Goal: Task Accomplishment & Management: Use online tool/utility

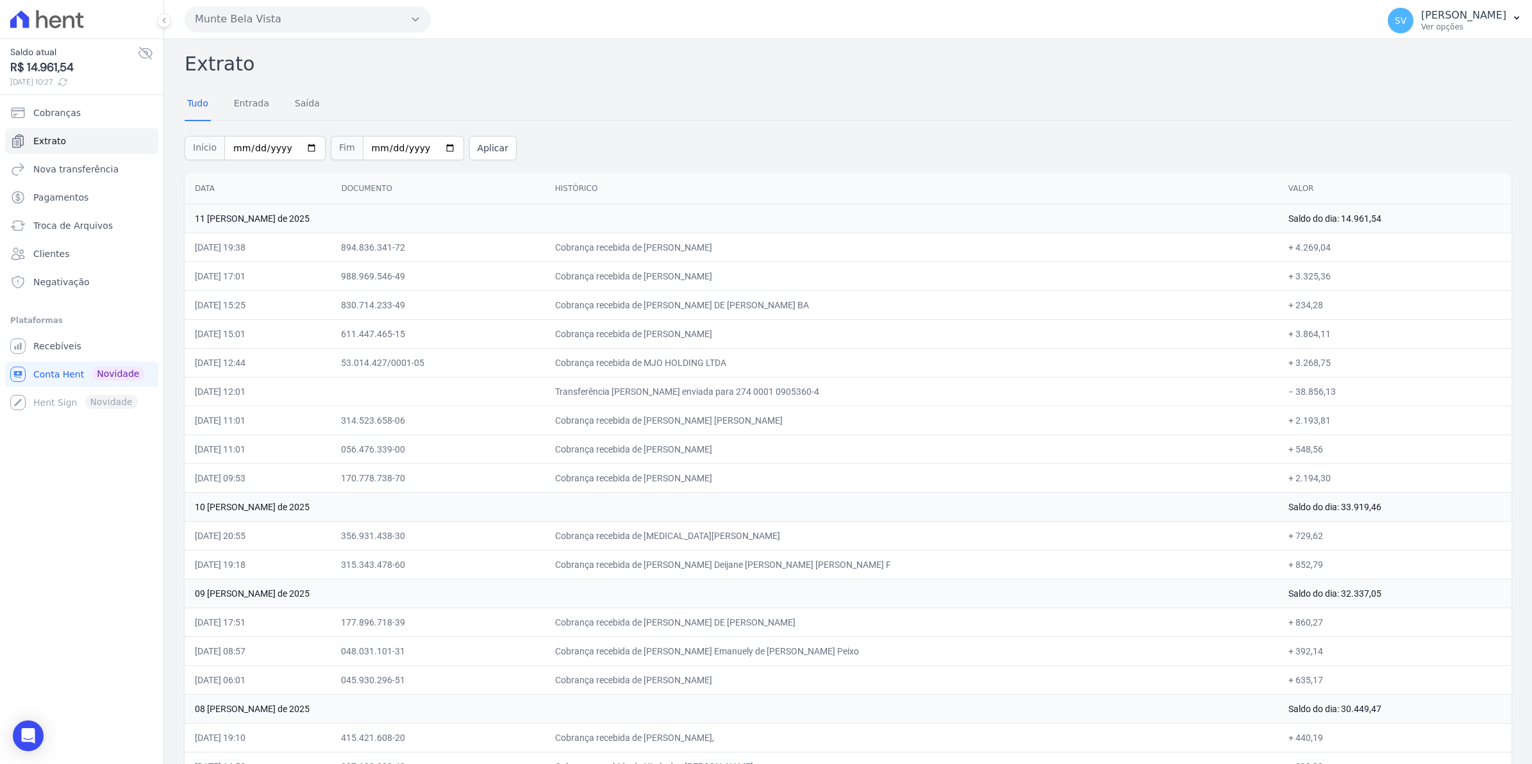
click at [254, 20] on button "Munte Bela Vista" at bounding box center [308, 19] width 246 height 26
click at [47, 117] on span "Cobranças" at bounding box center [56, 112] width 47 height 13
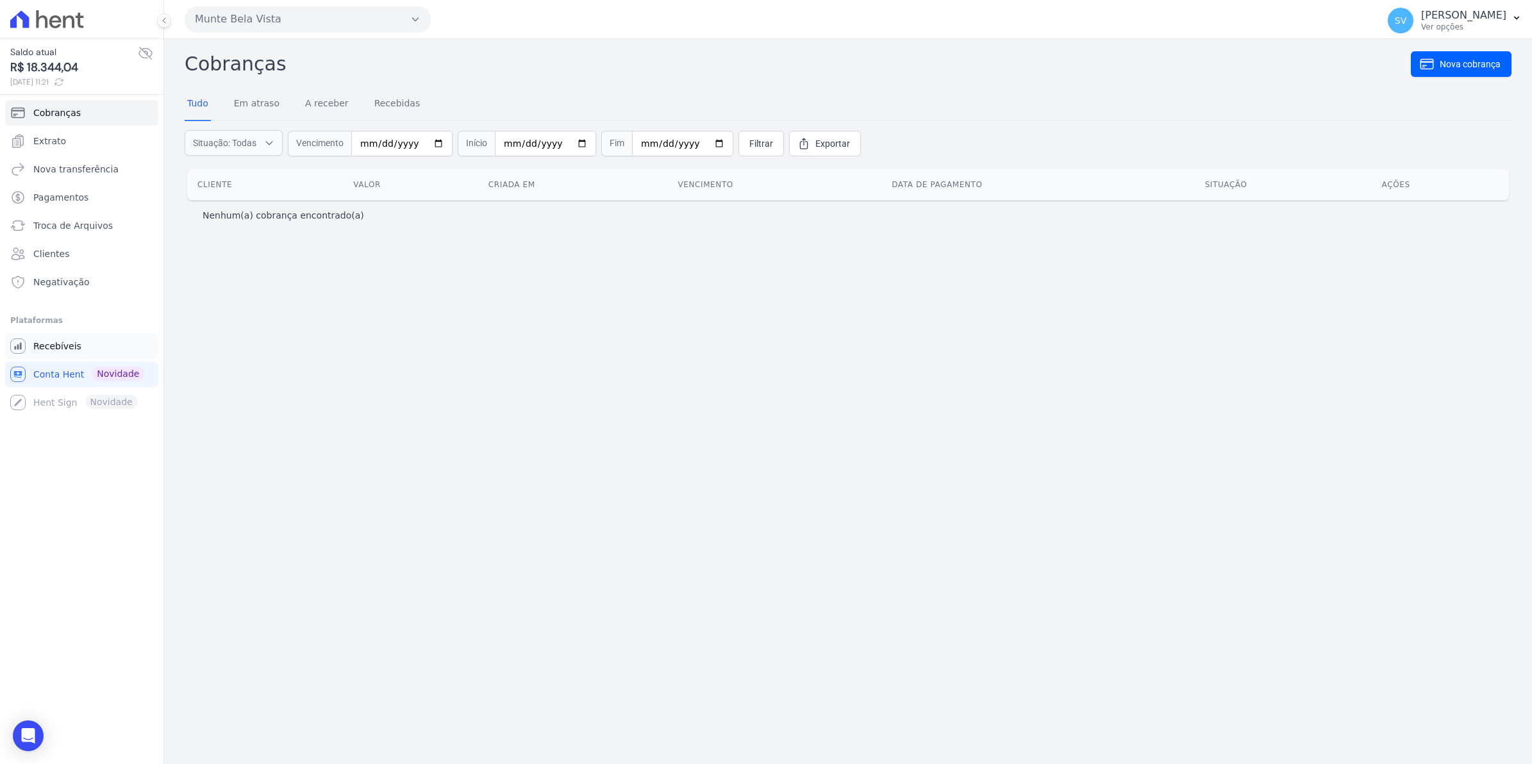
click at [61, 340] on span "Recebíveis" at bounding box center [57, 346] width 48 height 13
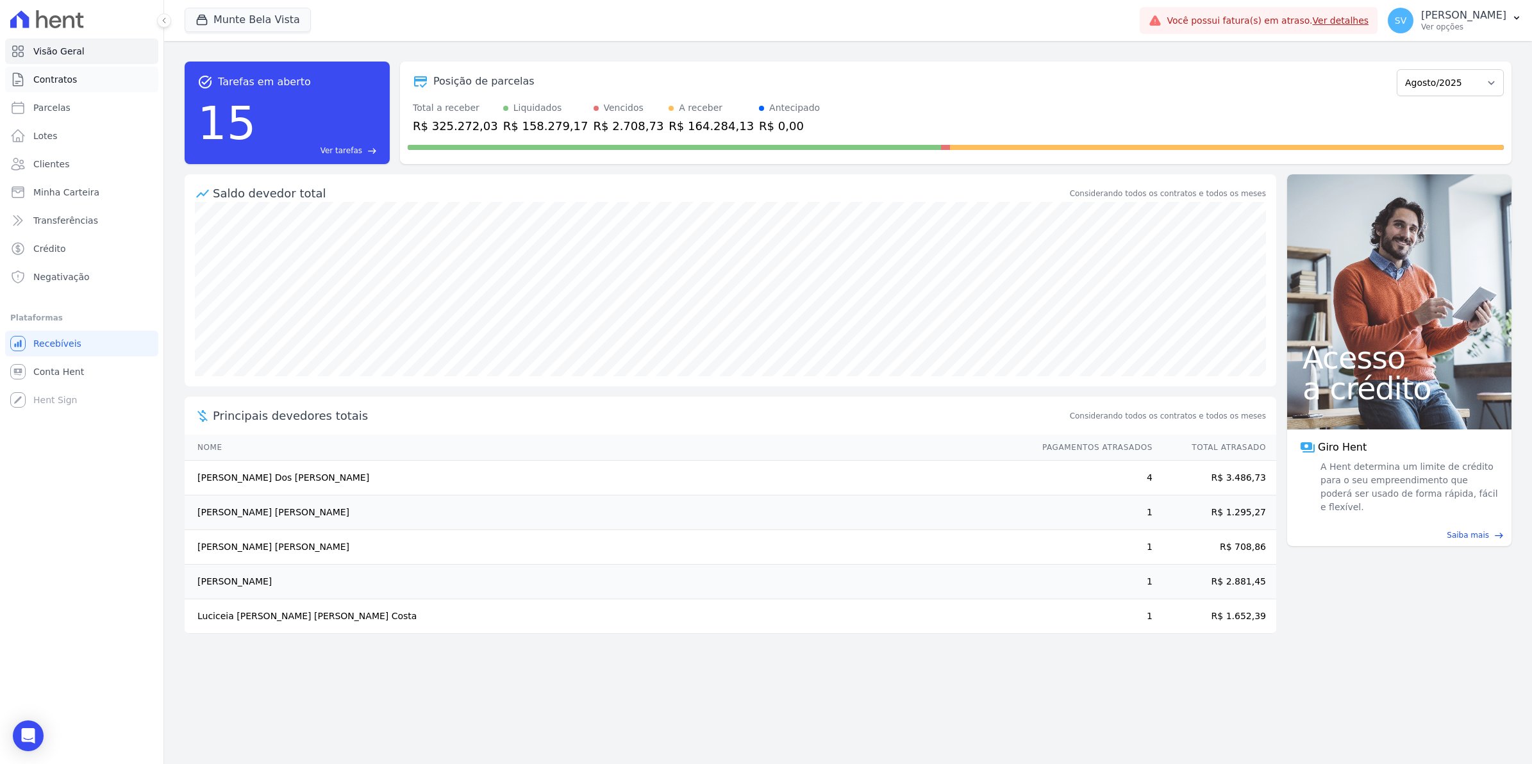
click at [51, 77] on span "Contratos" at bounding box center [55, 79] width 44 height 13
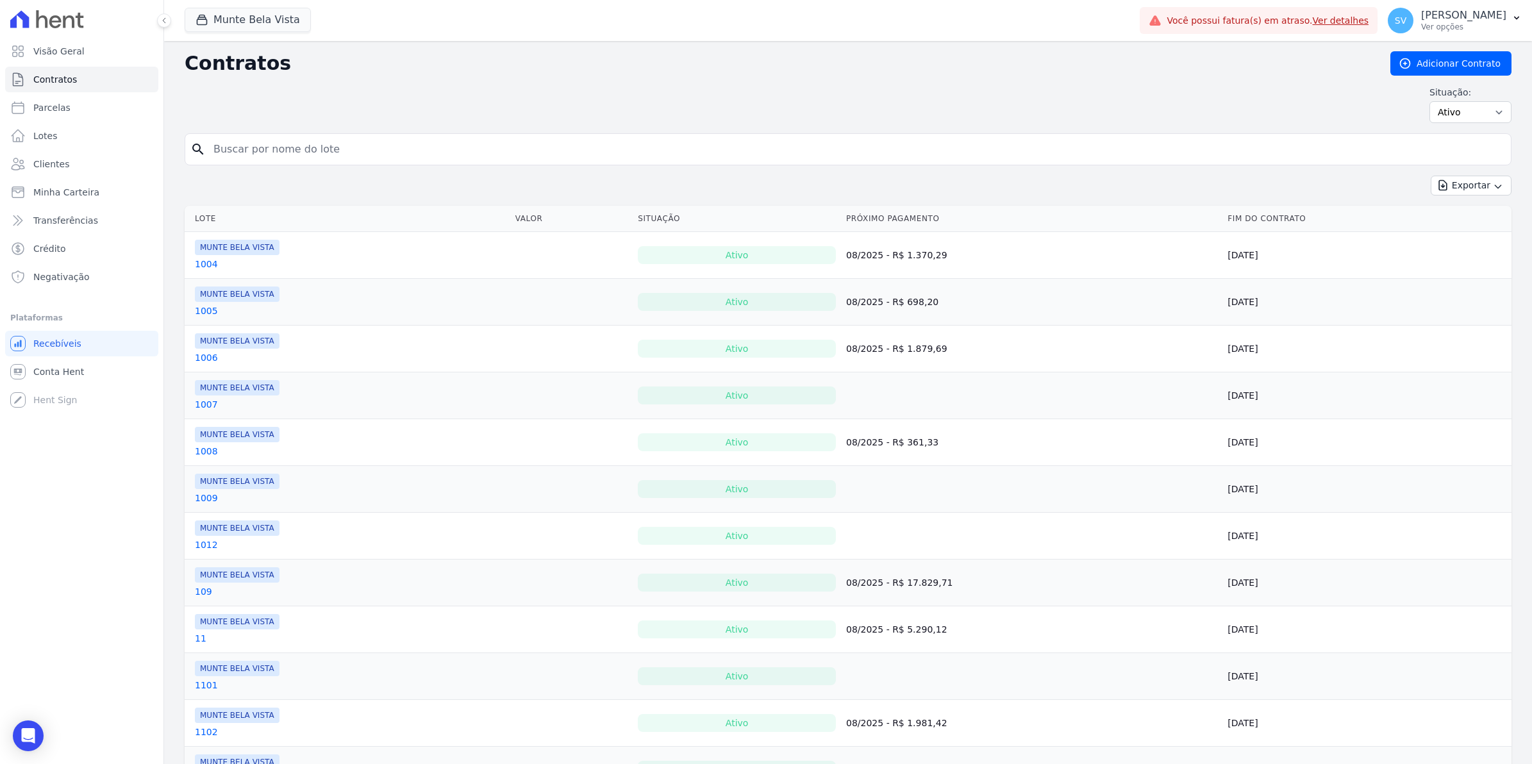
click at [388, 149] on input "search" at bounding box center [856, 150] width 1300 height 26
type input "josias"
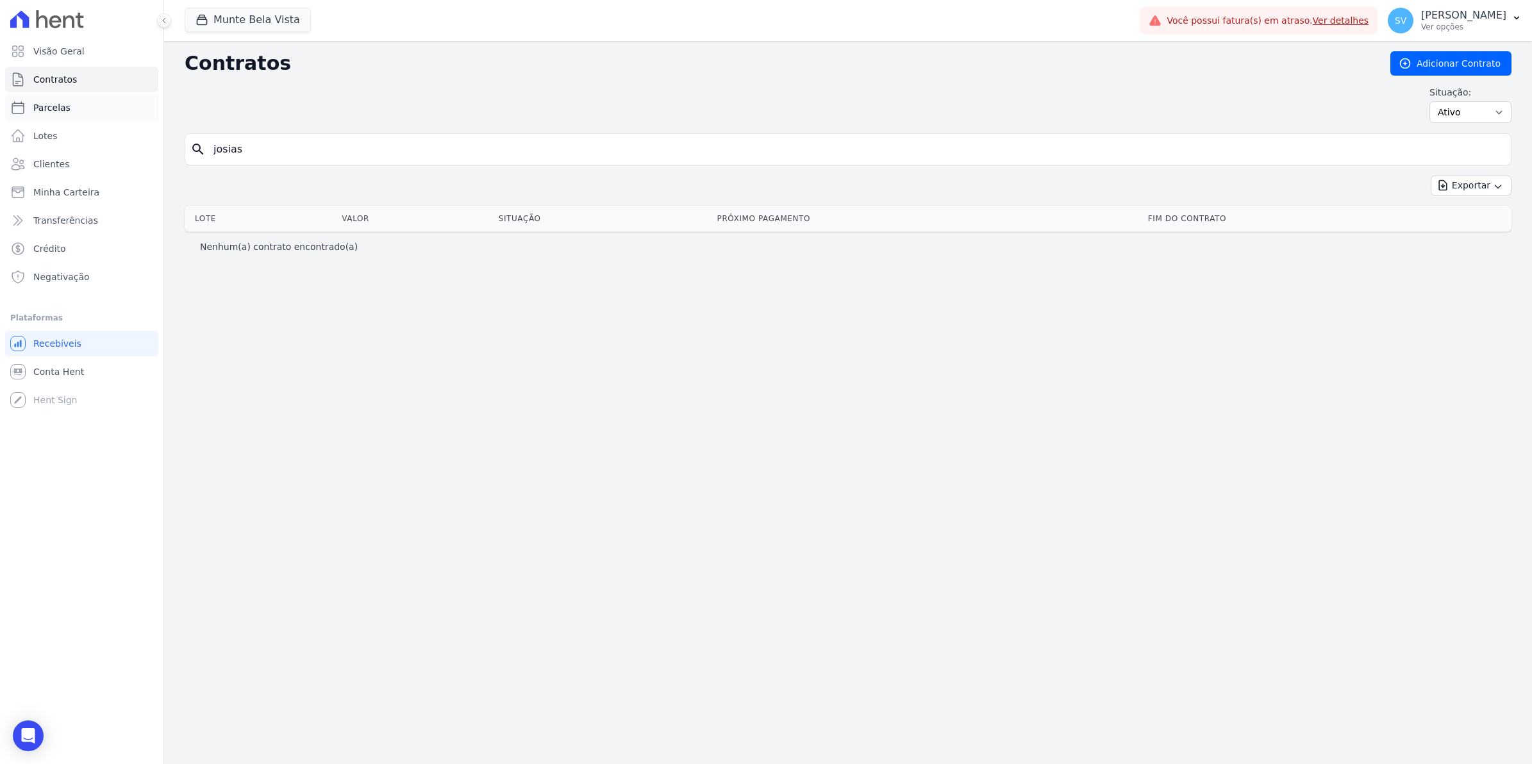
click at [49, 103] on span "Parcelas" at bounding box center [51, 107] width 37 height 13
click at [262, 155] on input "josias" at bounding box center [856, 150] width 1300 height 26
select select
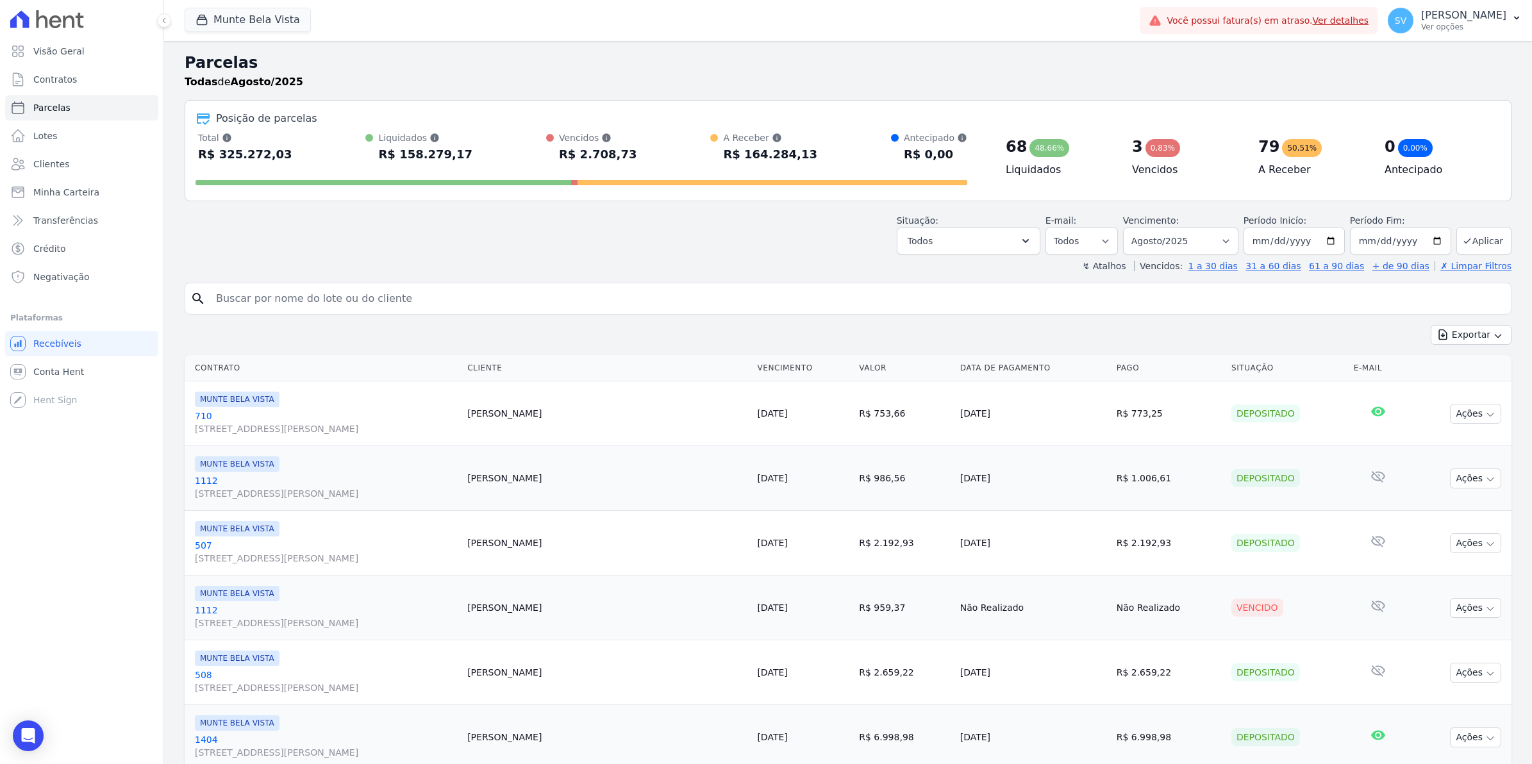
click at [306, 329] on div "Exportar Exportar PDF Exportar CSV" at bounding box center [848, 340] width 1327 height 30
click at [301, 306] on input "search" at bounding box center [856, 299] width 1297 height 26
type input "josias"
select select
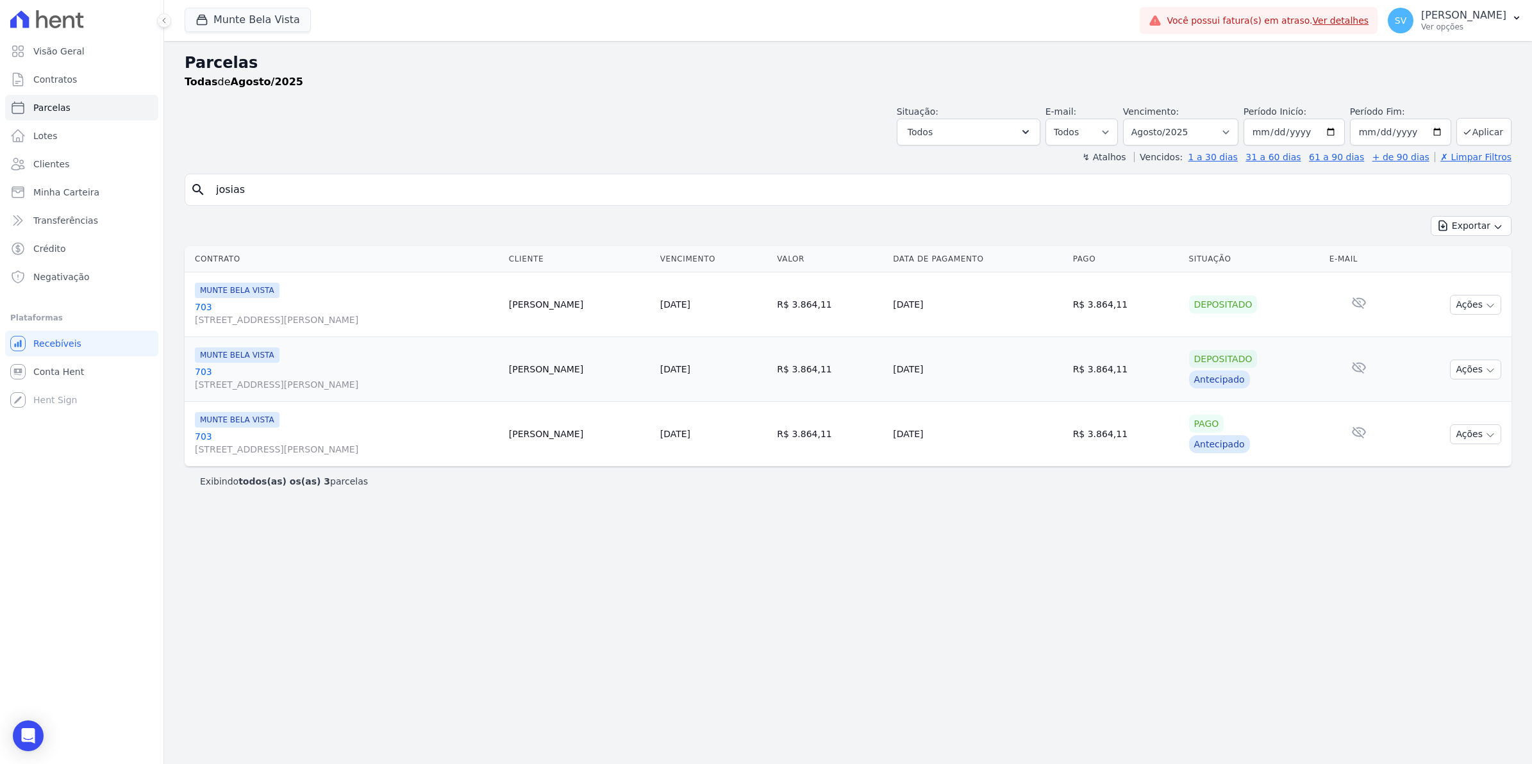
click at [306, 190] on input "josias" at bounding box center [856, 190] width 1297 height 26
drag, startPoint x: 245, startPoint y: 191, endPoint x: -3, endPoint y: 212, distance: 249.6
click at [0, 212] on html "Visão Geral Contratos Parcelas Lotes Clientes Minha Carteira Transferências Cré…" at bounding box center [766, 382] width 1532 height 764
type input "1308"
select select
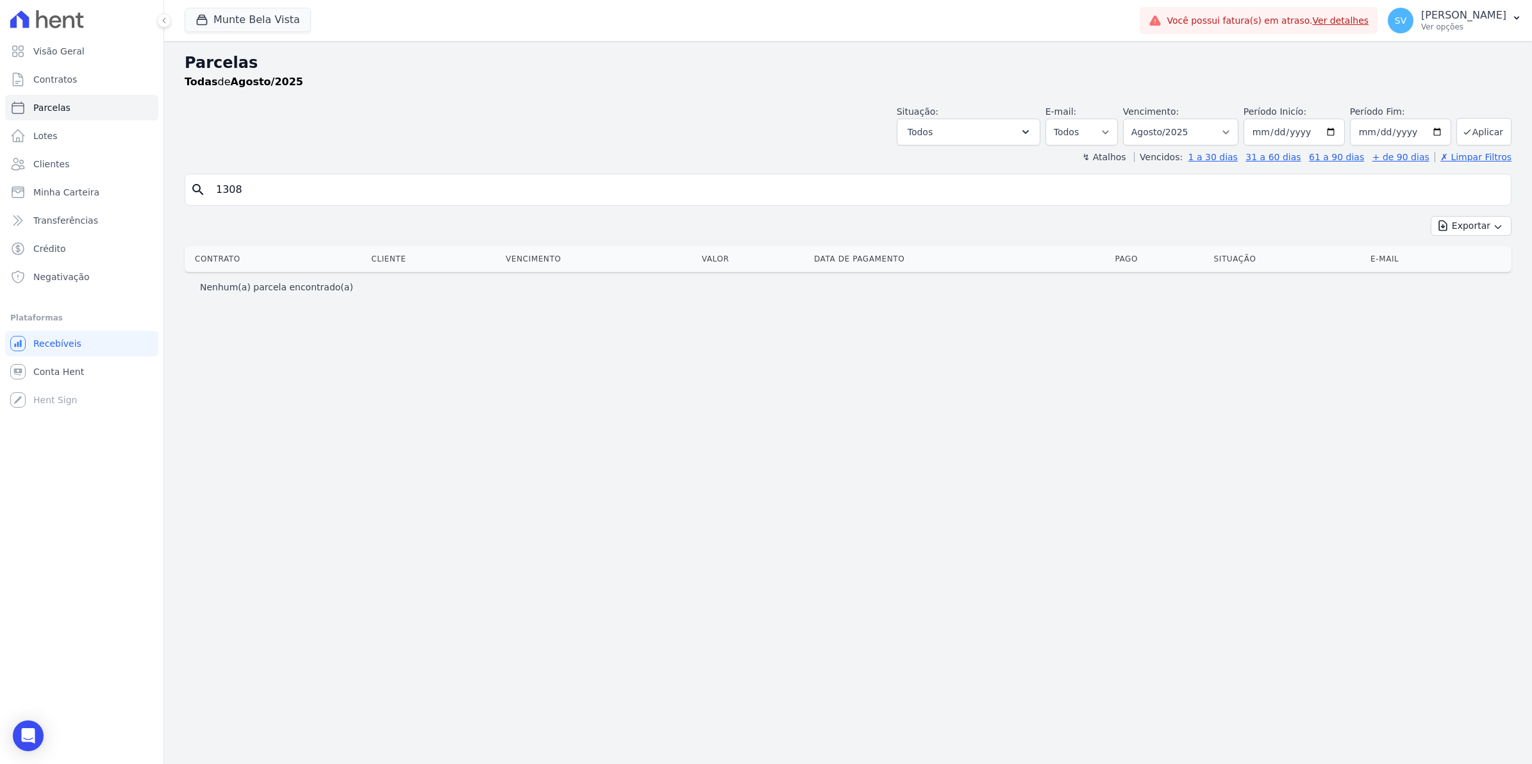
drag, startPoint x: 295, startPoint y: 197, endPoint x: 0, endPoint y: 217, distance: 295.5
click at [187, 199] on div "search 1308" at bounding box center [848, 190] width 1327 height 32
click at [50, 80] on span "Contratos" at bounding box center [55, 79] width 44 height 13
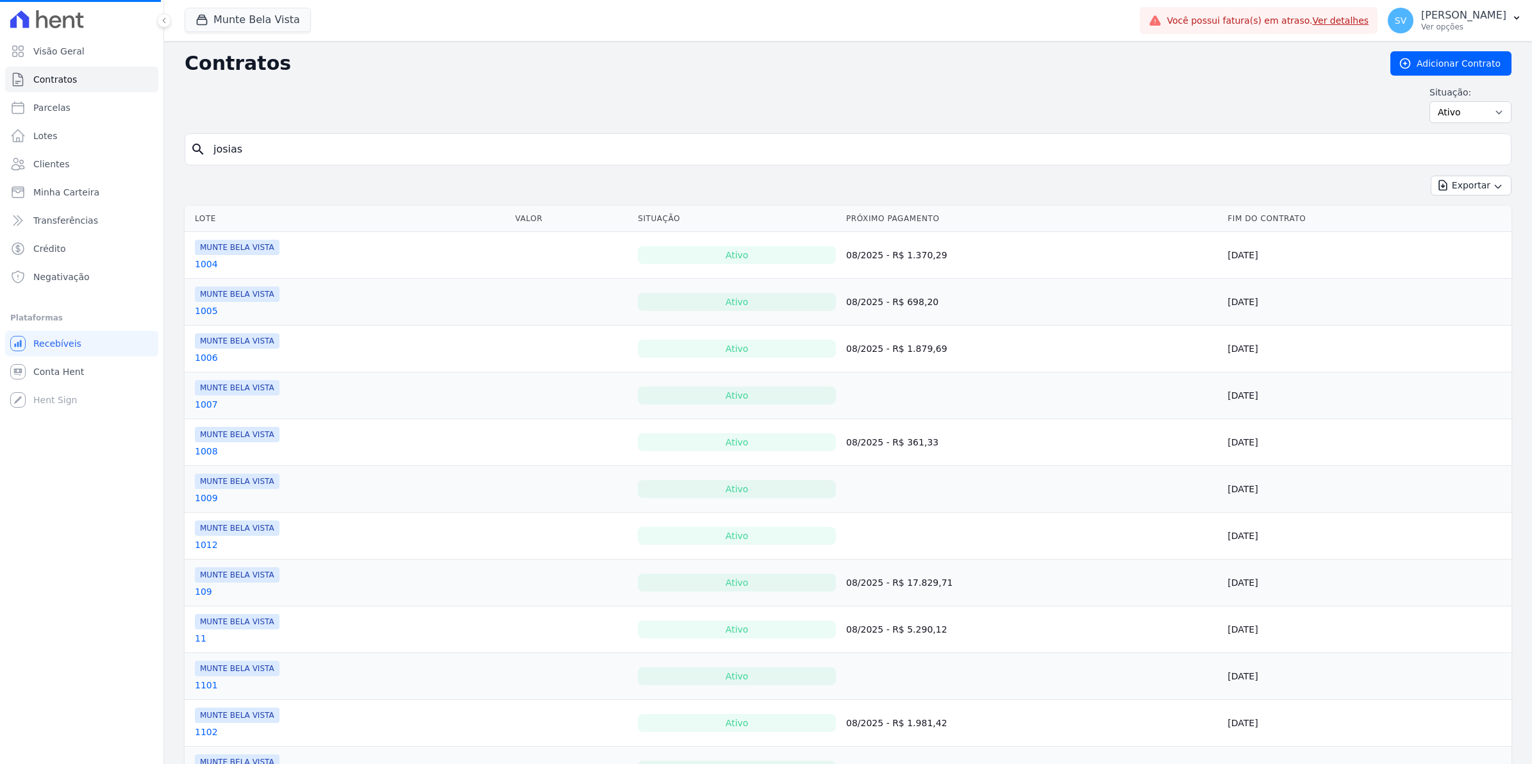
drag, startPoint x: 248, startPoint y: 155, endPoint x: -3, endPoint y: 184, distance: 252.9
click at [298, 149] on input "search" at bounding box center [856, 150] width 1300 height 26
type input "1308"
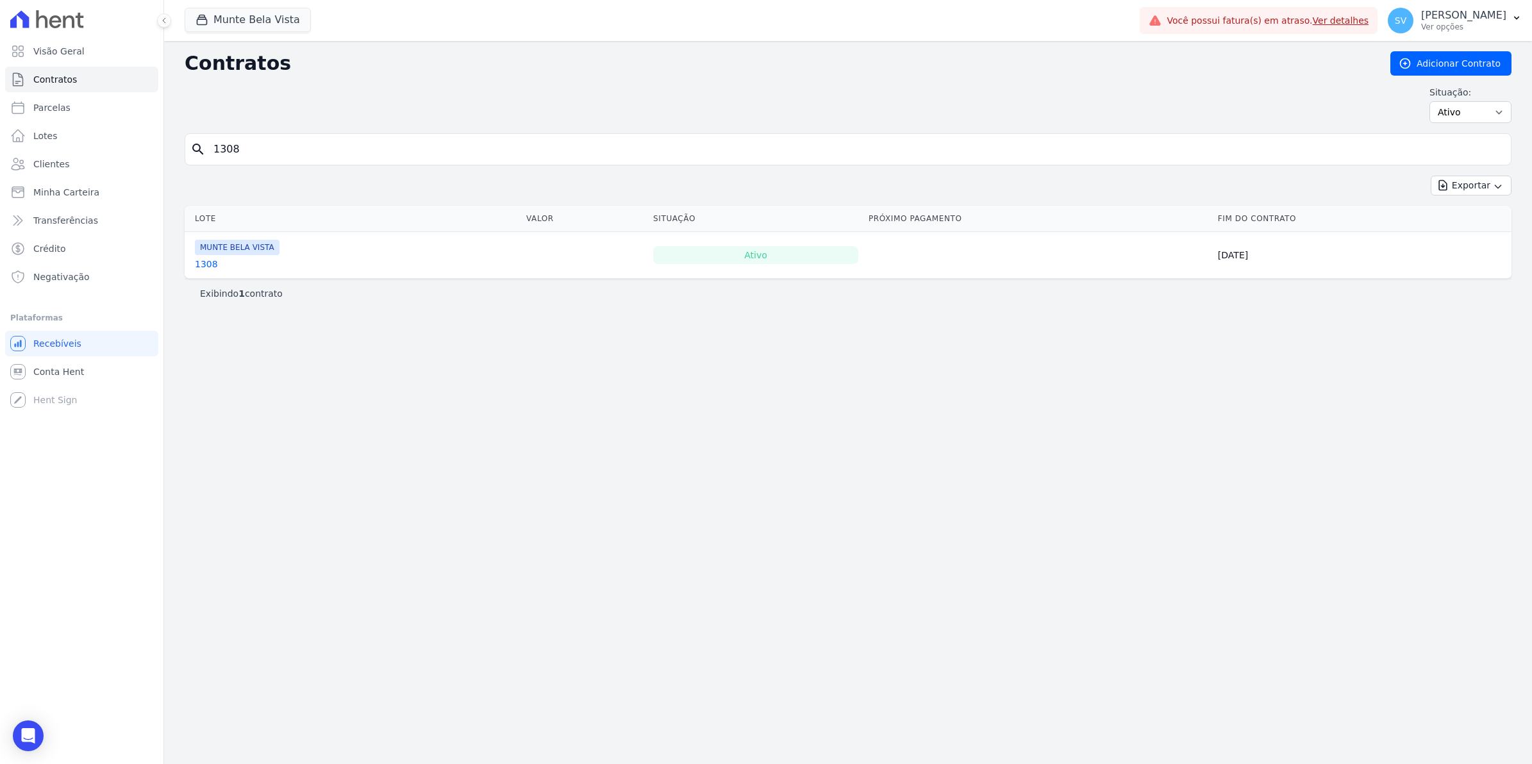
click at [199, 267] on link "1308" at bounding box center [206, 264] width 23 height 13
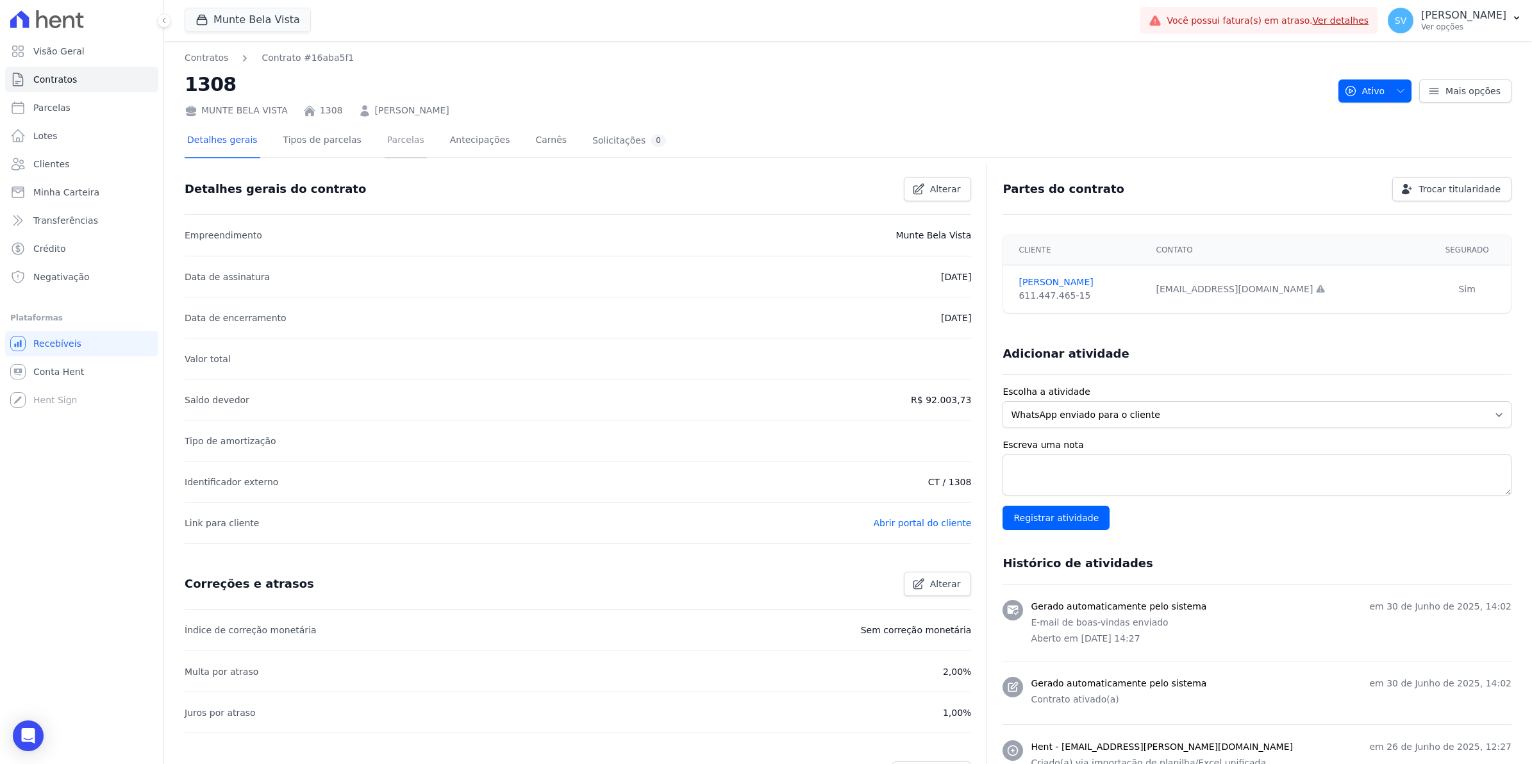
click at [399, 138] on link "Parcelas" at bounding box center [406, 141] width 42 height 34
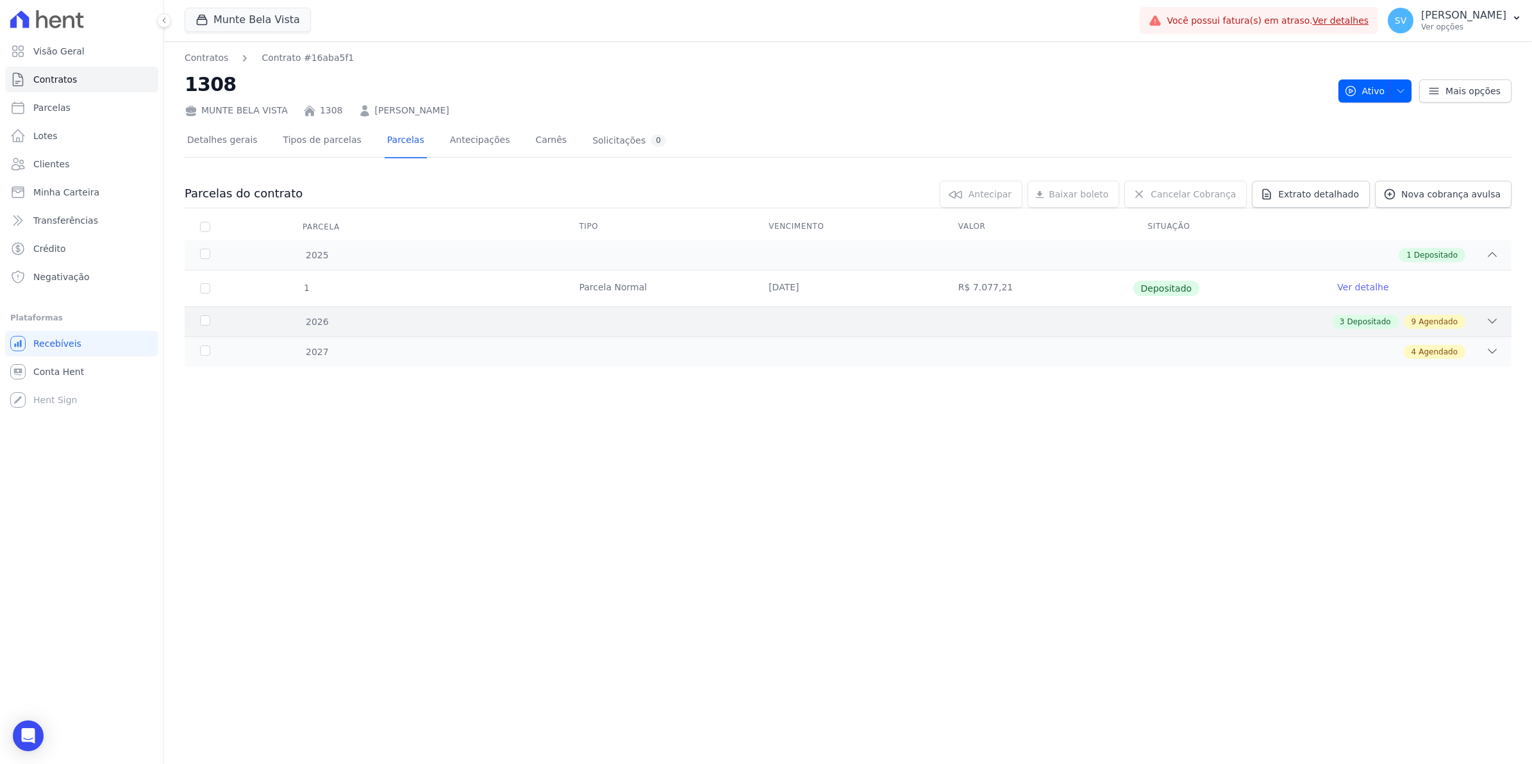
click at [1489, 324] on icon at bounding box center [1492, 321] width 13 height 13
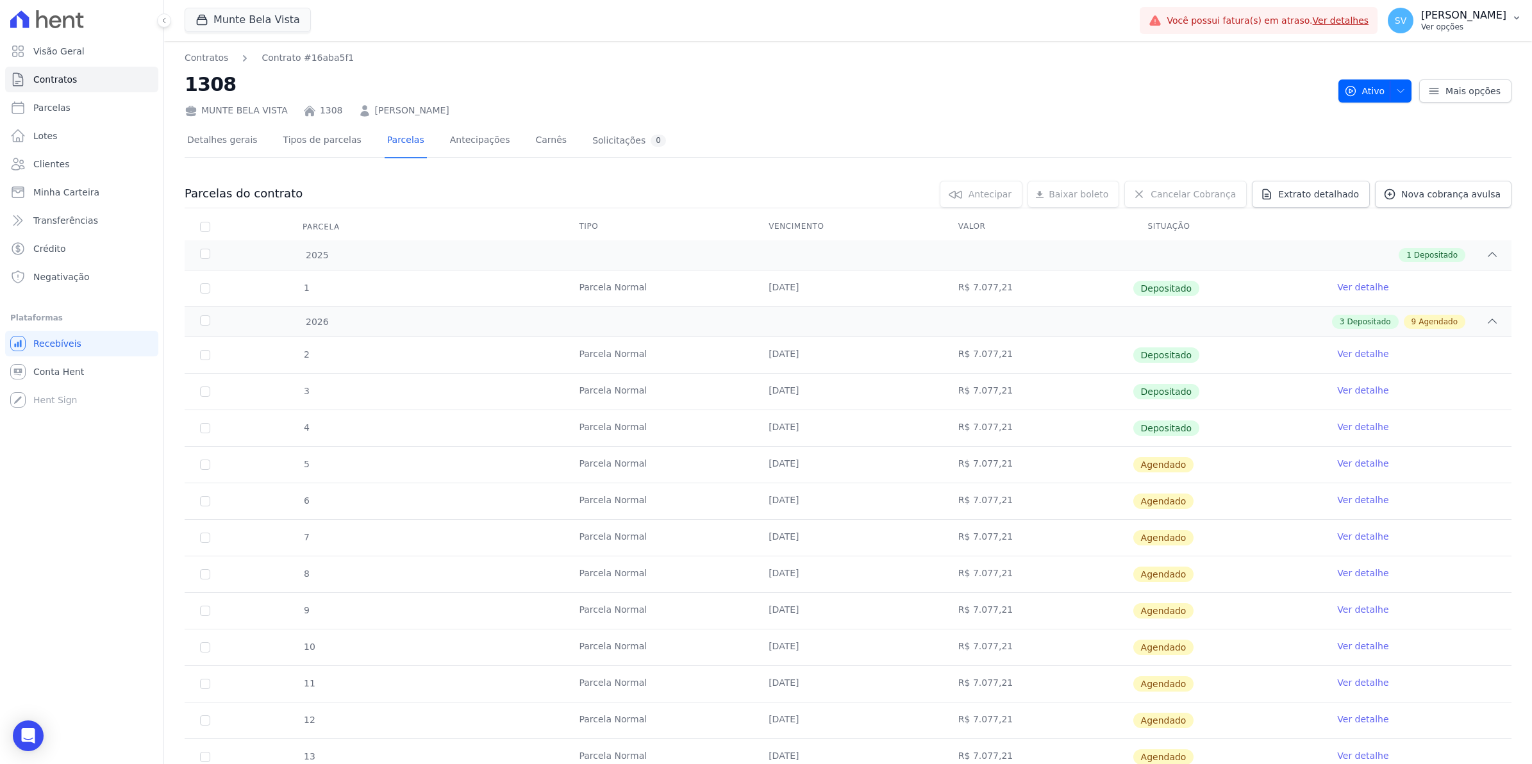
click at [1406, 24] on span "SV" at bounding box center [1401, 20] width 12 height 9
click at [1402, 114] on link "Importar remessas" at bounding box center [1450, 112] width 164 height 23
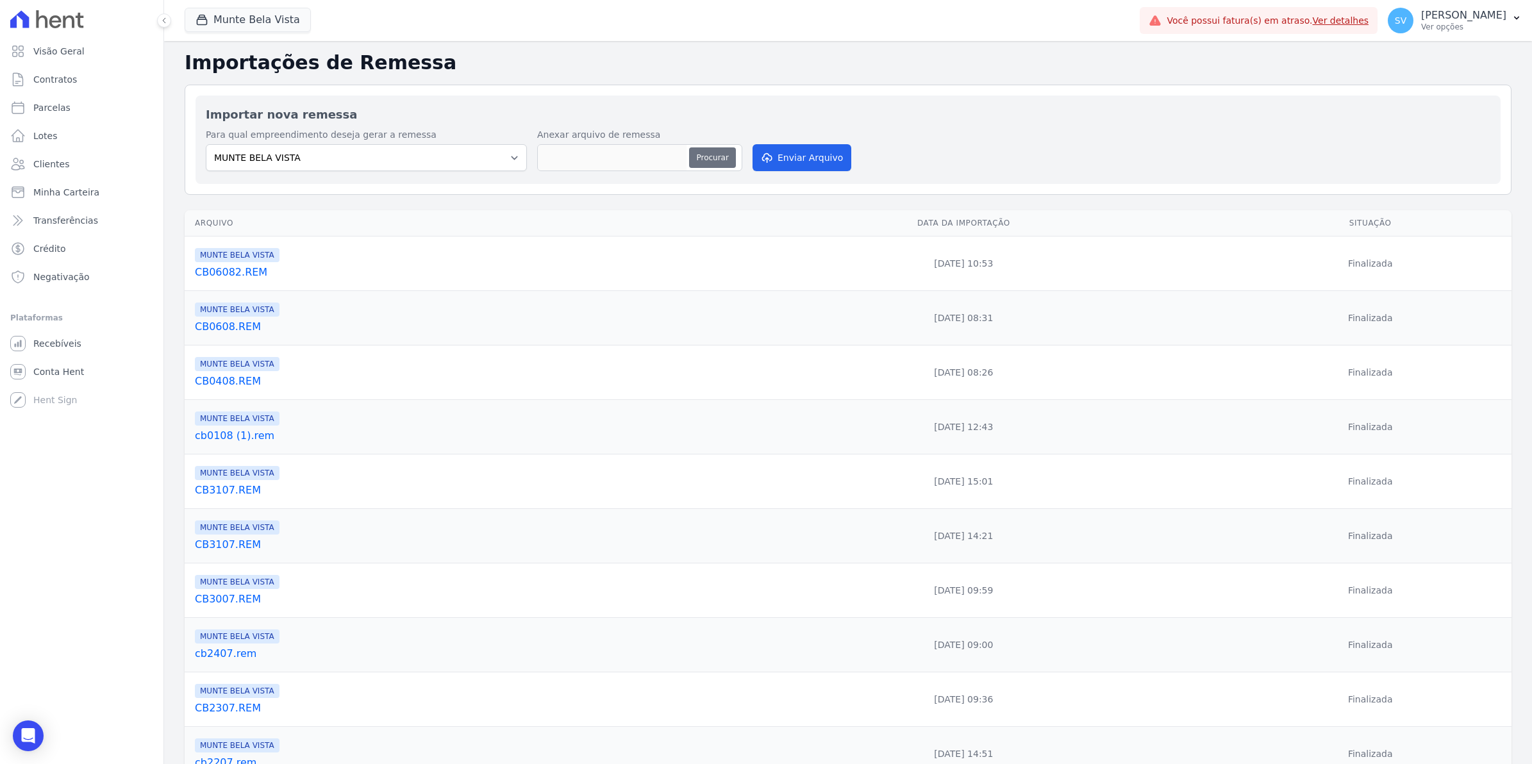
click at [713, 157] on button "Procurar" at bounding box center [712, 157] width 46 height 21
type input "cb1208.rem"
click at [780, 162] on button "Enviar Arquivo" at bounding box center [801, 157] width 99 height 27
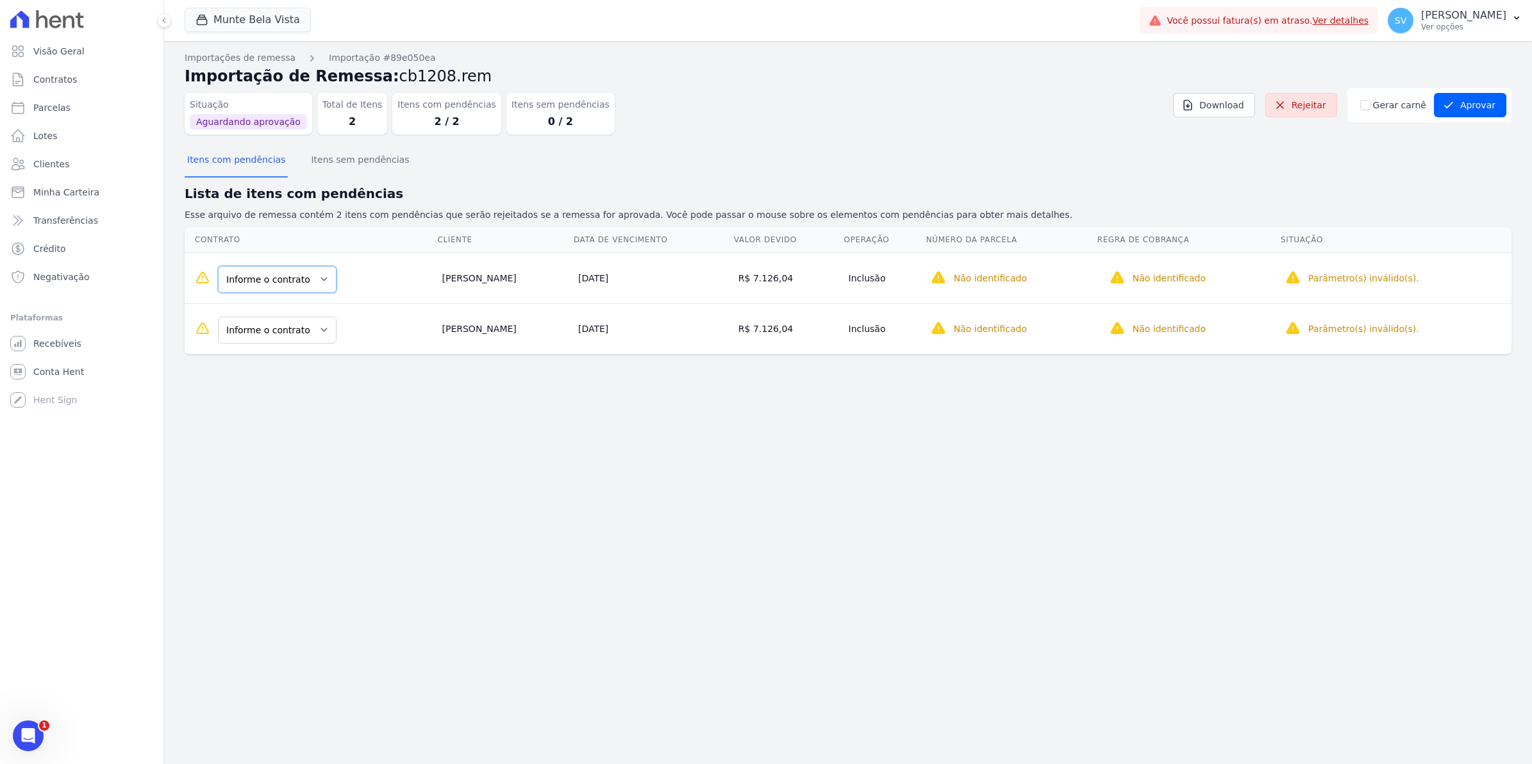
click at [315, 281] on select "Informe o contrato 703 1308" at bounding box center [277, 279] width 119 height 27
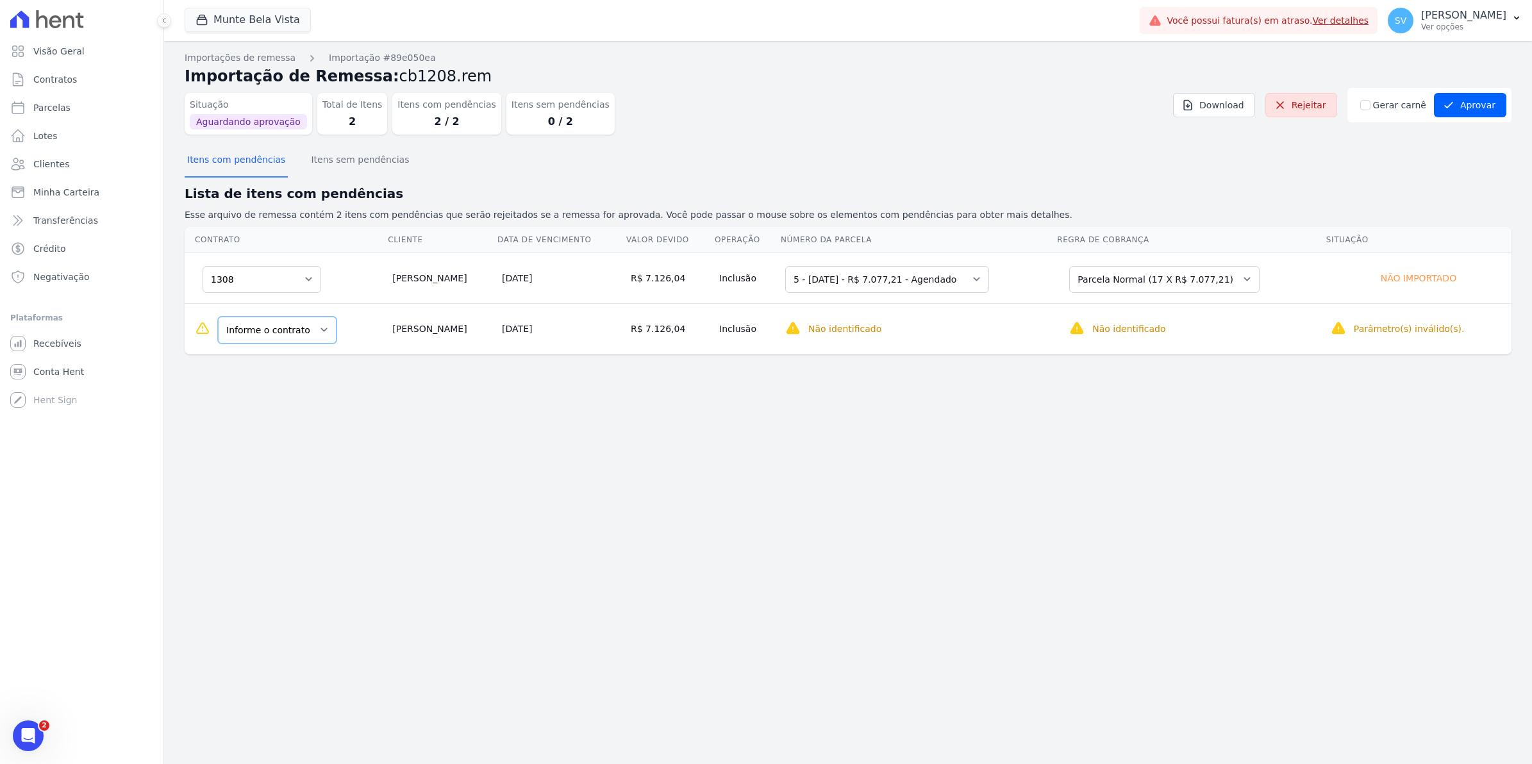
click at [313, 335] on select "Informe o contrato 703 1308" at bounding box center [277, 330] width 119 height 27
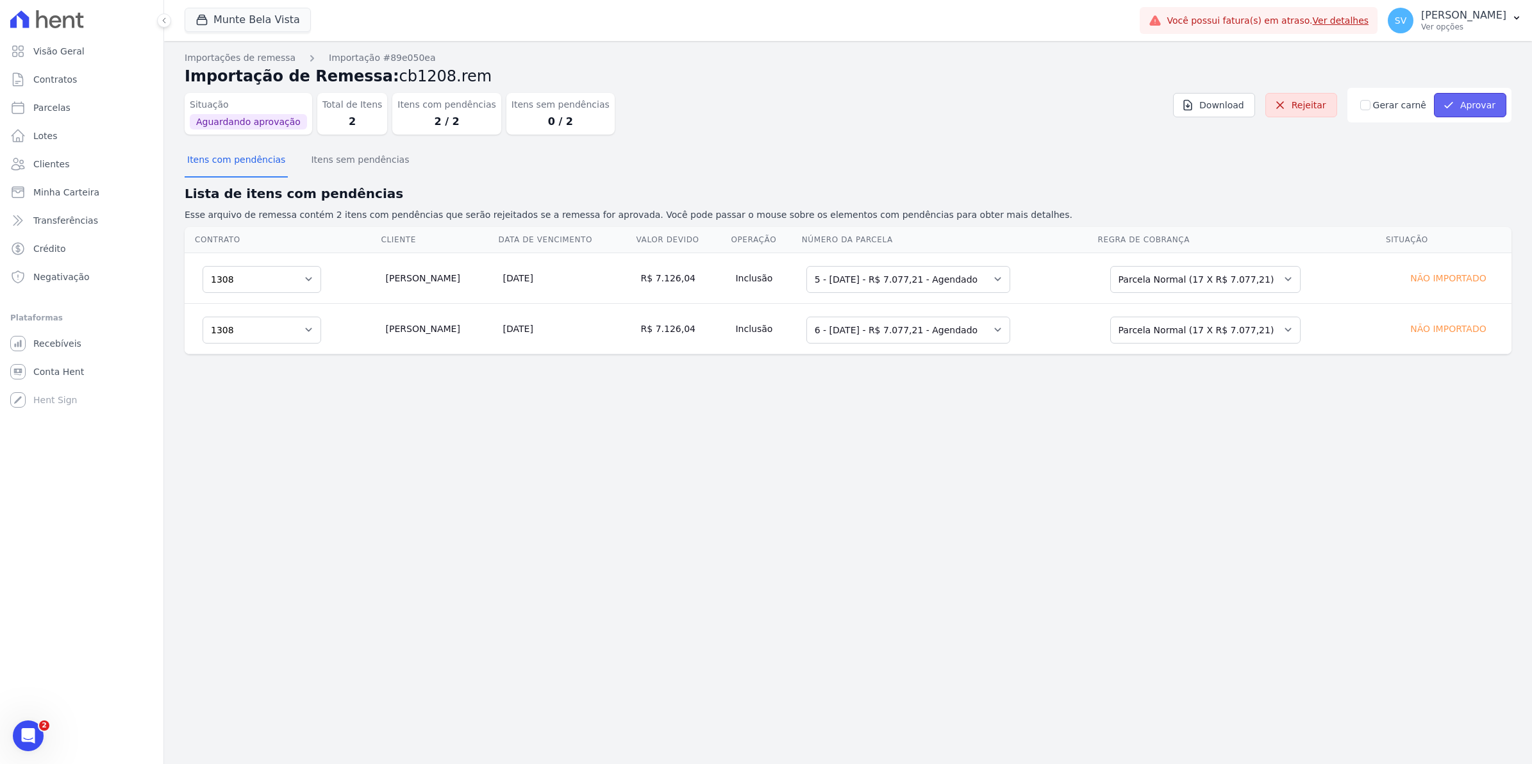
click at [1476, 97] on button "Aprovar" at bounding box center [1470, 105] width 72 height 24
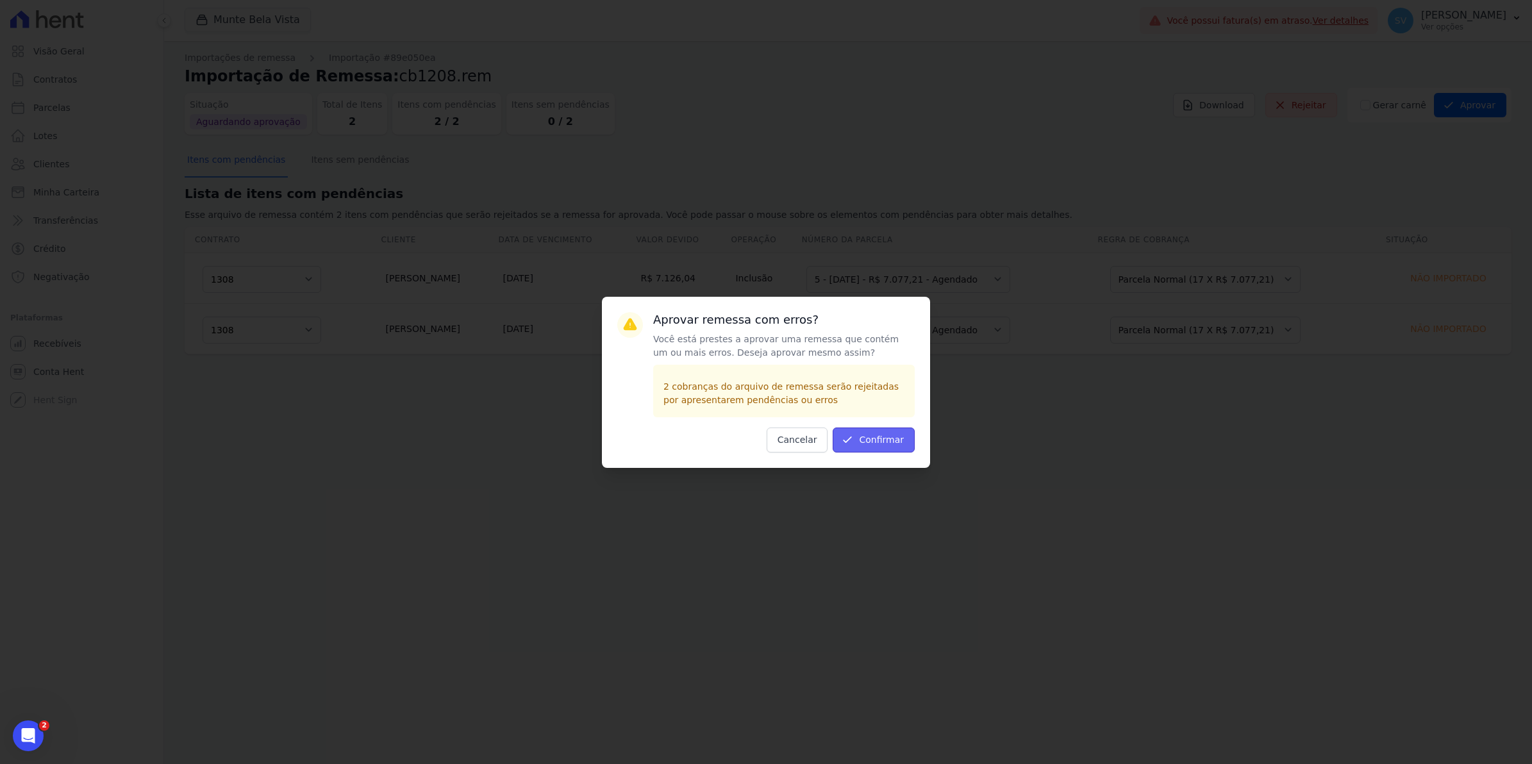
click at [902, 437] on button "Confirmar" at bounding box center [874, 440] width 82 height 25
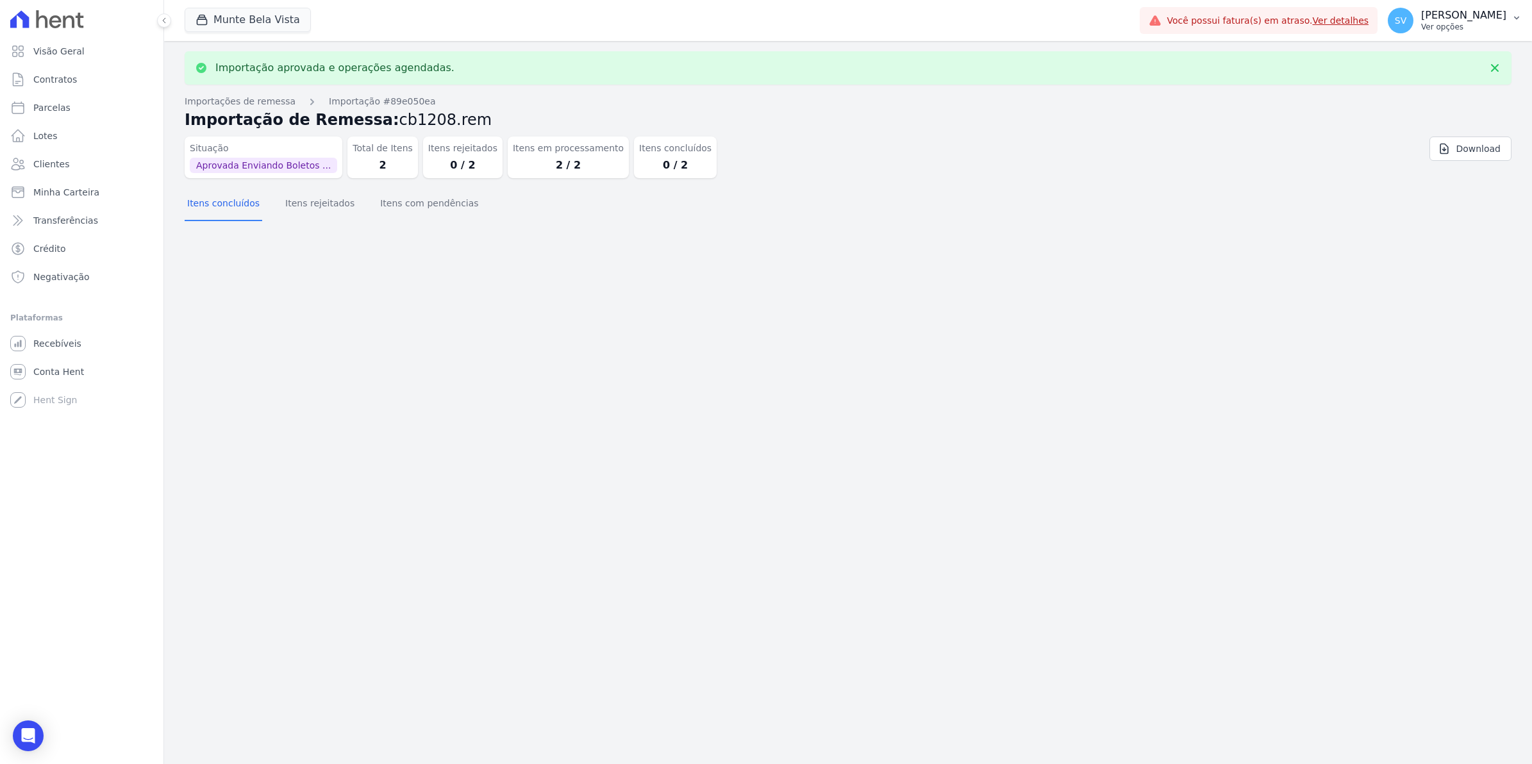
click at [1406, 20] on span "SV" at bounding box center [1401, 20] width 12 height 9
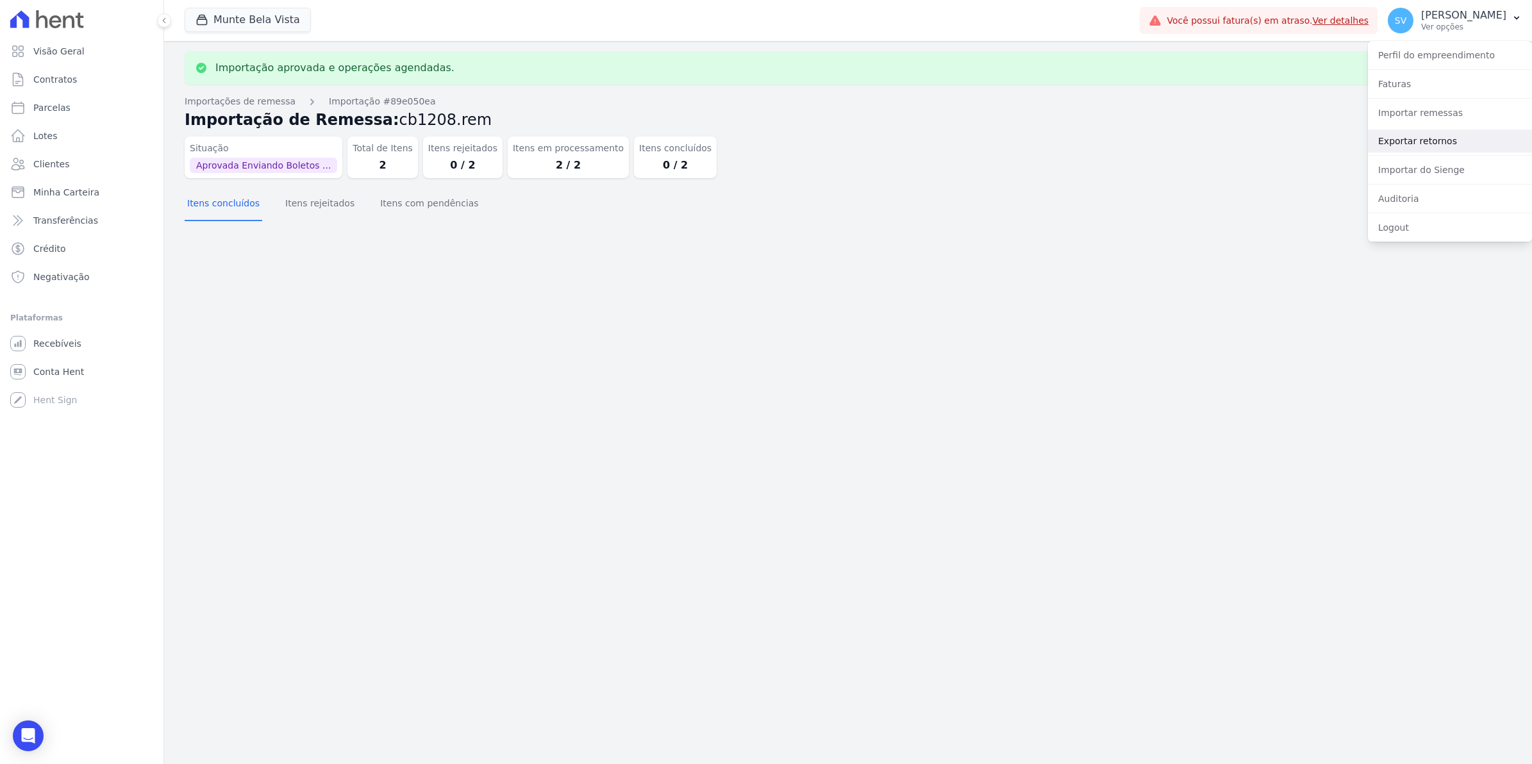
click at [1411, 138] on link "Exportar retornos" at bounding box center [1450, 140] width 164 height 23
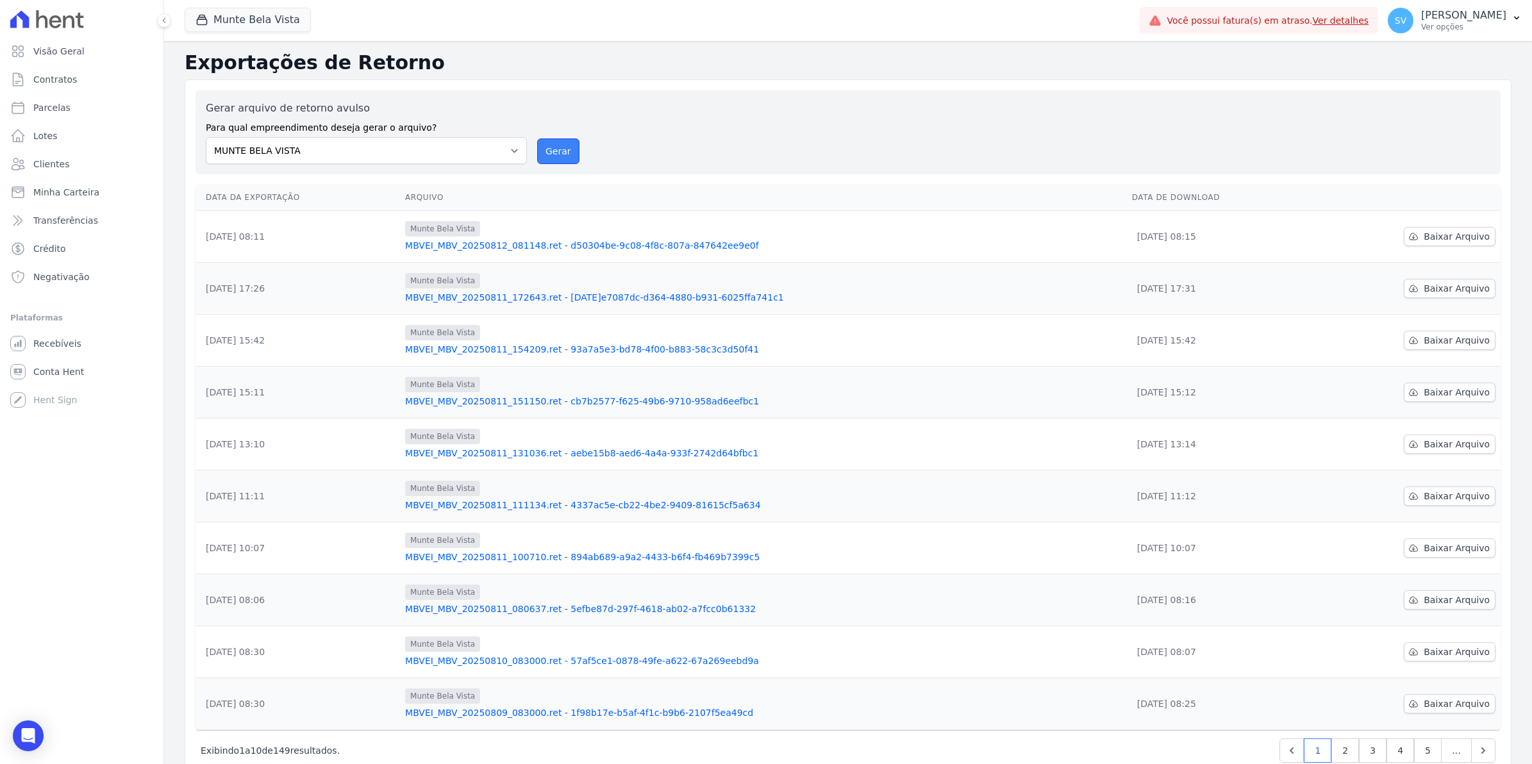
click at [559, 146] on button "Gerar" at bounding box center [558, 151] width 42 height 26
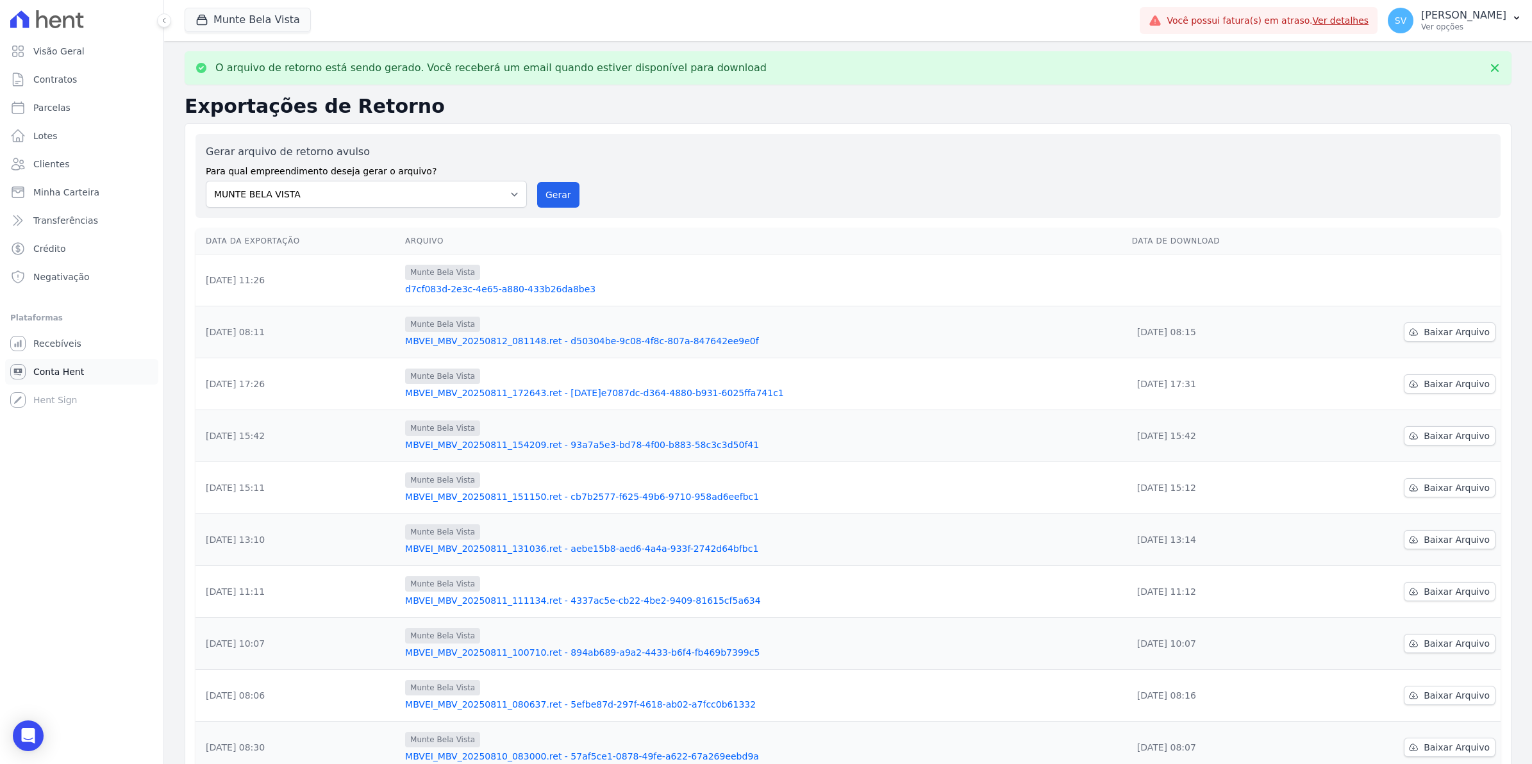
click at [50, 369] on span "Conta Hent" at bounding box center [58, 371] width 51 height 13
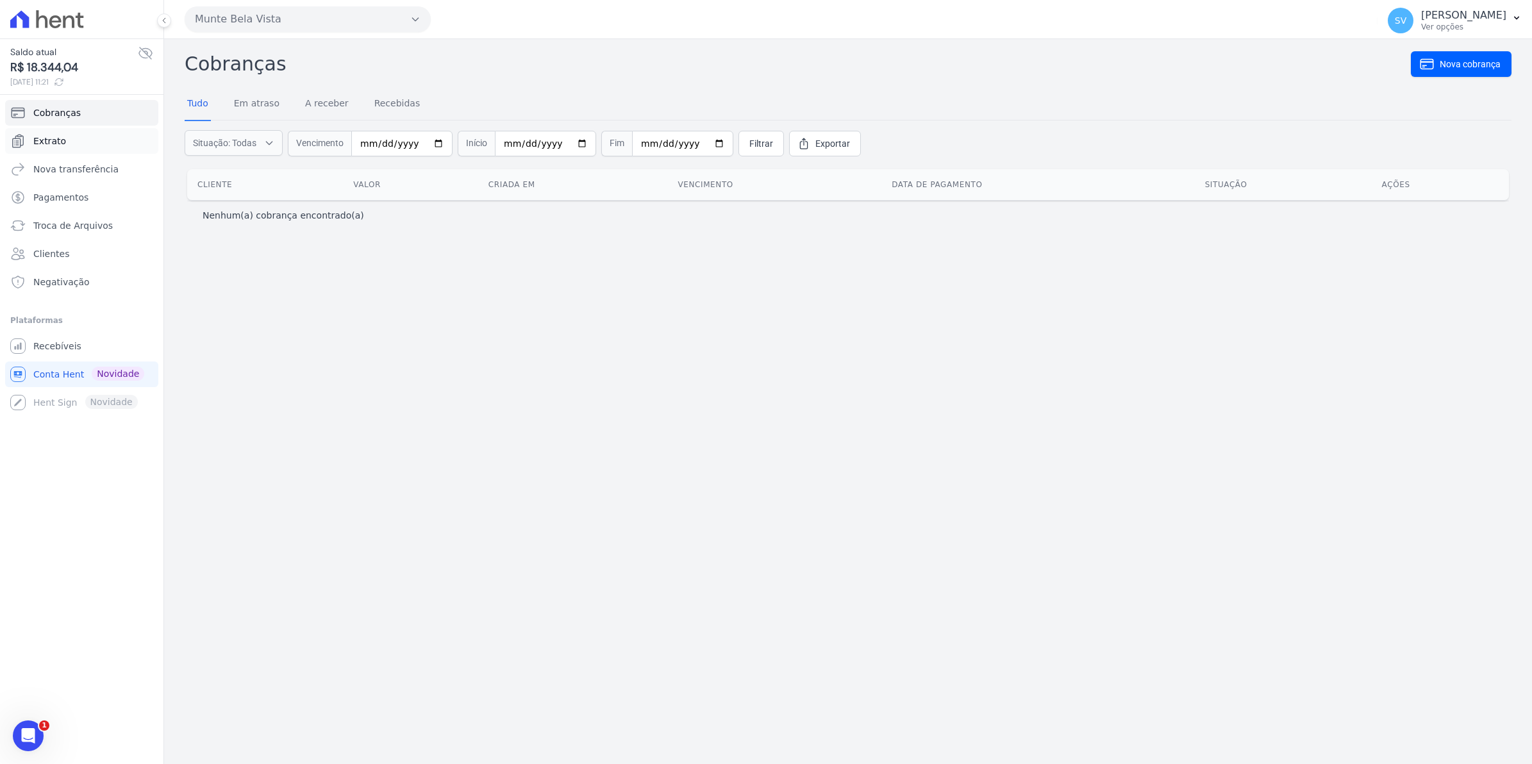
click at [49, 143] on span "Extrato" at bounding box center [49, 141] width 33 height 13
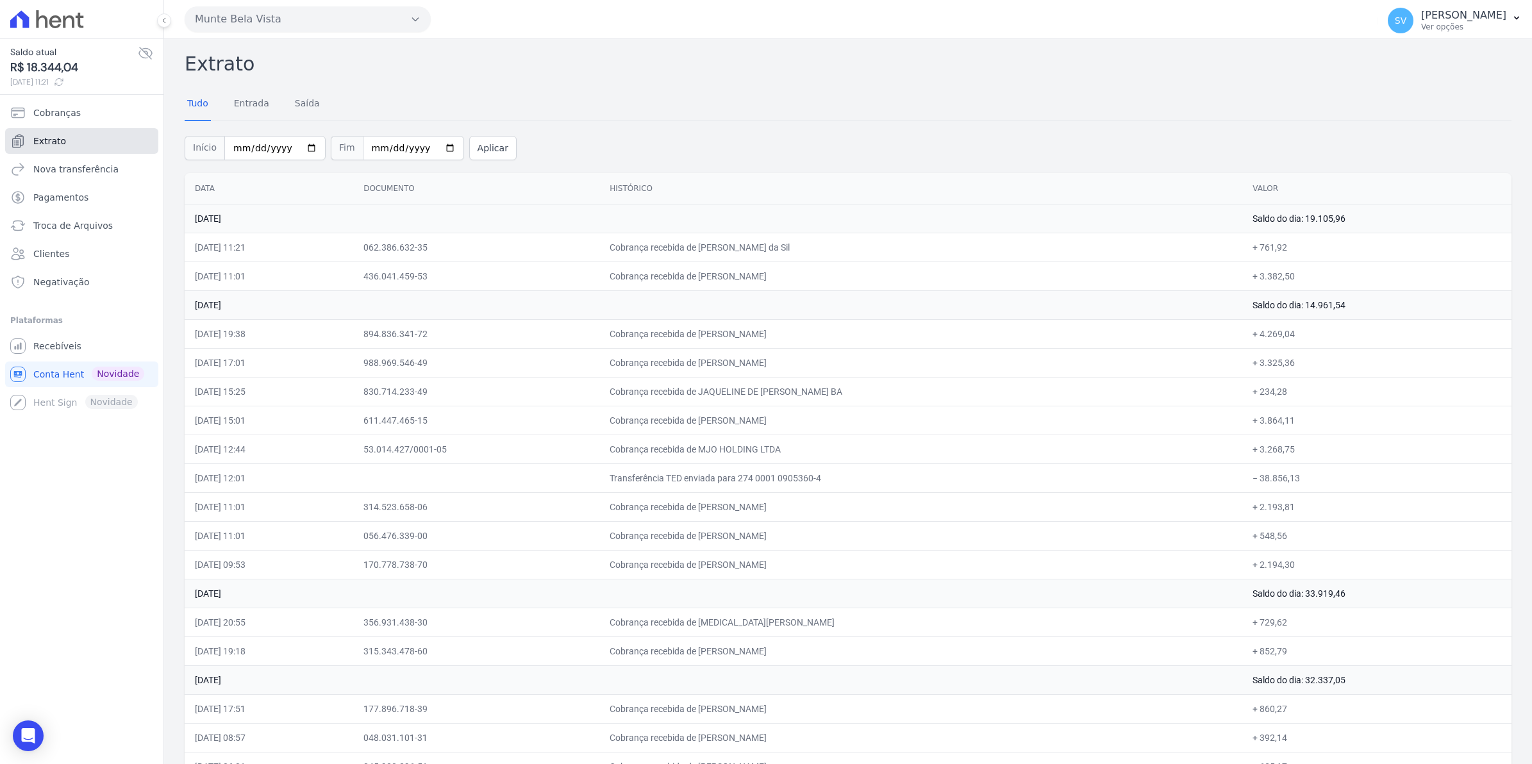
click at [61, 140] on span "Extrato" at bounding box center [49, 141] width 33 height 13
click at [56, 345] on span "Recebíveis" at bounding box center [57, 346] width 48 height 13
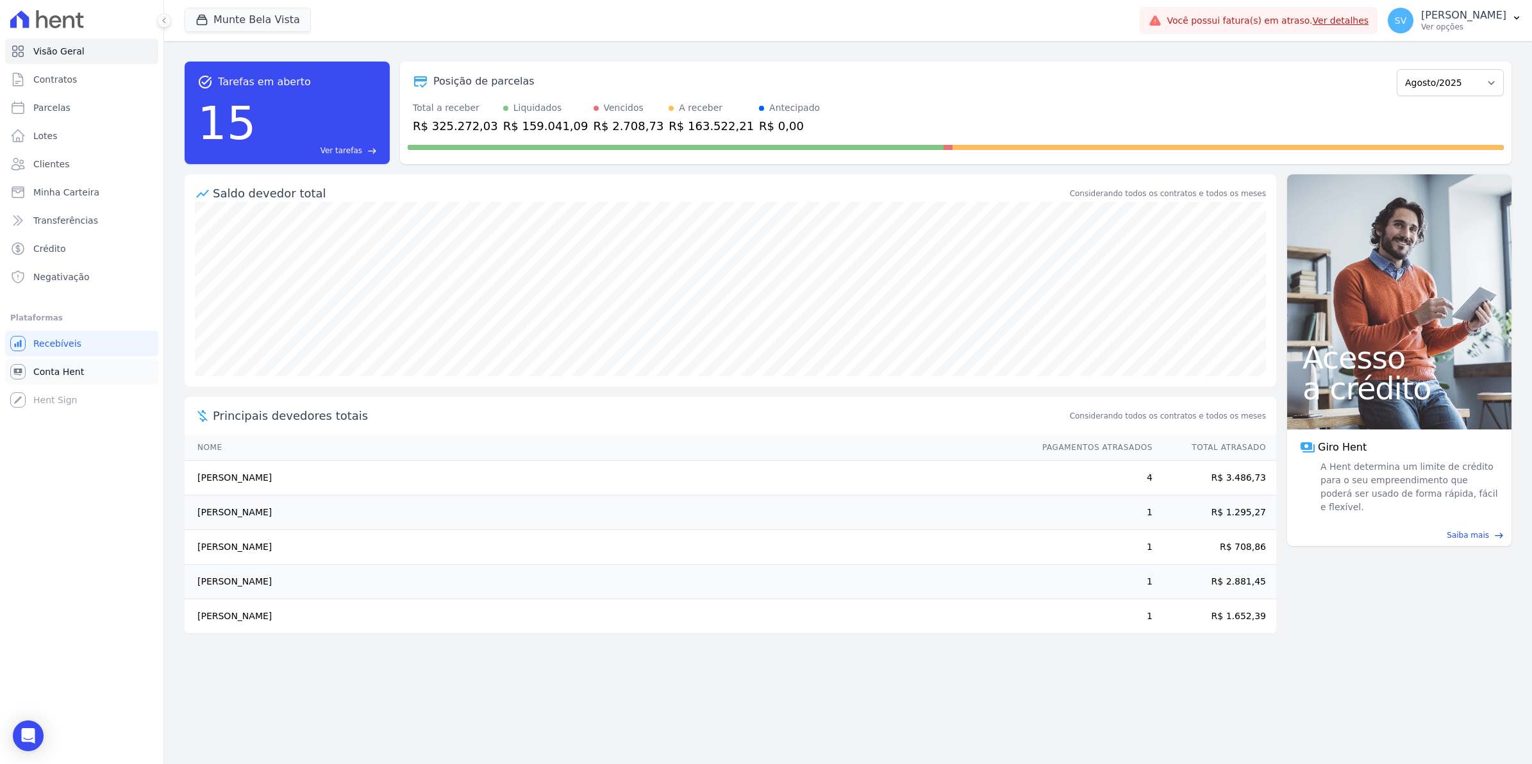
click at [46, 372] on span "Conta Hent" at bounding box center [58, 371] width 51 height 13
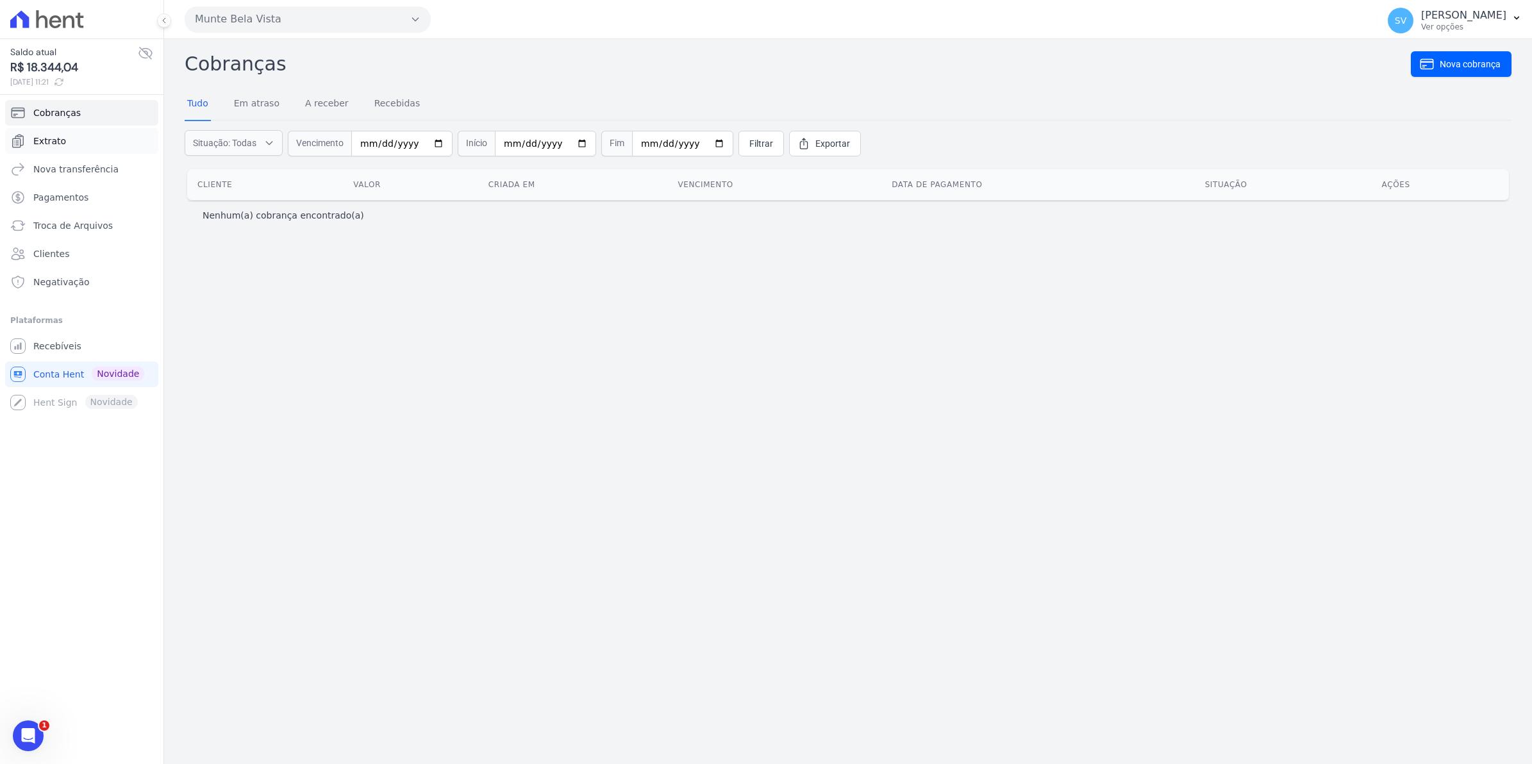
click at [42, 142] on span "Extrato" at bounding box center [49, 141] width 33 height 13
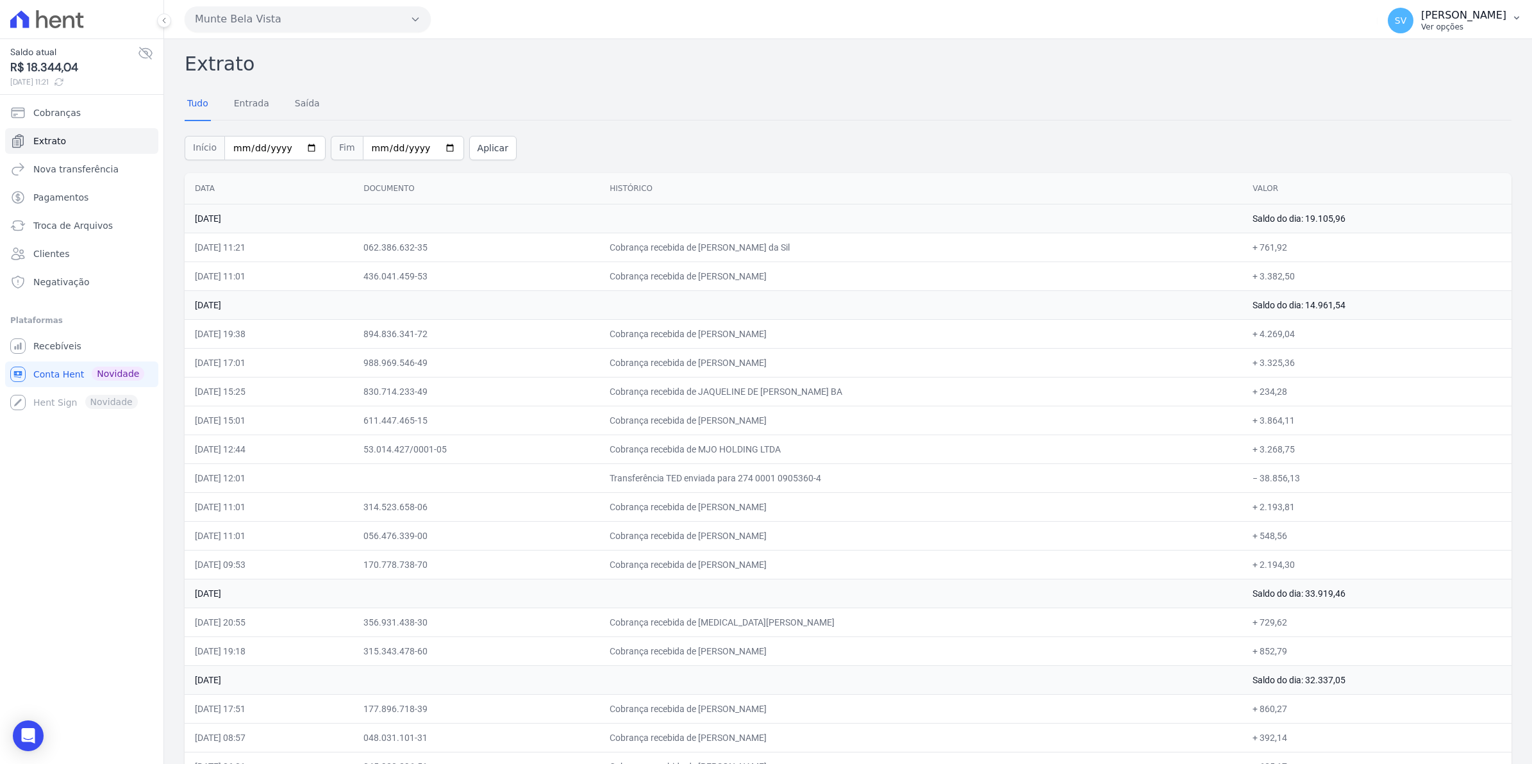
click at [1406, 19] on span "SV" at bounding box center [1401, 20] width 12 height 9
click at [65, 343] on span "Recebíveis" at bounding box center [57, 346] width 48 height 13
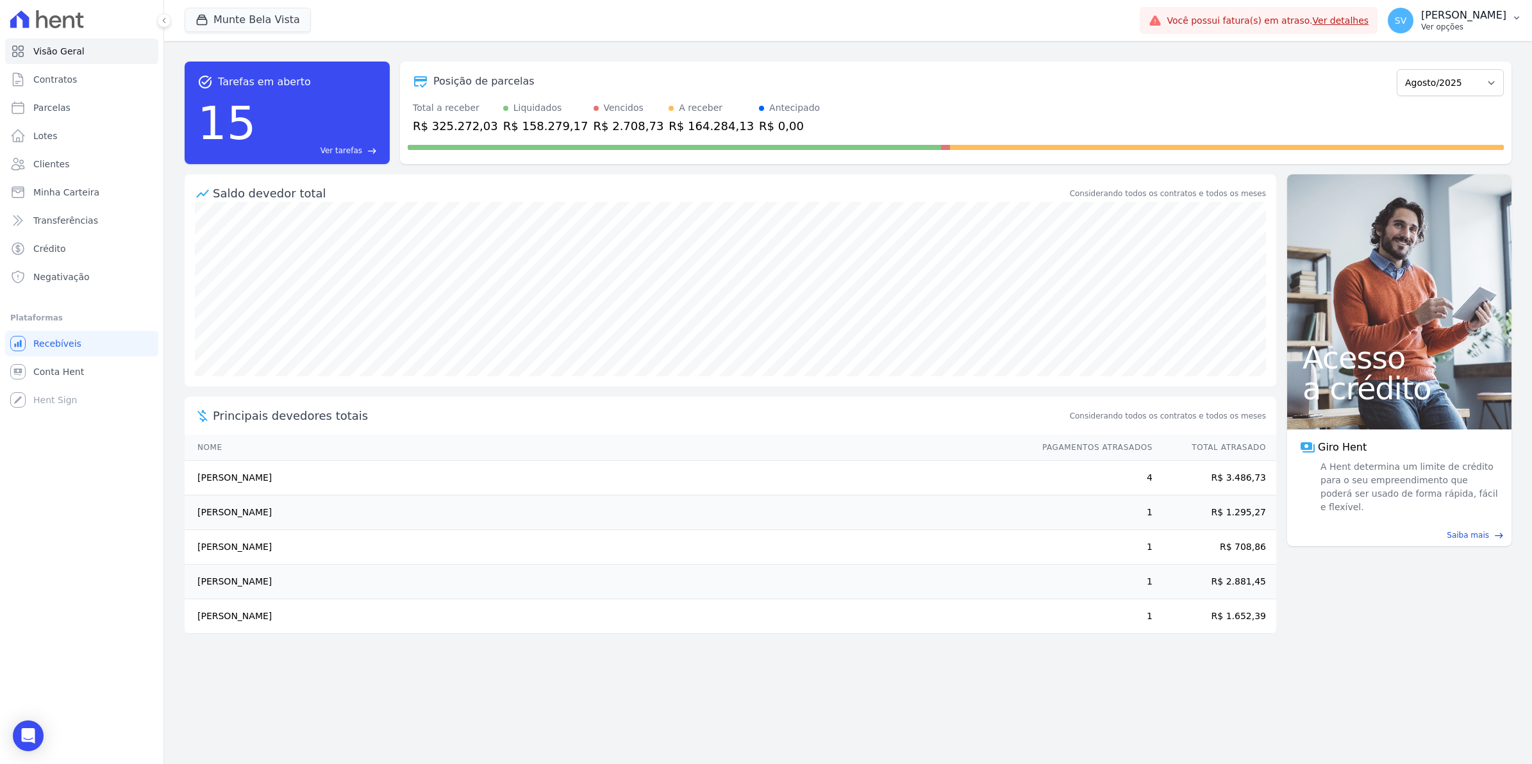
click at [1413, 29] on span "SV" at bounding box center [1401, 21] width 26 height 26
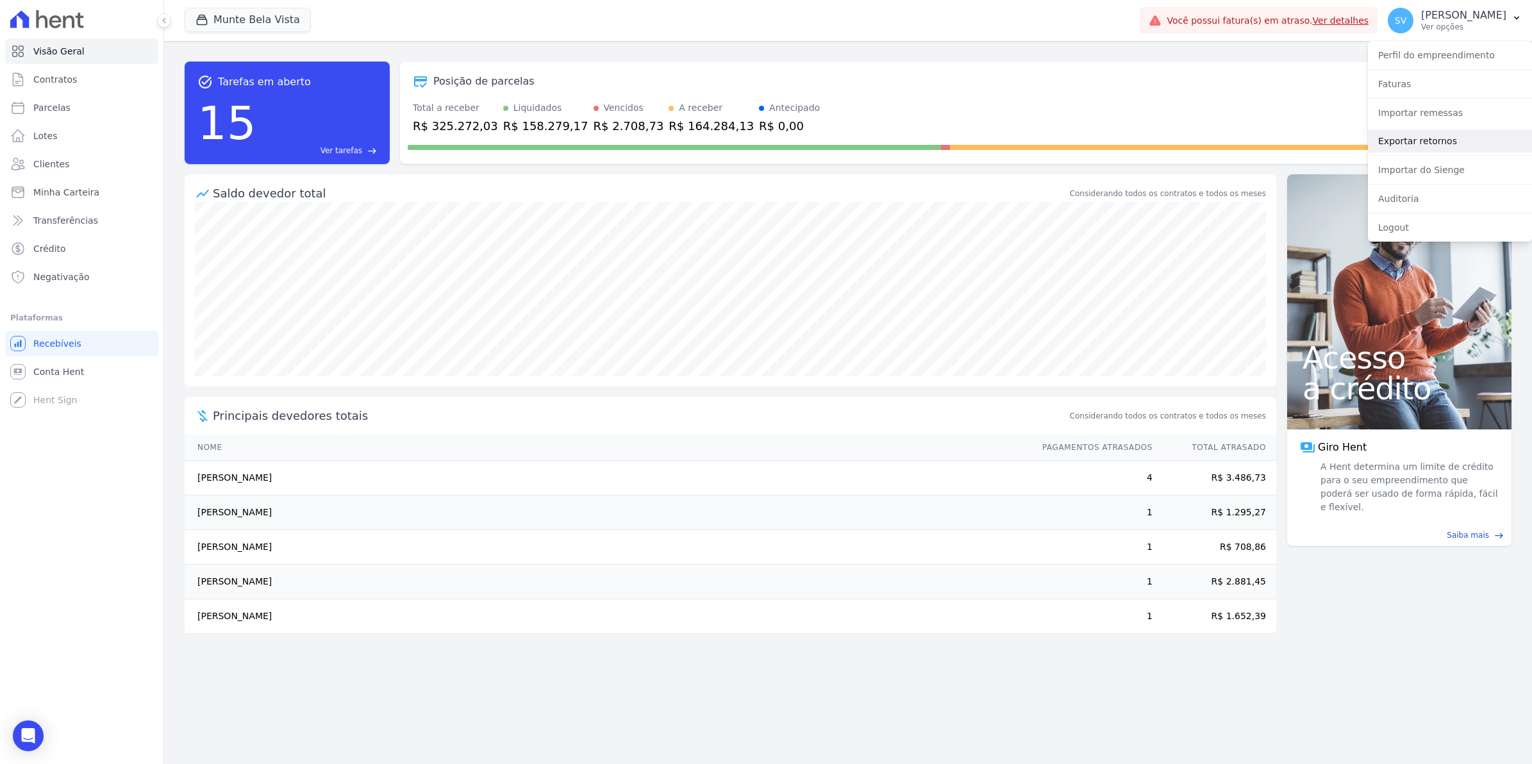
click at [1412, 137] on link "Exportar retornos" at bounding box center [1450, 140] width 164 height 23
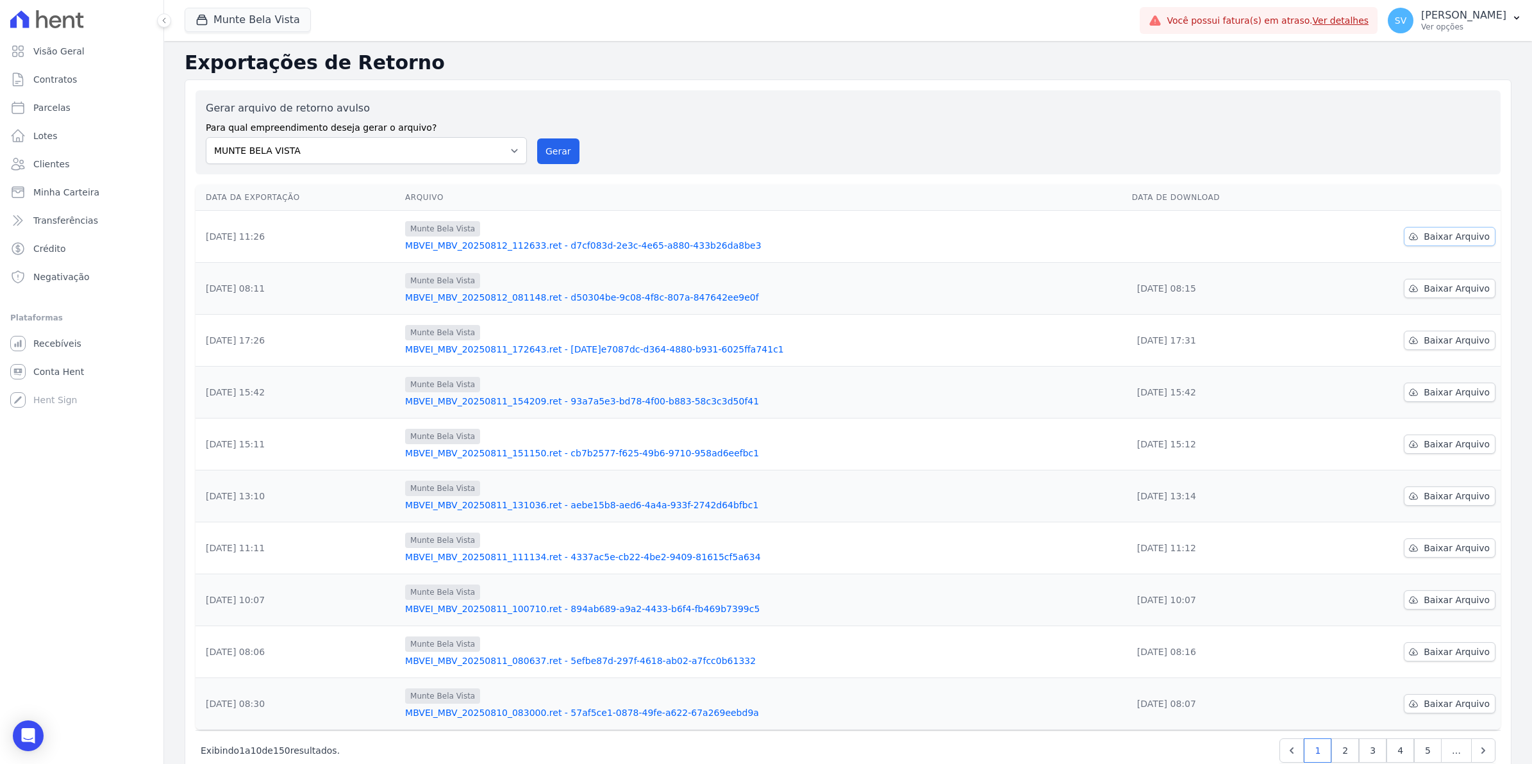
click at [1437, 235] on span "Baixar Arquivo" at bounding box center [1457, 236] width 66 height 13
click at [62, 365] on span "Conta Hent" at bounding box center [58, 371] width 51 height 13
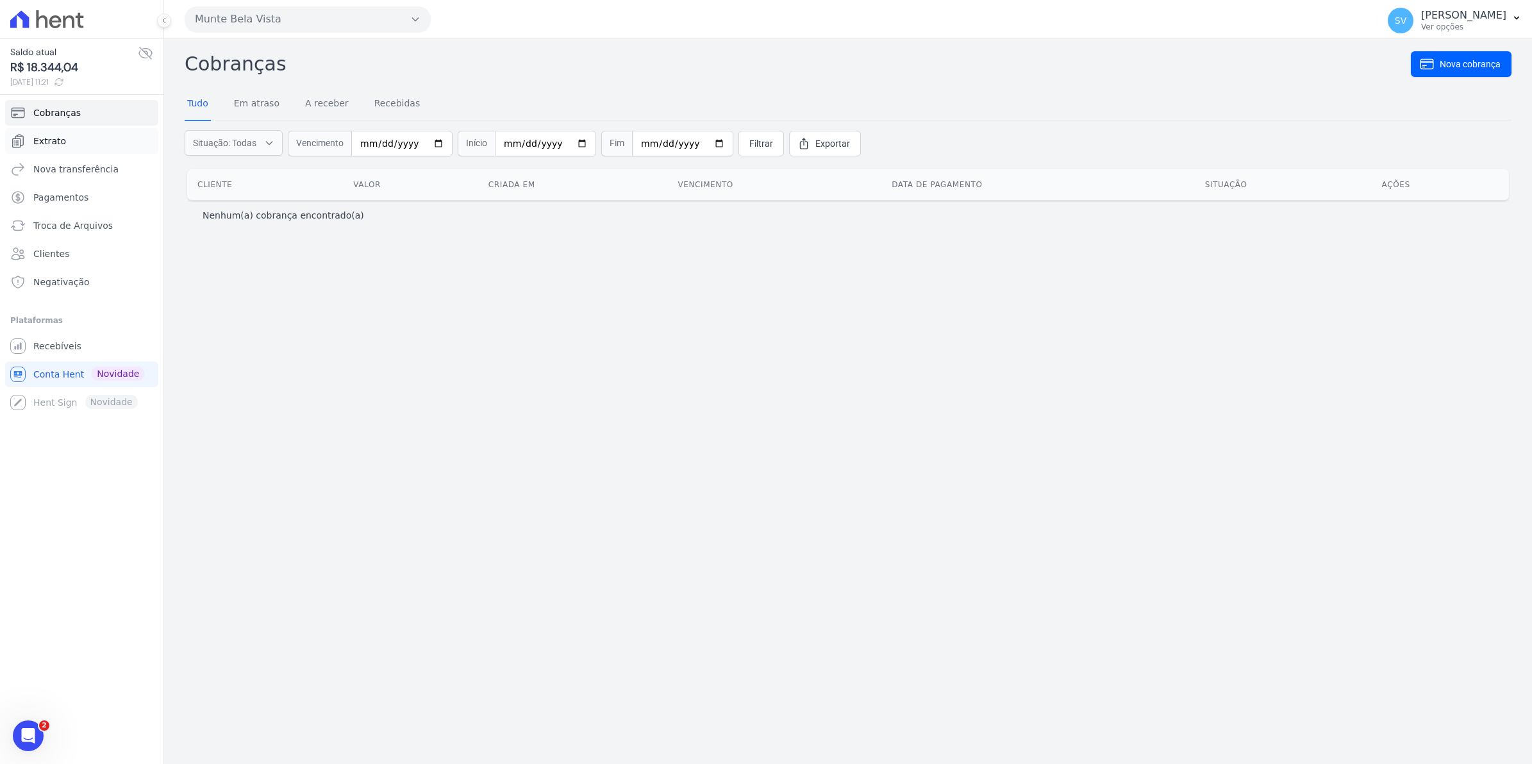
click at [49, 143] on span "Extrato" at bounding box center [49, 141] width 33 height 13
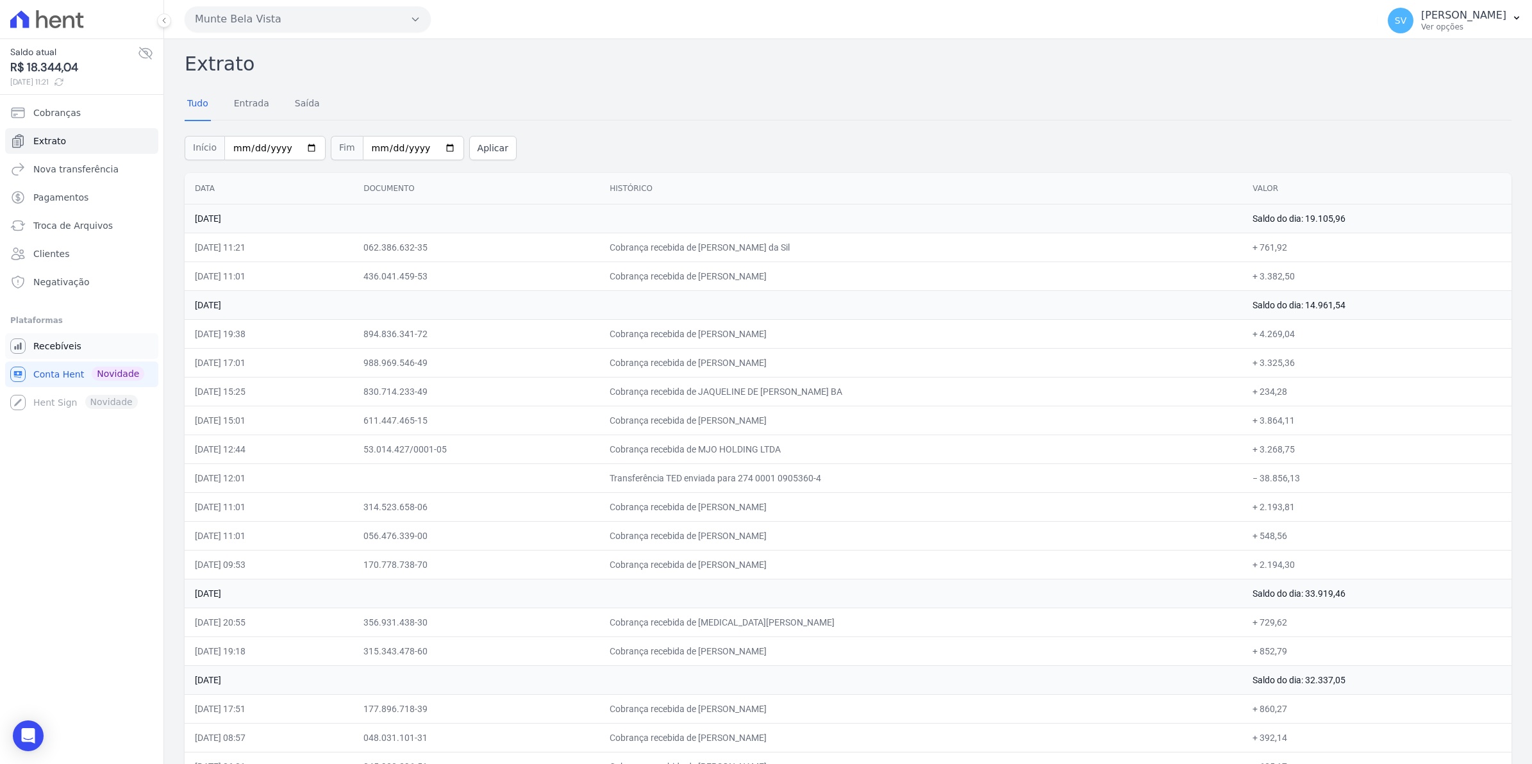
click at [64, 342] on span "Recebíveis" at bounding box center [57, 346] width 48 height 13
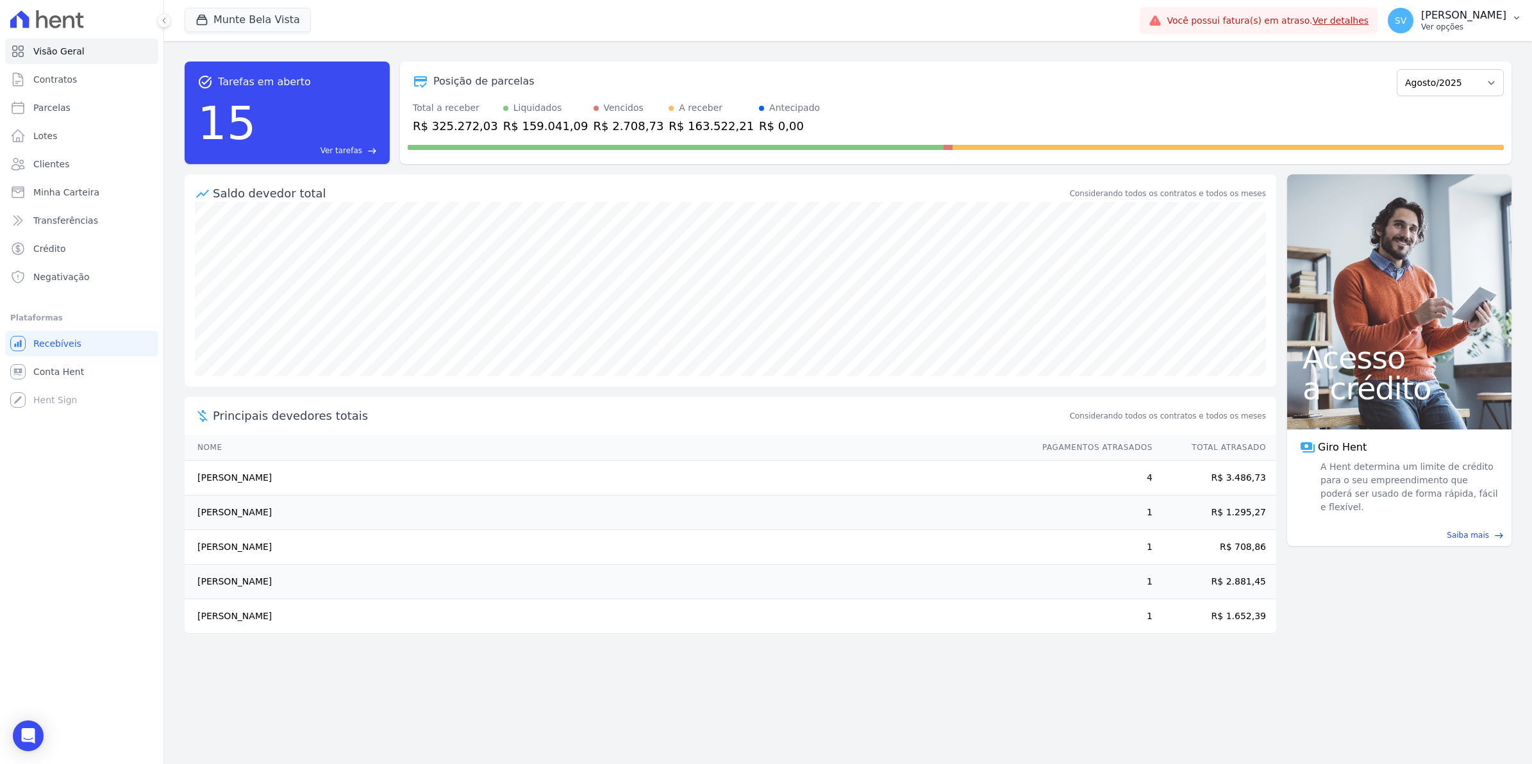
click at [1406, 20] on span "SV" at bounding box center [1401, 20] width 12 height 9
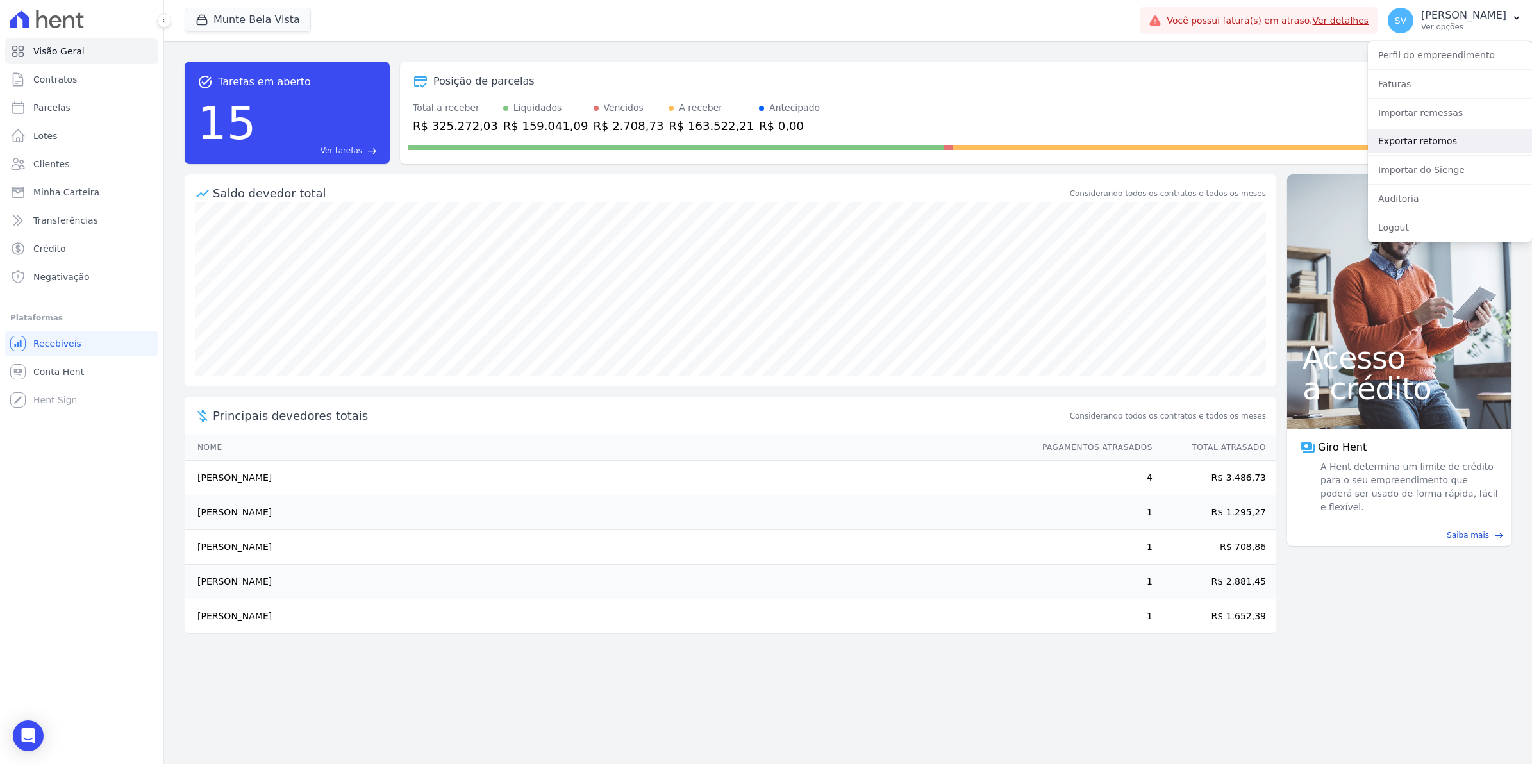
click at [1404, 141] on link "Exportar retornos" at bounding box center [1450, 140] width 164 height 23
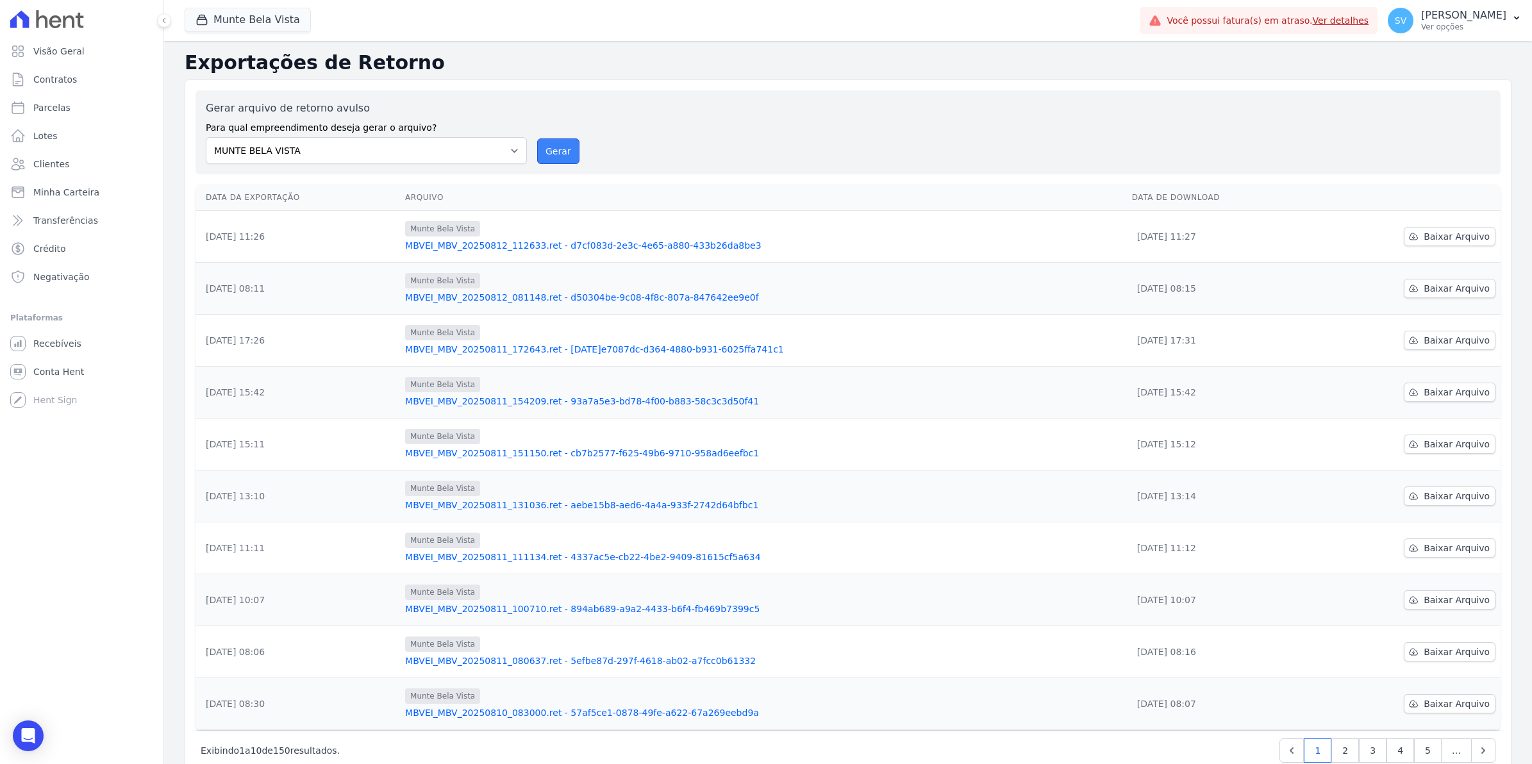
click at [561, 149] on button "Gerar" at bounding box center [558, 151] width 42 height 26
click at [84, 370] on link "Conta Hent" at bounding box center [81, 372] width 153 height 26
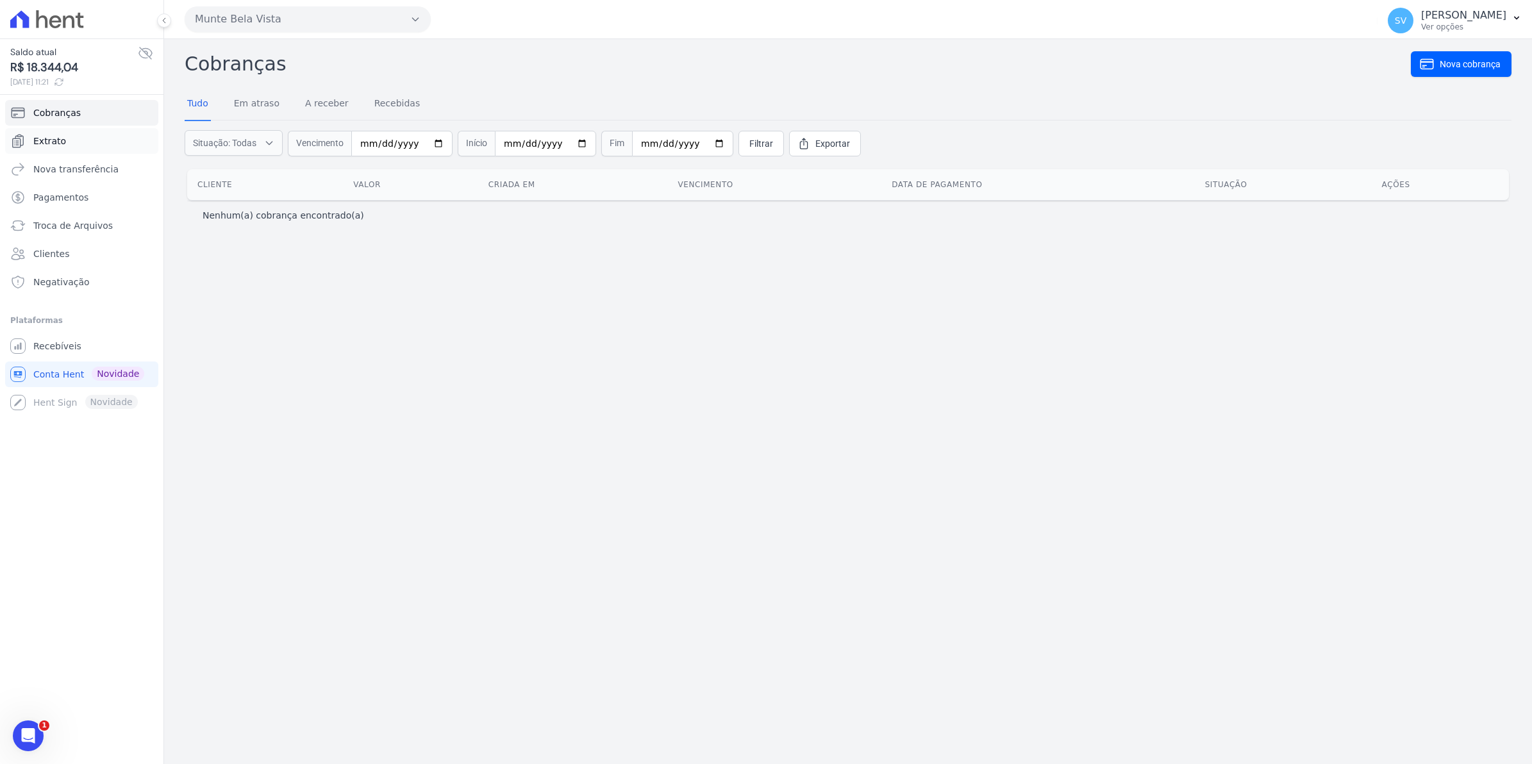
click at [62, 142] on link "Extrato" at bounding box center [81, 141] width 153 height 26
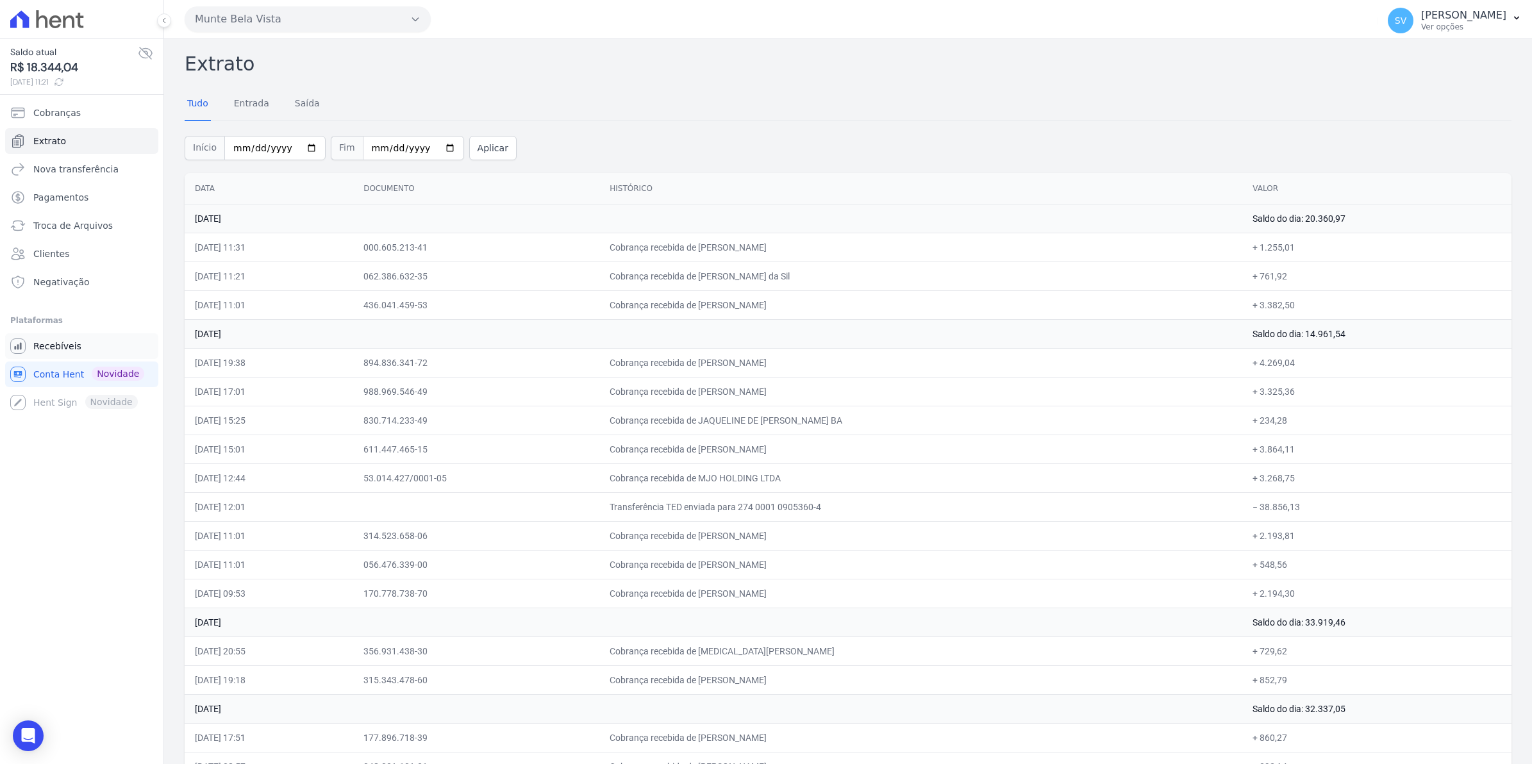
click at [62, 350] on span "Recebíveis" at bounding box center [57, 346] width 48 height 13
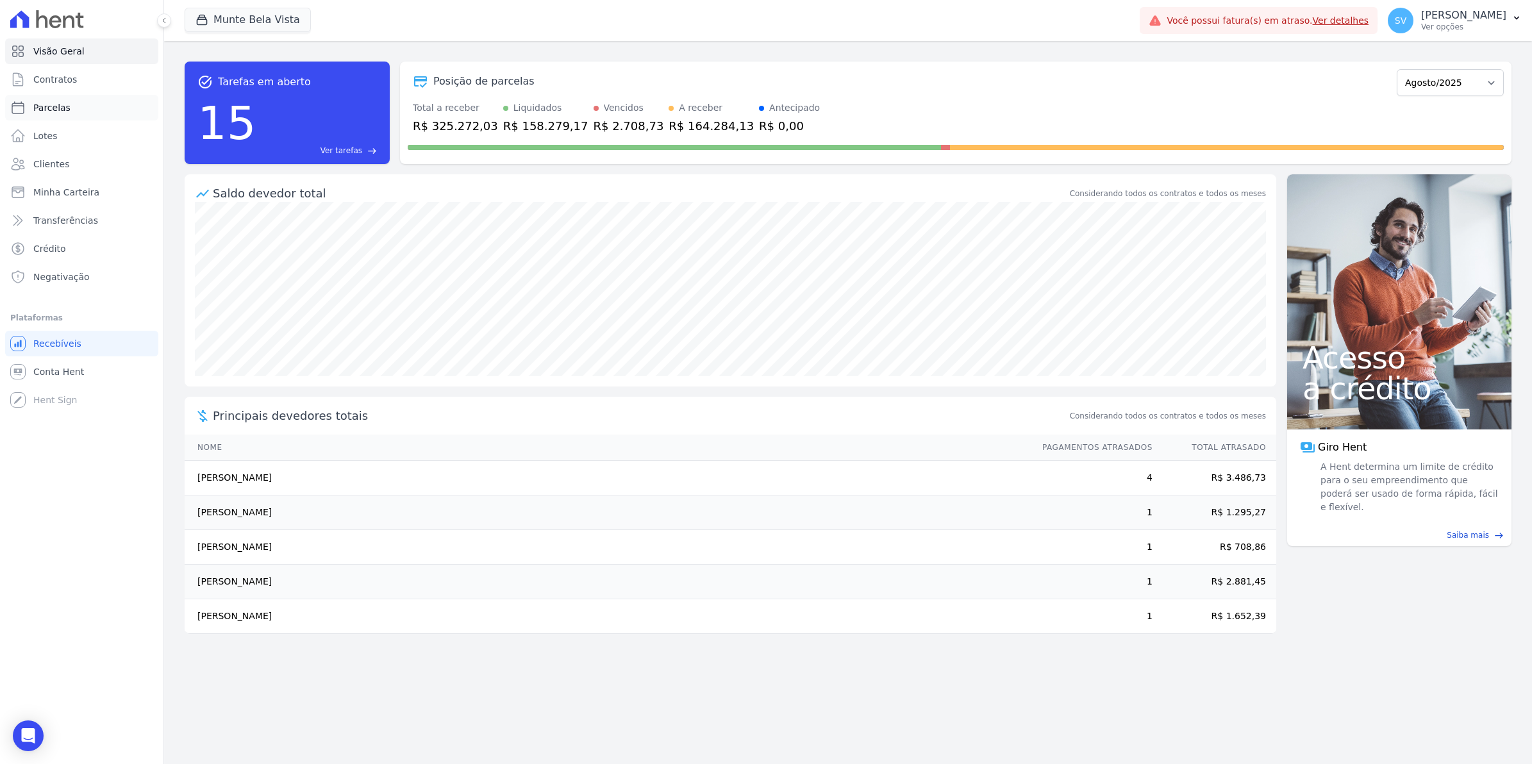
click at [47, 106] on span "Parcelas" at bounding box center [51, 107] width 37 height 13
select select
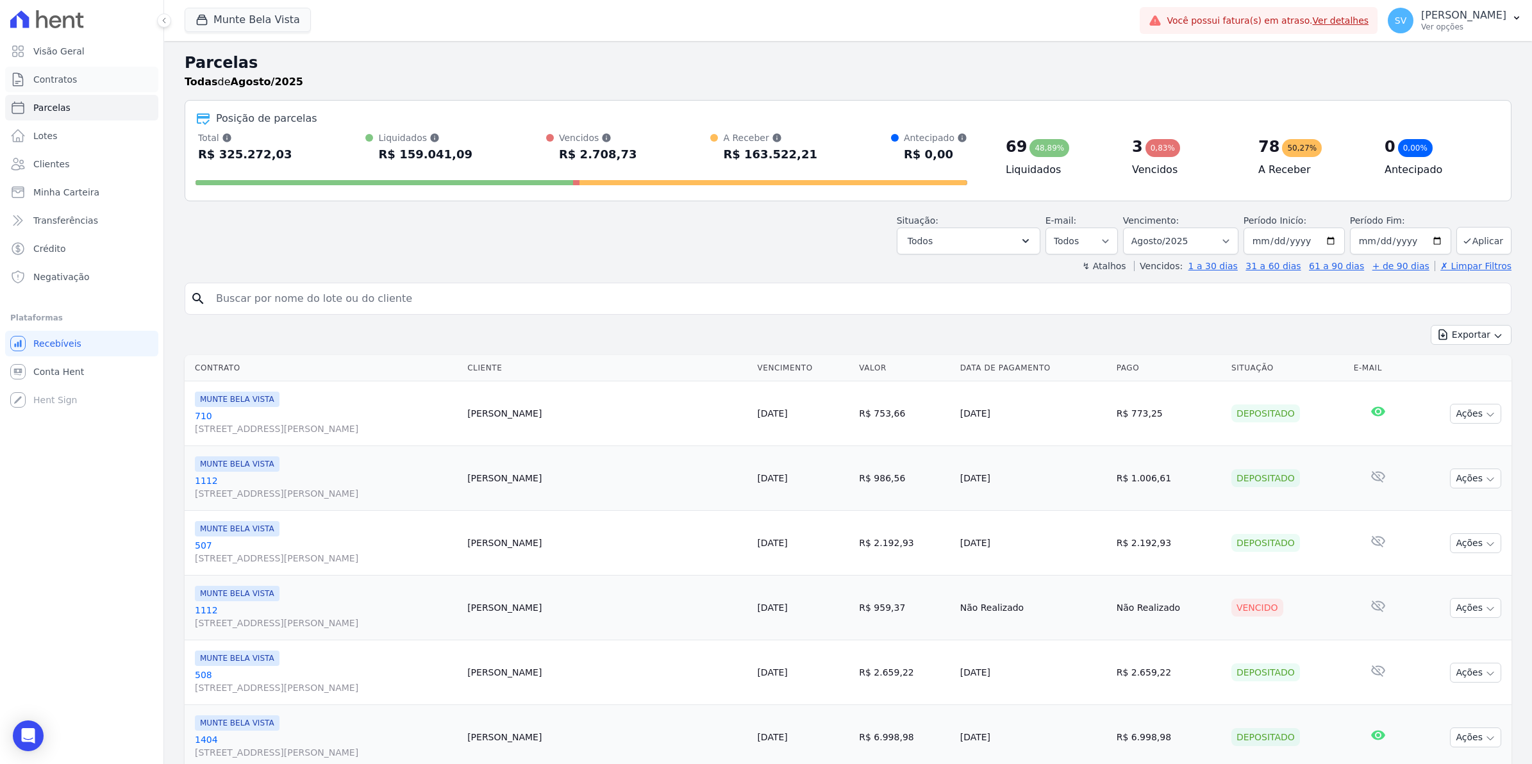
click at [58, 77] on span "Contratos" at bounding box center [55, 79] width 44 height 13
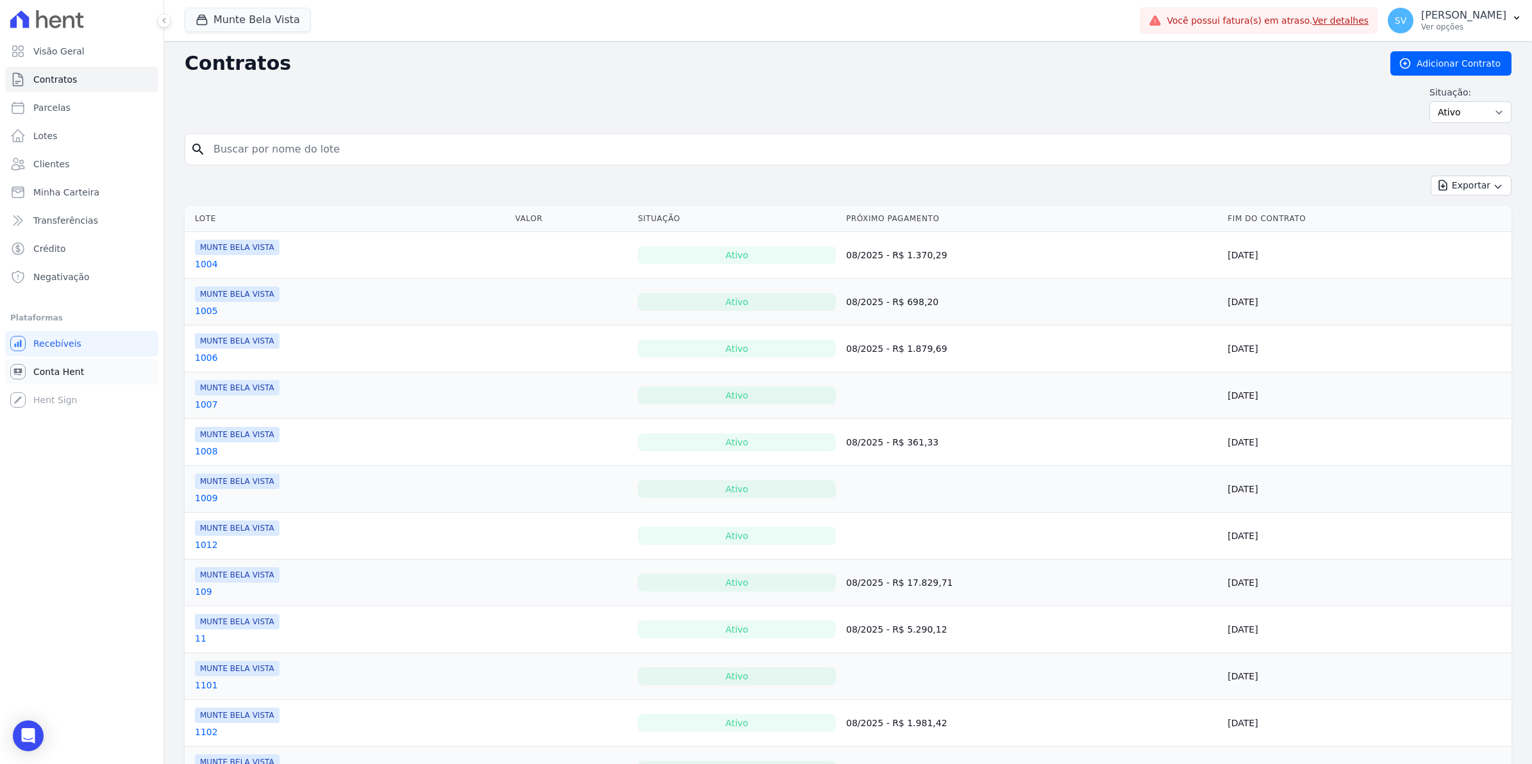
click at [55, 376] on span "Conta Hent" at bounding box center [58, 371] width 51 height 13
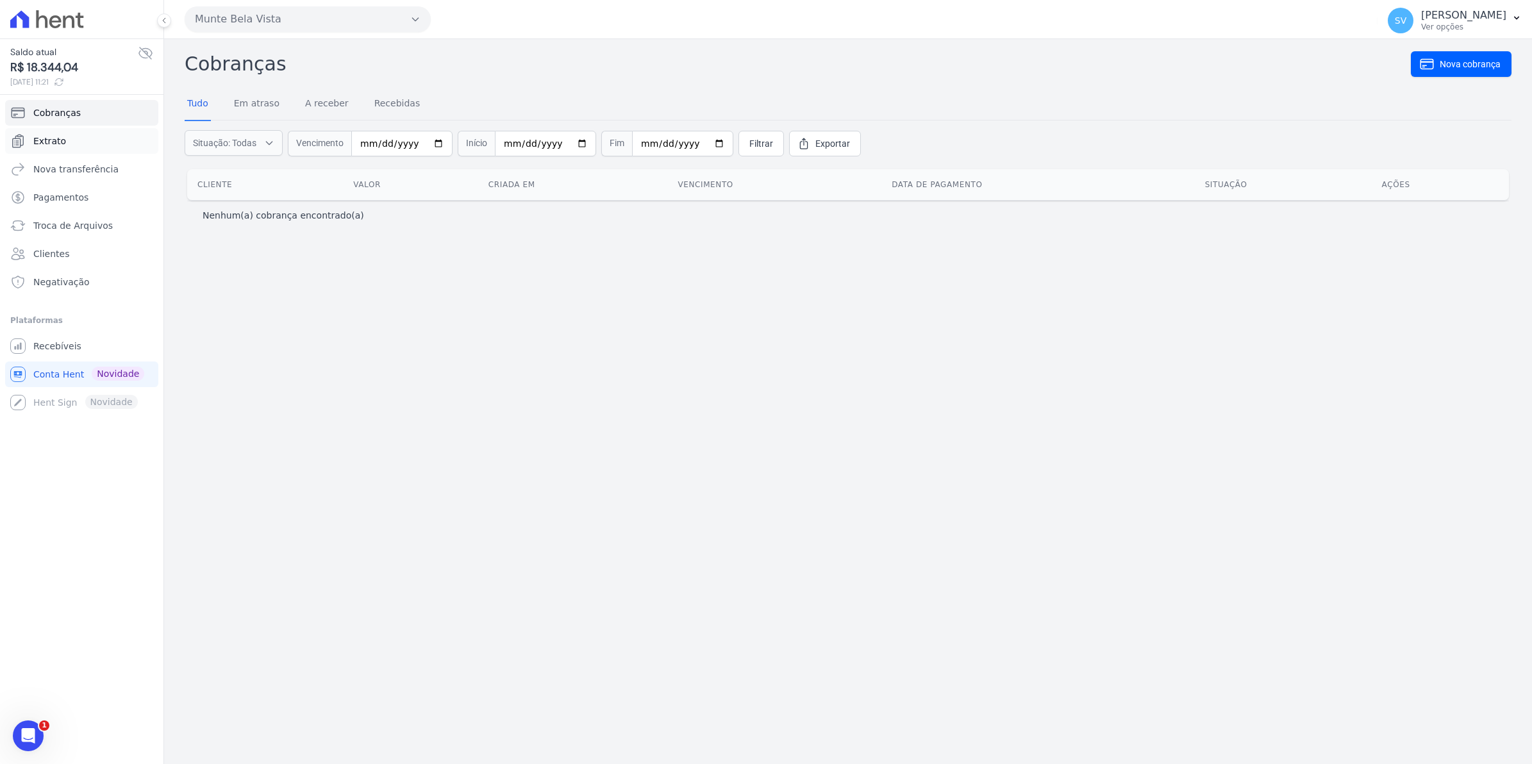
click at [44, 135] on span "Extrato" at bounding box center [49, 141] width 33 height 13
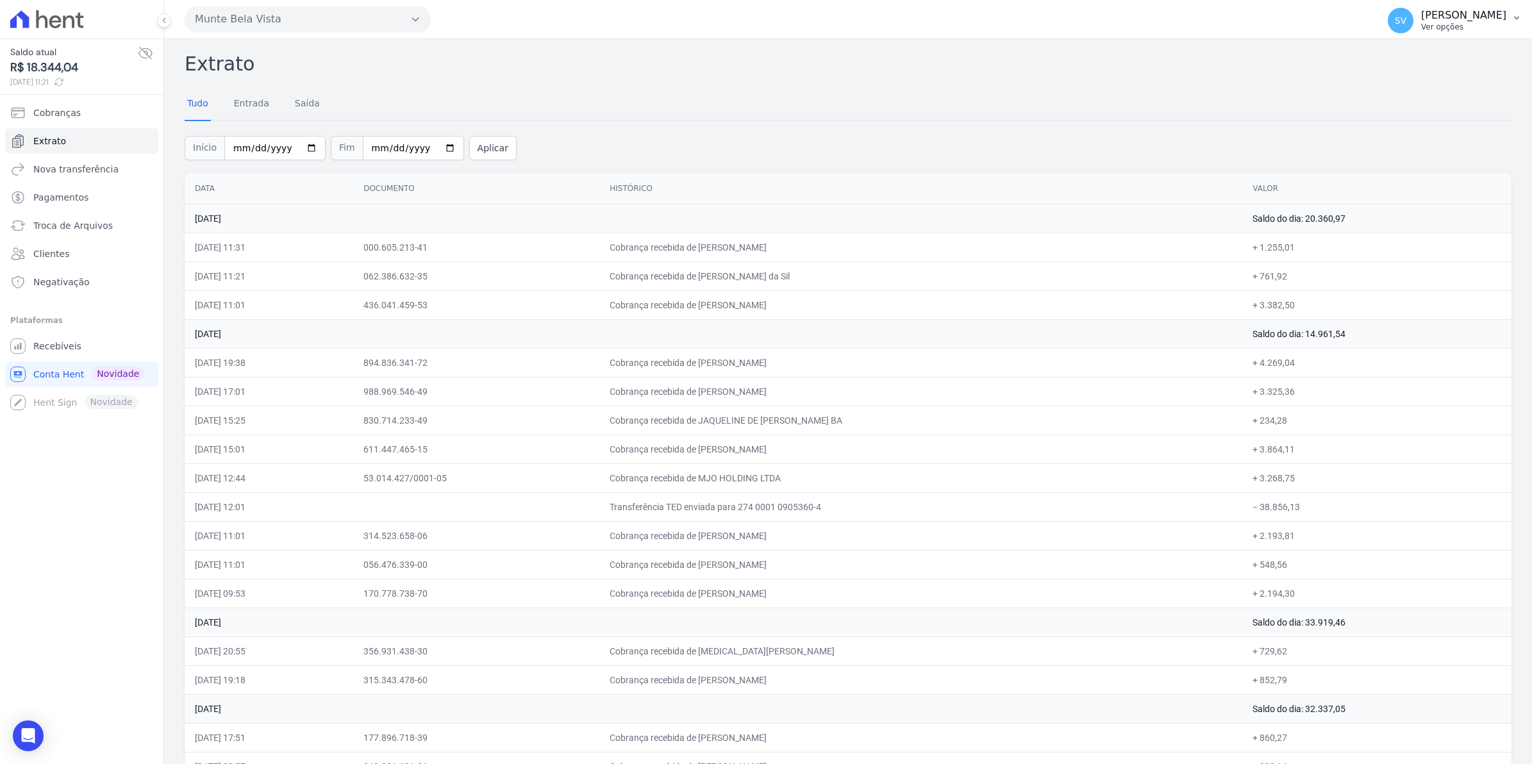
click at [1413, 26] on span "SV" at bounding box center [1401, 21] width 26 height 26
click at [63, 340] on span "Recebíveis" at bounding box center [57, 346] width 48 height 13
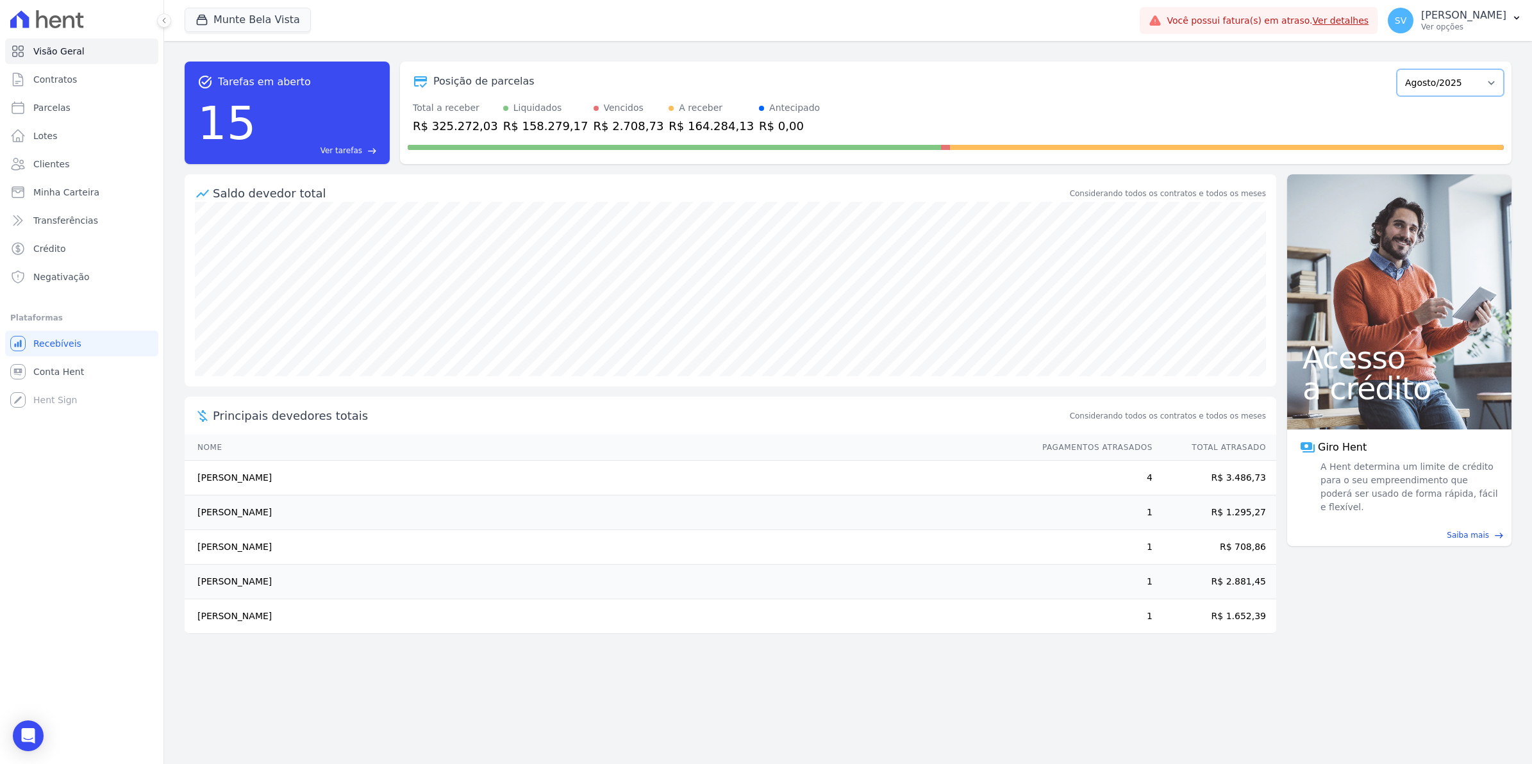
click at [1428, 82] on select "[GEOGRAPHIC_DATA]/2024 Fevereiro/2024 Março/2024 Abril/2024 Maio/2024 Junho/202…" at bounding box center [1450, 82] width 107 height 27
click at [1413, 26] on span "SV" at bounding box center [1401, 21] width 26 height 26
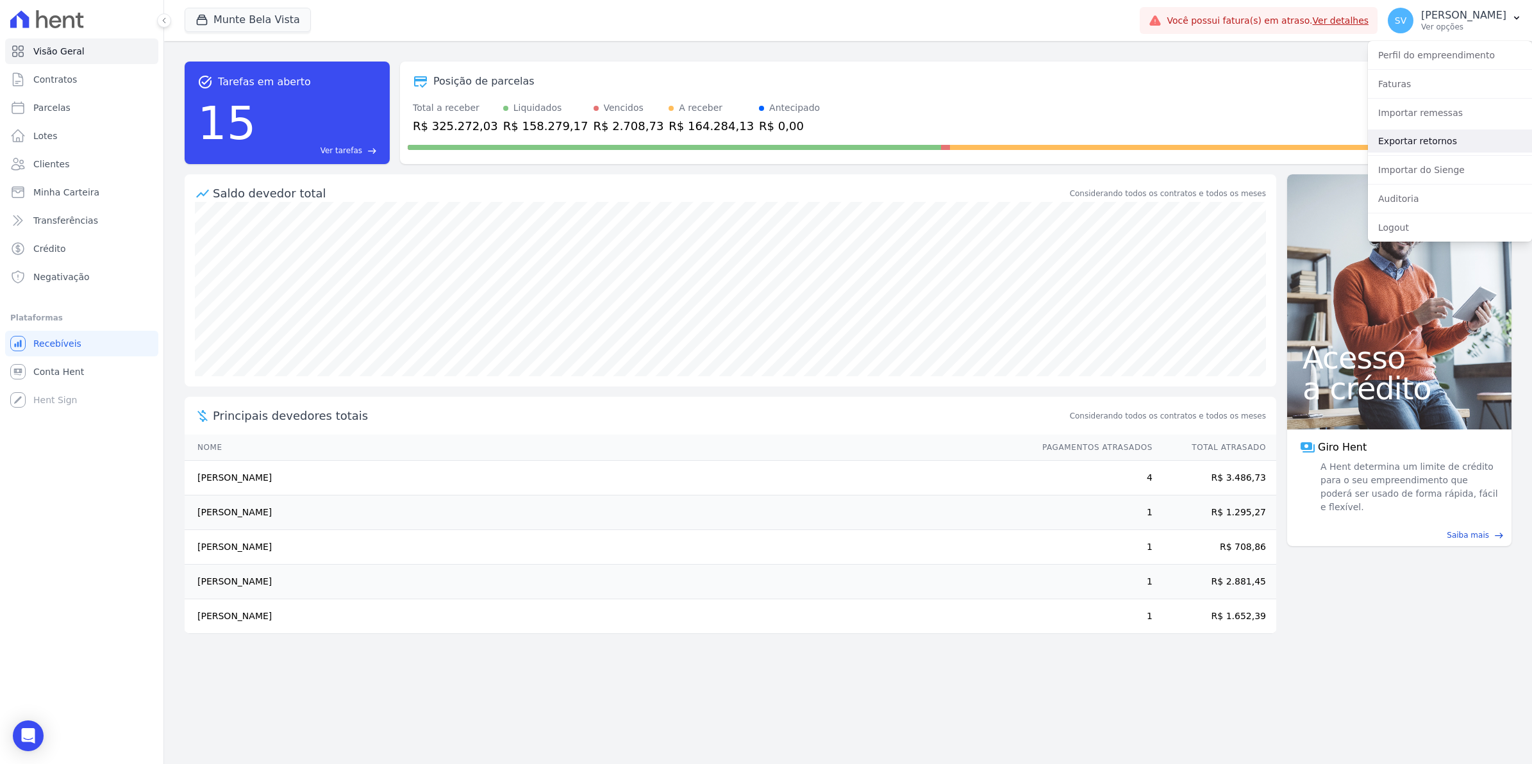
click at [1415, 147] on link "Exportar retornos" at bounding box center [1450, 140] width 164 height 23
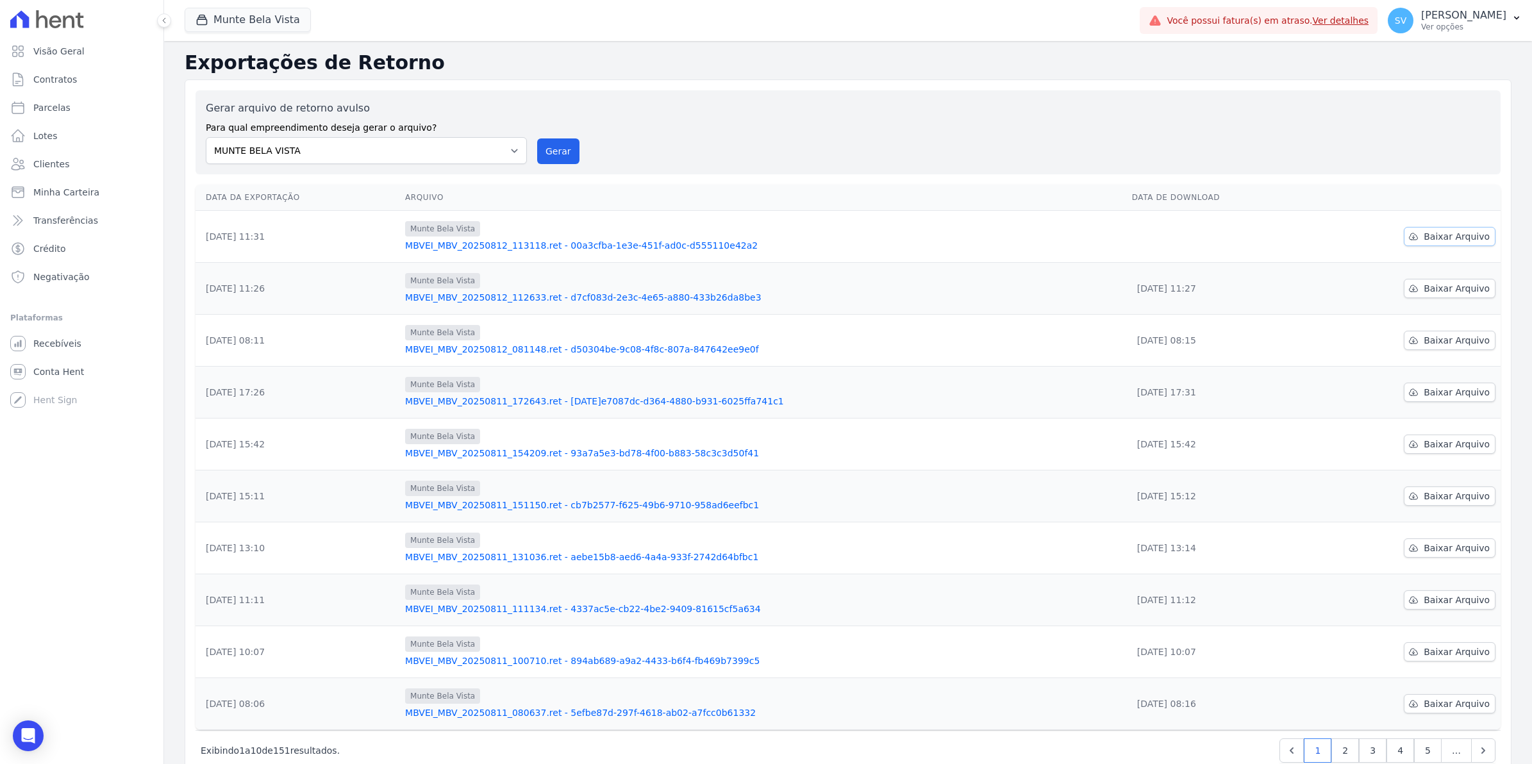
click at [1445, 241] on span "Baixar Arquivo" at bounding box center [1457, 236] width 66 height 13
click at [55, 373] on span "Conta Hent" at bounding box center [58, 371] width 51 height 13
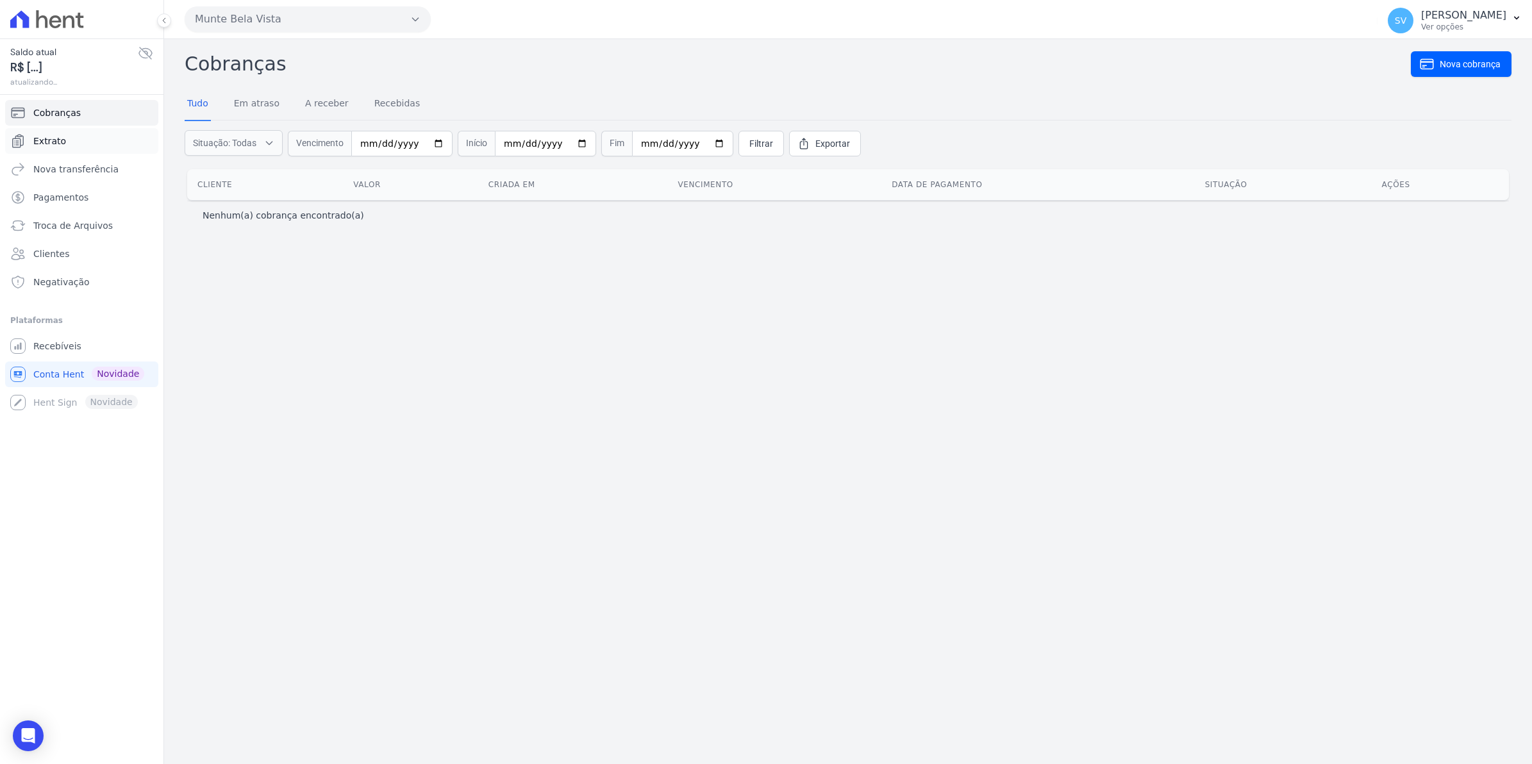
click at [54, 141] on span "Extrato" at bounding box center [49, 141] width 33 height 13
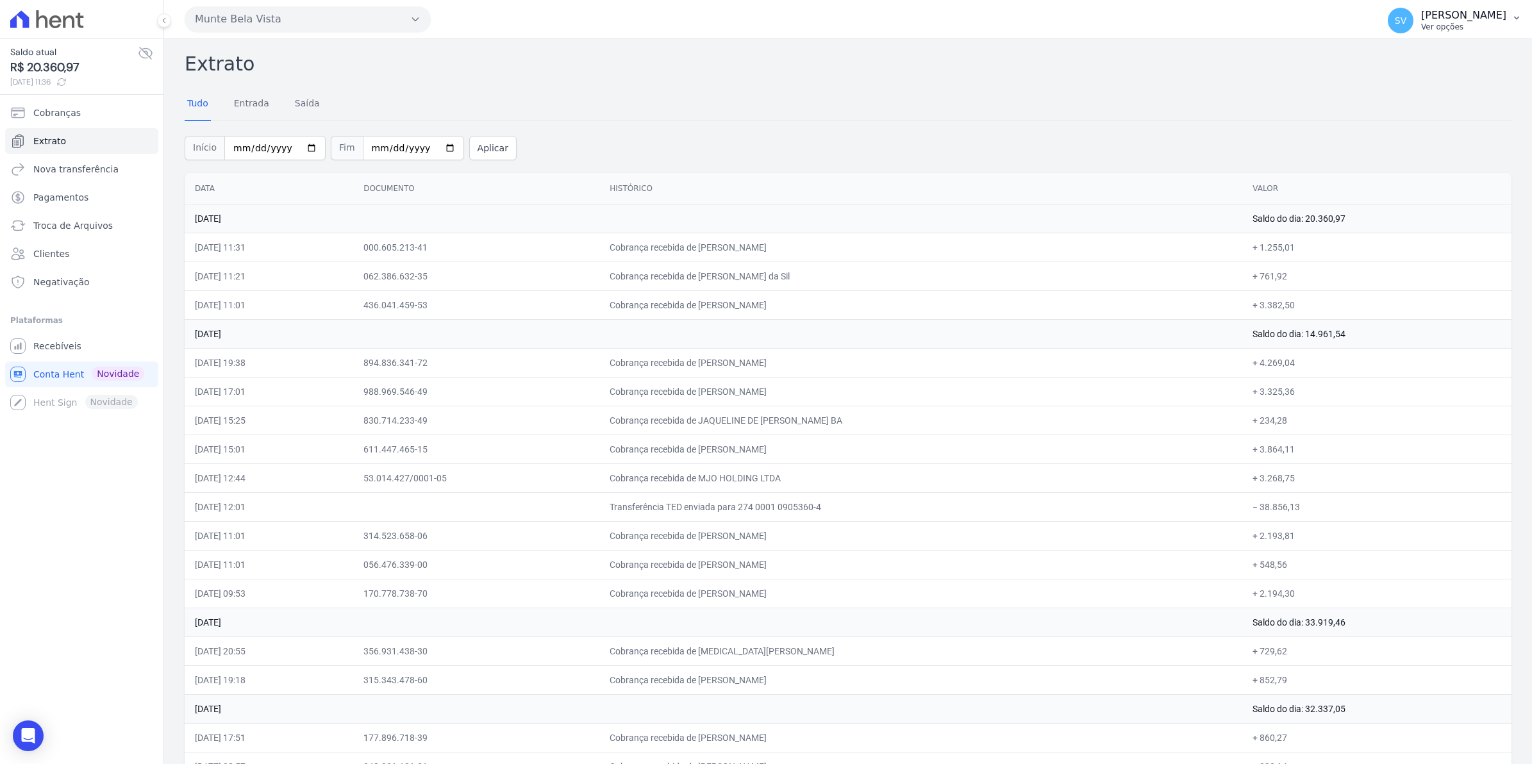
click at [1408, 26] on span "SV" at bounding box center [1401, 21] width 26 height 26
click at [48, 353] on link "Recebíveis" at bounding box center [81, 346] width 153 height 26
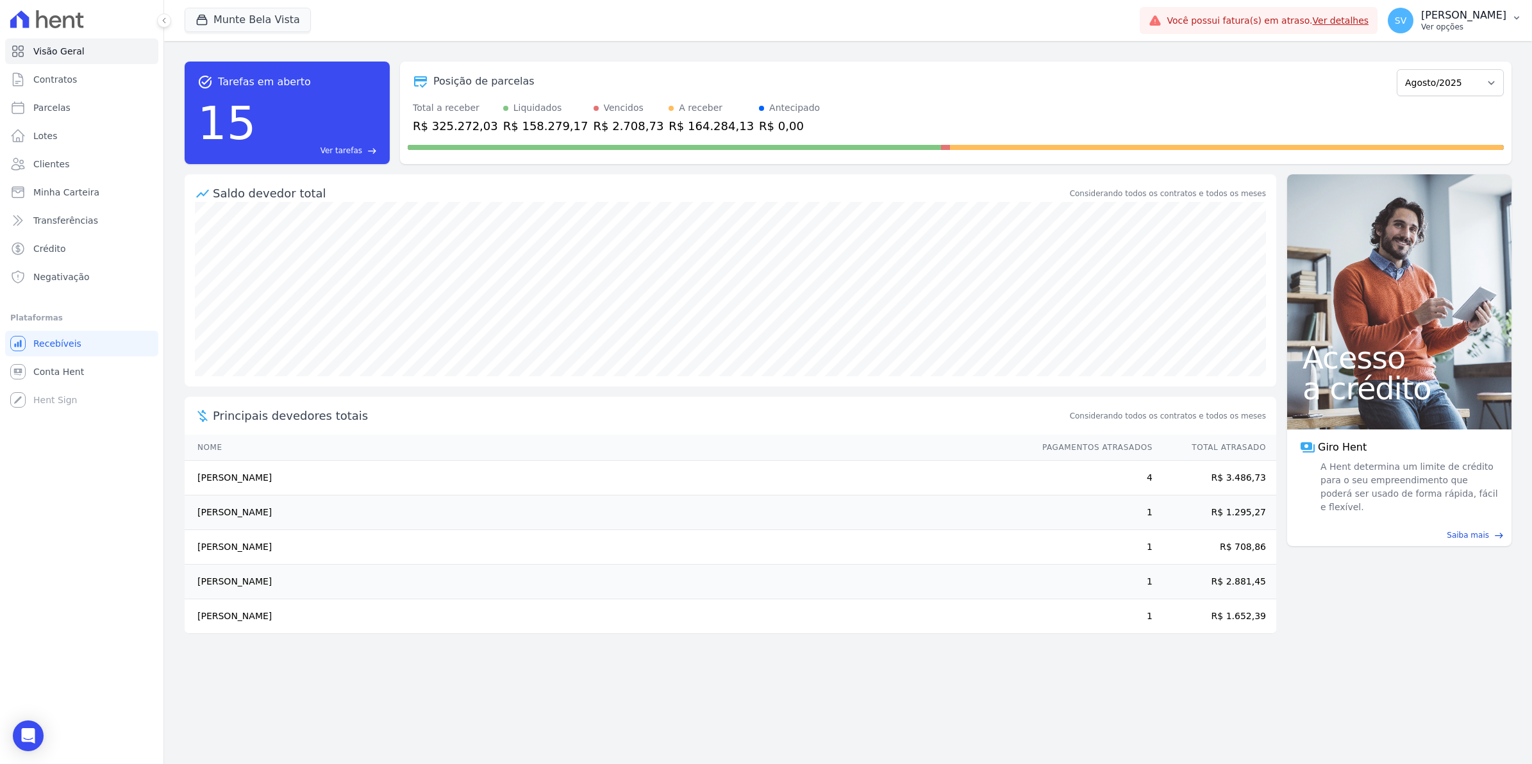
click at [1406, 21] on span "SV" at bounding box center [1401, 20] width 12 height 9
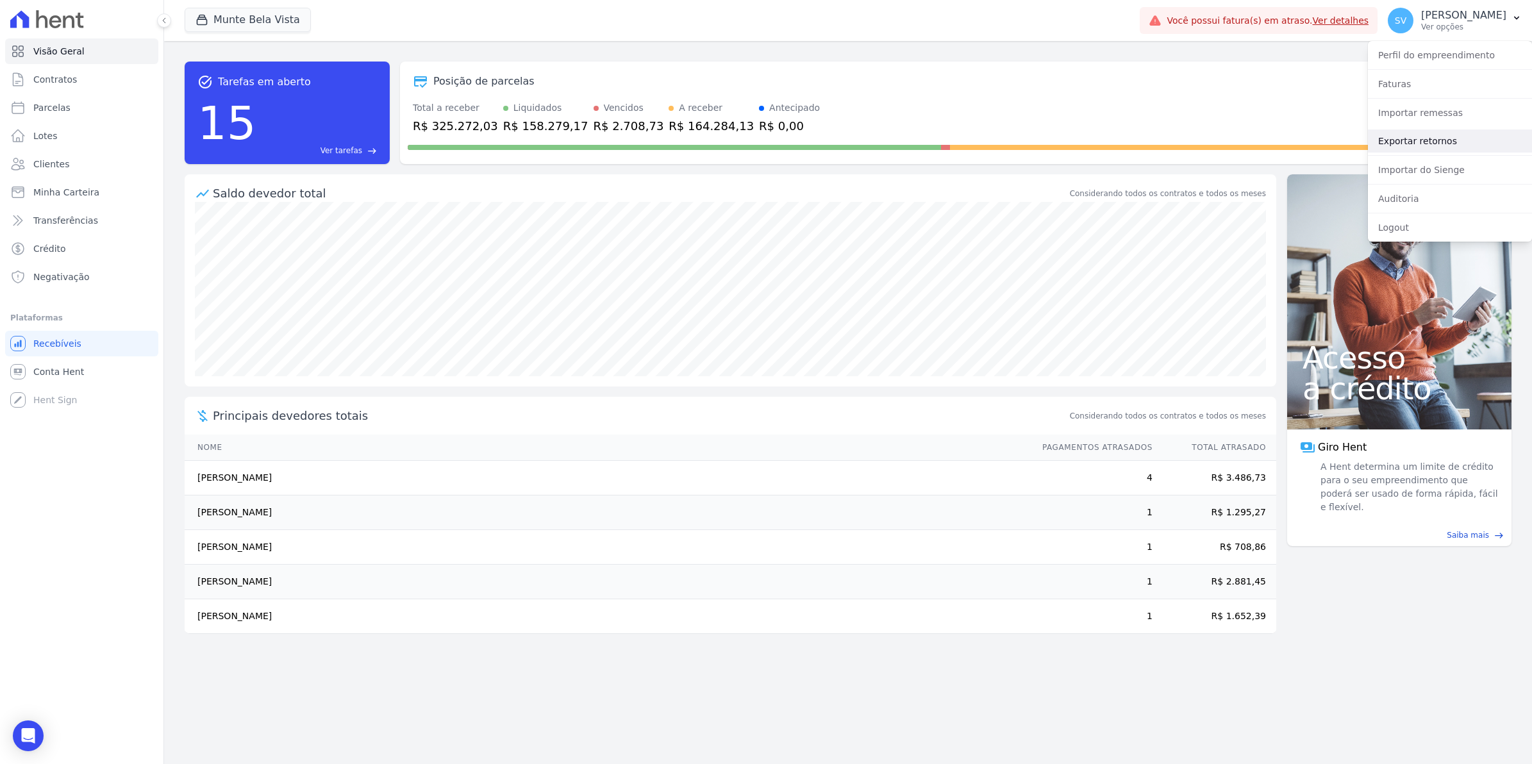
click at [1406, 143] on link "Exportar retornos" at bounding box center [1450, 140] width 164 height 23
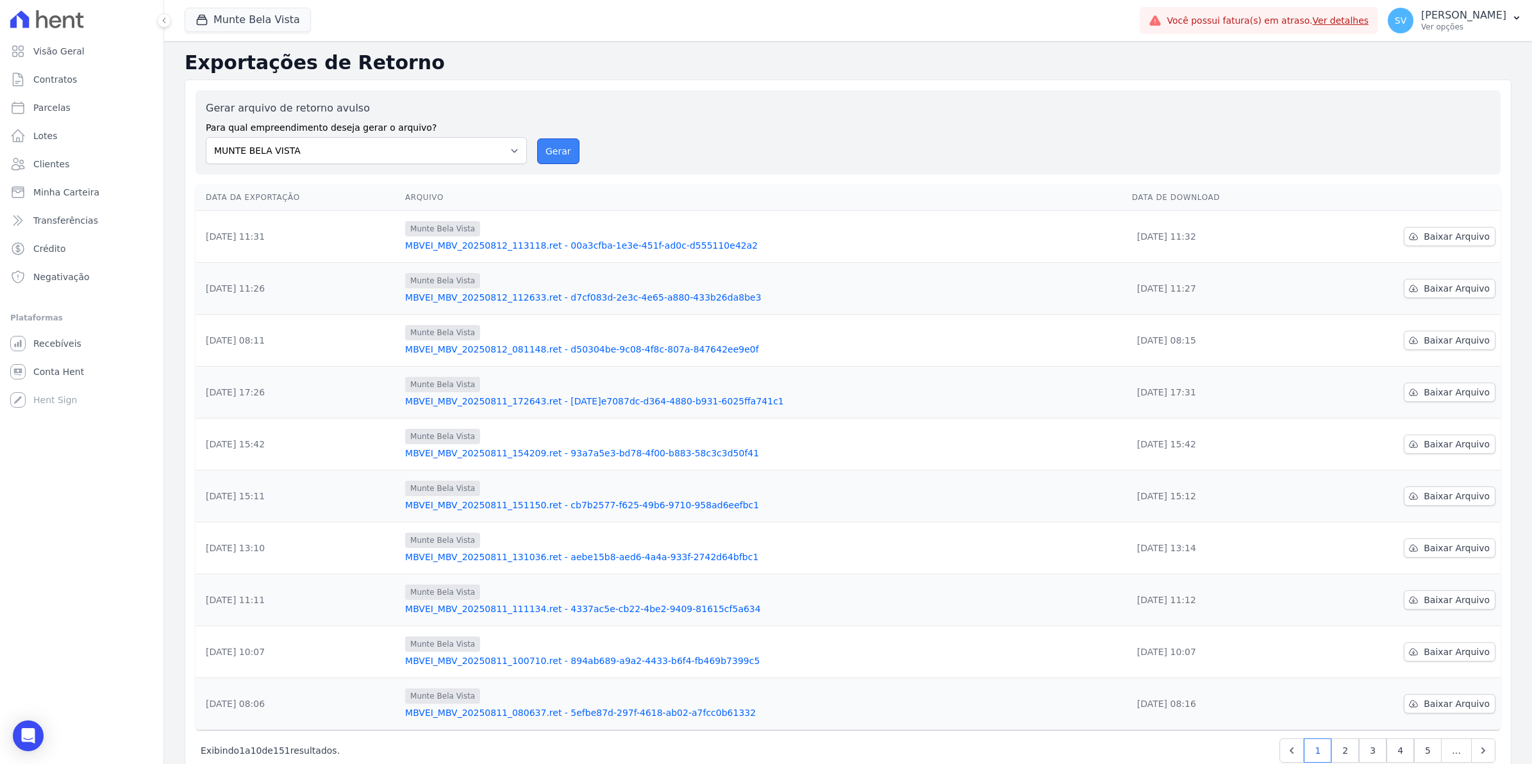
click at [545, 152] on button "Gerar" at bounding box center [558, 151] width 42 height 26
click at [1433, 236] on span "Baixar Arquivo" at bounding box center [1457, 236] width 66 height 13
click at [49, 79] on span "Contratos" at bounding box center [55, 79] width 44 height 13
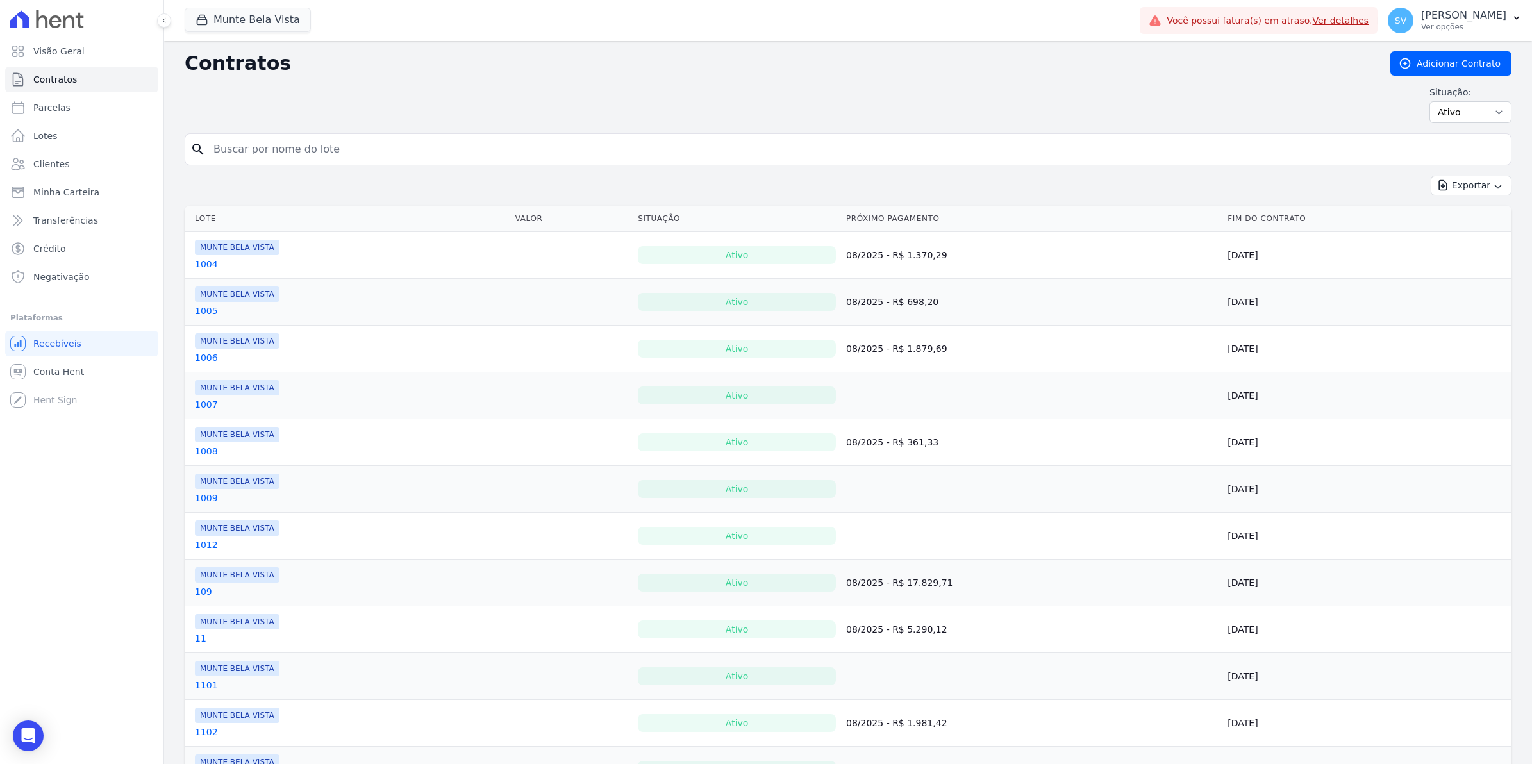
click at [311, 149] on input "search" at bounding box center [856, 150] width 1300 height 26
type input "[PERSON_NAME]"
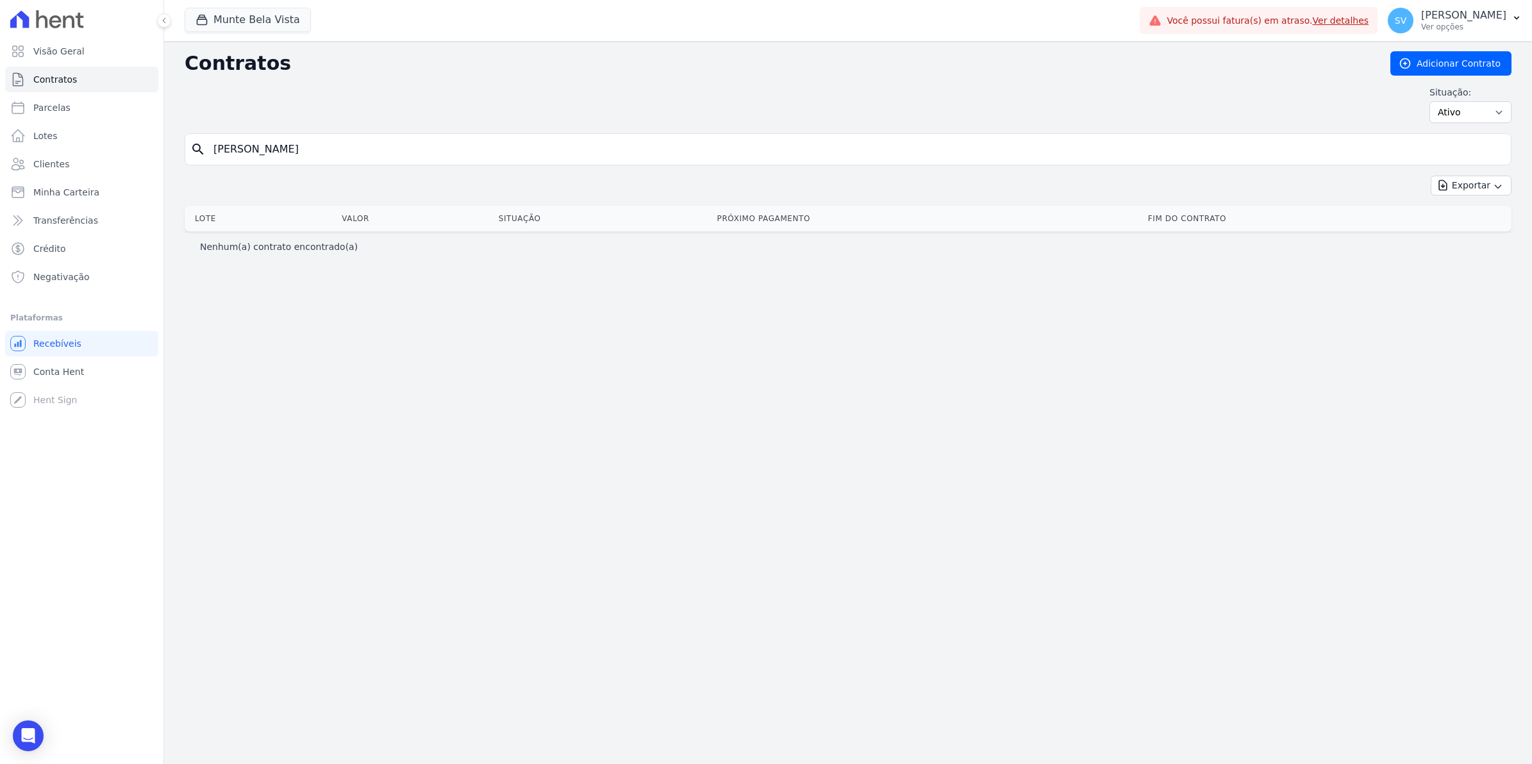
click at [322, 152] on input "[PERSON_NAME]" at bounding box center [856, 150] width 1300 height 26
type input "[PERSON_NAME]"
click at [49, 113] on span "Parcelas" at bounding box center [51, 107] width 37 height 13
click at [283, 154] on input "[PERSON_NAME]" at bounding box center [856, 150] width 1300 height 26
click at [69, 109] on link "Parcelas" at bounding box center [81, 108] width 153 height 26
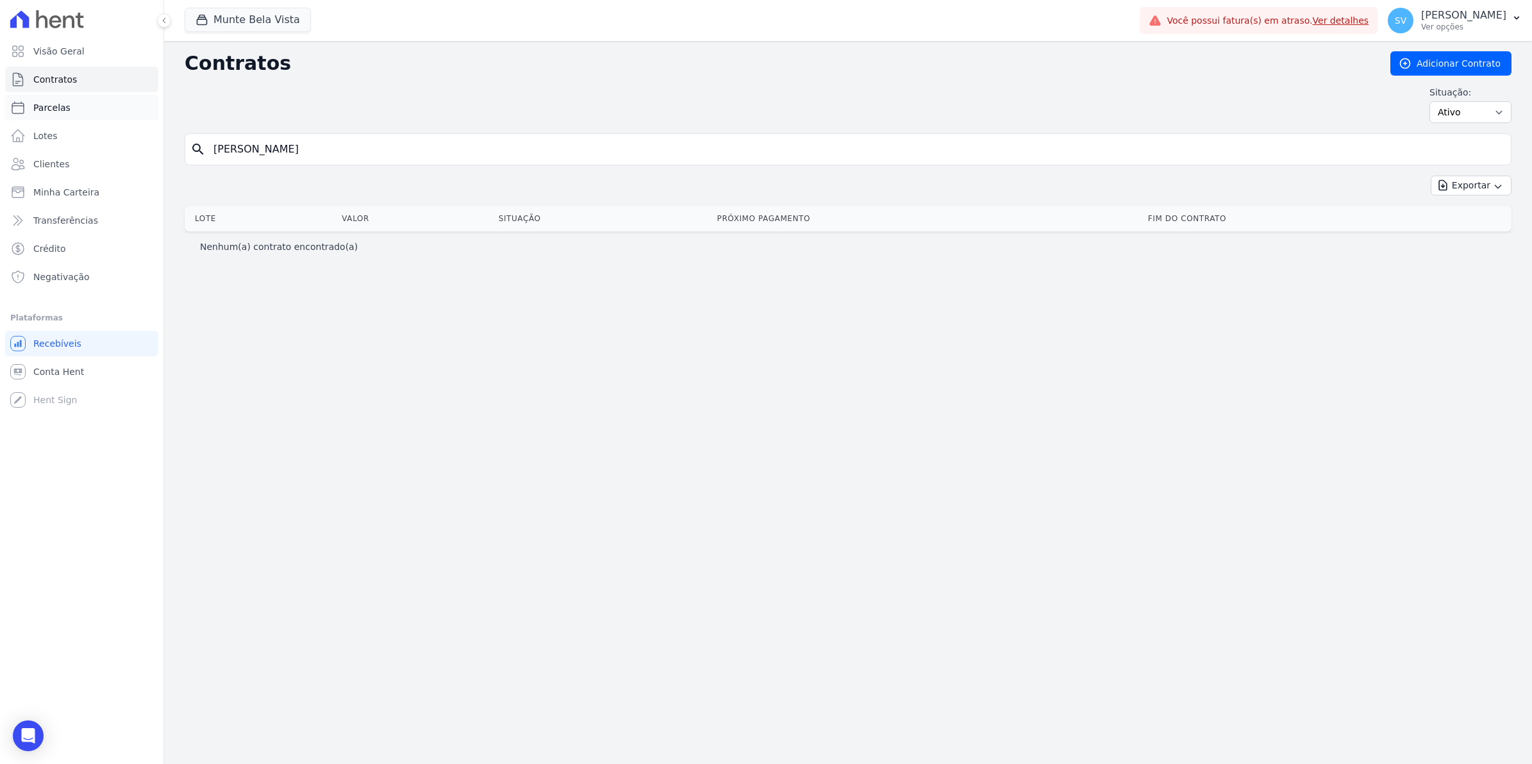
select select
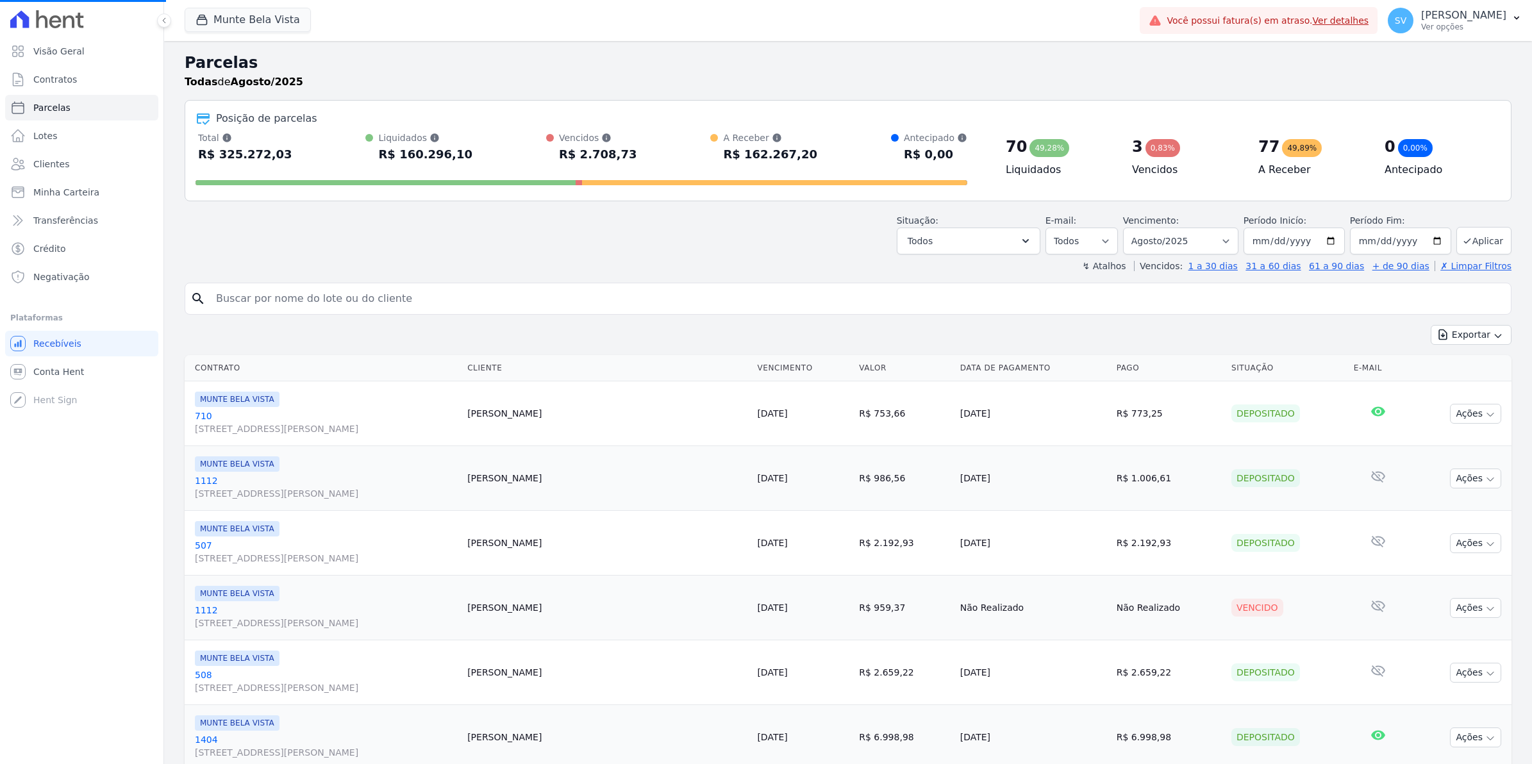
click at [303, 299] on input "search" at bounding box center [856, 299] width 1297 height 26
select select
click at [303, 299] on input "search" at bounding box center [856, 299] width 1297 height 26
type input "THOM]"
select select
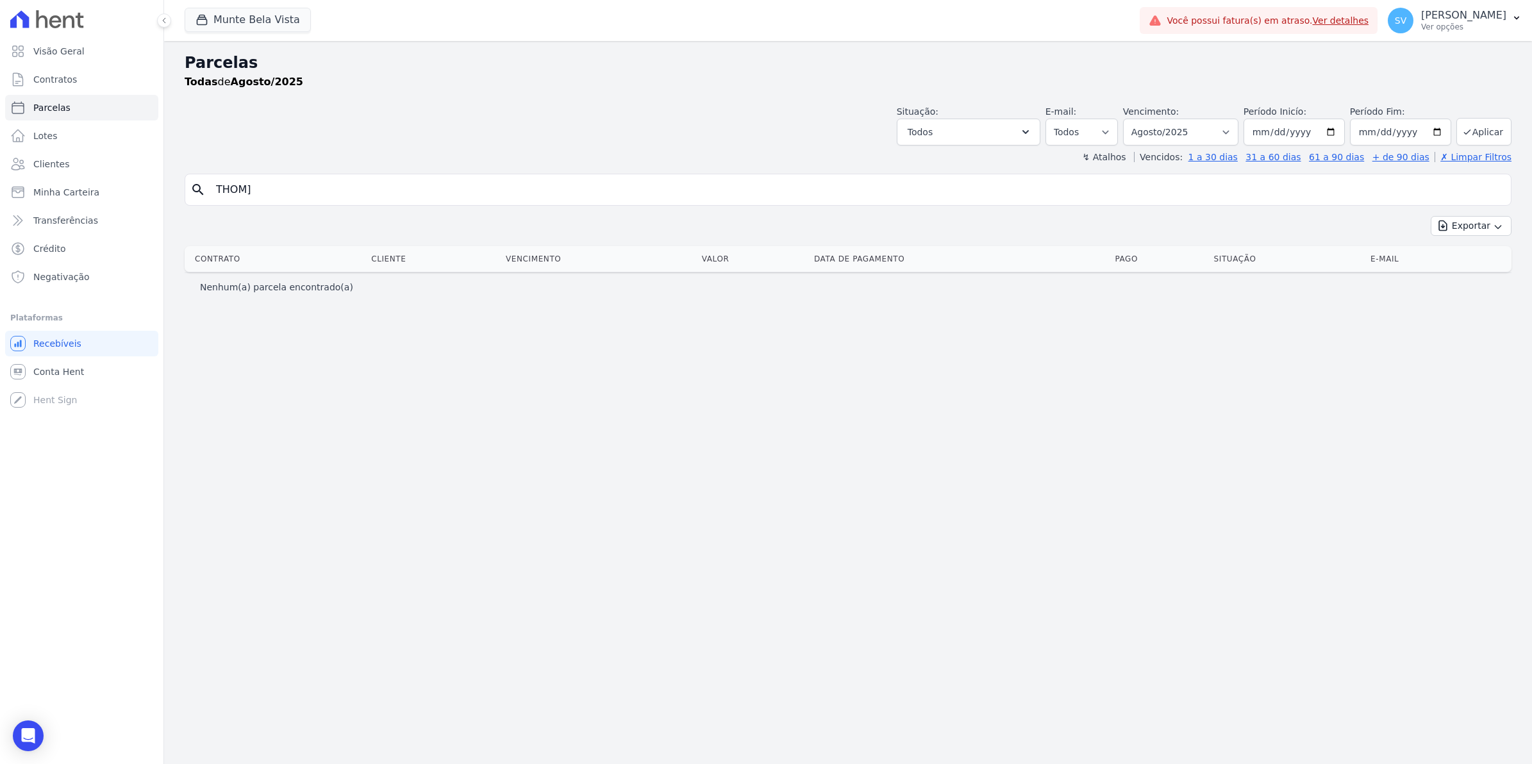
click at [281, 193] on input "THOM]" at bounding box center [856, 190] width 1297 height 26
type input "[PERSON_NAME]"
select select
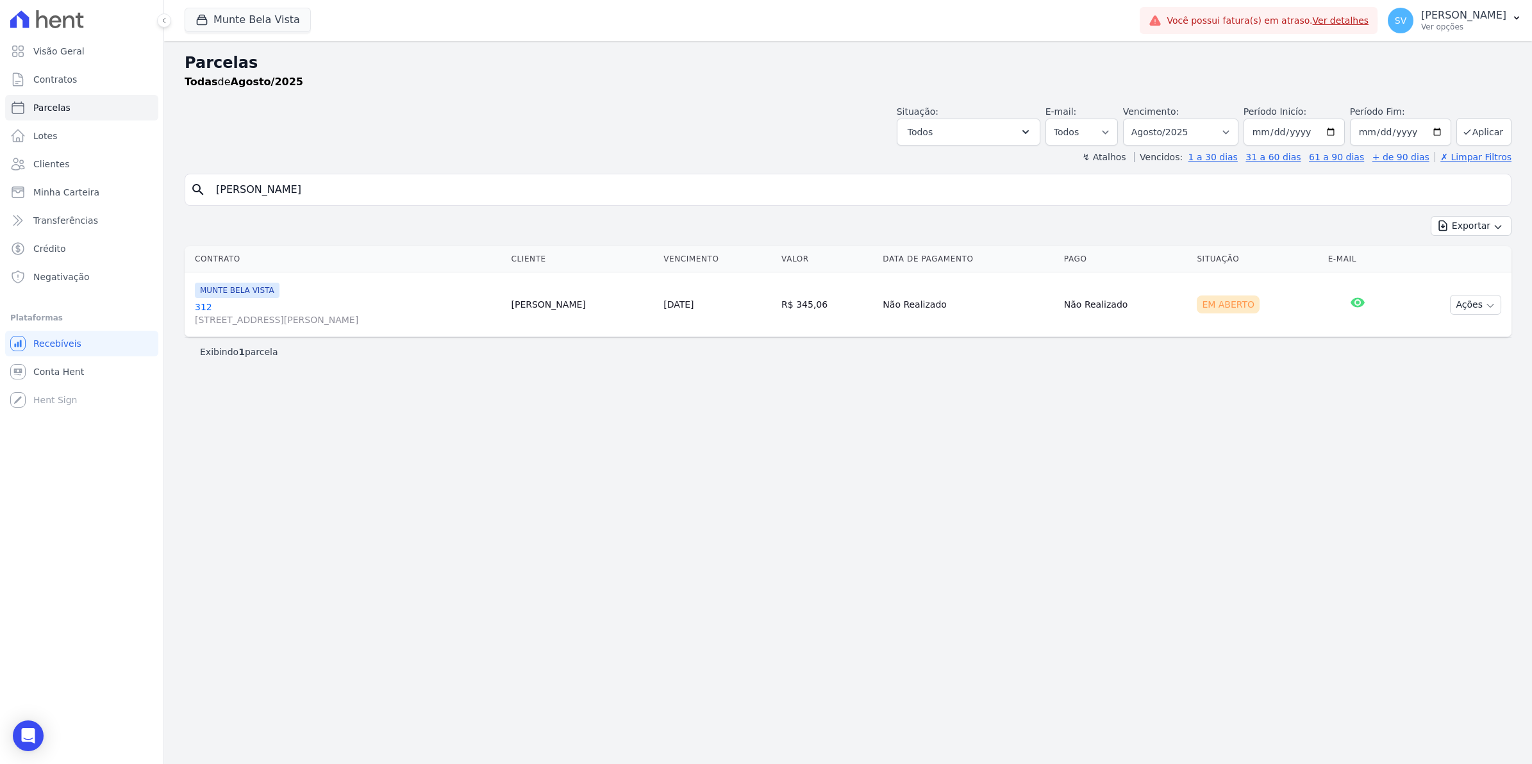
click at [292, 251] on th "Contrato" at bounding box center [345, 259] width 321 height 26
click at [203, 309] on link "[GEOGRAPHIC_DATA][STREET_ADDRESS][PERSON_NAME][GEOGRAPHIC_DATA]" at bounding box center [348, 314] width 306 height 26
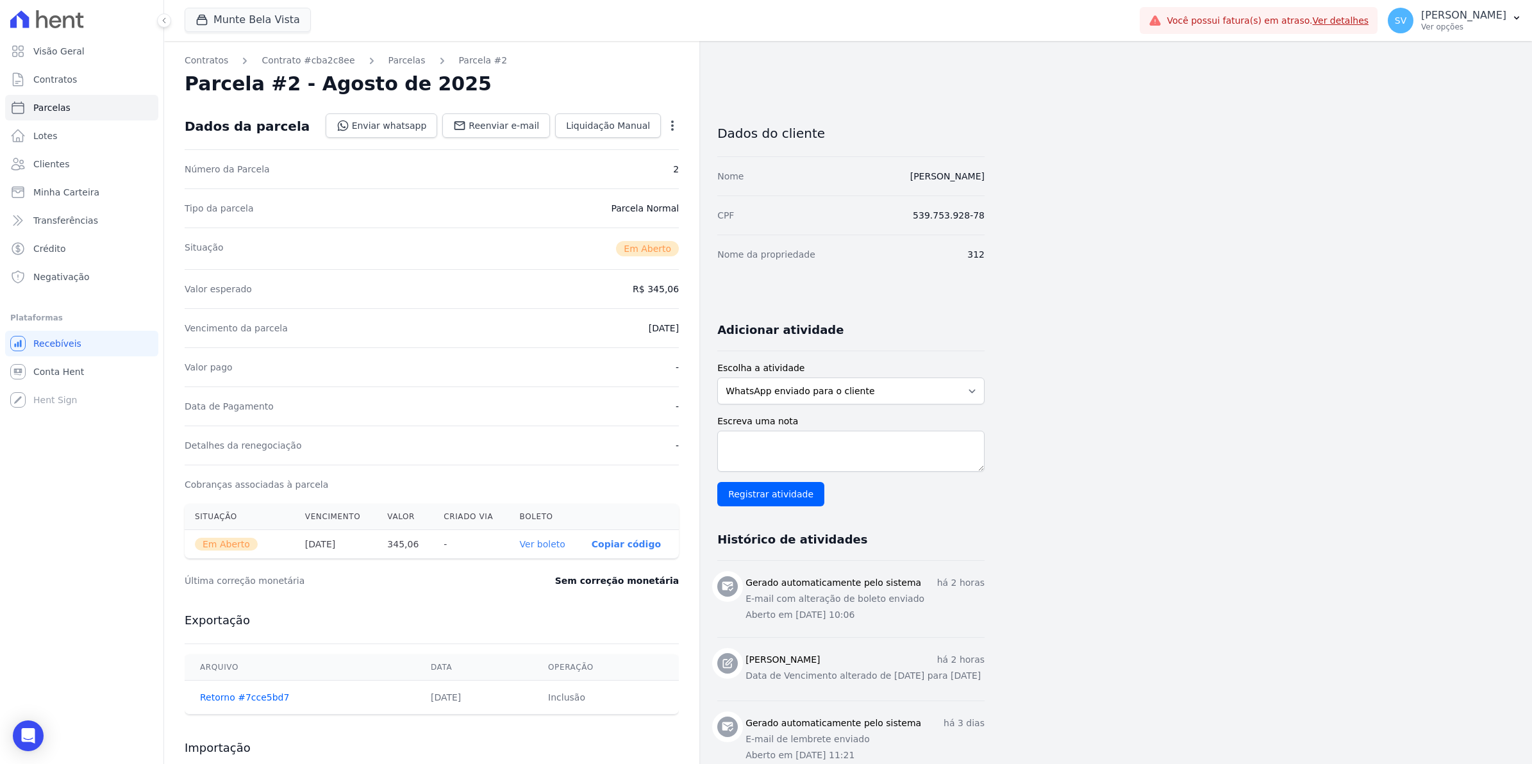
click at [617, 545] on p "Copiar código" at bounding box center [626, 544] width 69 height 10
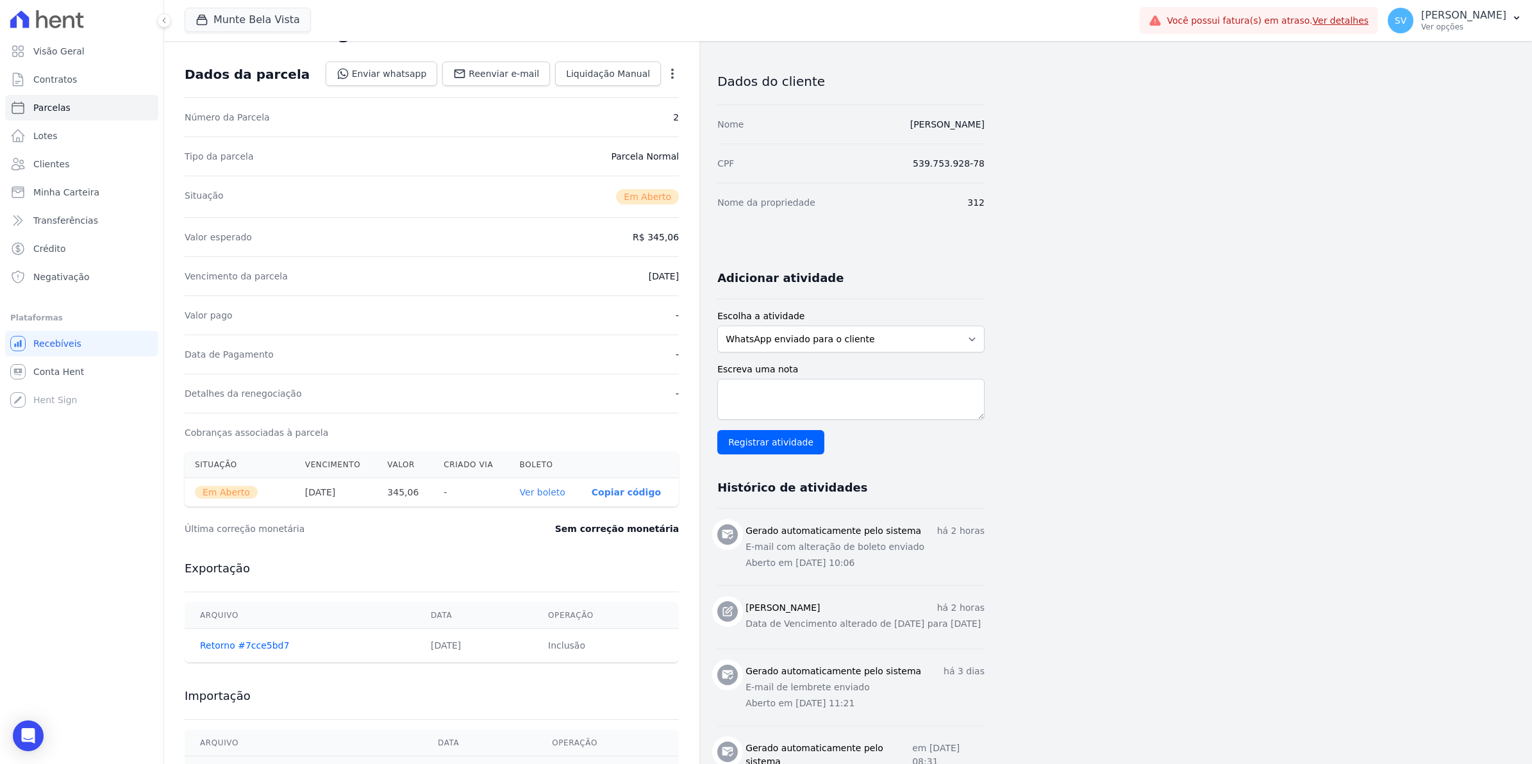
scroll to position [80, 0]
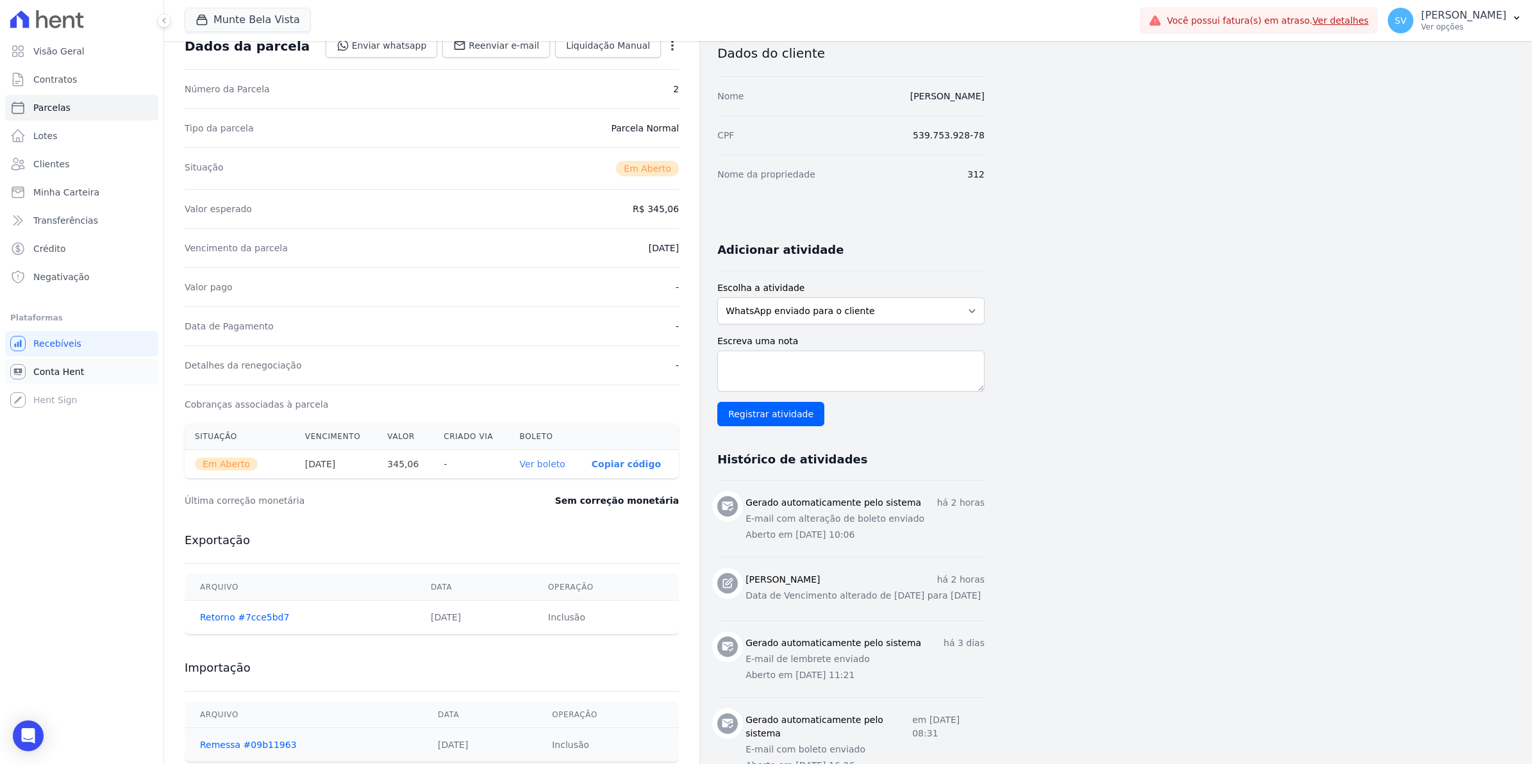
click at [39, 378] on link "Conta Hent" at bounding box center [81, 372] width 153 height 26
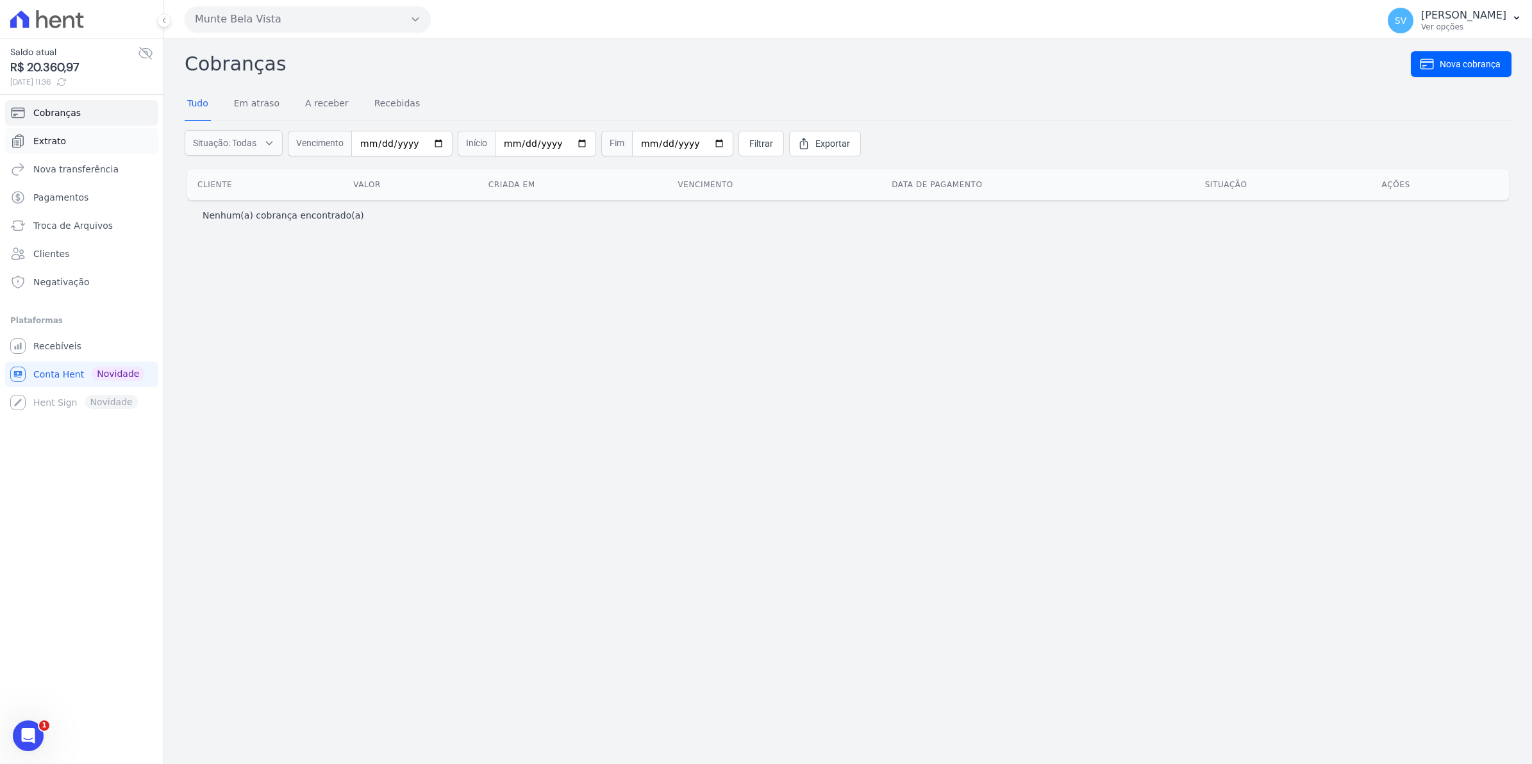
click at [40, 141] on span "Extrato" at bounding box center [49, 141] width 33 height 13
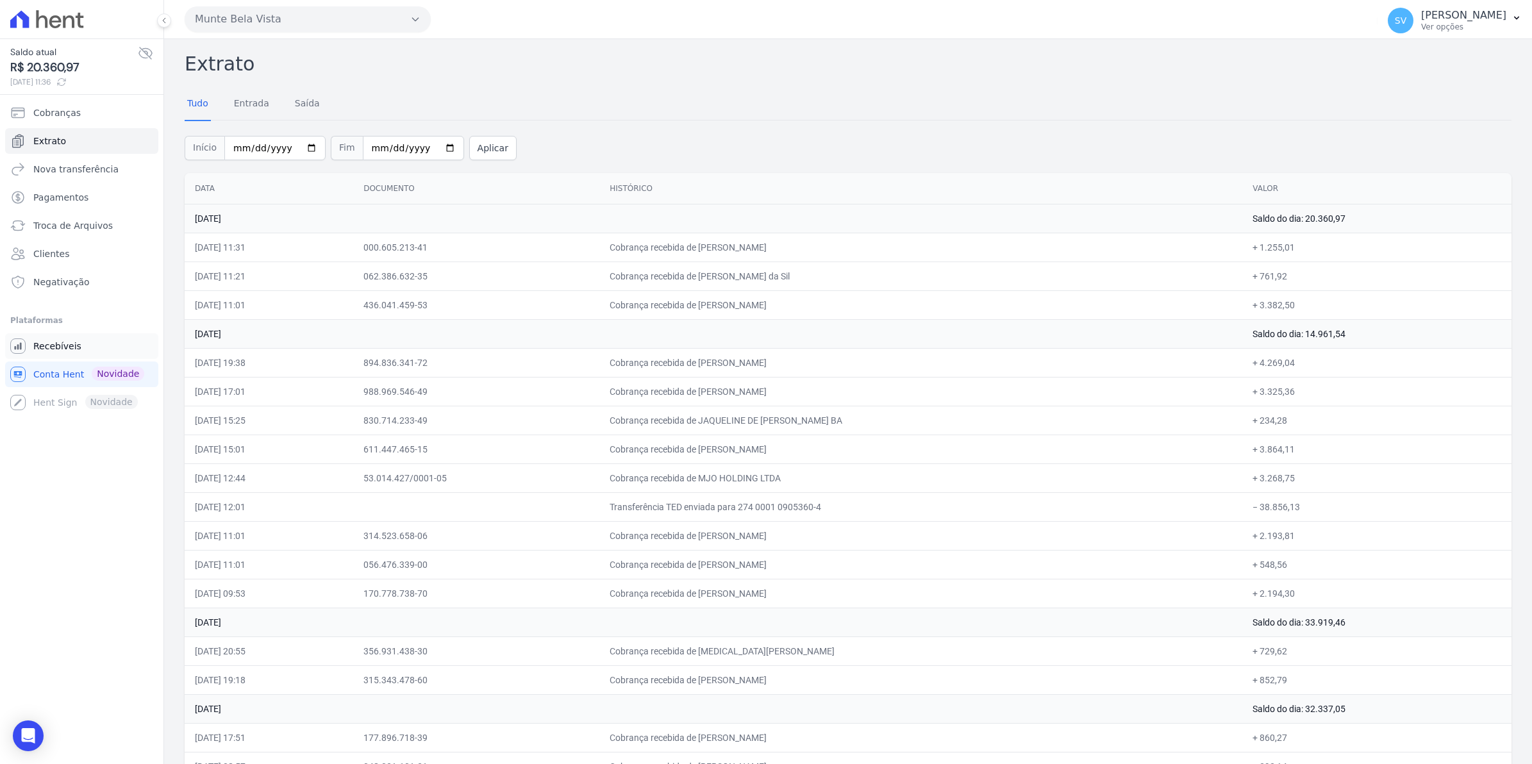
click at [62, 342] on span "Recebíveis" at bounding box center [57, 346] width 48 height 13
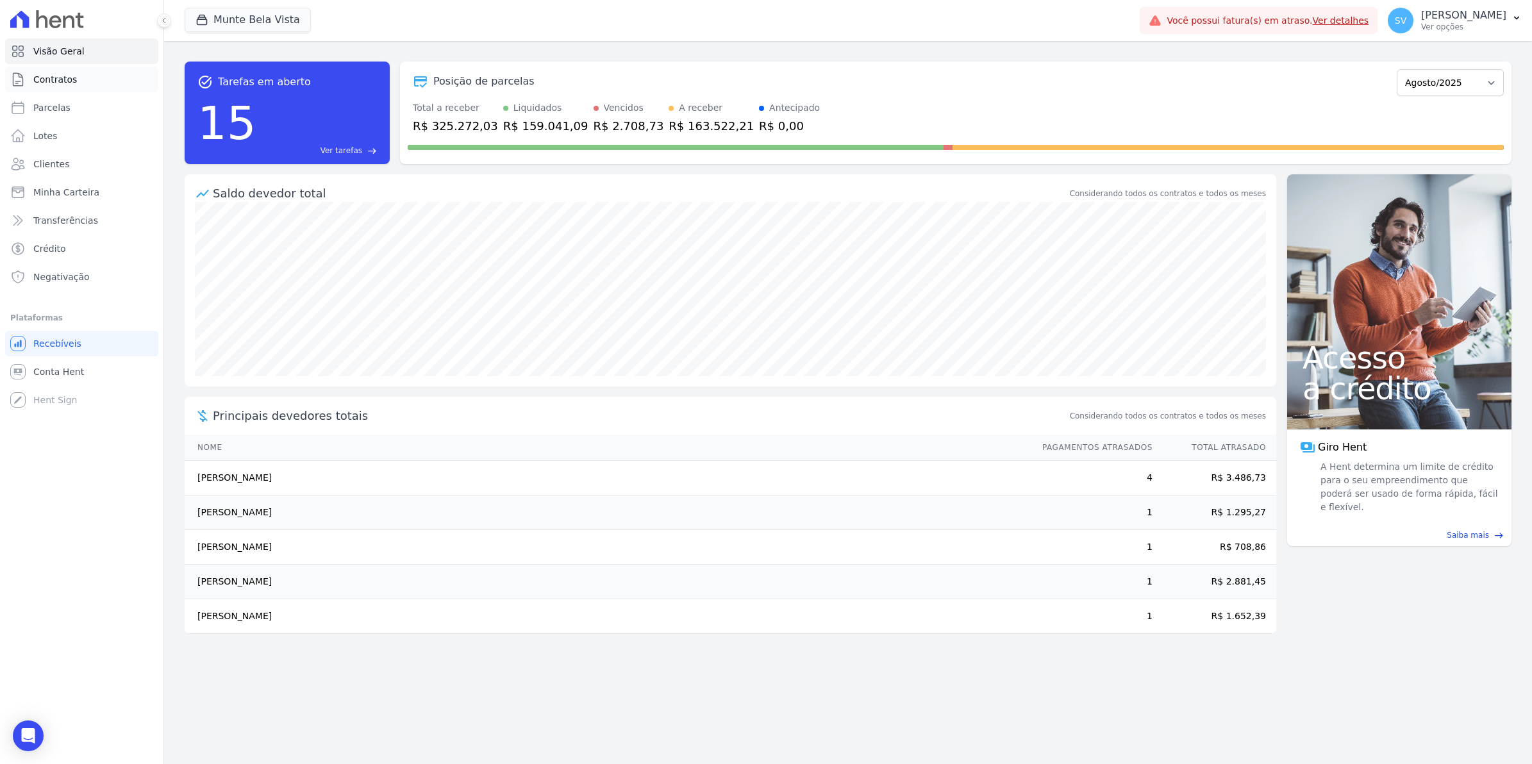
click at [34, 81] on span "Contratos" at bounding box center [55, 79] width 44 height 13
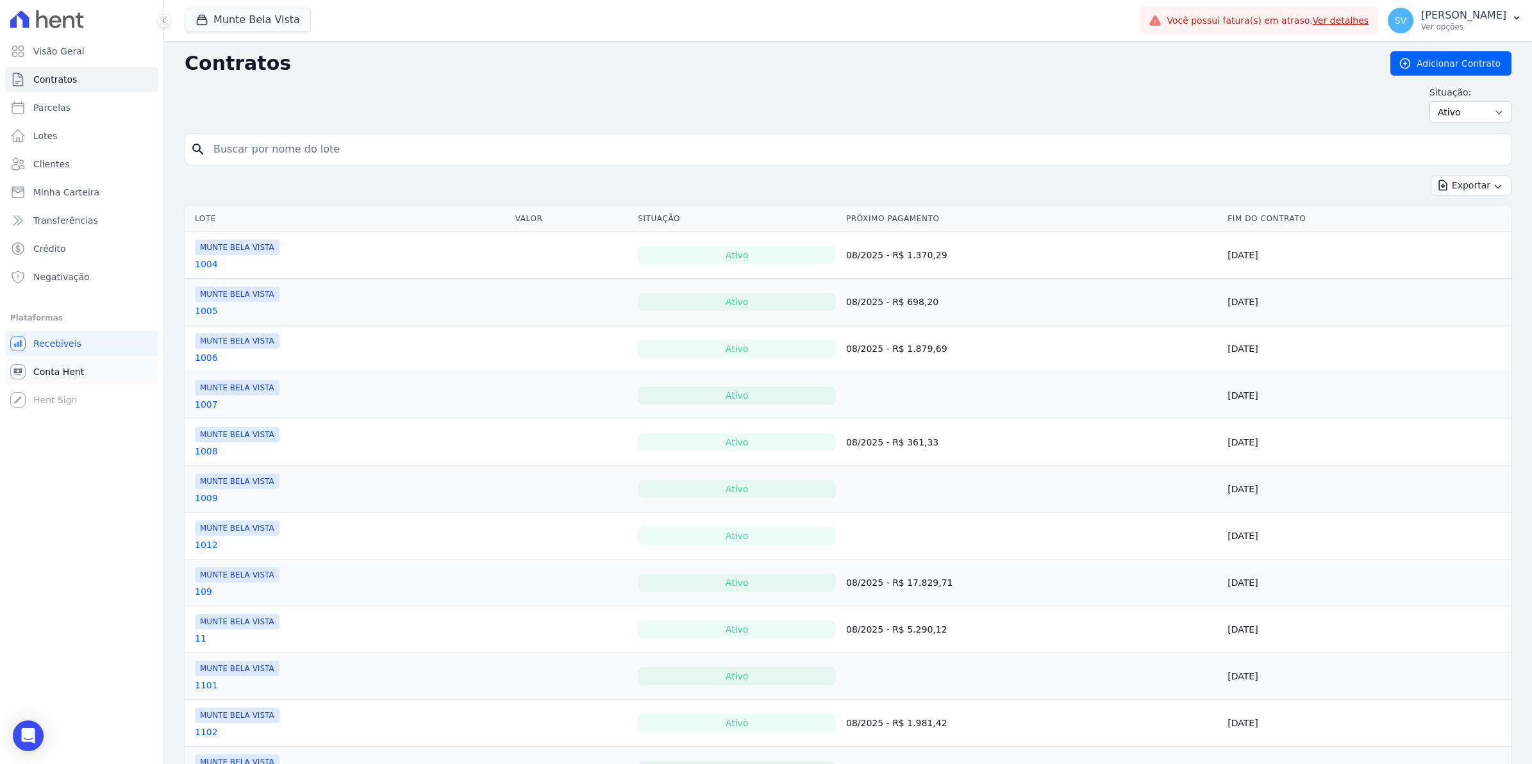
click at [40, 372] on span "Conta Hent" at bounding box center [58, 371] width 51 height 13
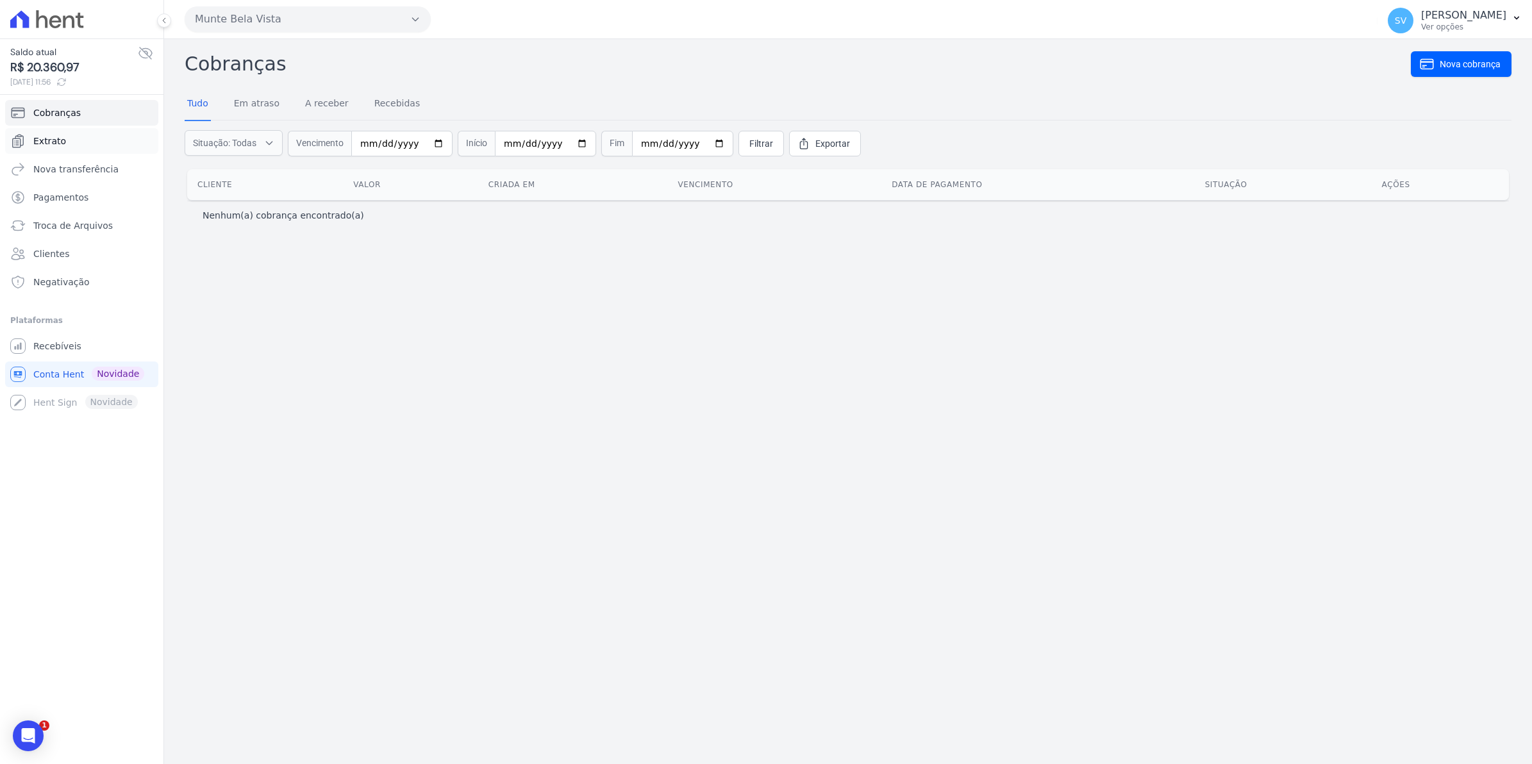
click at [49, 138] on span "Extrato" at bounding box center [49, 141] width 33 height 13
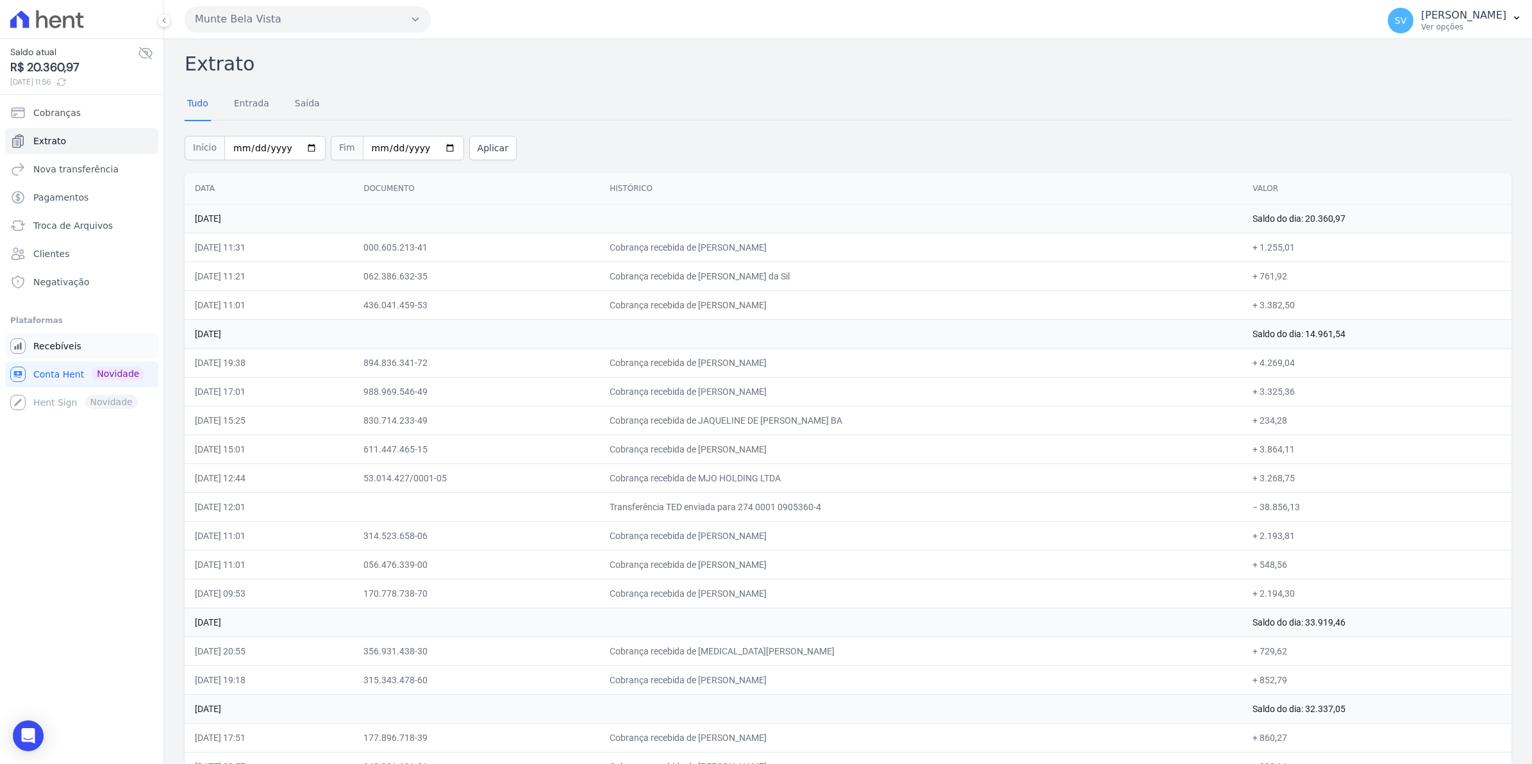
click at [65, 345] on span "Recebíveis" at bounding box center [57, 346] width 48 height 13
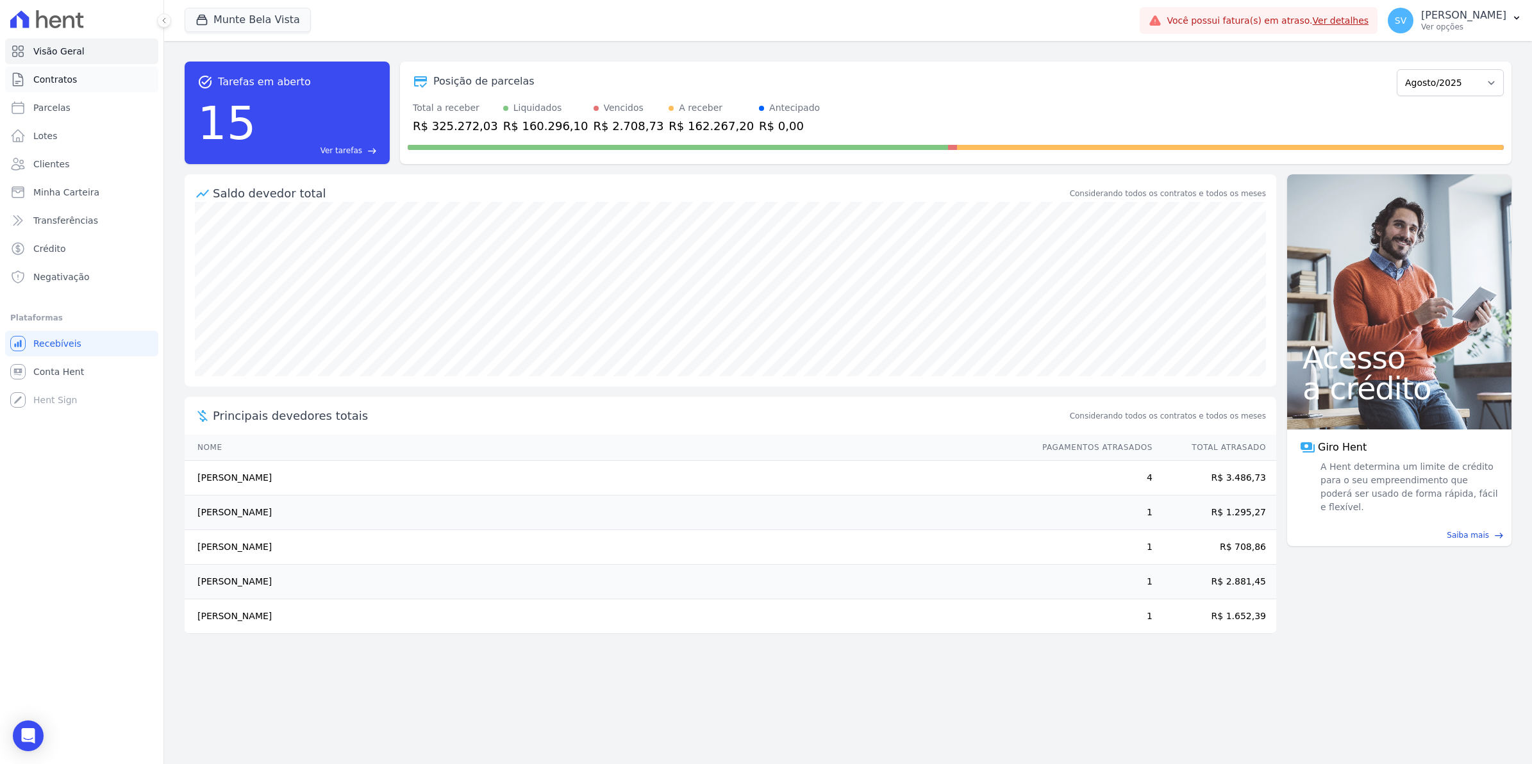
click at [53, 87] on link "Contratos" at bounding box center [81, 80] width 153 height 26
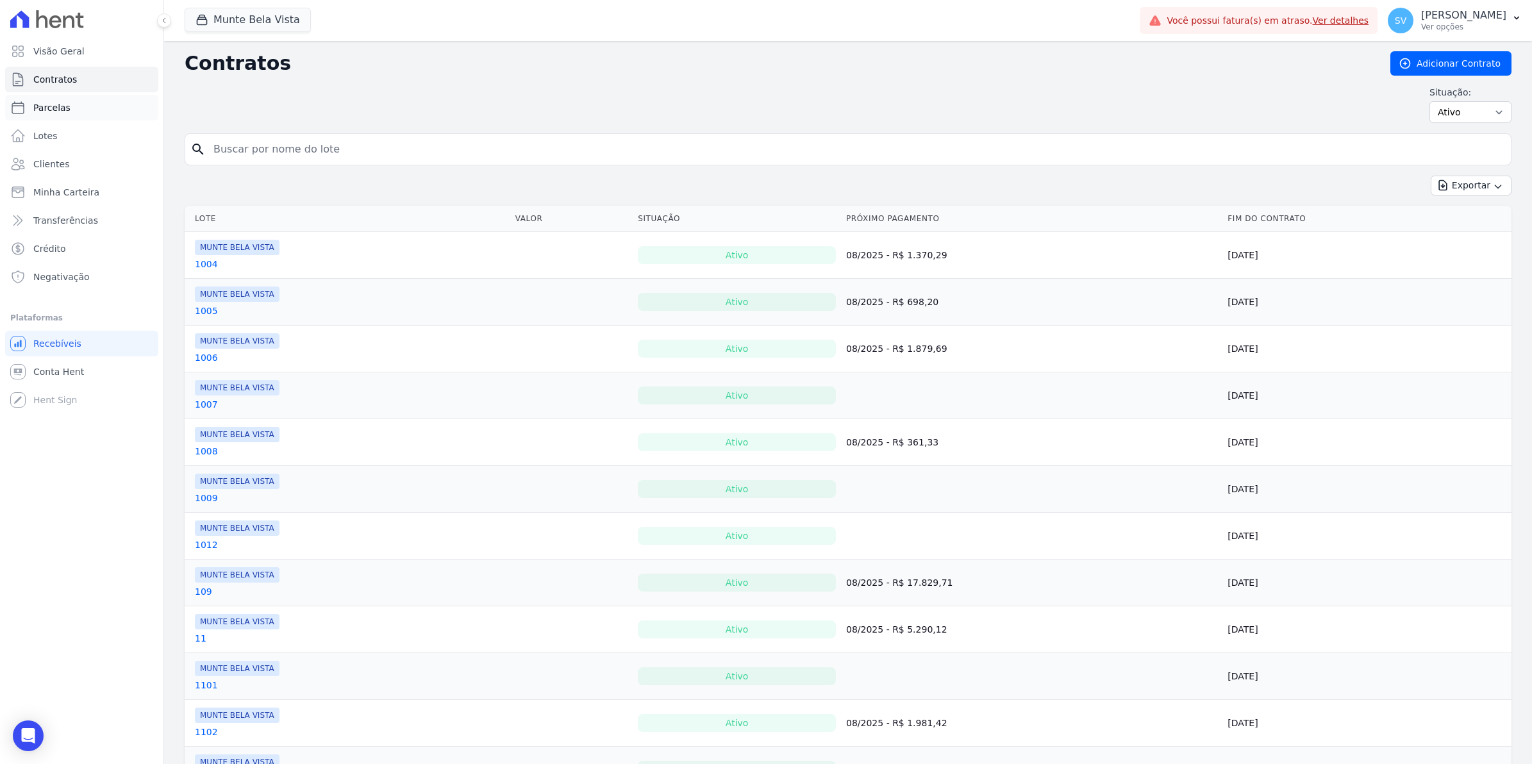
click at [71, 114] on link "Parcelas" at bounding box center [81, 108] width 153 height 26
select select
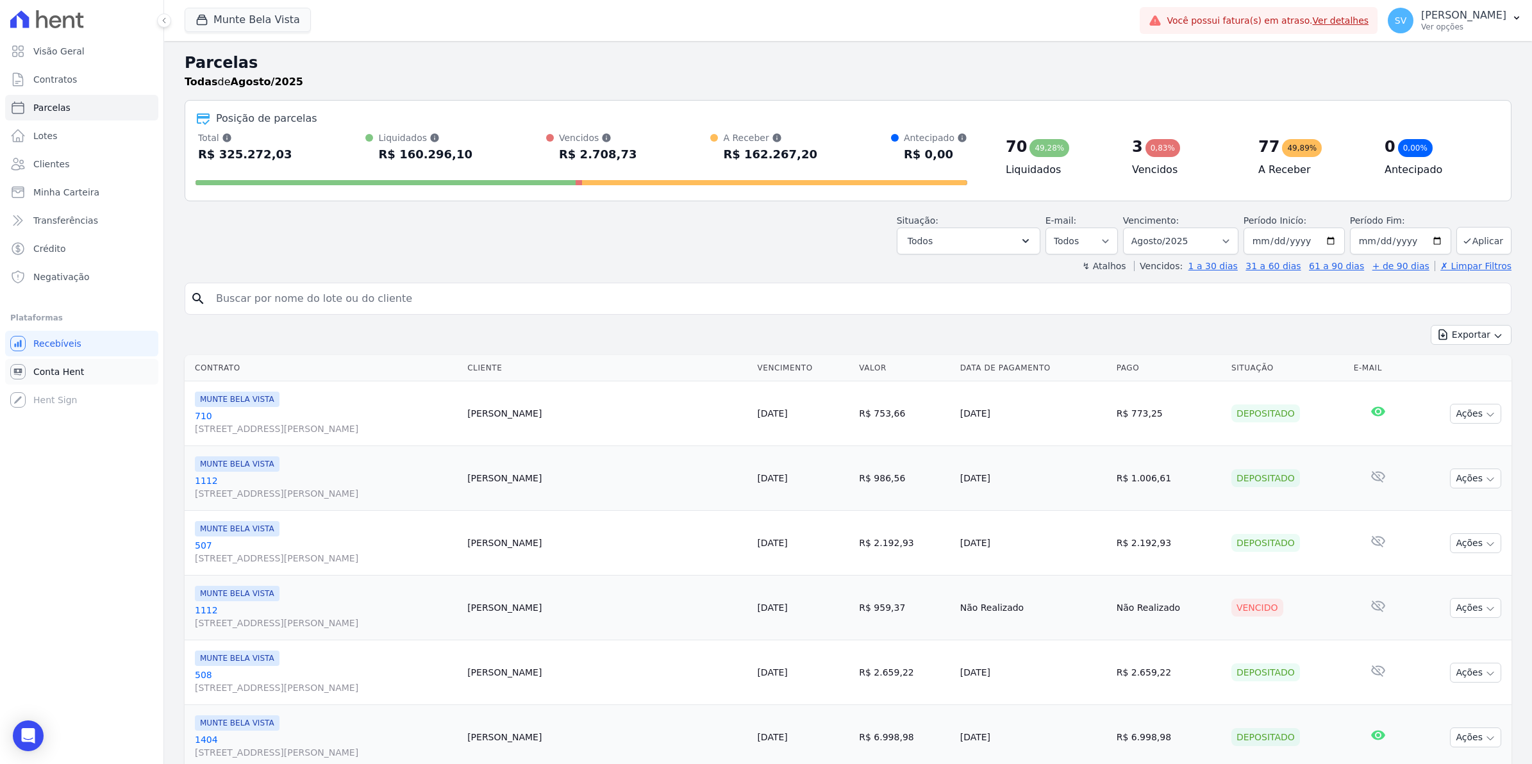
click at [59, 378] on link "Conta Hent" at bounding box center [81, 372] width 153 height 26
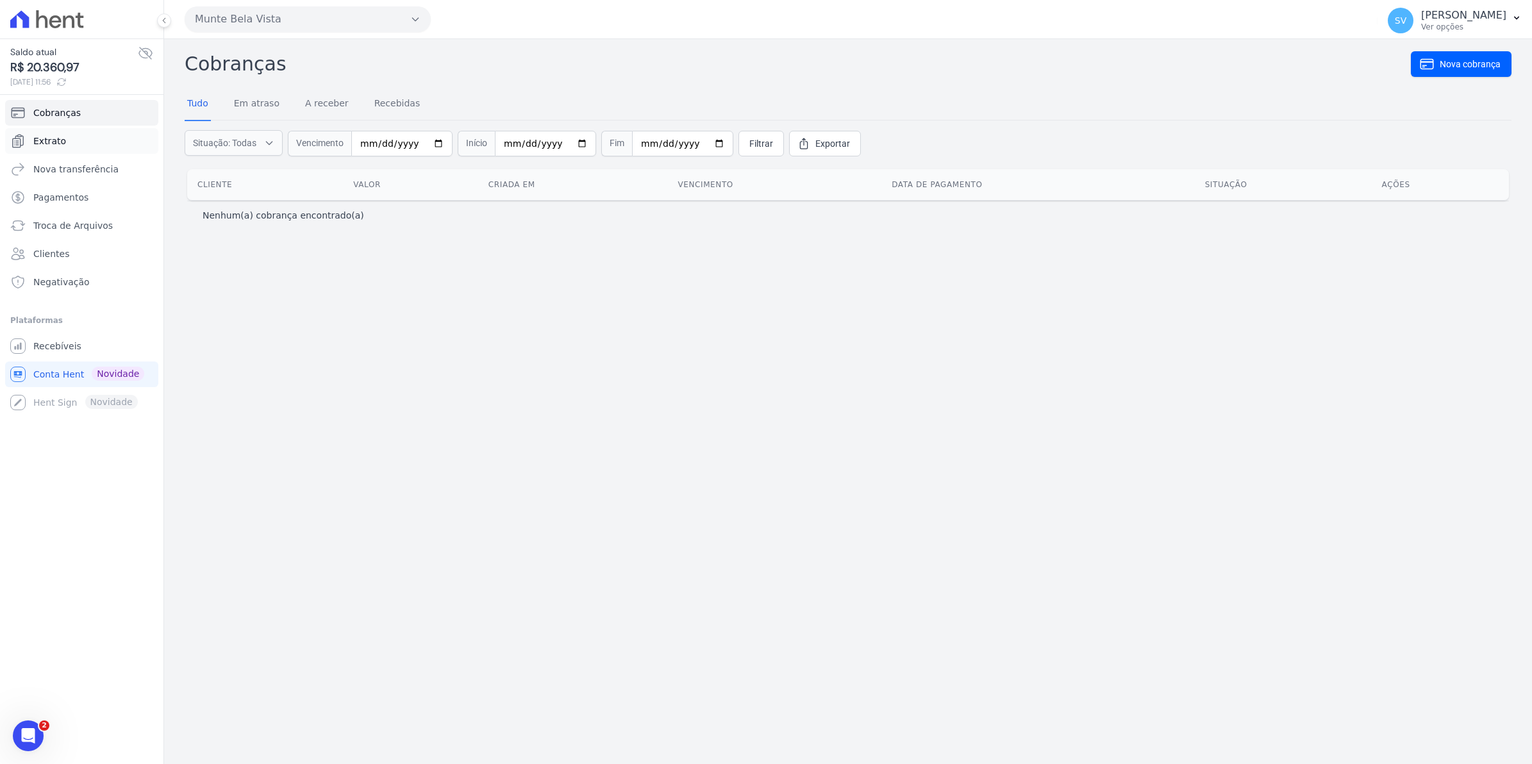
click at [49, 145] on span "Extrato" at bounding box center [49, 141] width 33 height 13
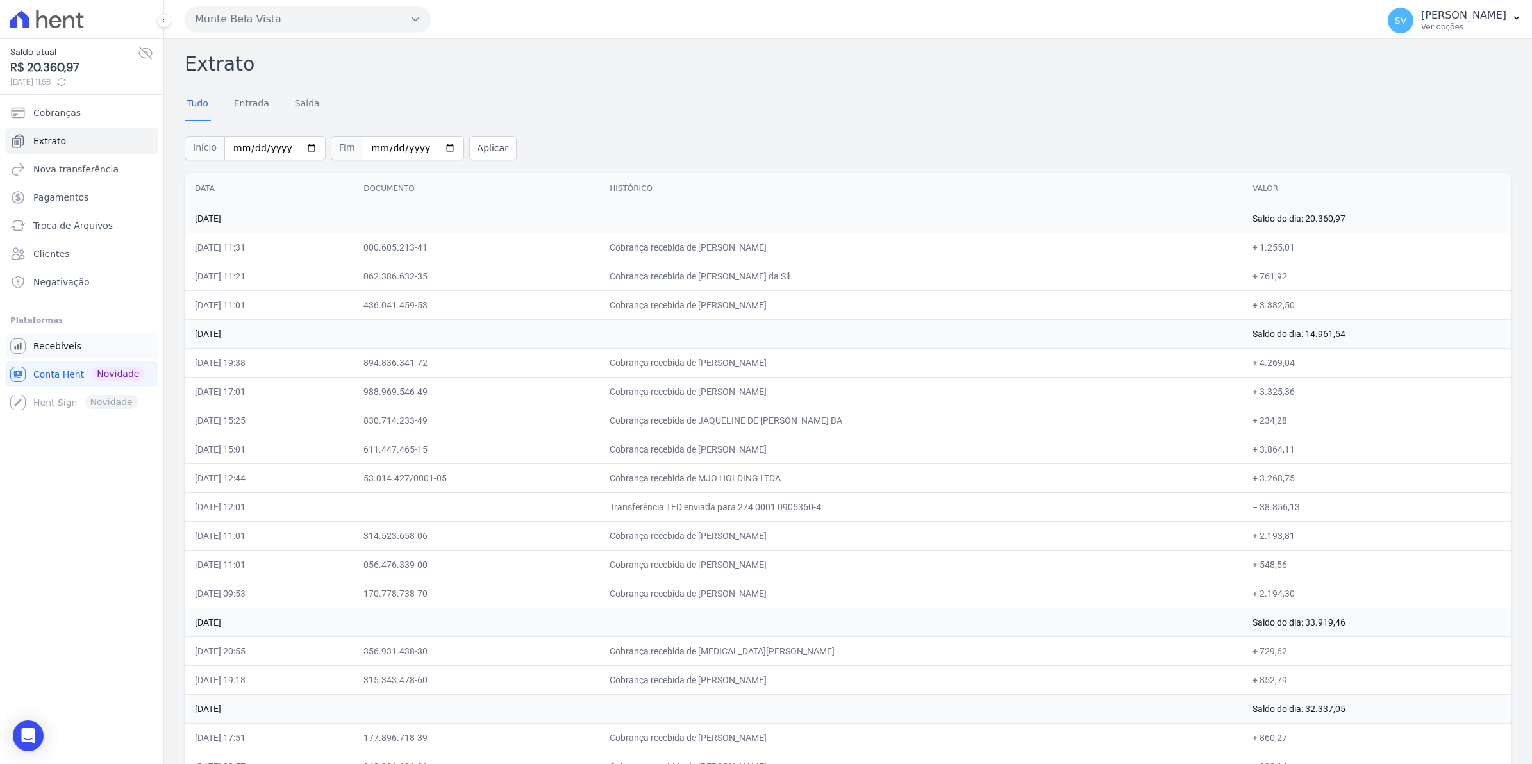
click at [40, 349] on span "Recebíveis" at bounding box center [57, 346] width 48 height 13
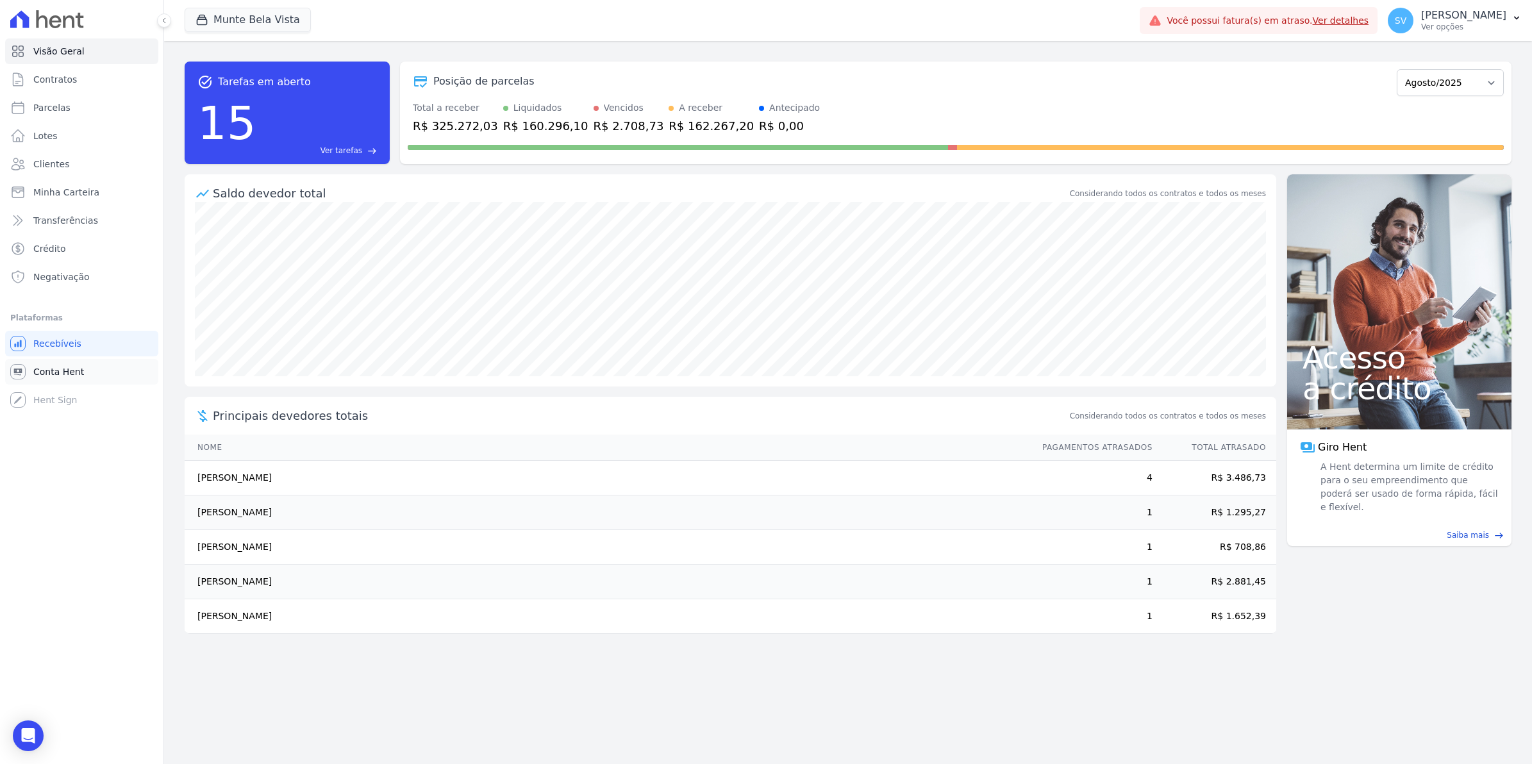
click at [66, 370] on span "Conta Hent" at bounding box center [58, 371] width 51 height 13
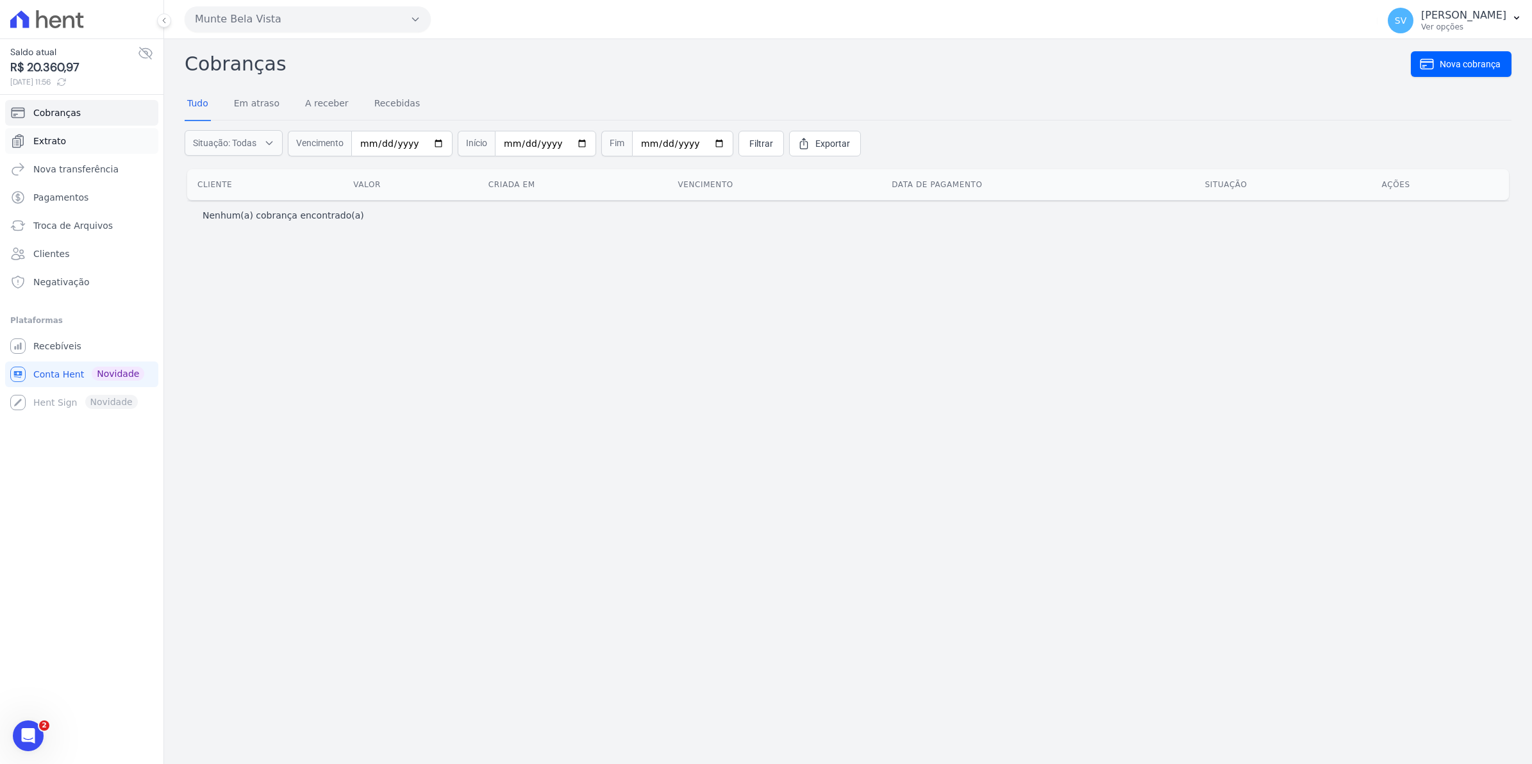
click at [49, 138] on span "Extrato" at bounding box center [49, 141] width 33 height 13
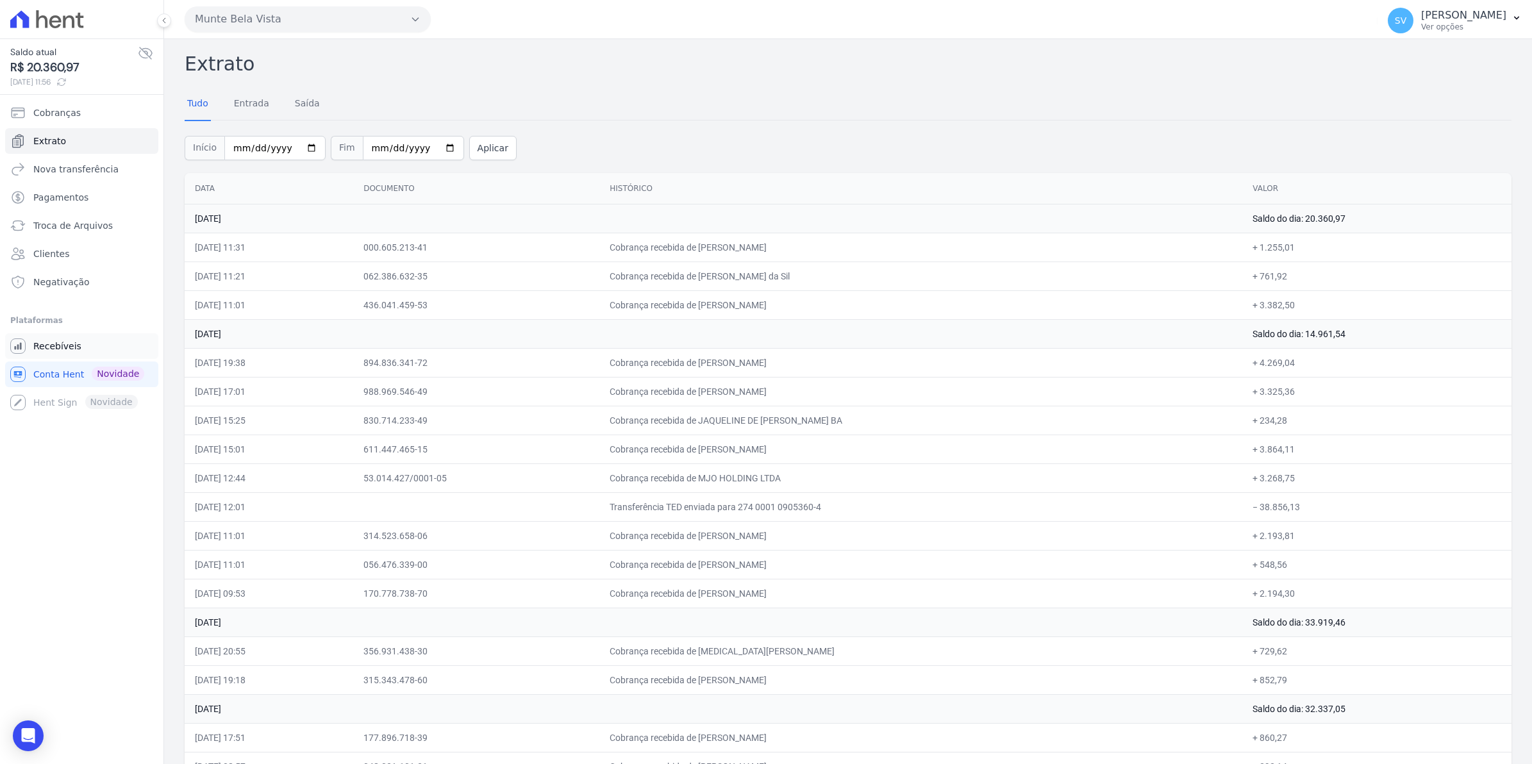
click at [58, 343] on span "Recebíveis" at bounding box center [57, 346] width 48 height 13
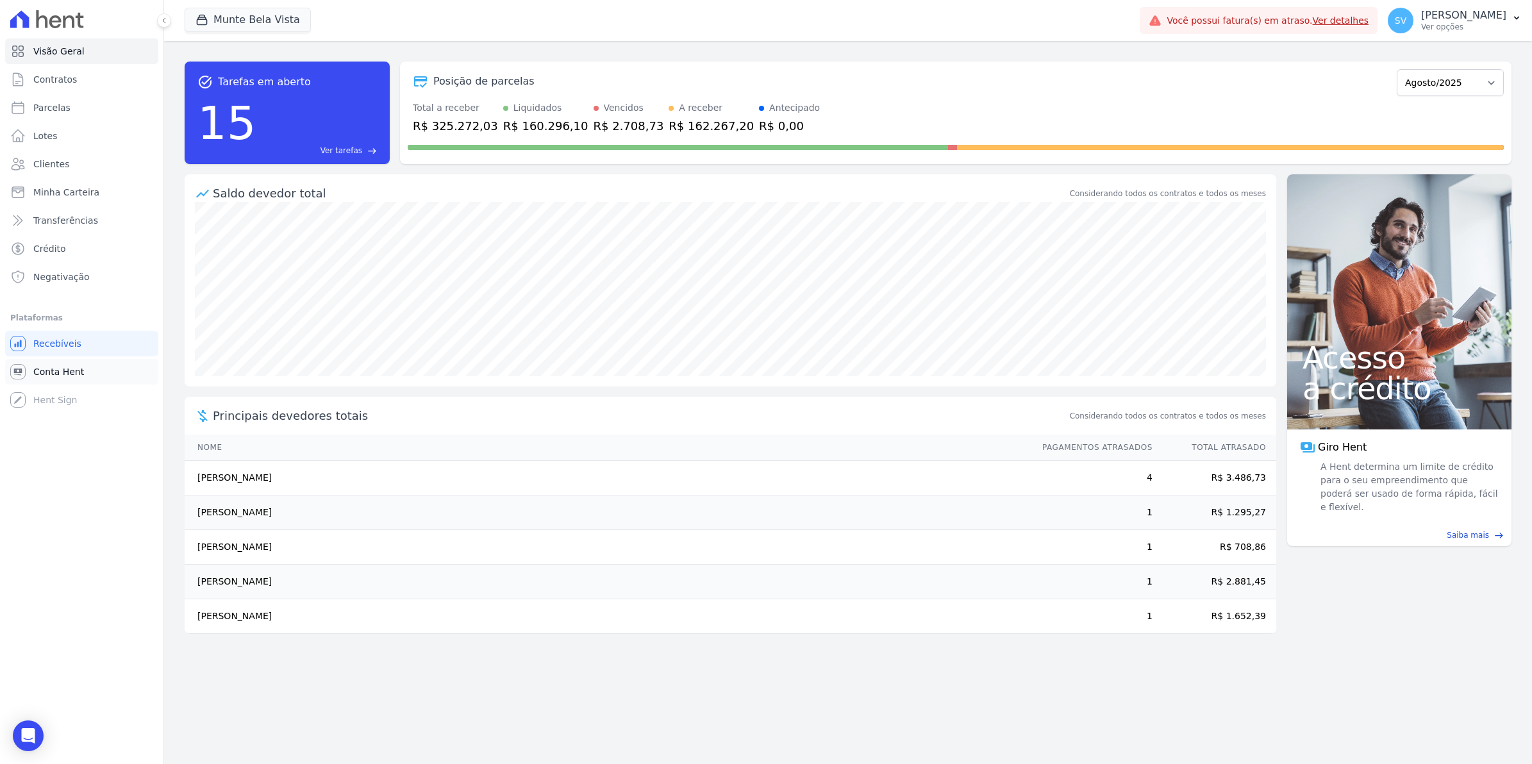
click at [46, 380] on link "Conta Hent" at bounding box center [81, 372] width 153 height 26
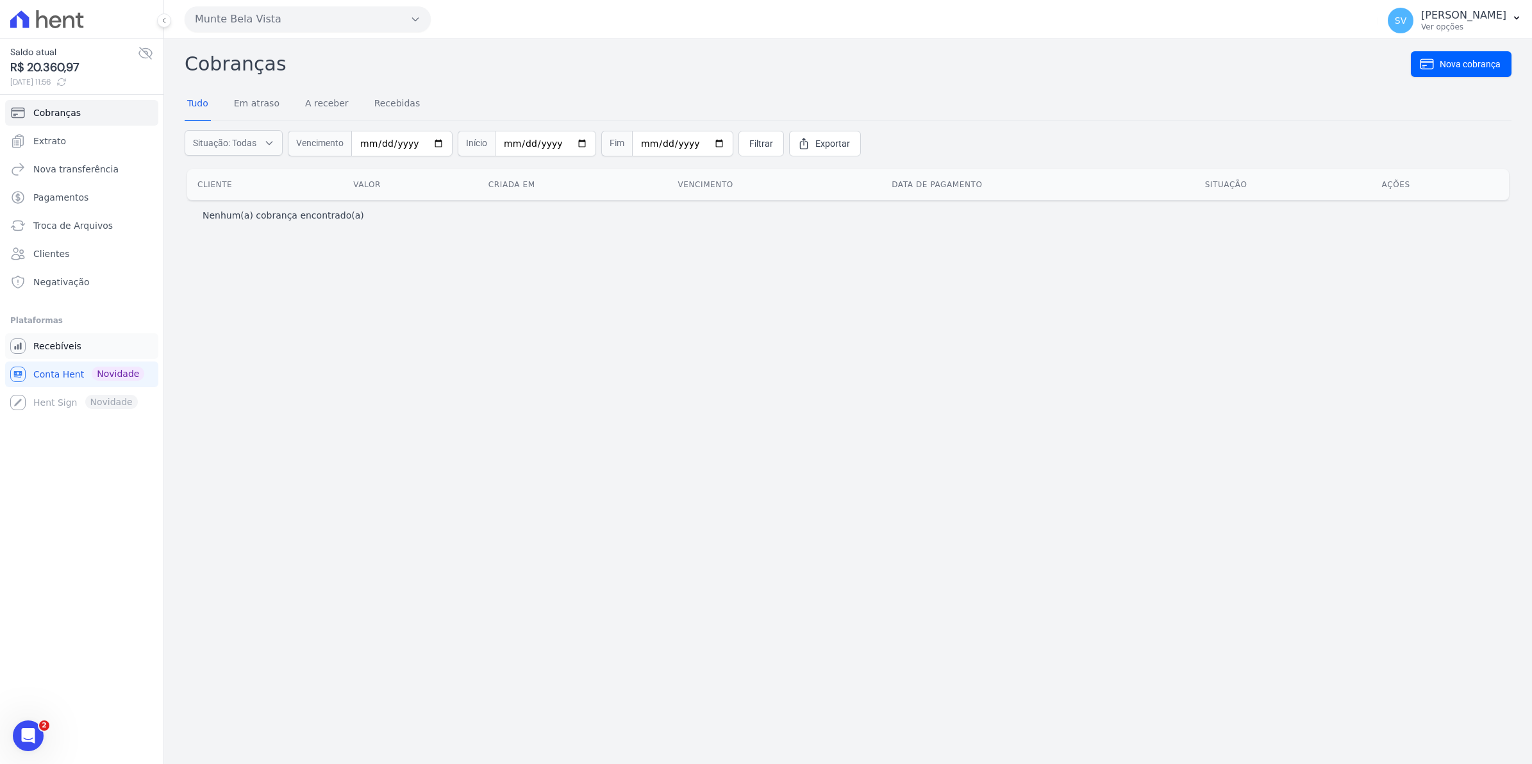
click at [49, 347] on span "Recebíveis" at bounding box center [57, 346] width 48 height 13
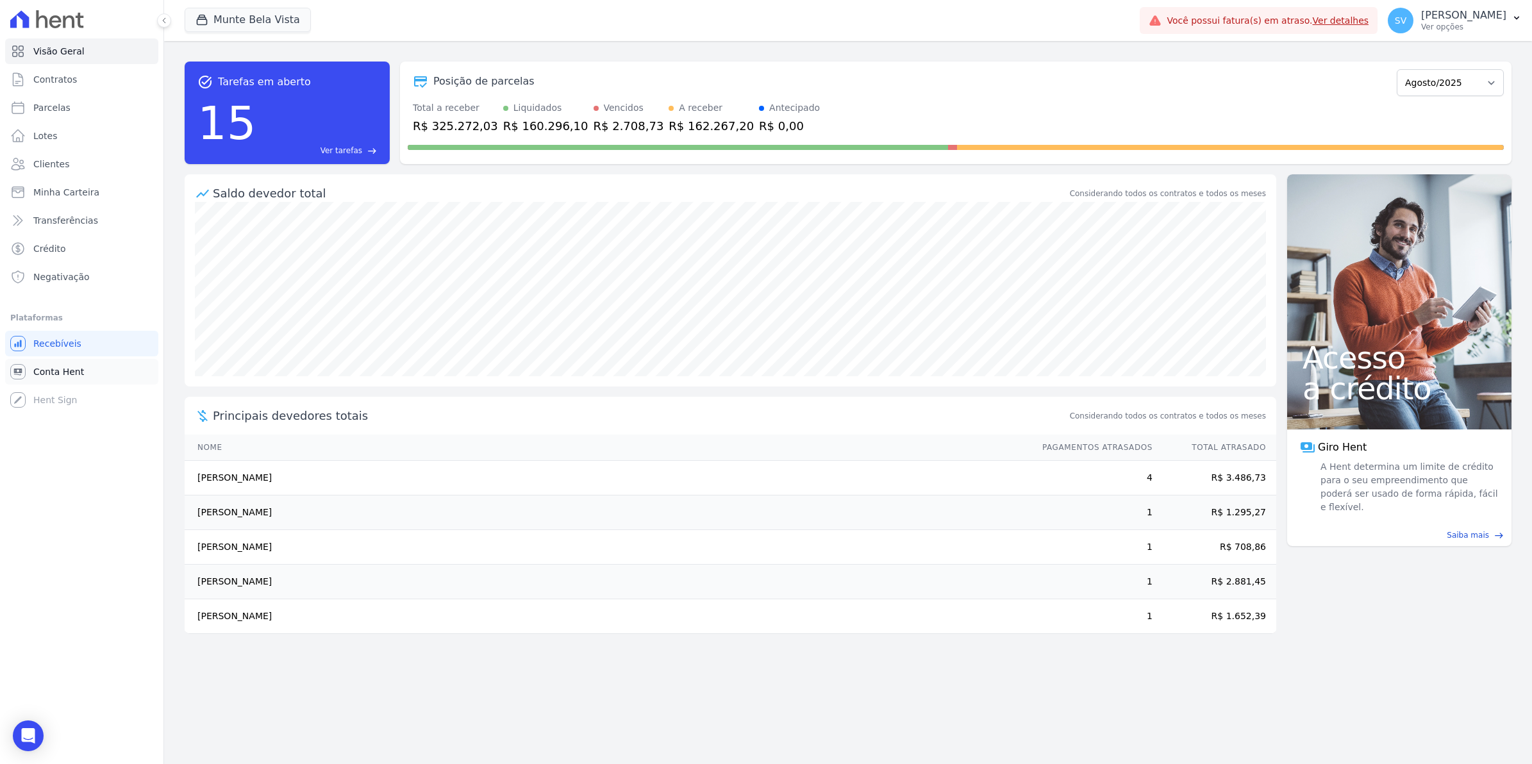
click at [71, 375] on span "Conta Hent" at bounding box center [58, 371] width 51 height 13
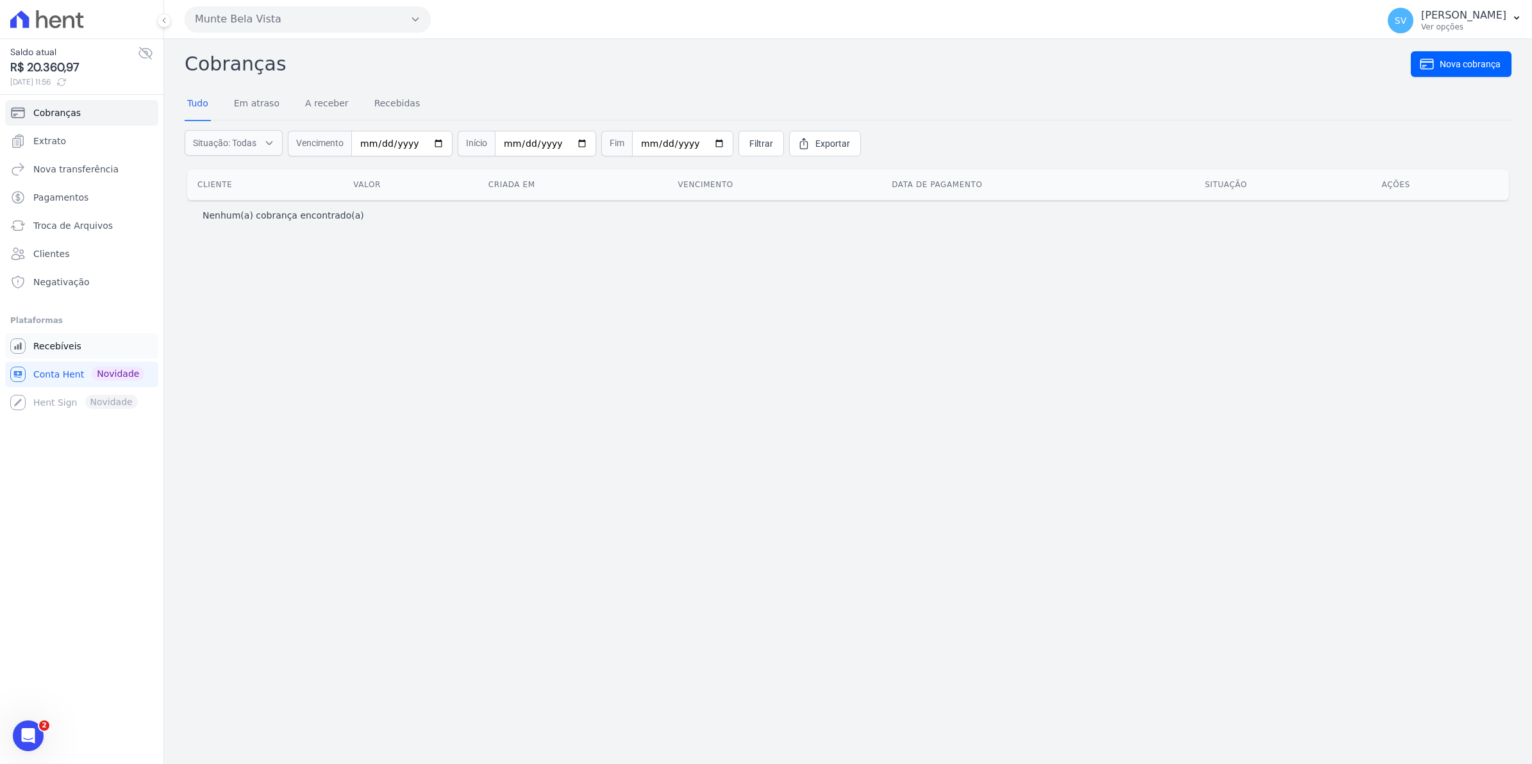
click at [71, 345] on span "Recebíveis" at bounding box center [57, 346] width 48 height 13
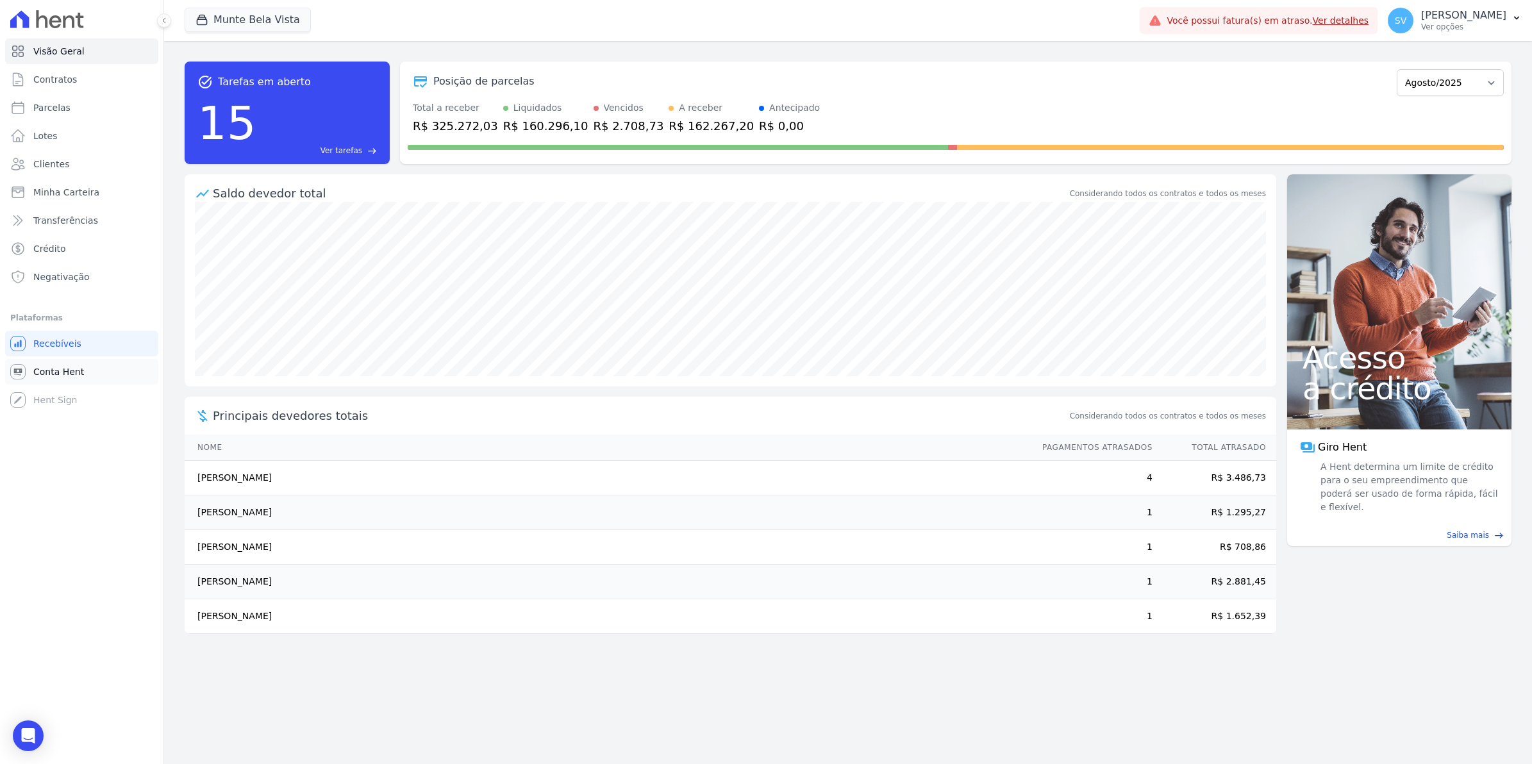
click at [53, 374] on span "Conta Hent" at bounding box center [58, 371] width 51 height 13
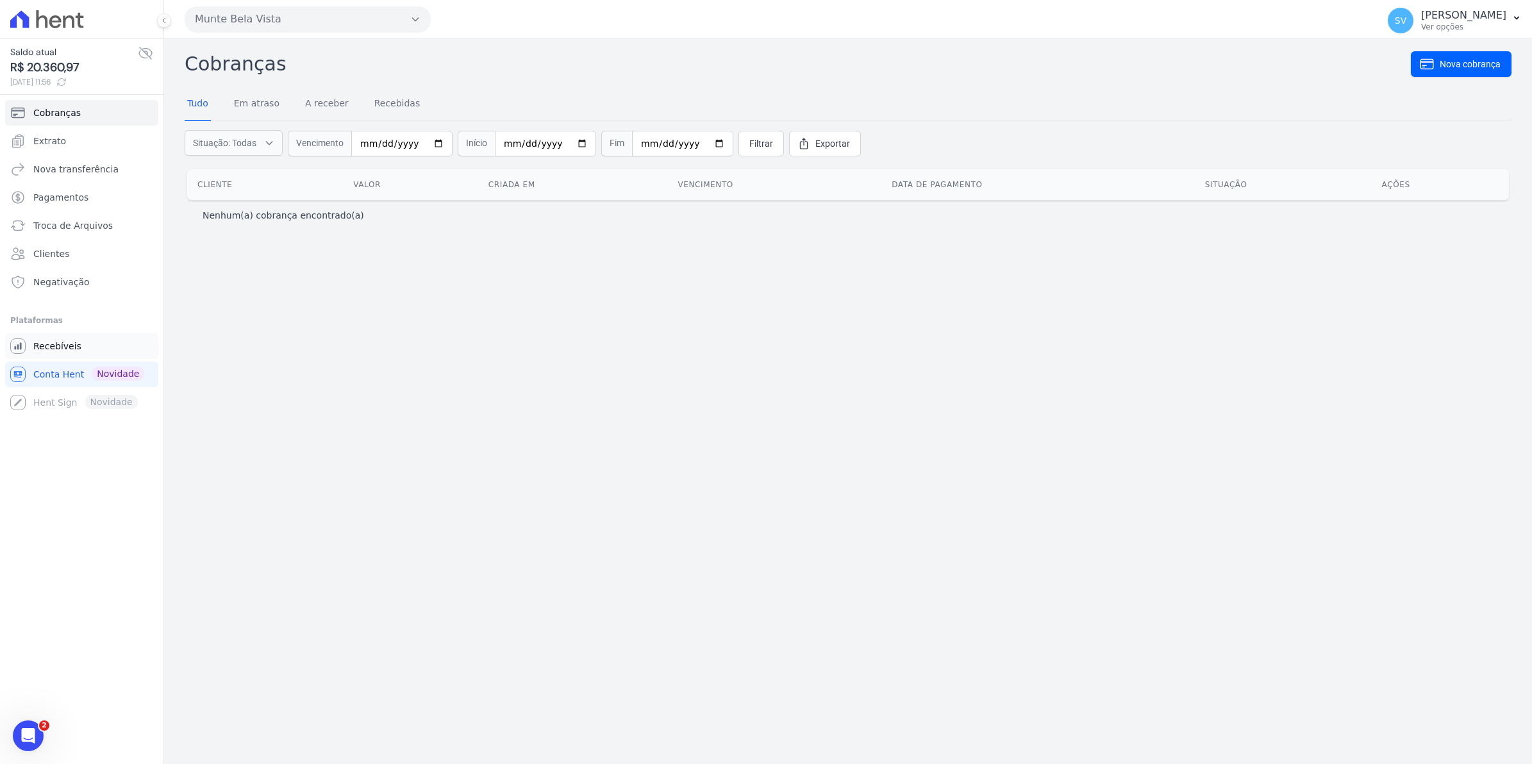
click at [67, 351] on span "Recebíveis" at bounding box center [57, 346] width 48 height 13
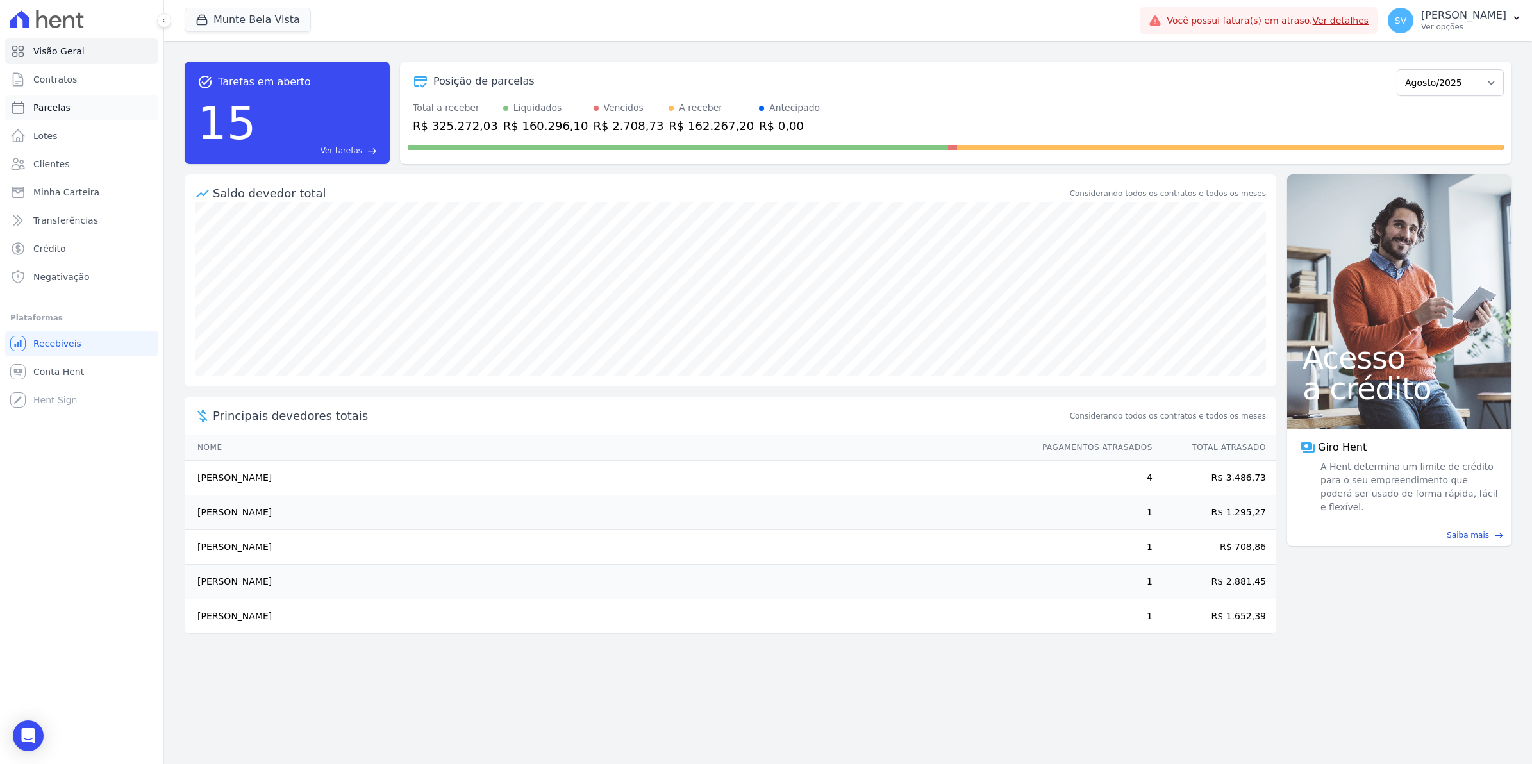
click at [53, 114] on link "Parcelas" at bounding box center [81, 108] width 153 height 26
select select
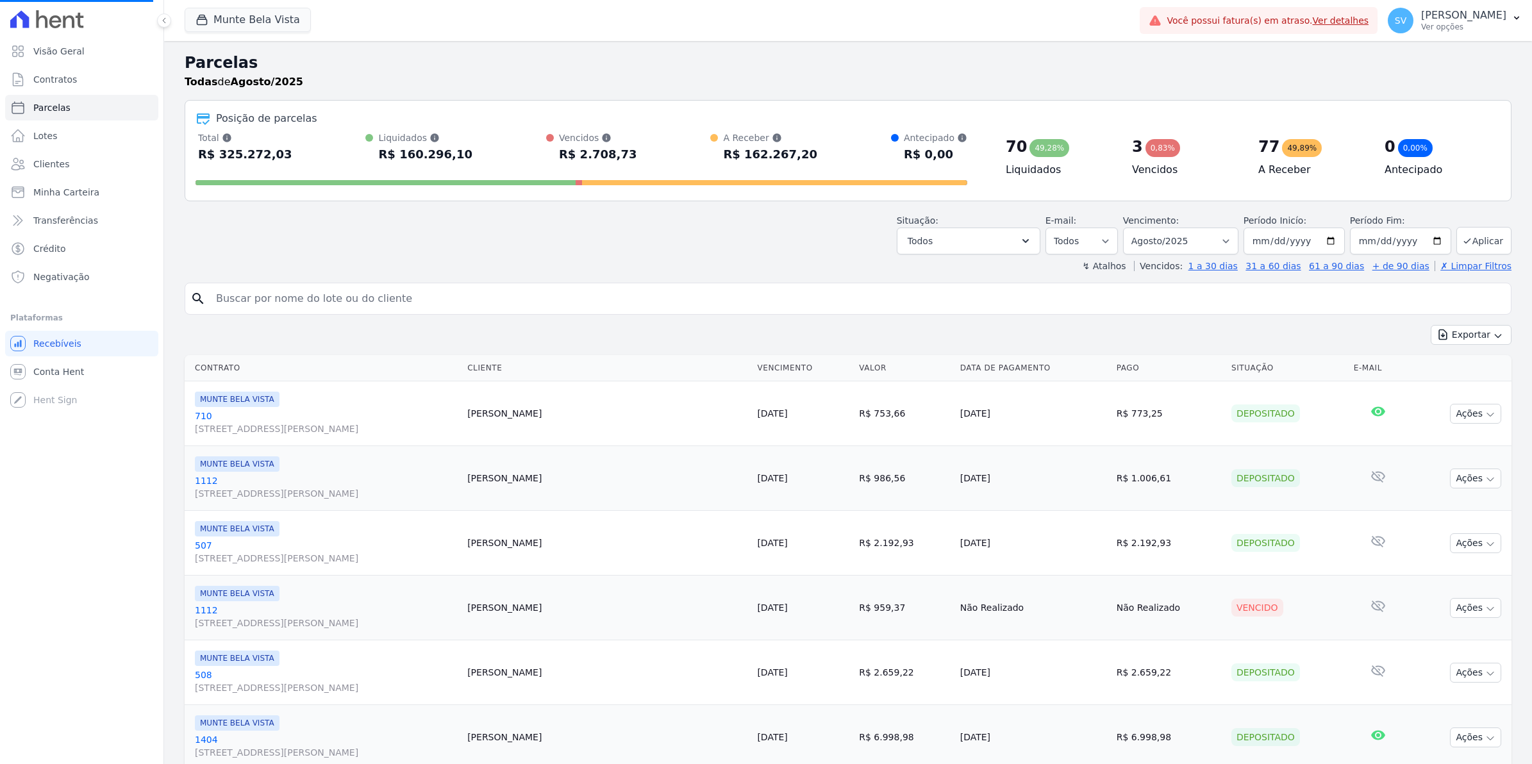
select select
click at [58, 370] on span "Conta Hent" at bounding box center [58, 371] width 51 height 13
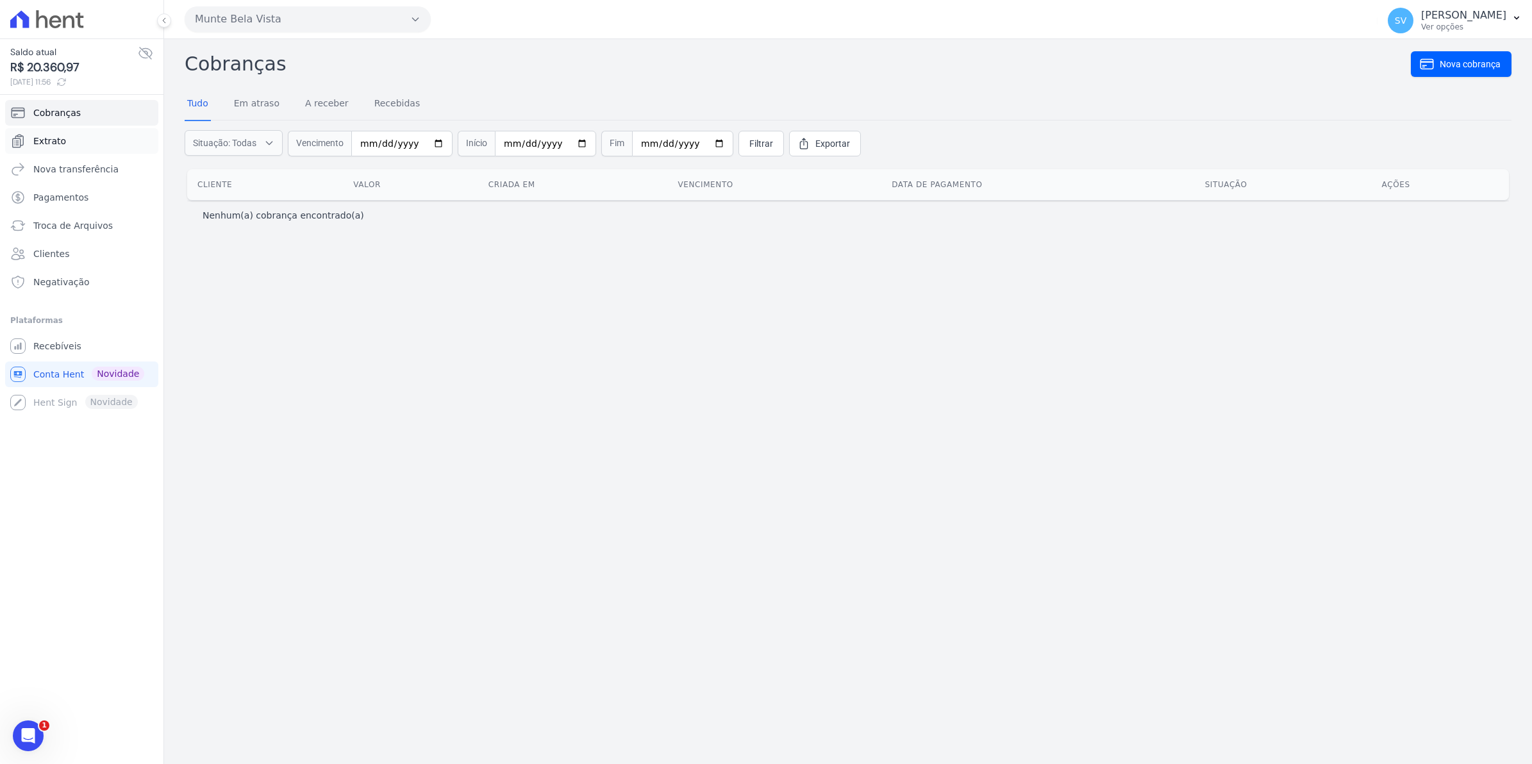
click at [60, 142] on span "Extrato" at bounding box center [49, 141] width 33 height 13
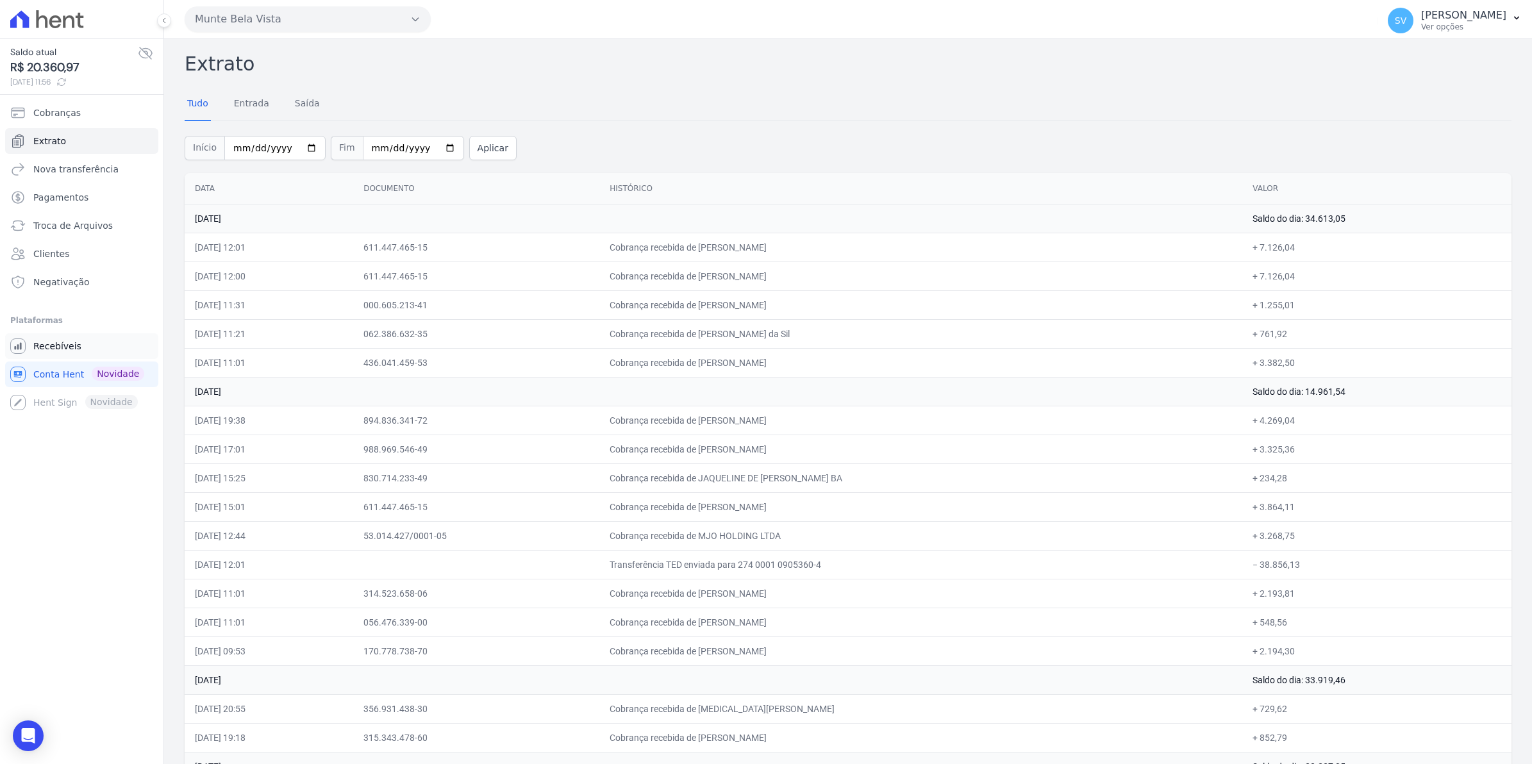
click at [45, 346] on span "Recebíveis" at bounding box center [57, 346] width 48 height 13
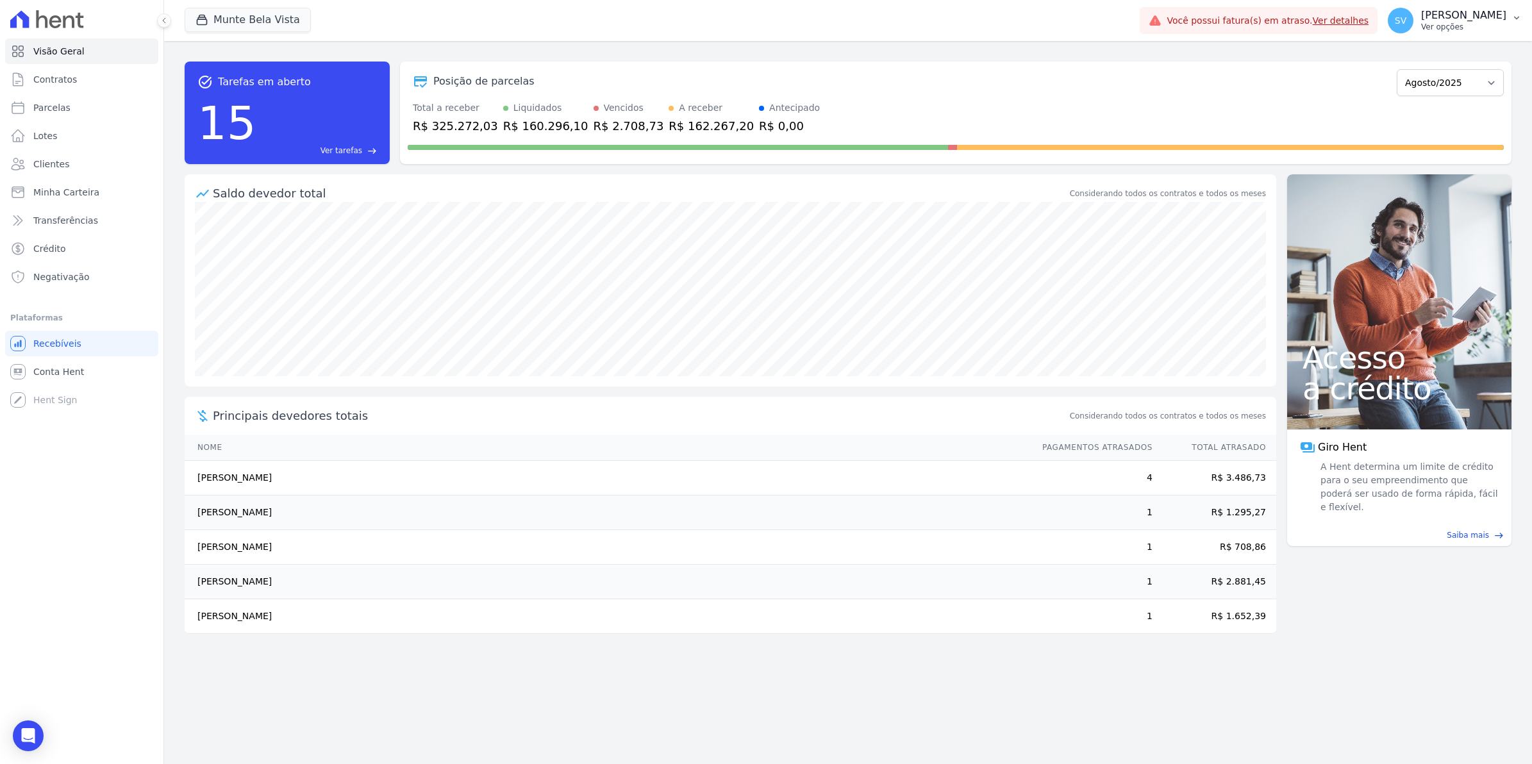
click at [1408, 28] on span "SV" at bounding box center [1401, 21] width 26 height 26
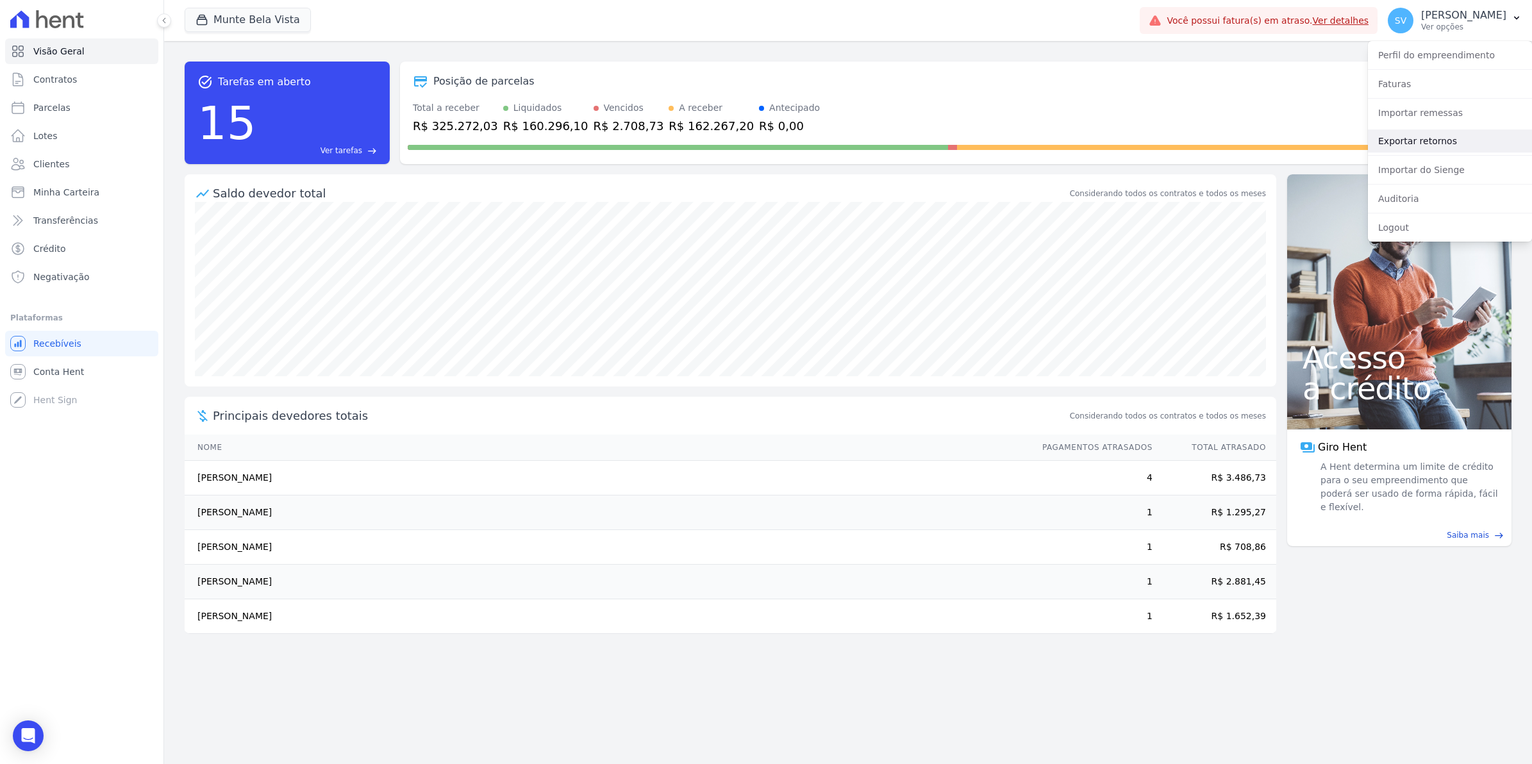
click at [1408, 143] on link "Exportar retornos" at bounding box center [1450, 140] width 164 height 23
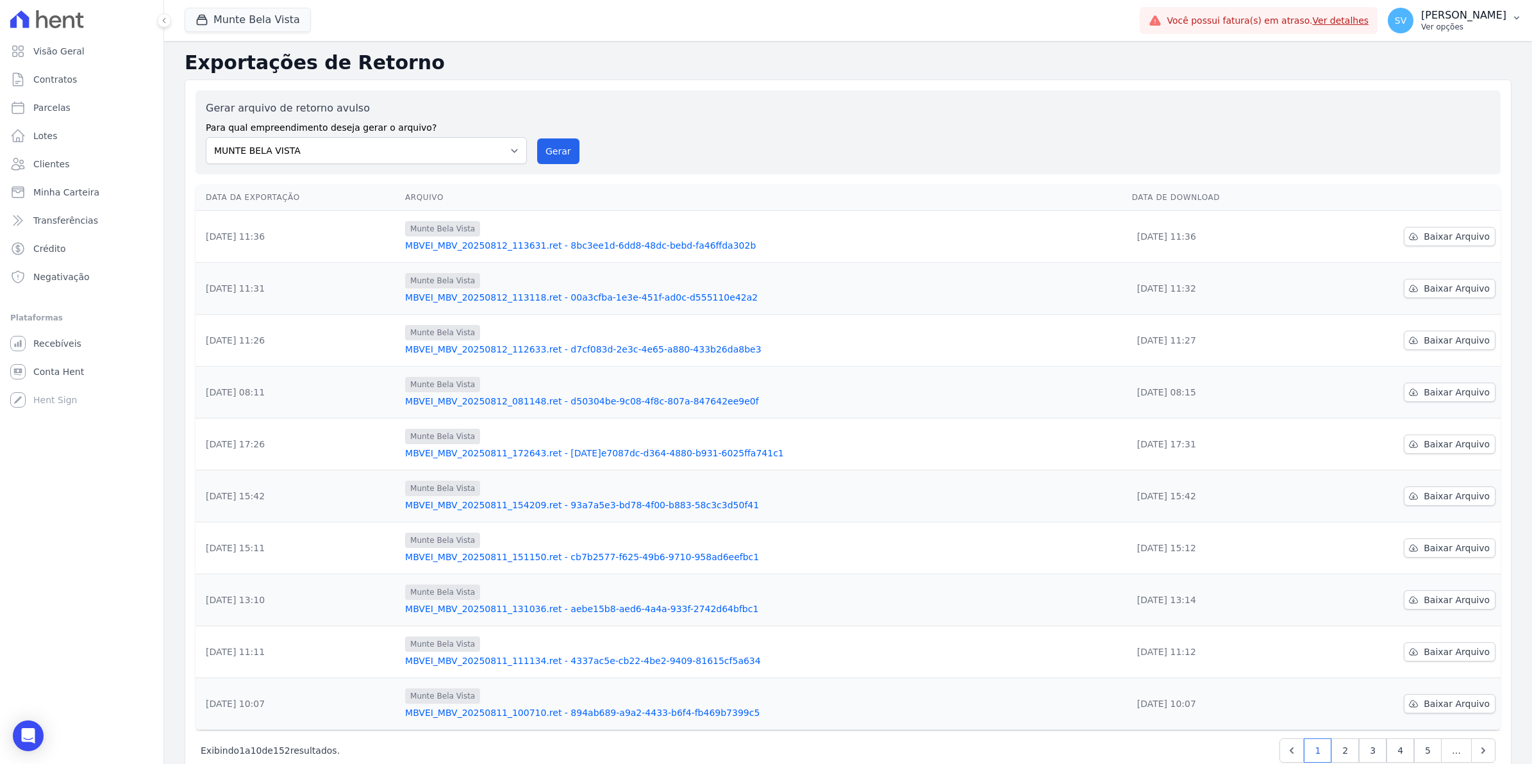
click at [1413, 29] on span "SV" at bounding box center [1401, 21] width 26 height 26
click at [1408, 142] on link "Exportar retornos" at bounding box center [1450, 140] width 164 height 23
click at [560, 158] on button "Gerar" at bounding box center [558, 151] width 42 height 26
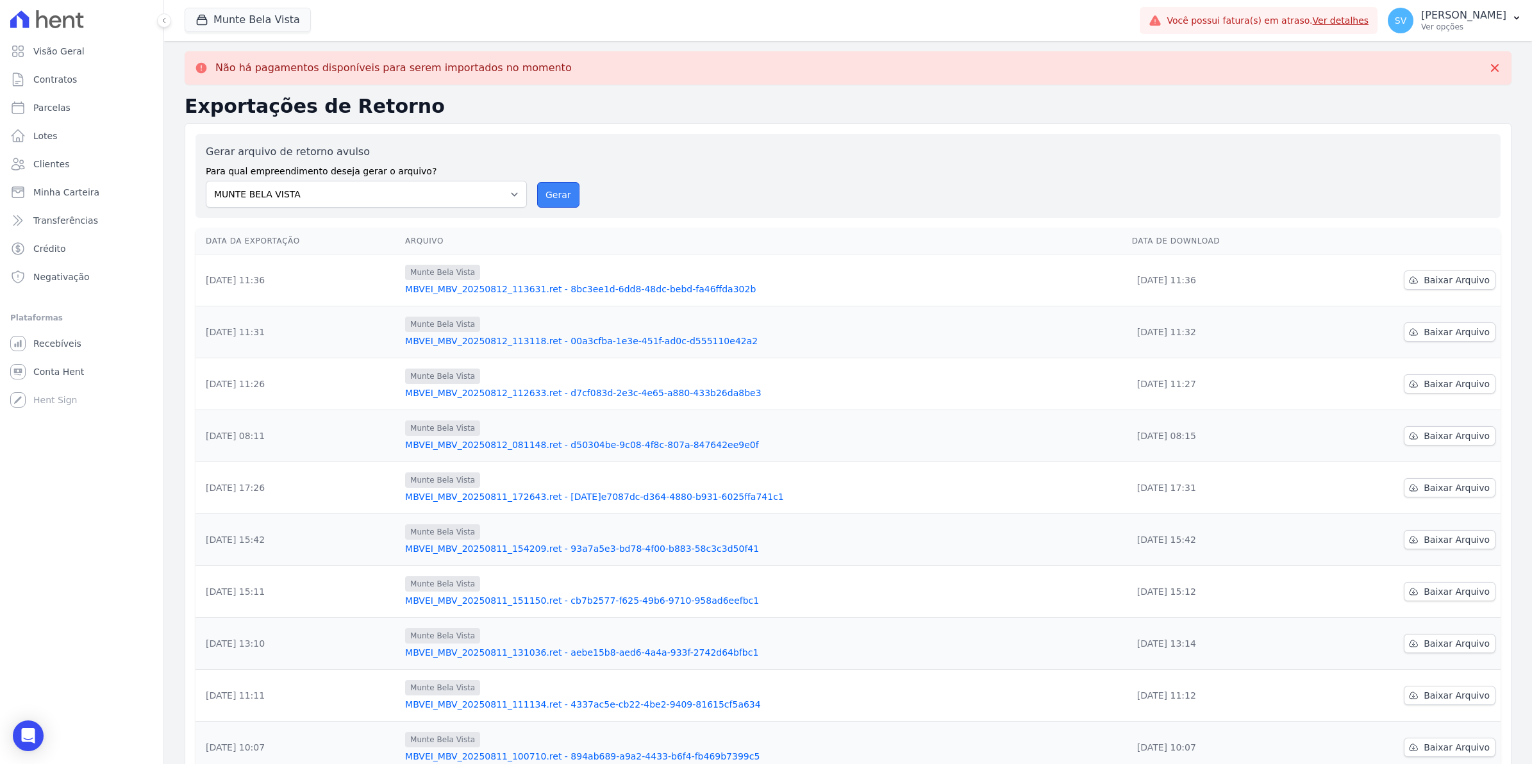
click at [542, 193] on button "Gerar" at bounding box center [558, 195] width 42 height 26
click at [559, 194] on button "Gerar" at bounding box center [558, 195] width 42 height 26
click at [46, 370] on span "Conta Hent" at bounding box center [58, 371] width 51 height 13
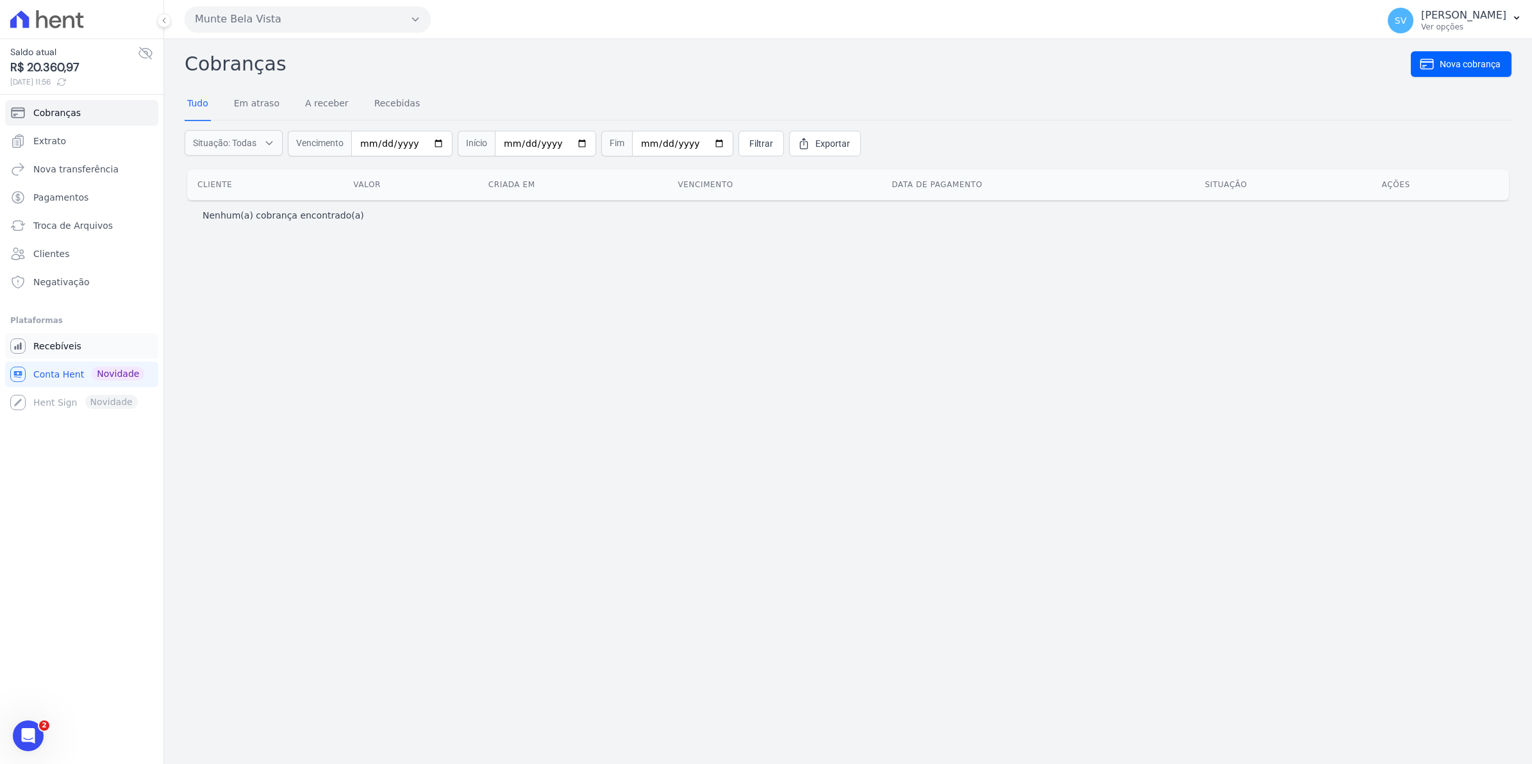
click at [34, 349] on span "Recebíveis" at bounding box center [57, 346] width 48 height 13
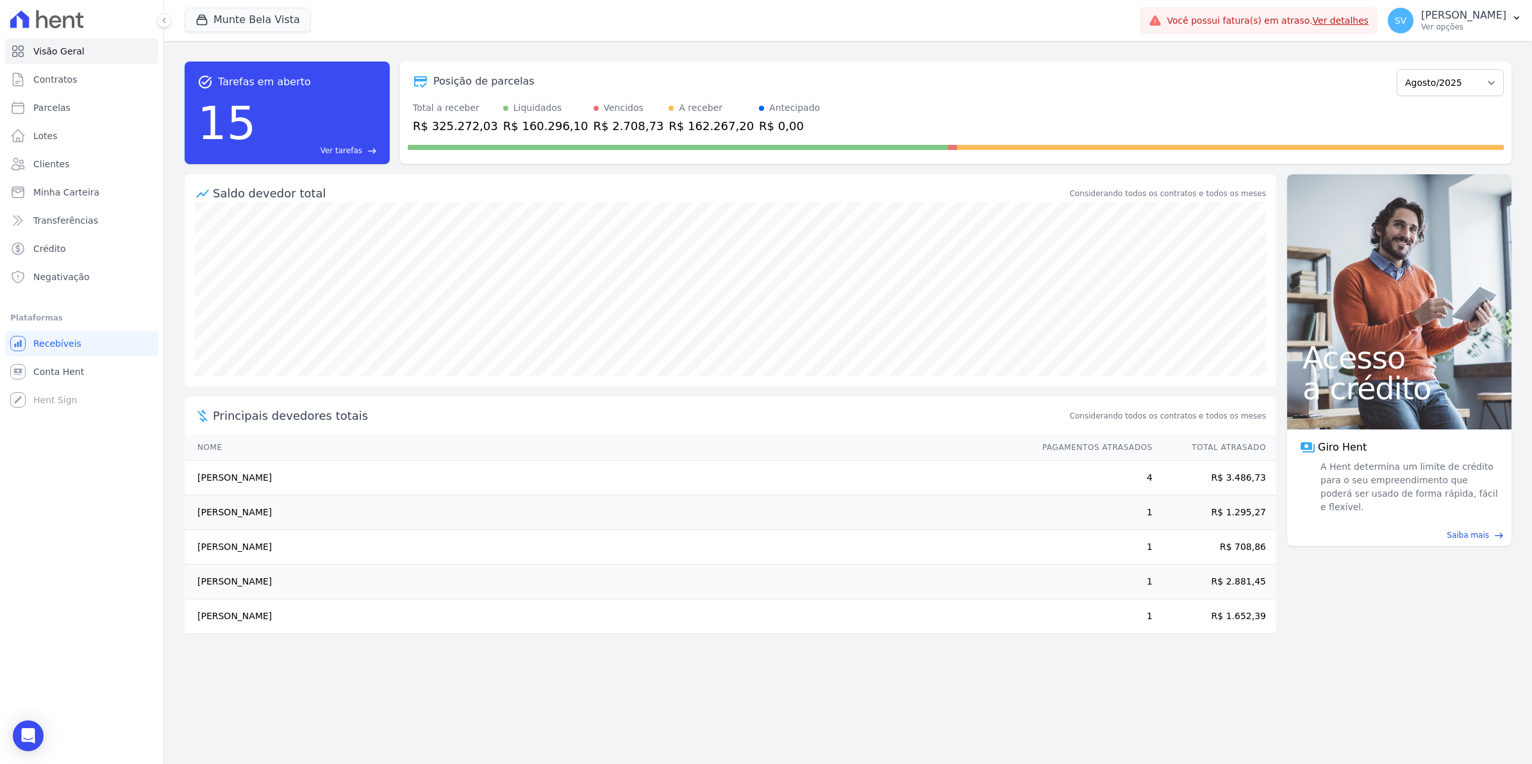
drag, startPoint x: 194, startPoint y: 551, endPoint x: 262, endPoint y: 551, distance: 67.9
click at [262, 551] on td "[PERSON_NAME]" at bounding box center [607, 547] width 845 height 35
drag, startPoint x: 262, startPoint y: 551, endPoint x: 252, endPoint y: 511, distance: 40.9
click at [252, 511] on td "[PERSON_NAME]" at bounding box center [607, 512] width 845 height 35
click at [32, 111] on link "Parcelas" at bounding box center [81, 108] width 153 height 26
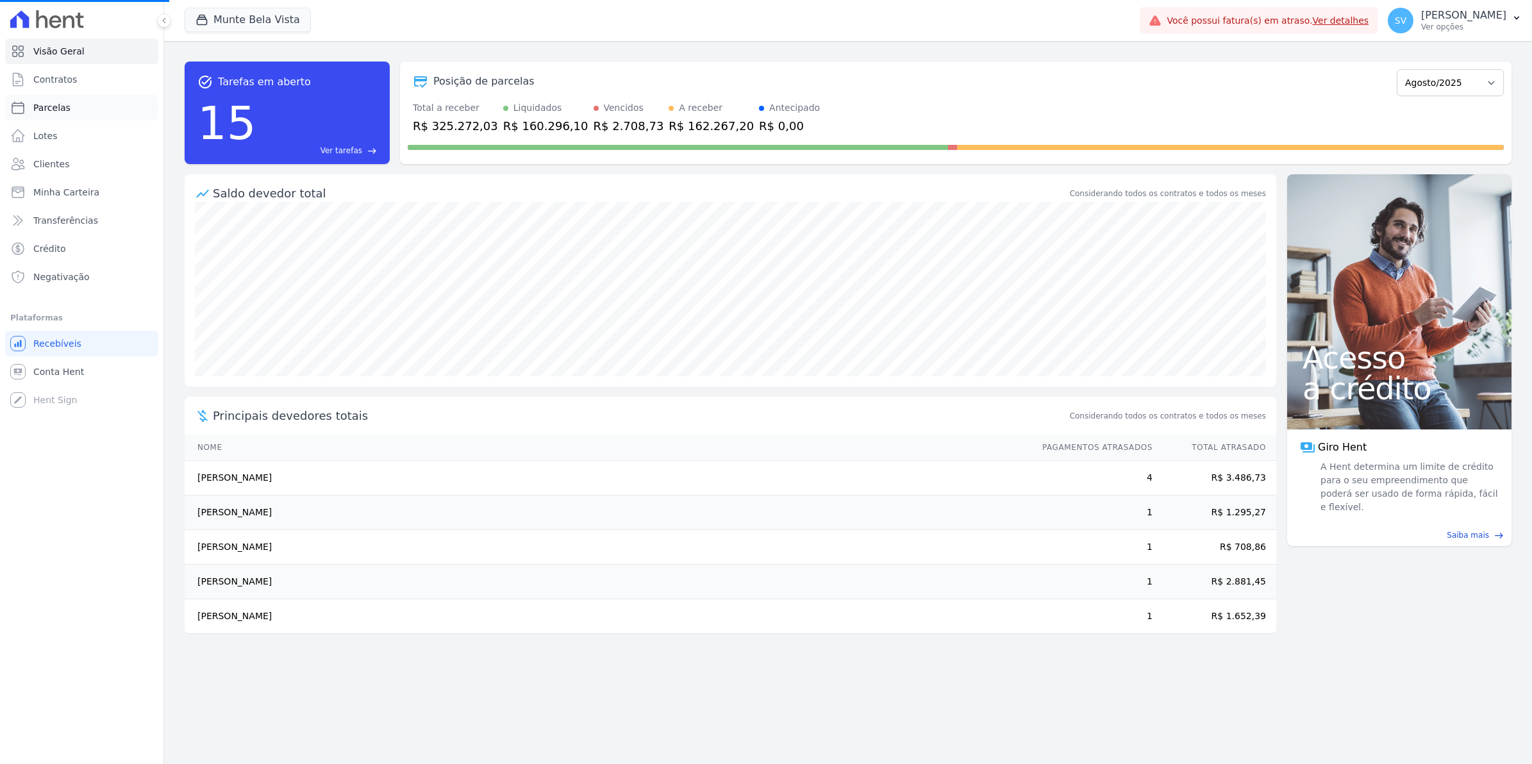
select select
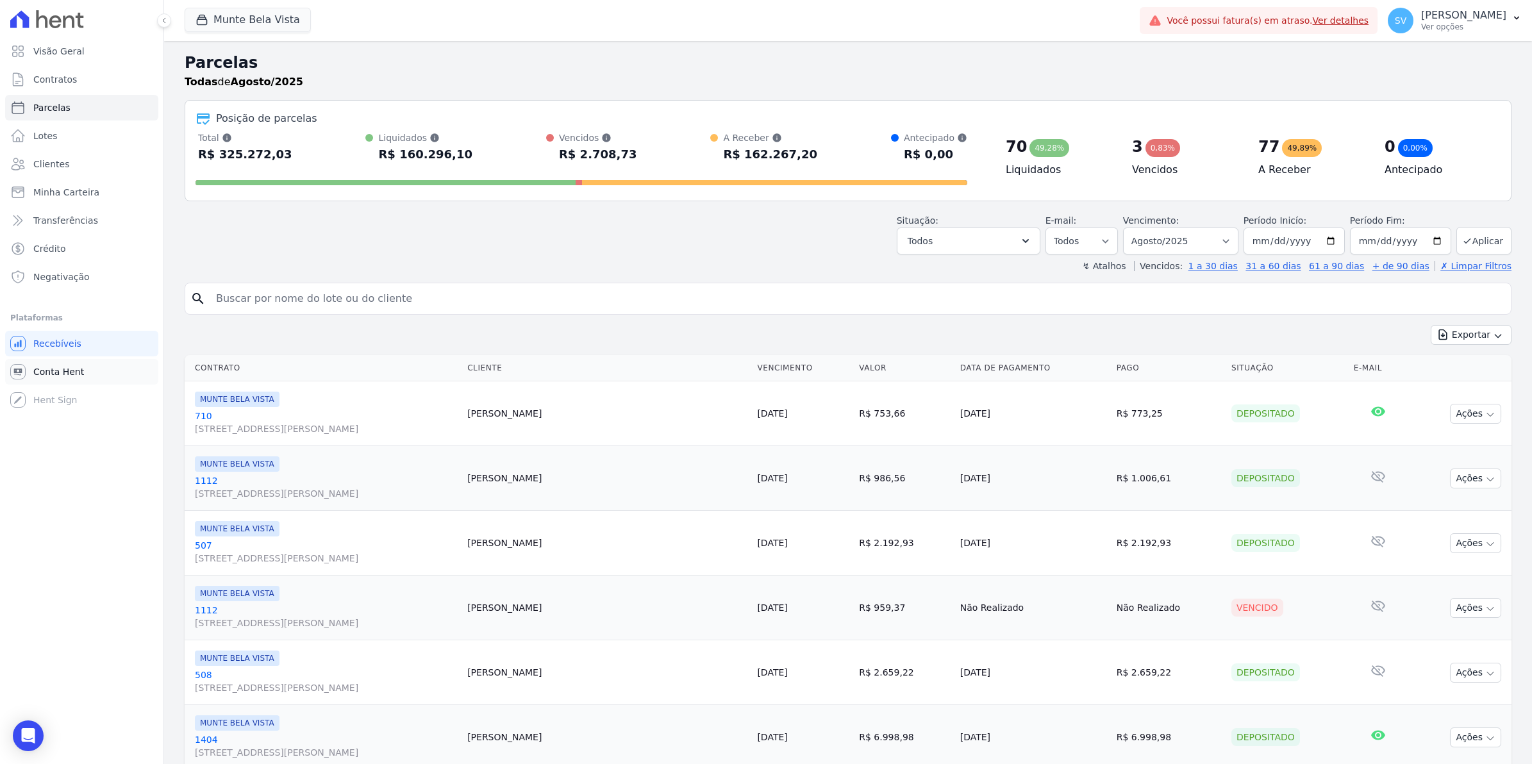
click at [66, 372] on span "Conta Hent" at bounding box center [58, 371] width 51 height 13
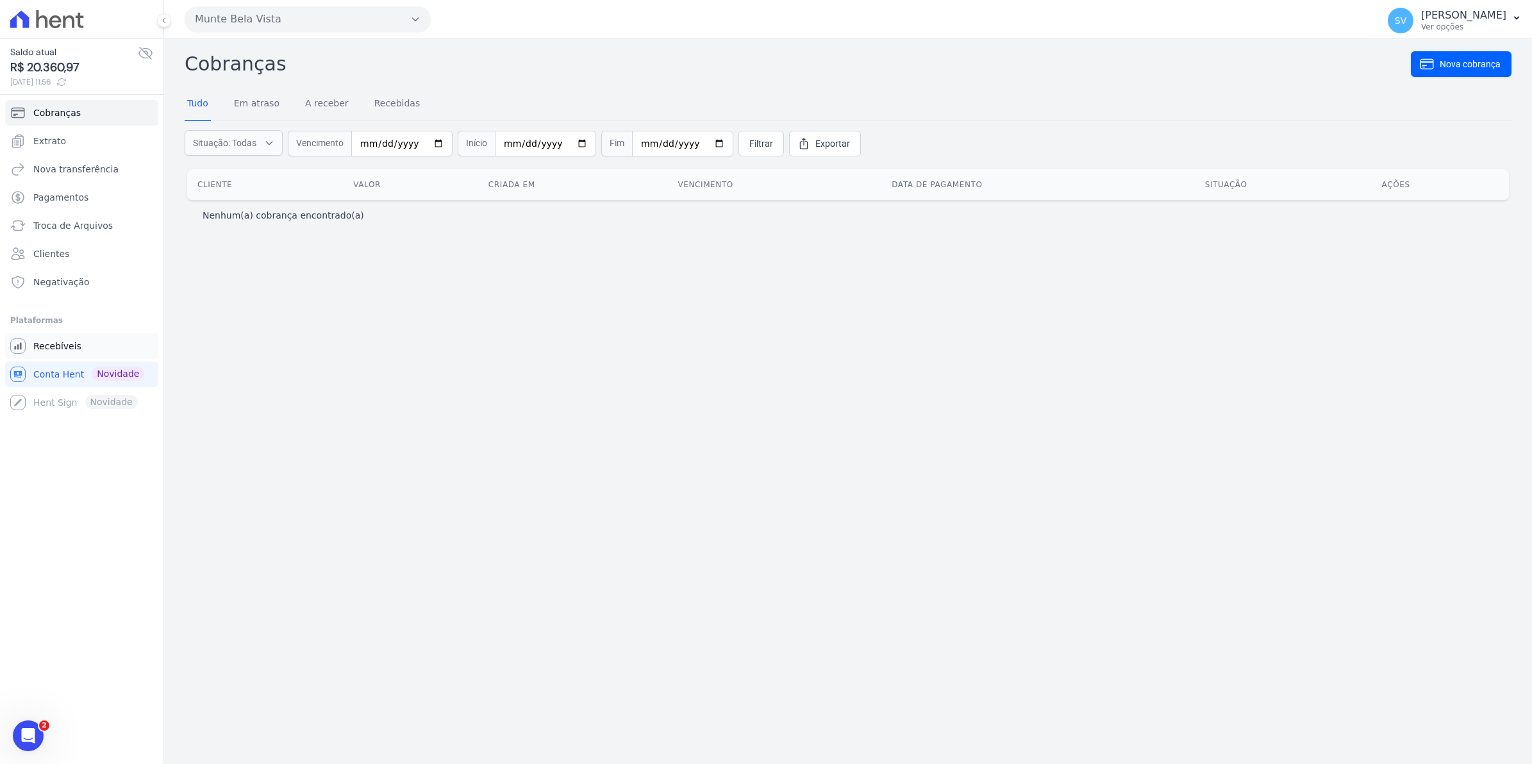
click at [58, 347] on span "Recebíveis" at bounding box center [57, 346] width 48 height 13
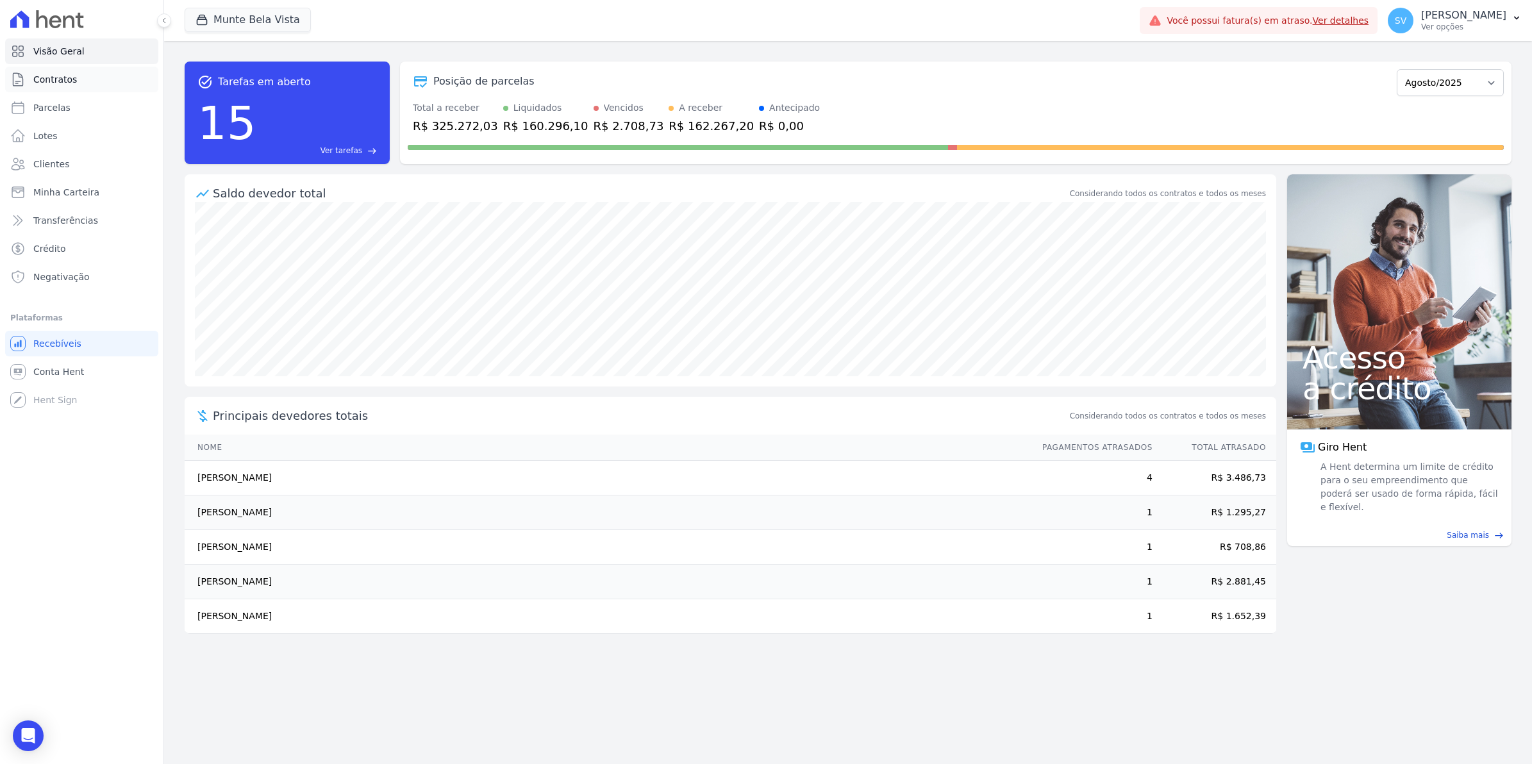
click at [55, 78] on span "Contratos" at bounding box center [55, 79] width 44 height 13
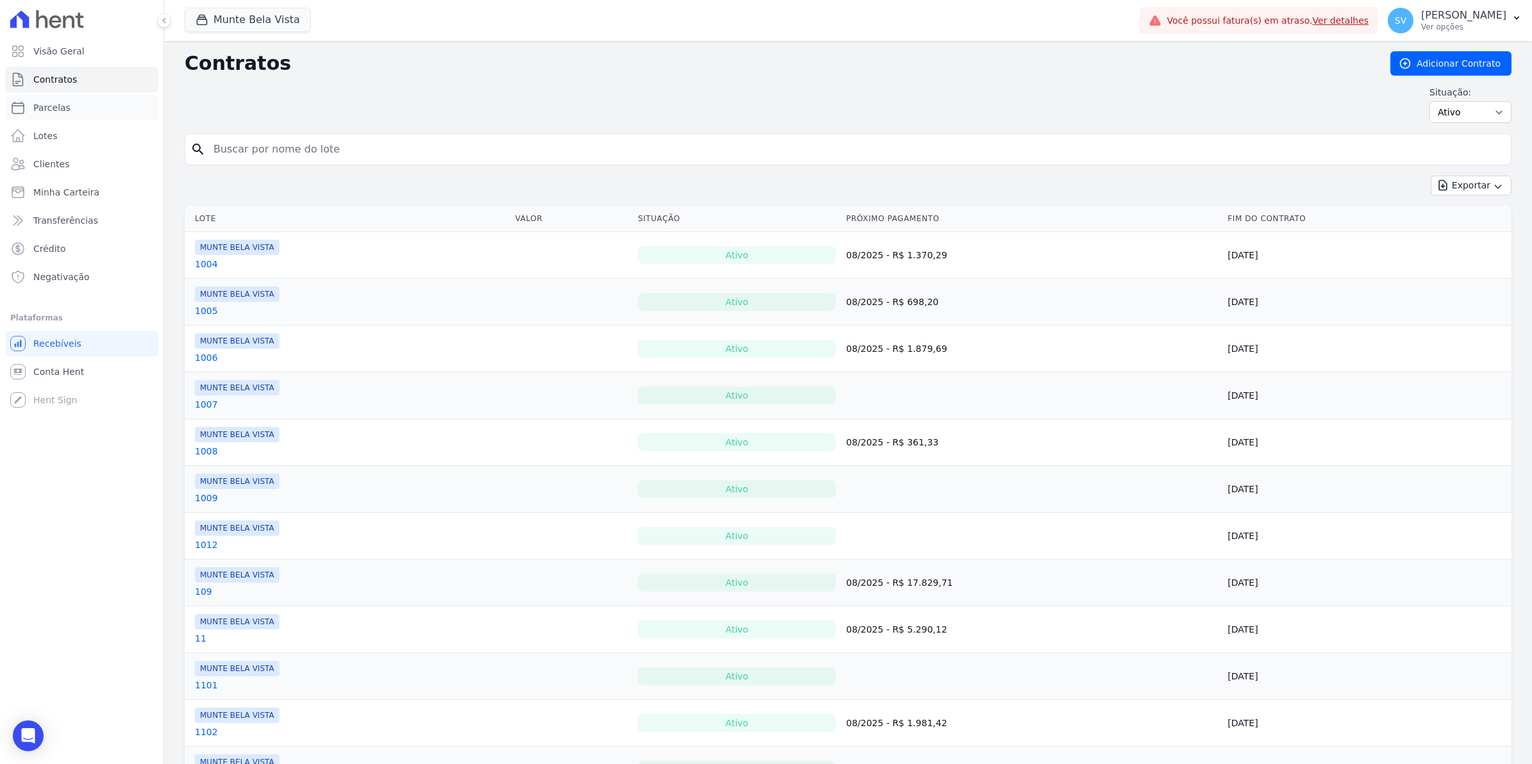
click at [65, 108] on span "Parcelas" at bounding box center [51, 107] width 37 height 13
select select
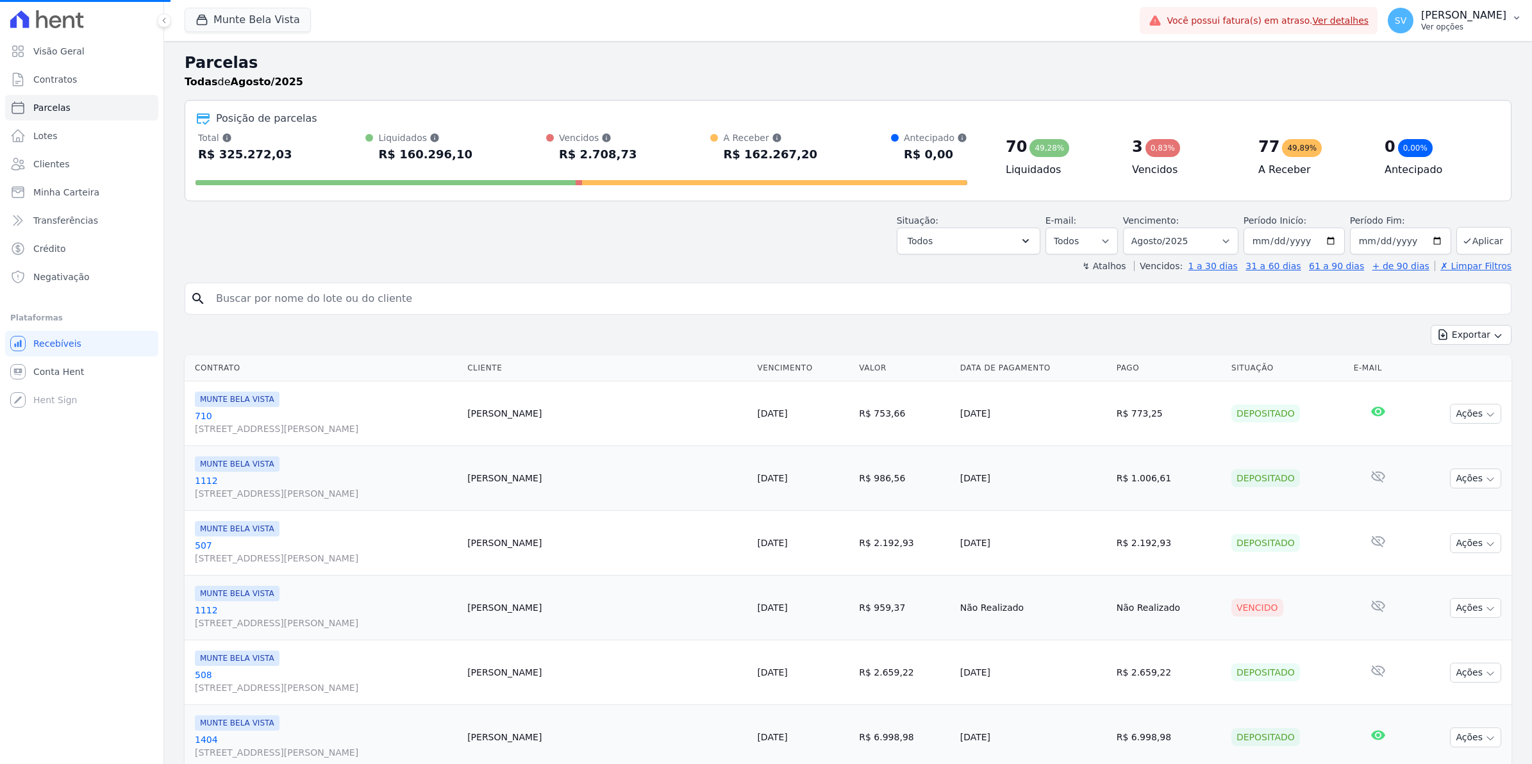
click at [1406, 21] on span "SV" at bounding box center [1401, 20] width 12 height 9
select select
click at [1413, 12] on span "SV" at bounding box center [1401, 21] width 26 height 26
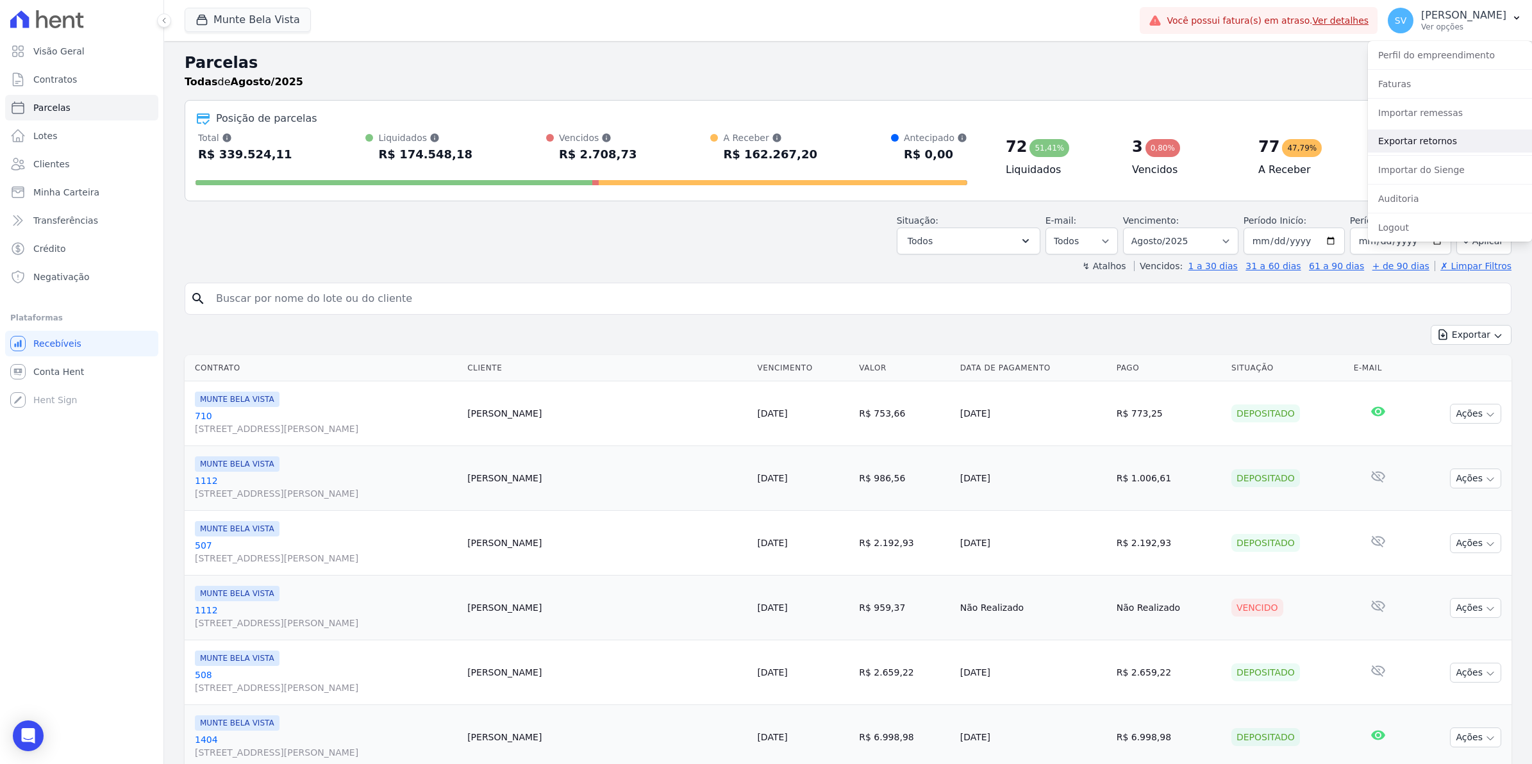
click at [1393, 140] on link "Exportar retornos" at bounding box center [1450, 140] width 164 height 23
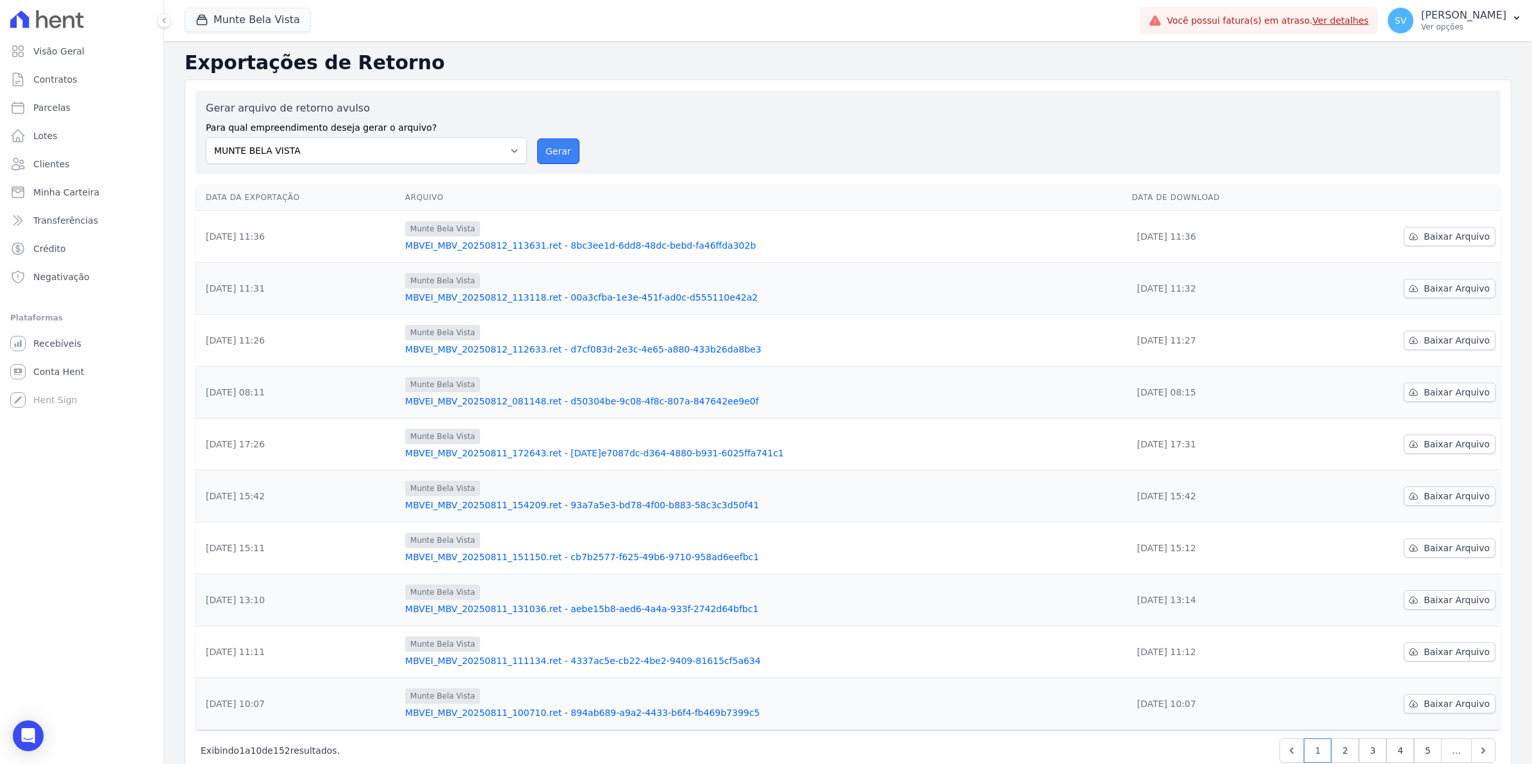
click at [558, 151] on button "Gerar" at bounding box center [558, 151] width 42 height 26
click at [71, 363] on link "Conta Hent" at bounding box center [81, 372] width 153 height 26
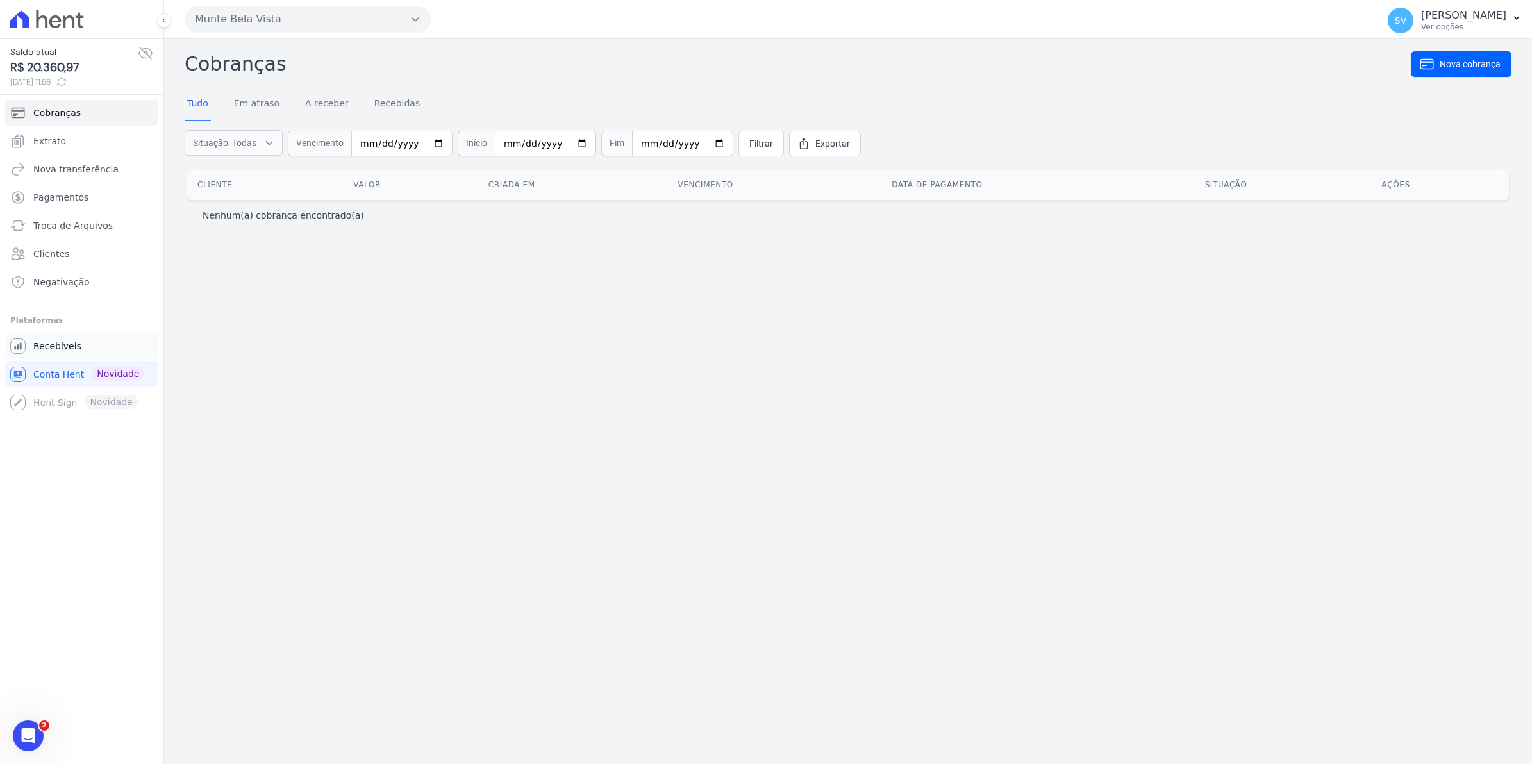
click at [64, 351] on span "Recebíveis" at bounding box center [57, 346] width 48 height 13
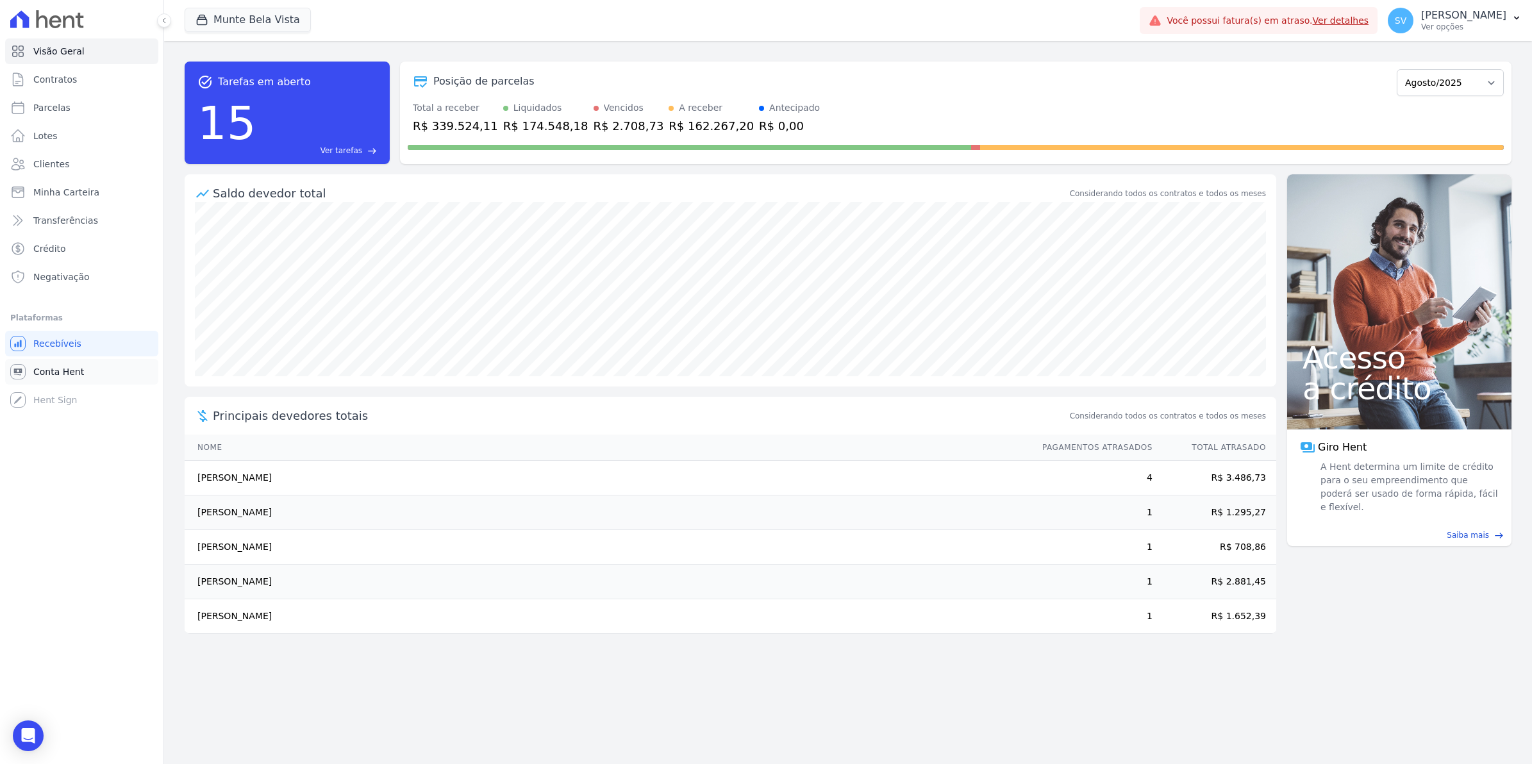
click at [51, 372] on span "Conta Hent" at bounding box center [58, 371] width 51 height 13
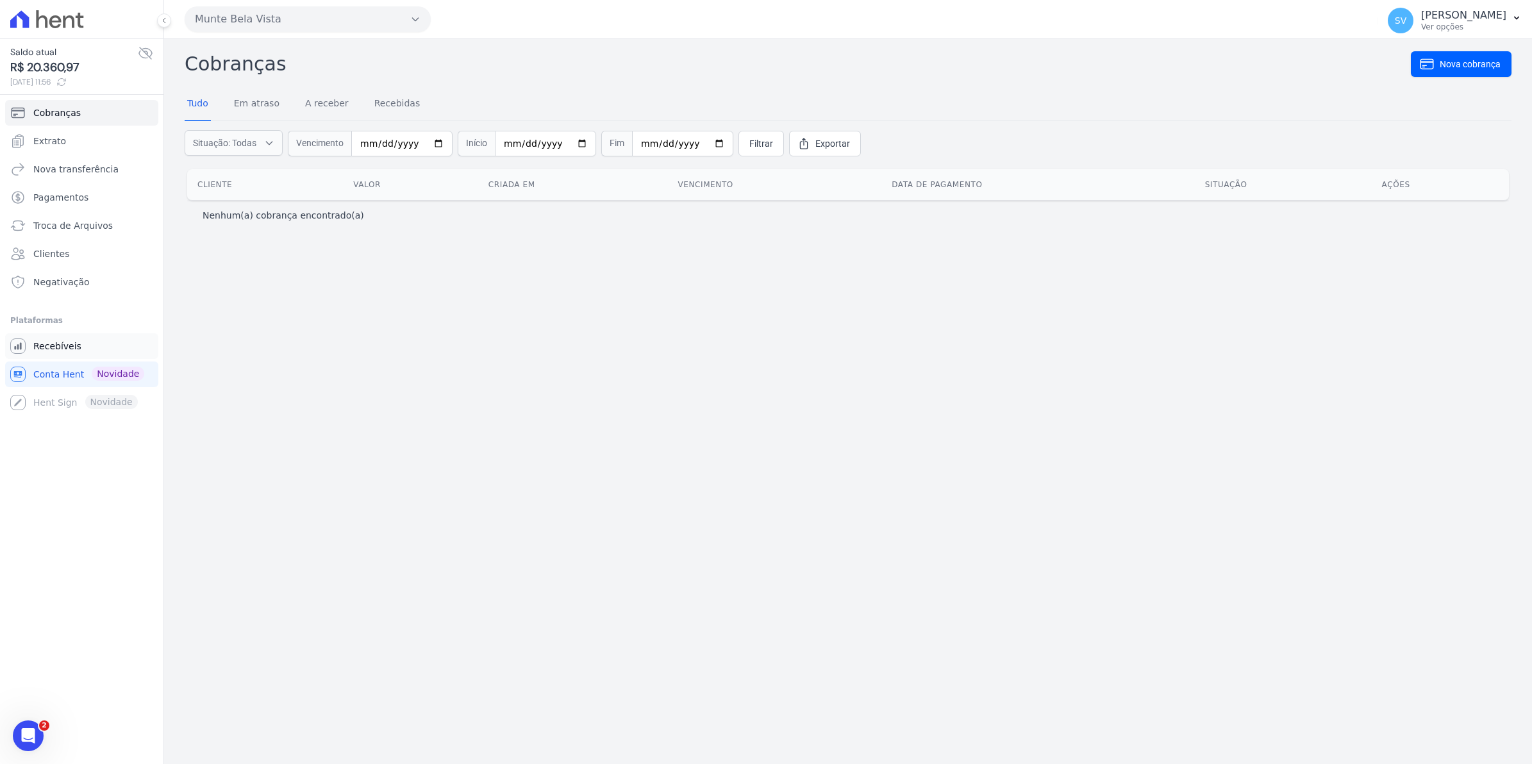
click at [61, 347] on span "Recebíveis" at bounding box center [57, 346] width 48 height 13
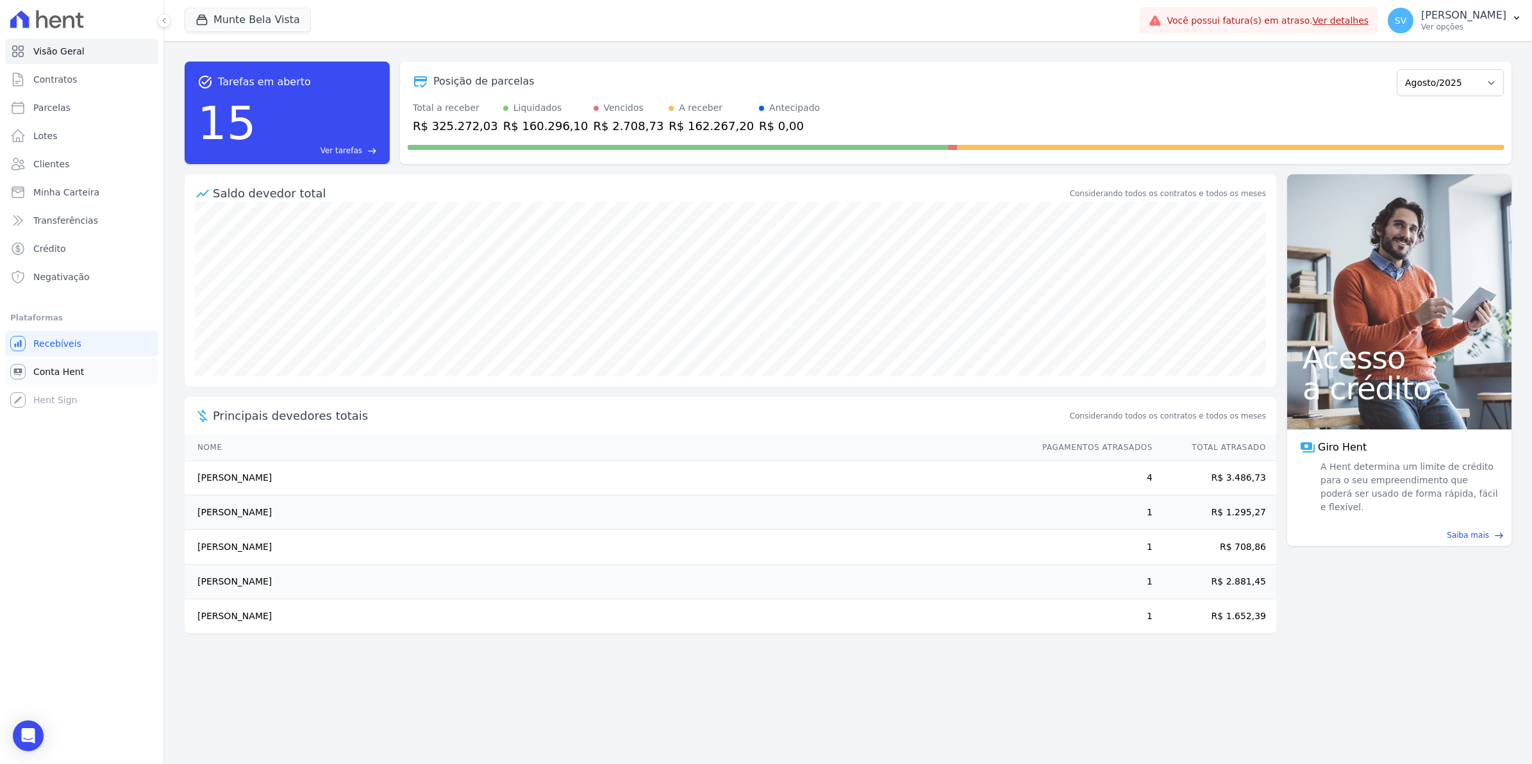
click at [33, 373] on span "Conta Hent" at bounding box center [58, 371] width 51 height 13
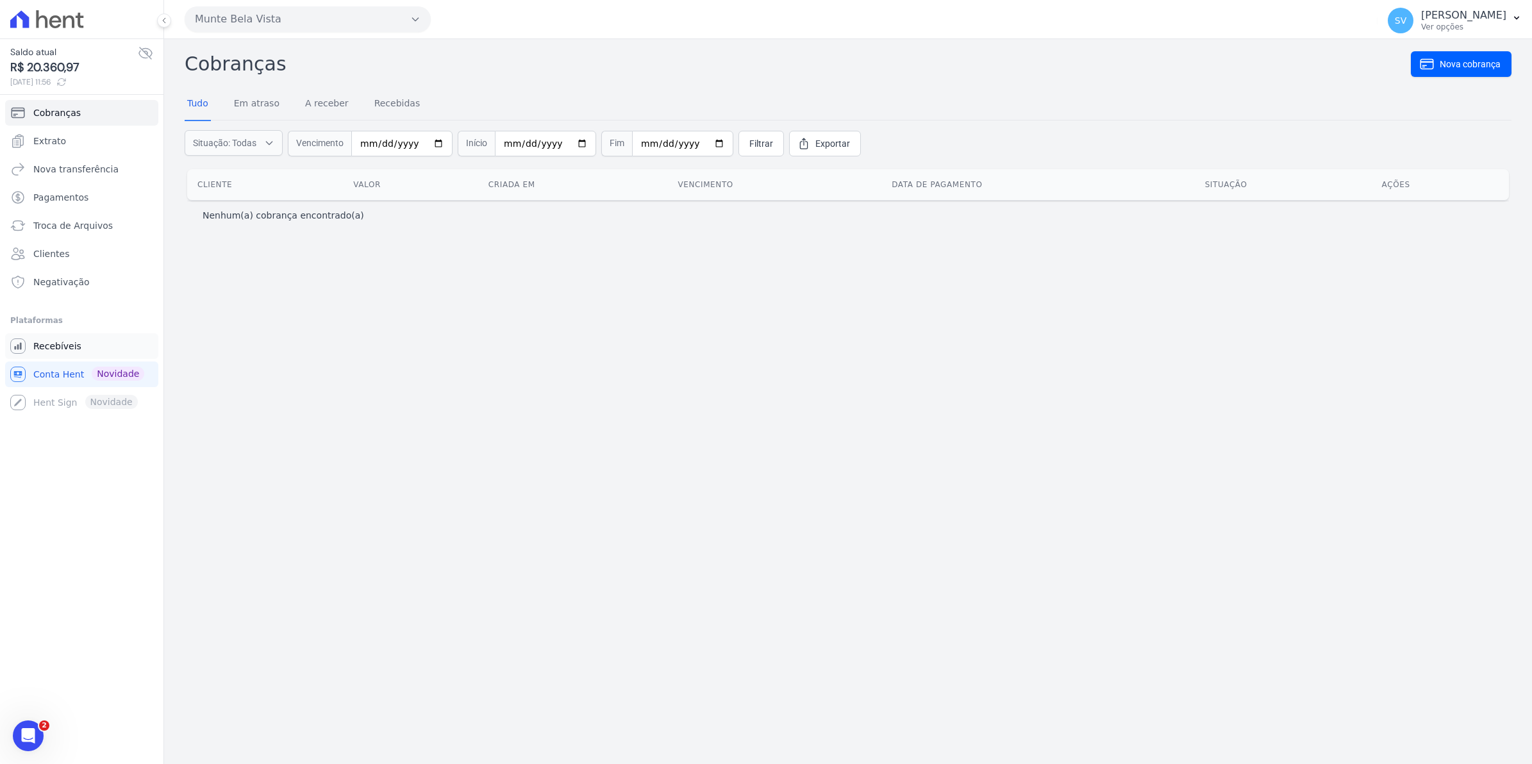
click at [67, 344] on span "Recebíveis" at bounding box center [57, 346] width 48 height 13
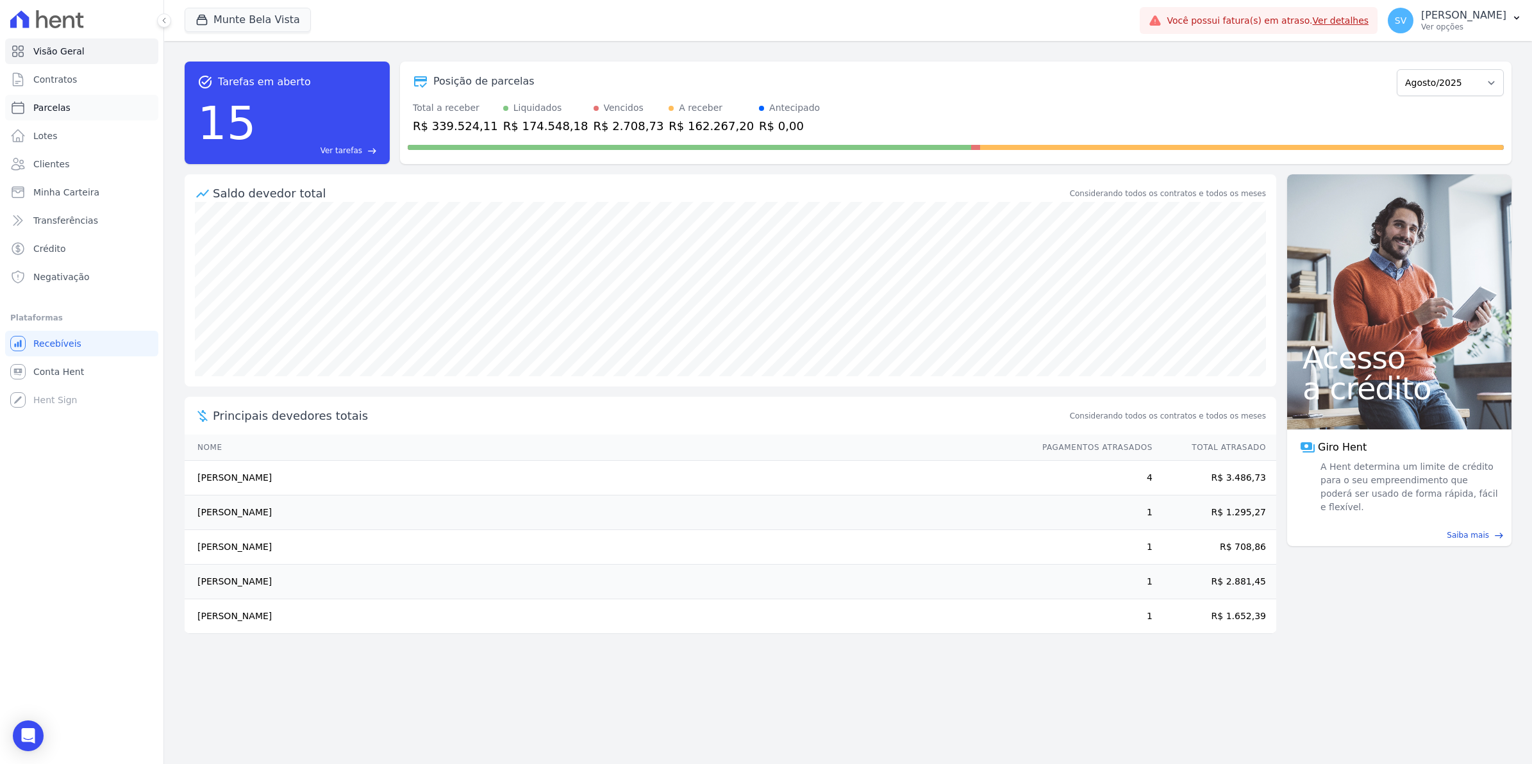
click at [53, 101] on span "Parcelas" at bounding box center [51, 107] width 37 height 13
click at [63, 81] on span "Contratos" at bounding box center [55, 79] width 44 height 13
select select
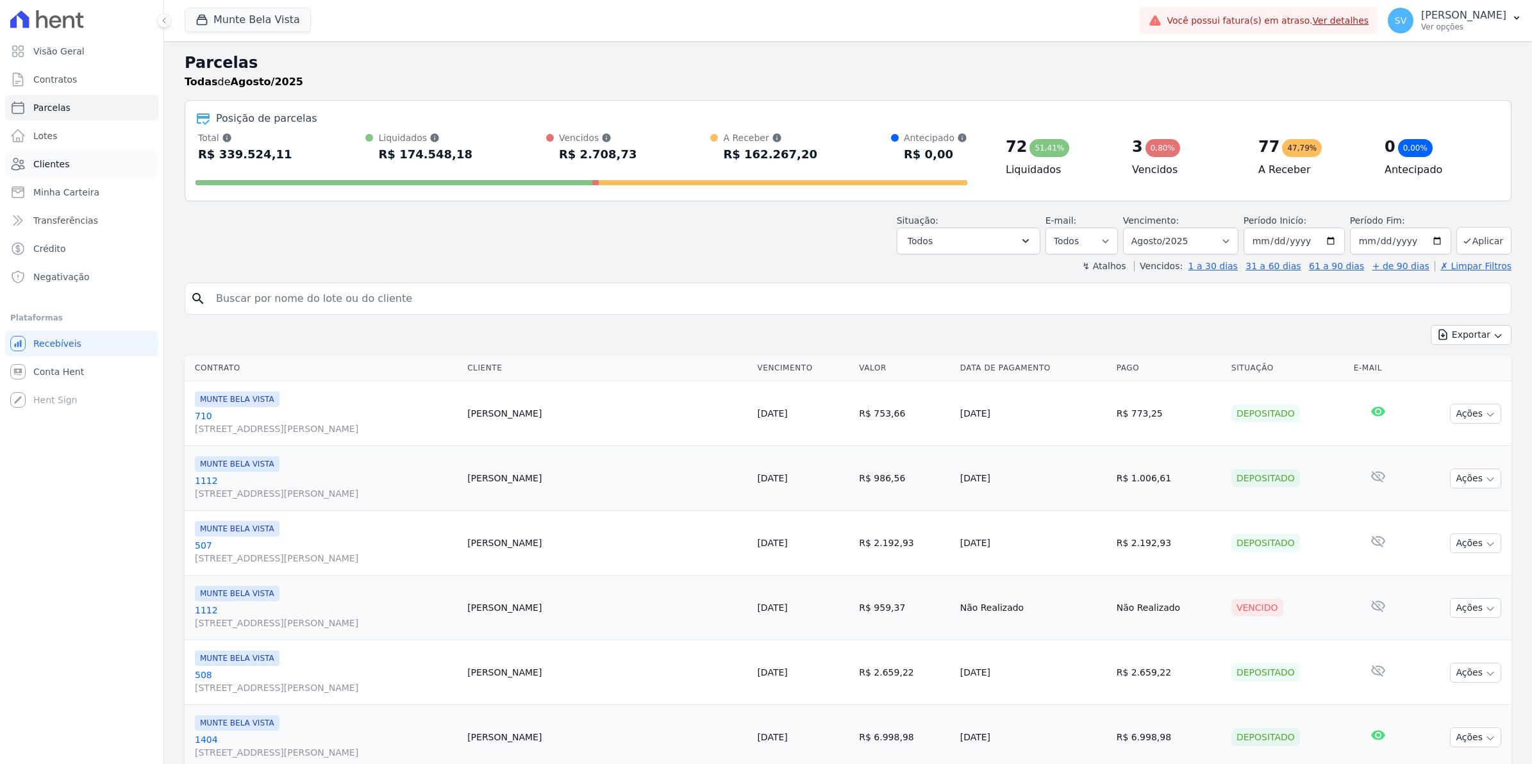
click at [51, 163] on span "Clientes" at bounding box center [51, 164] width 36 height 13
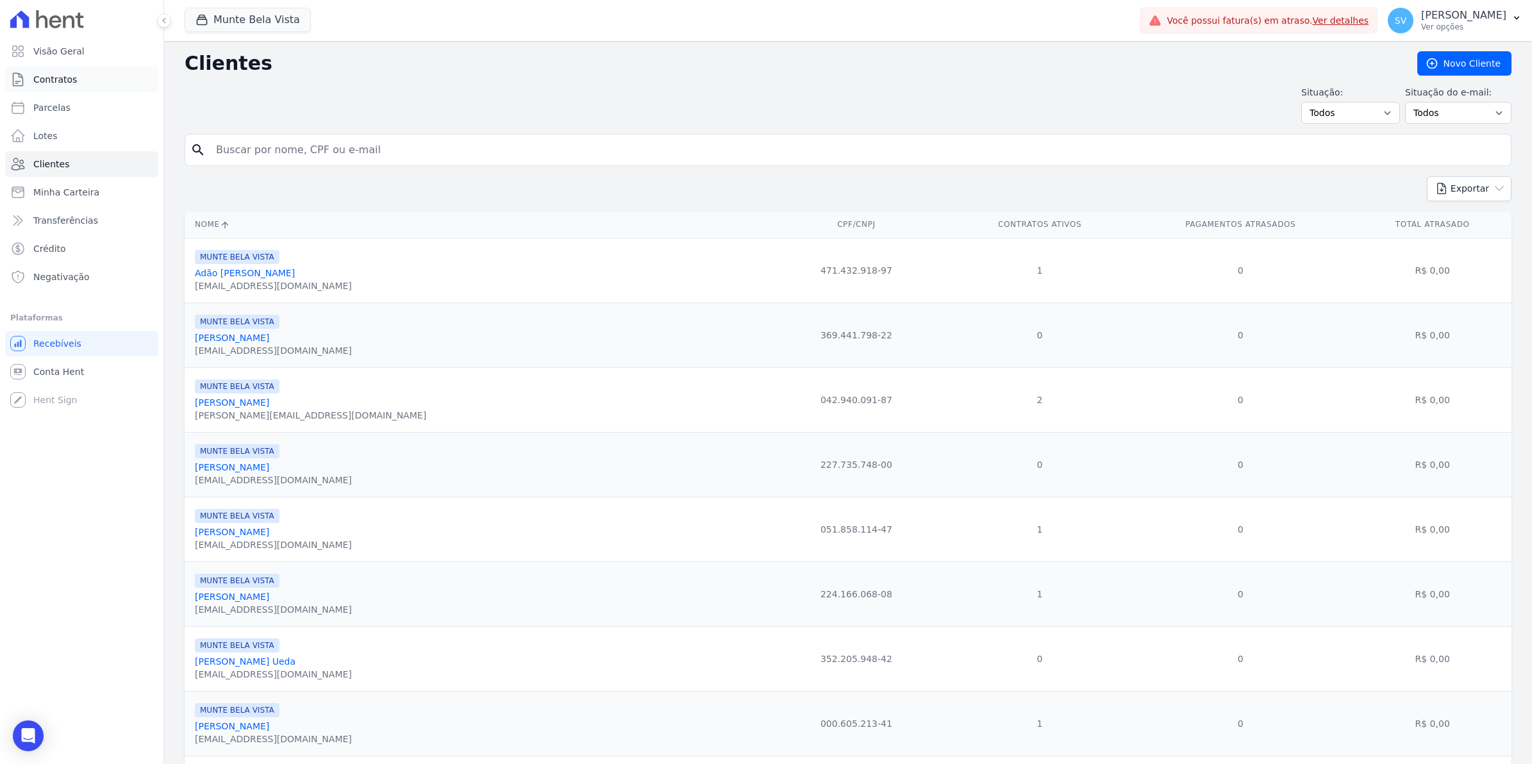
click at [53, 84] on span "Contratos" at bounding box center [55, 79] width 44 height 13
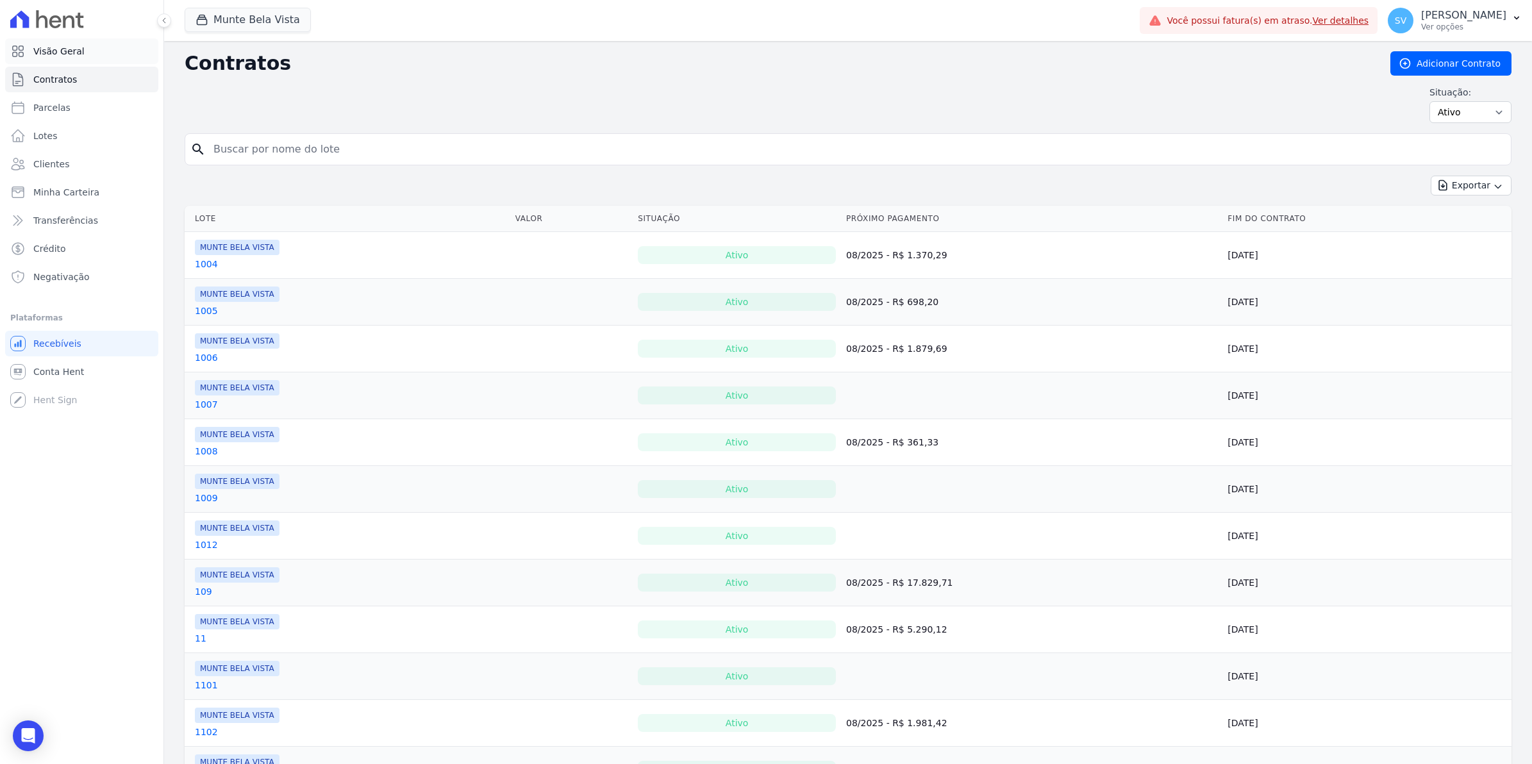
click at [52, 54] on span "Visão Geral" at bounding box center [58, 51] width 51 height 13
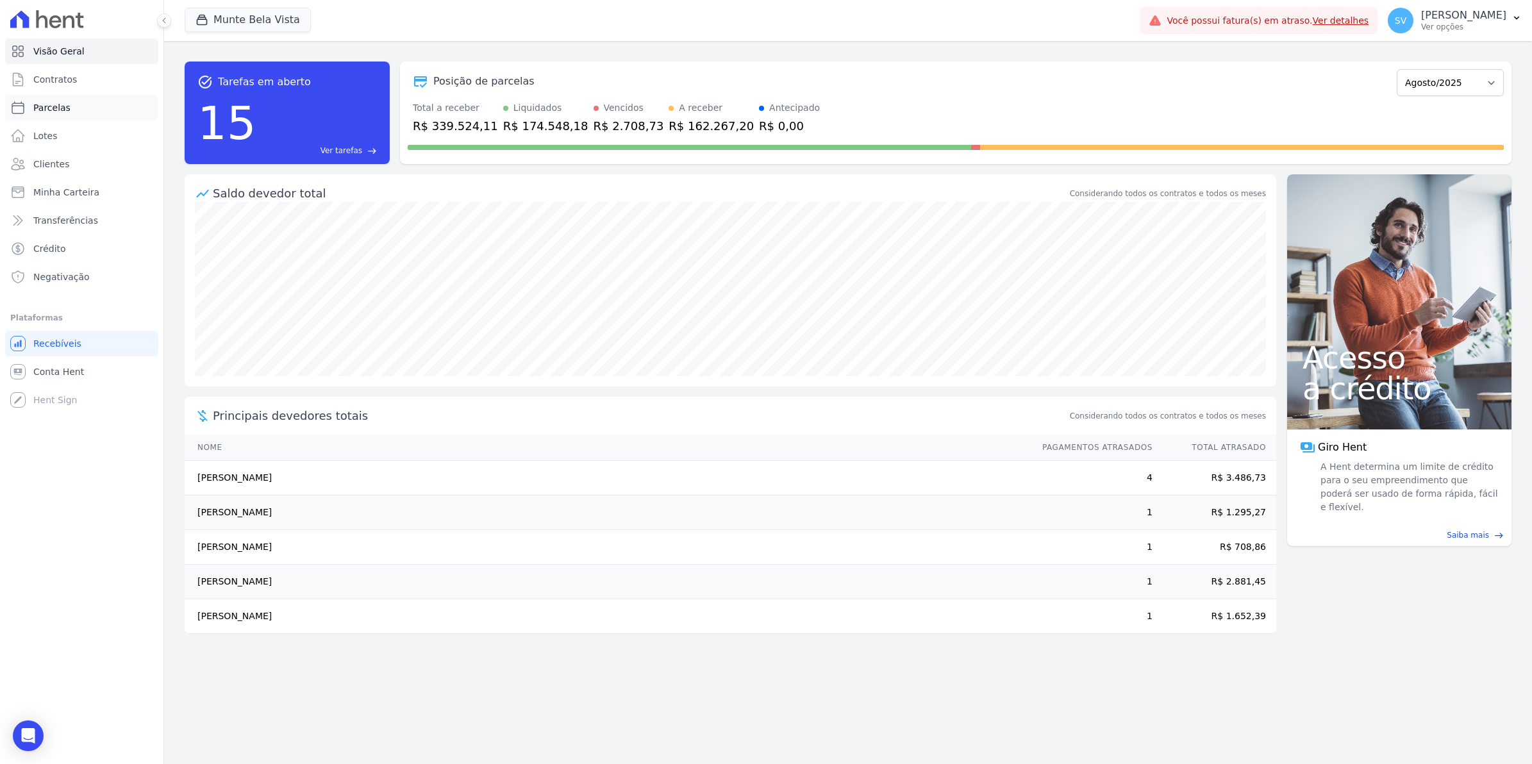
click at [56, 110] on span "Parcelas" at bounding box center [51, 107] width 37 height 13
select select
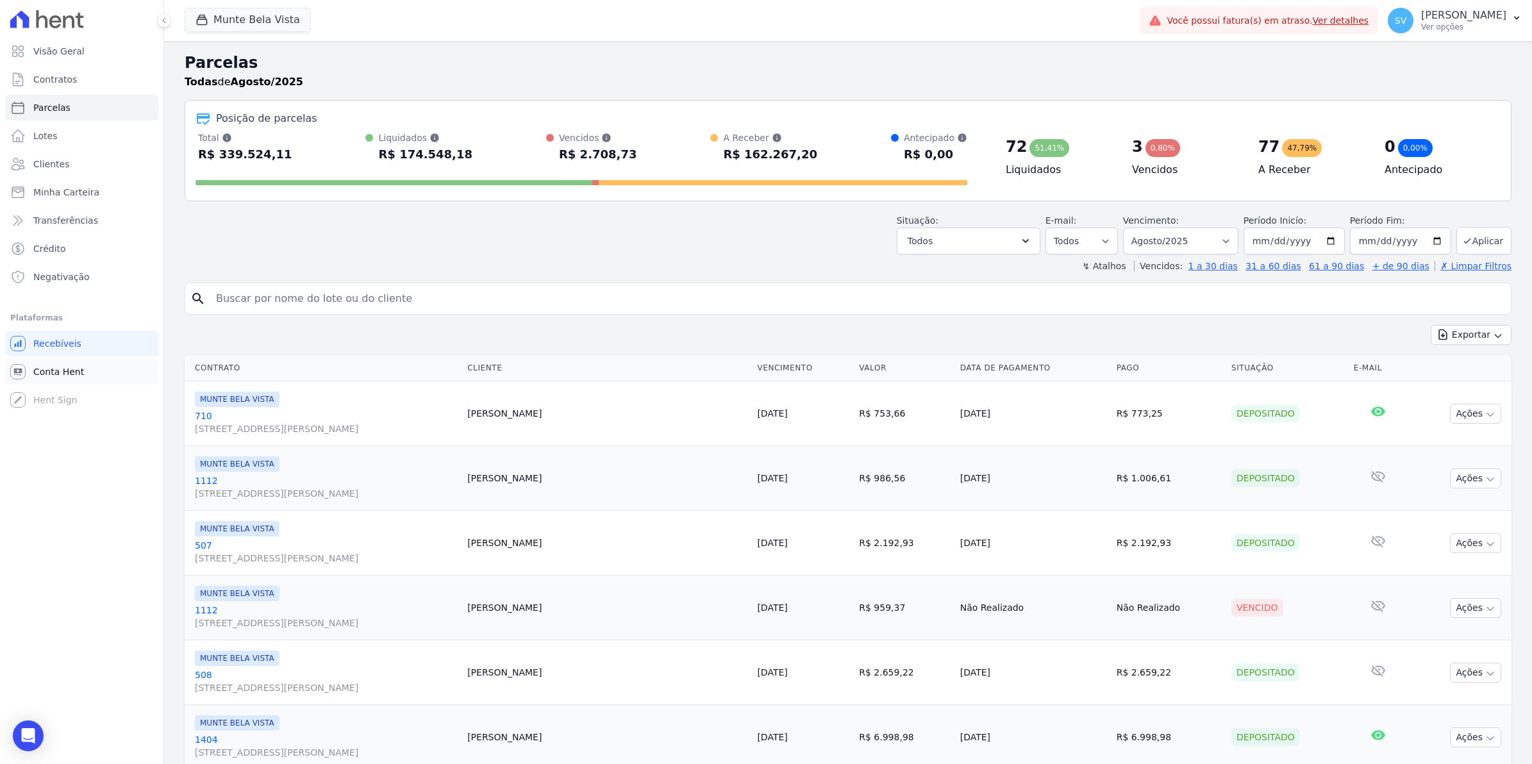
click at [65, 378] on link "Conta Hent" at bounding box center [81, 372] width 153 height 26
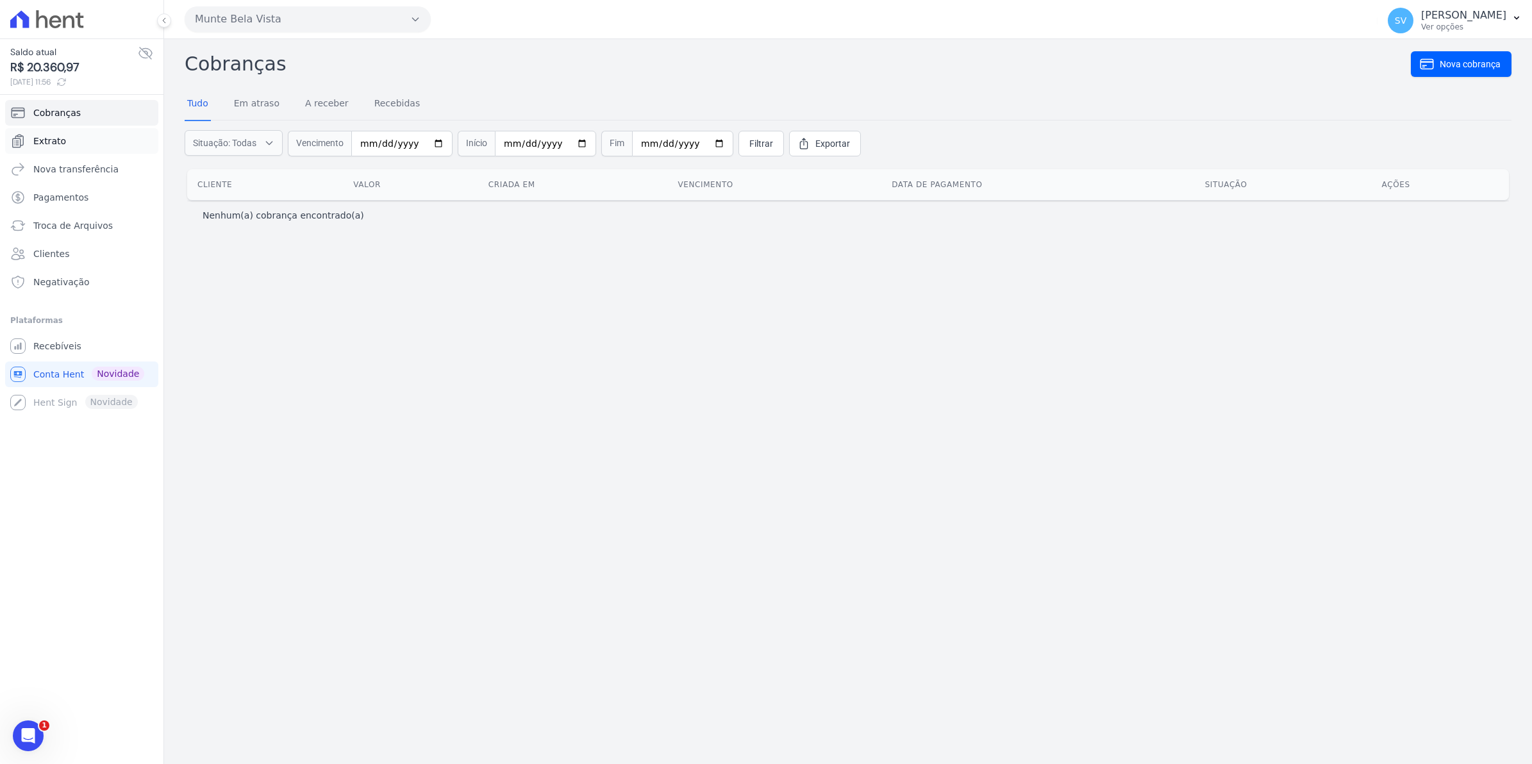
click at [61, 142] on span "Extrato" at bounding box center [49, 141] width 33 height 13
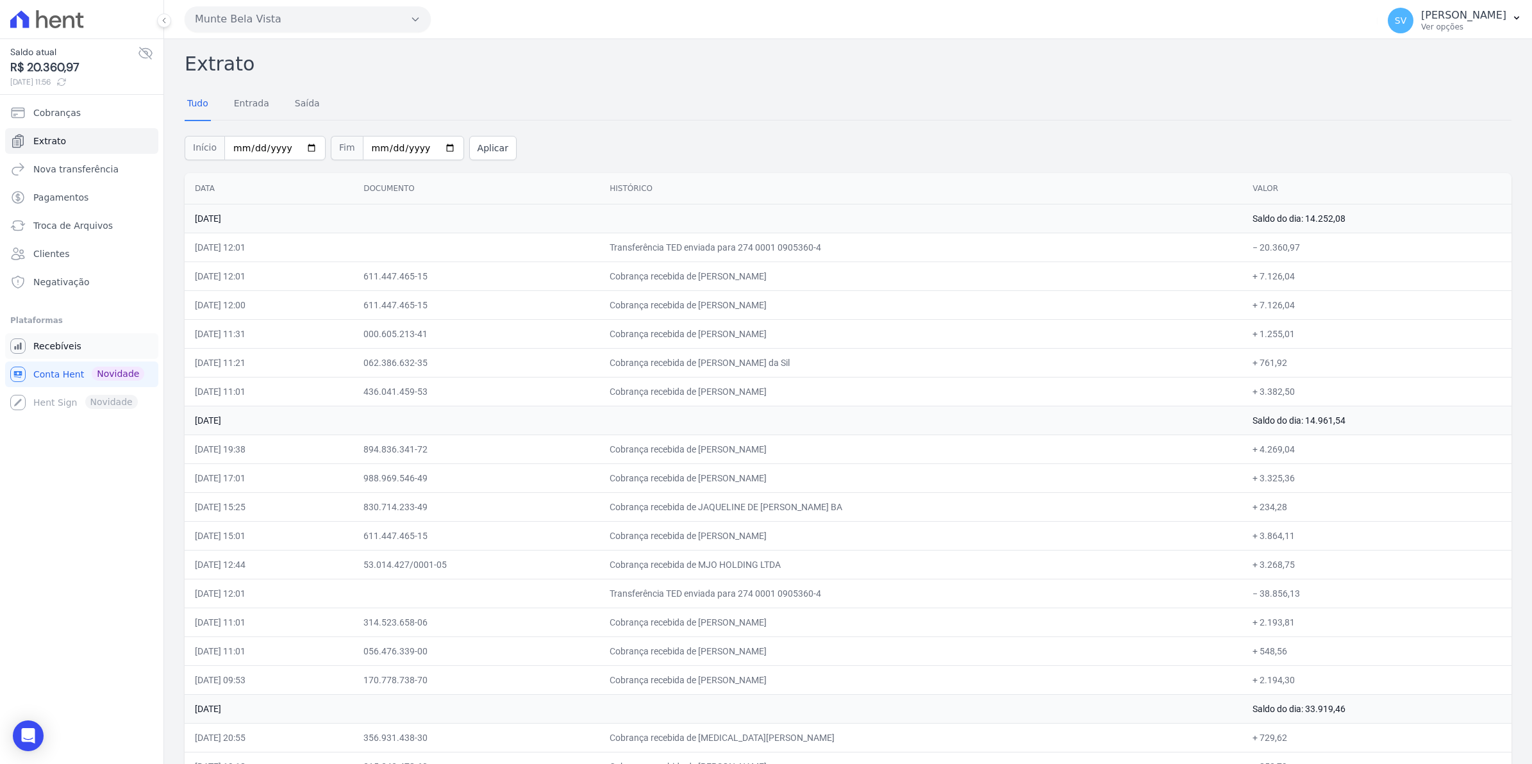
click at [66, 342] on span "Recebíveis" at bounding box center [57, 346] width 48 height 13
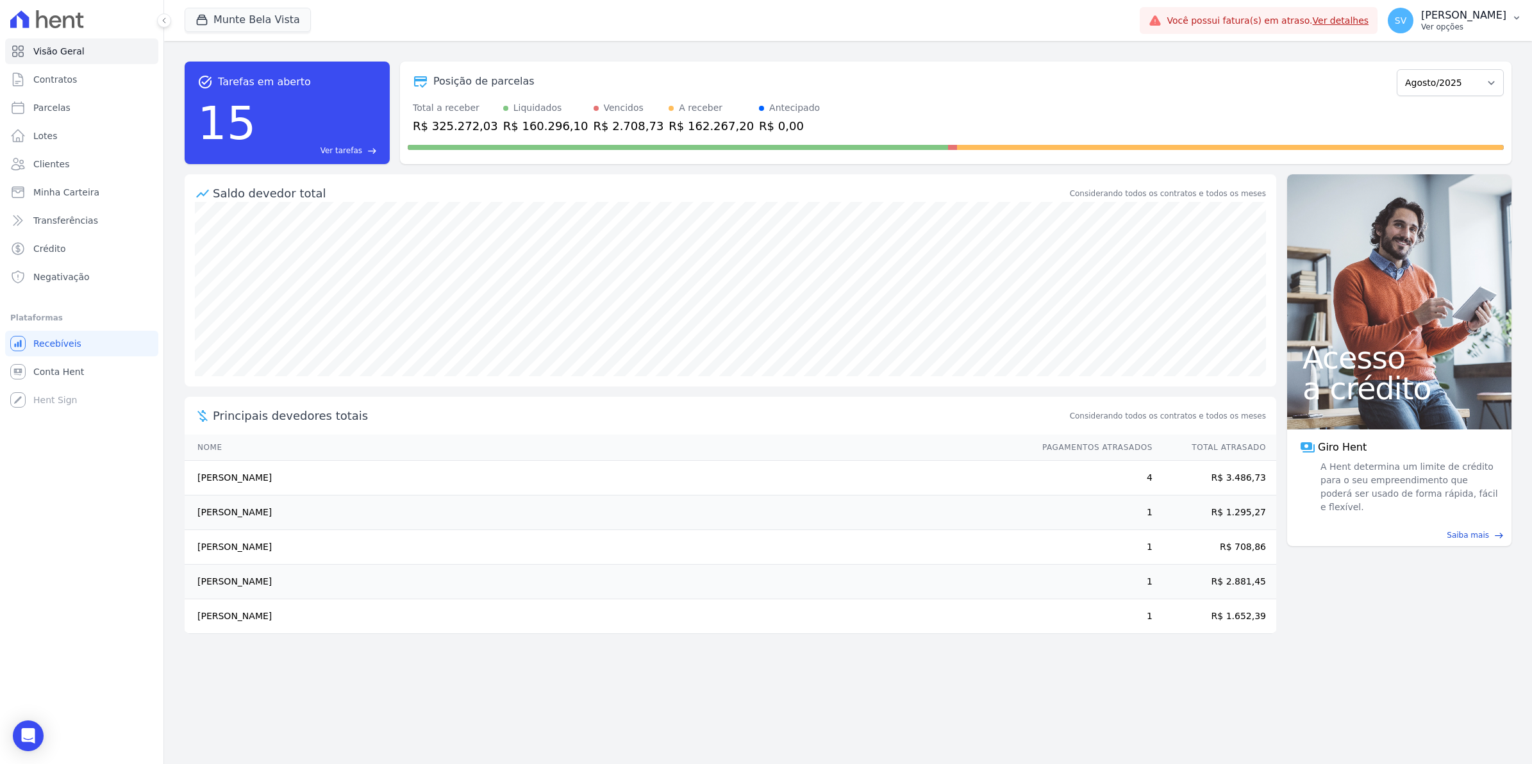
click at [1406, 22] on span "SV" at bounding box center [1401, 20] width 12 height 9
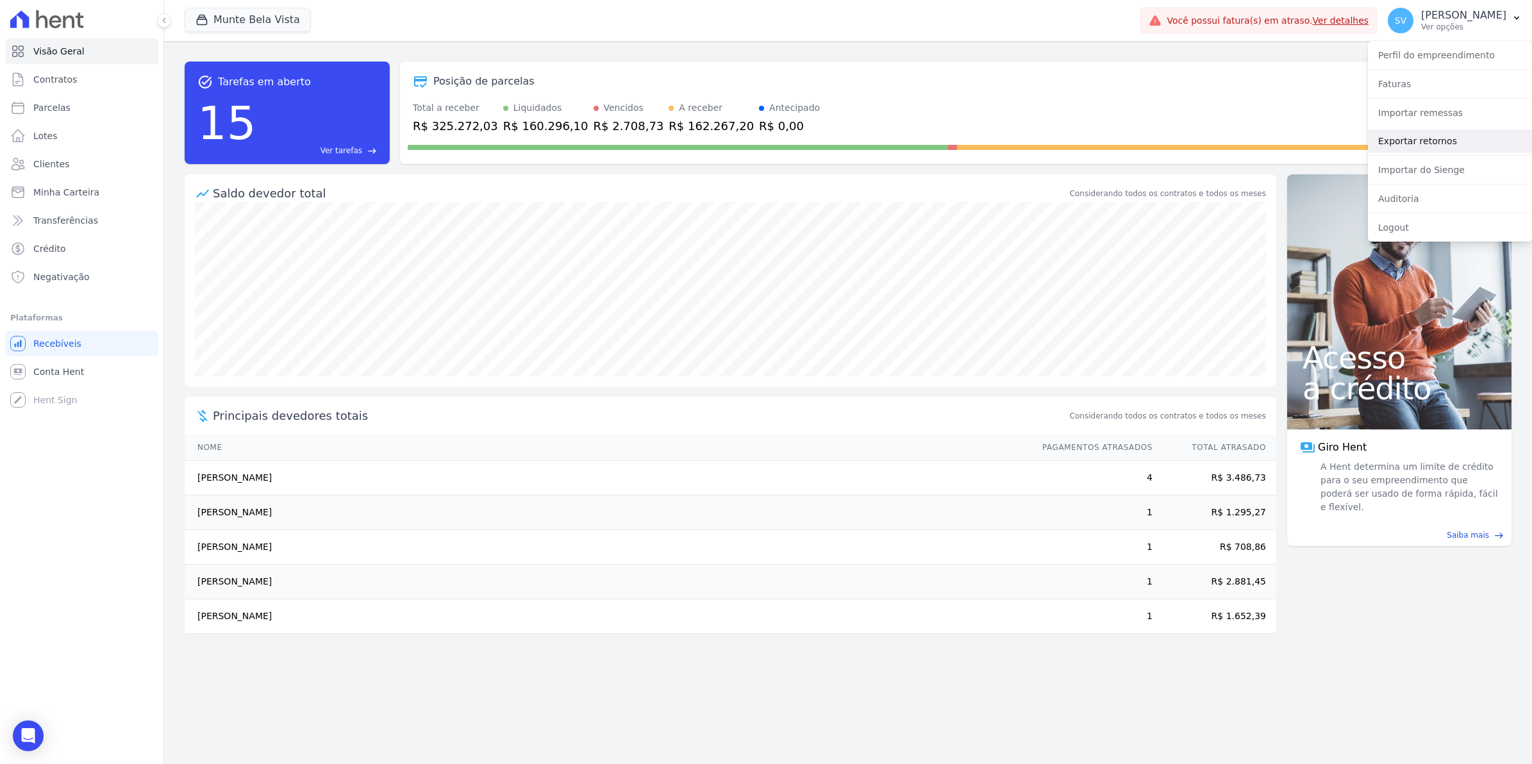
click at [1418, 145] on link "Exportar retornos" at bounding box center [1450, 140] width 164 height 23
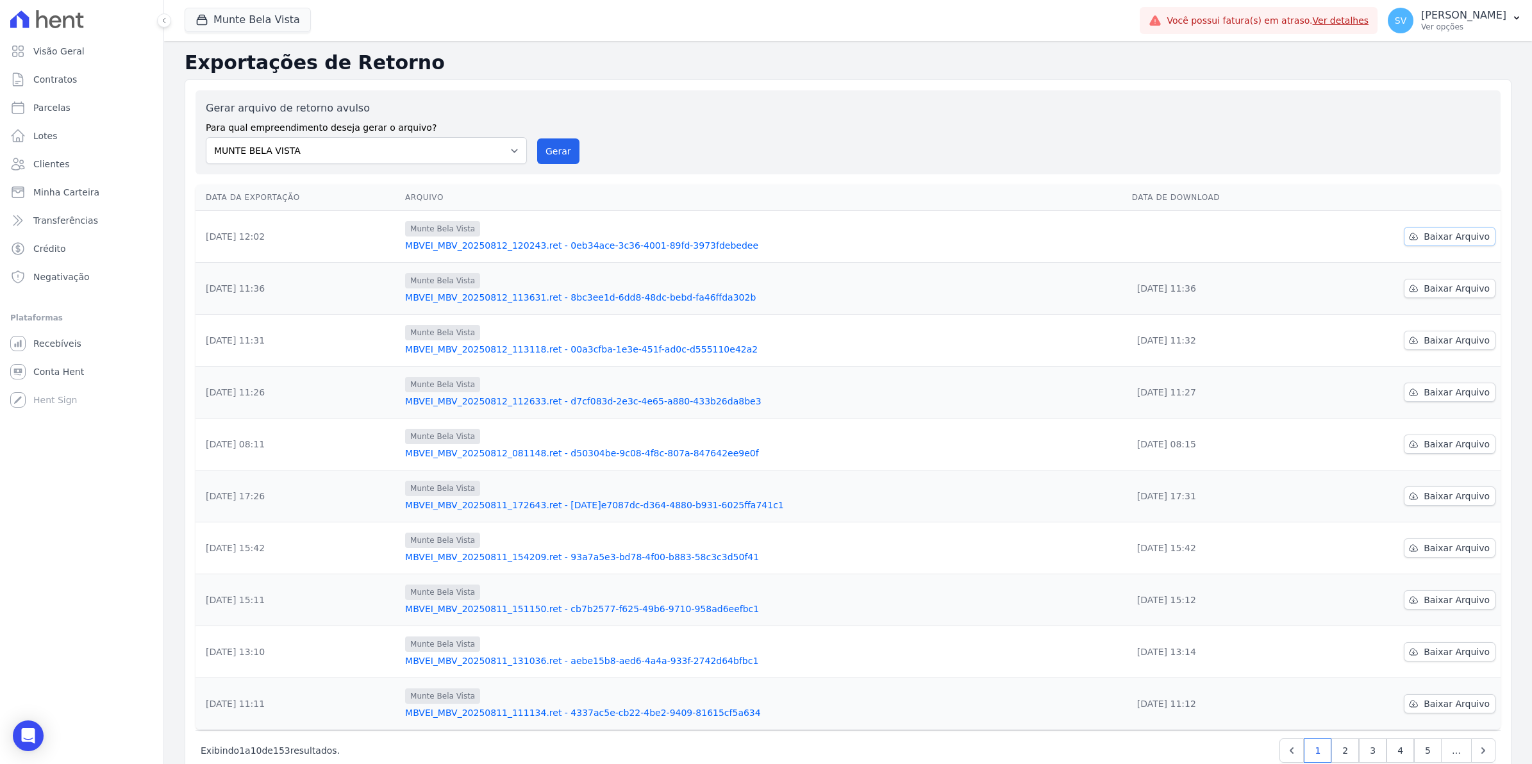
click at [1443, 229] on link "Baixar Arquivo" at bounding box center [1450, 236] width 92 height 19
click at [43, 351] on link "Recebíveis" at bounding box center [81, 344] width 153 height 26
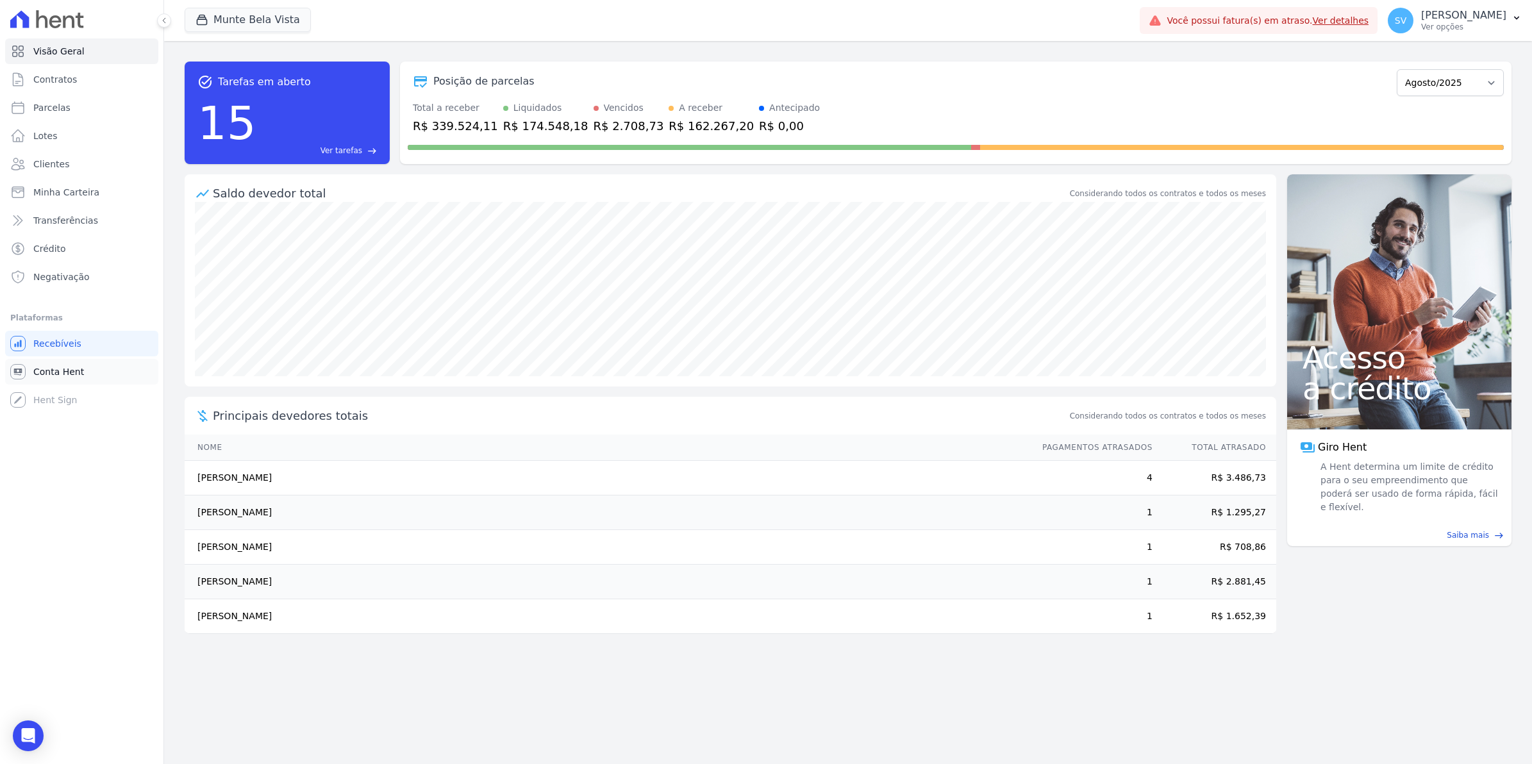
click at [60, 372] on span "Conta Hent" at bounding box center [58, 371] width 51 height 13
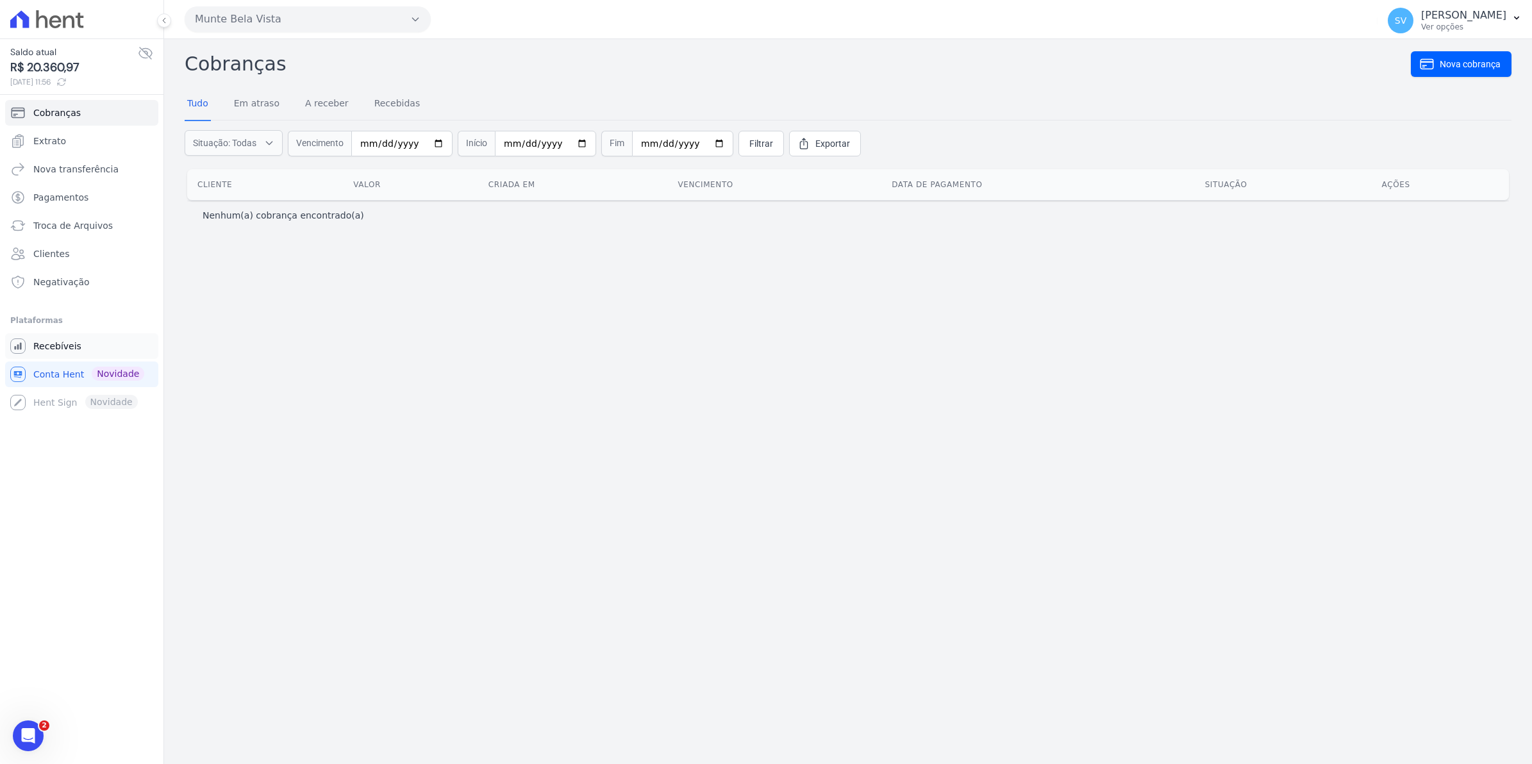
click at [47, 353] on span "Recebíveis" at bounding box center [57, 346] width 48 height 13
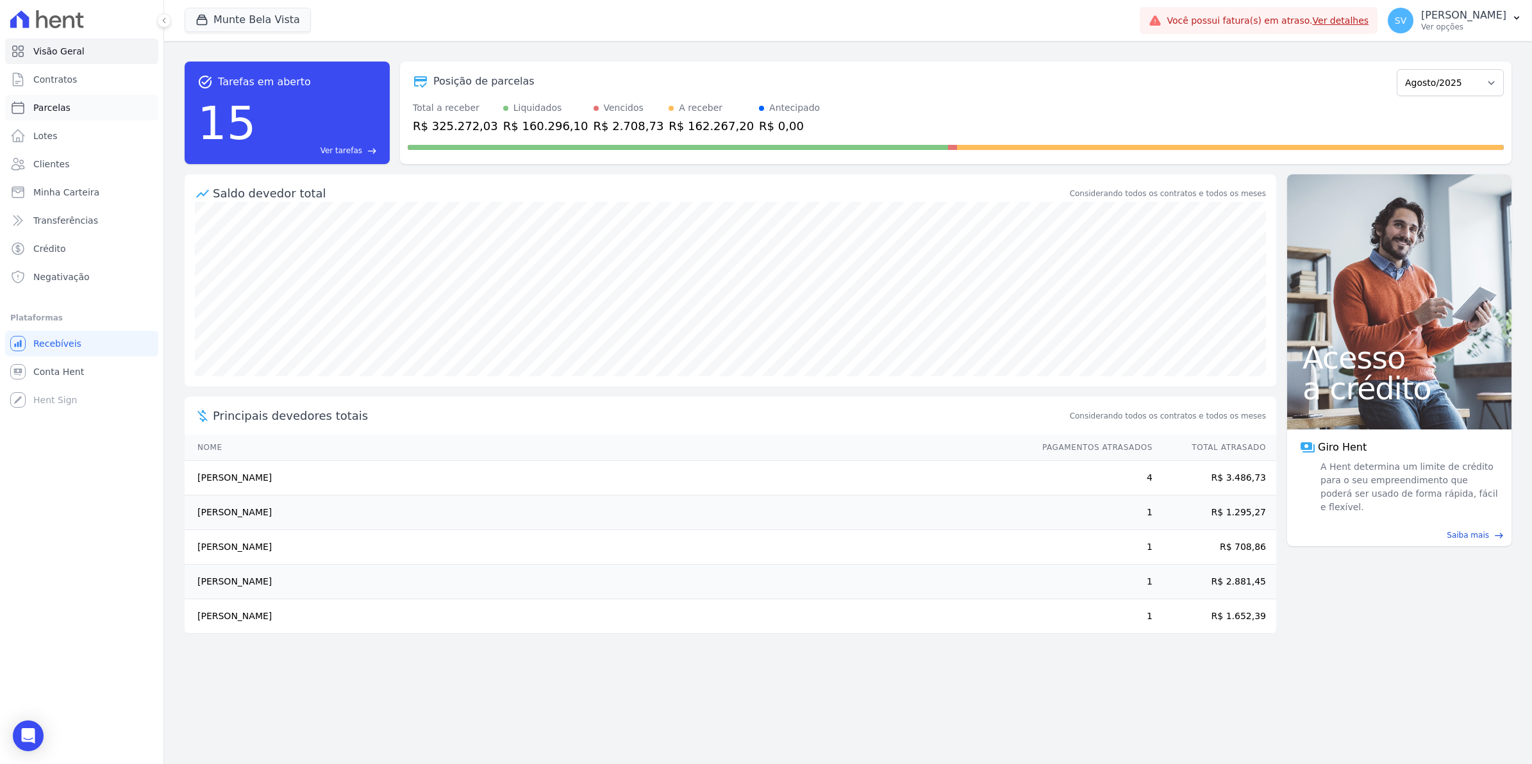
click at [58, 106] on span "Parcelas" at bounding box center [51, 107] width 37 height 13
select select
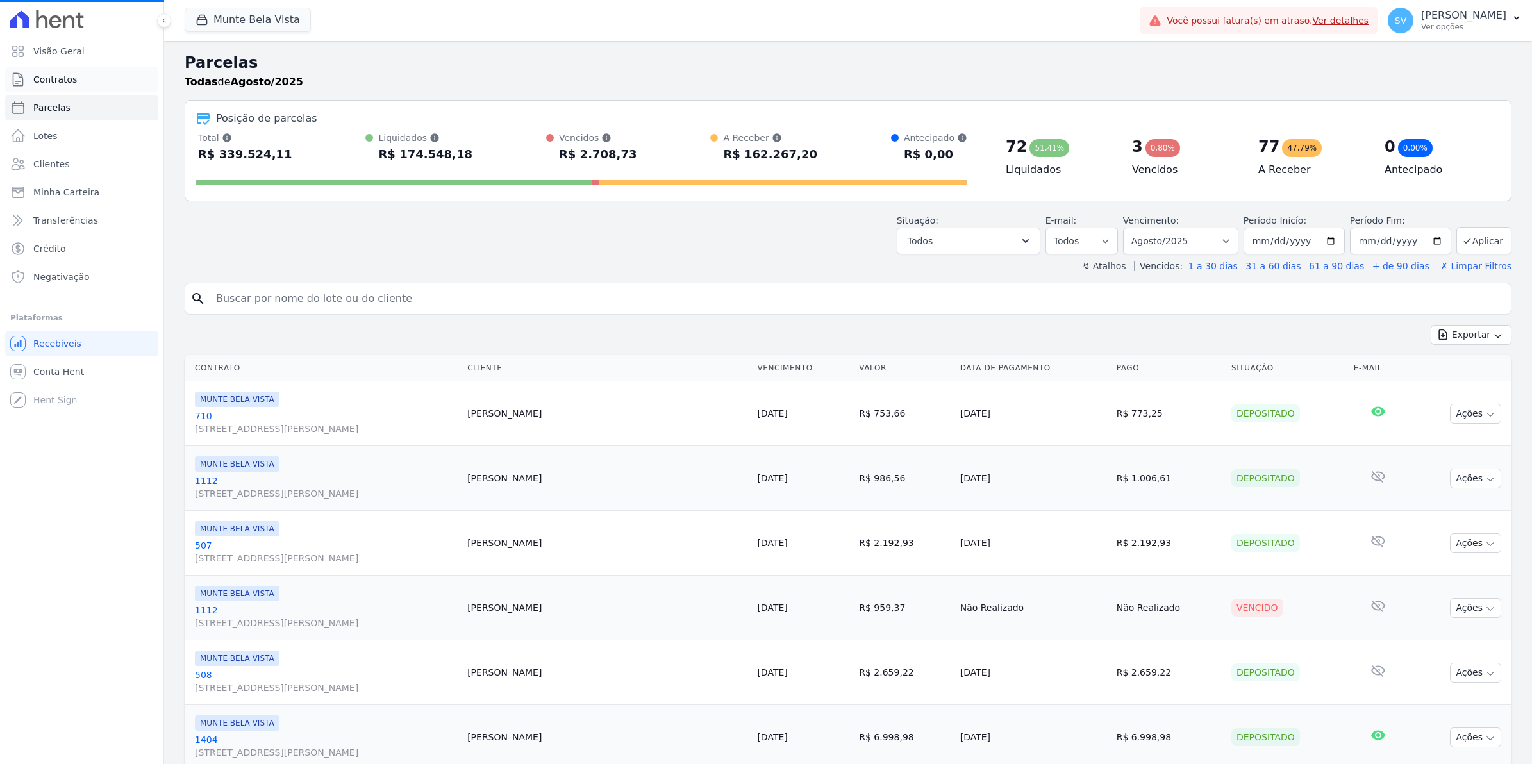
select select
click at [59, 84] on span "Contratos" at bounding box center [55, 79] width 44 height 13
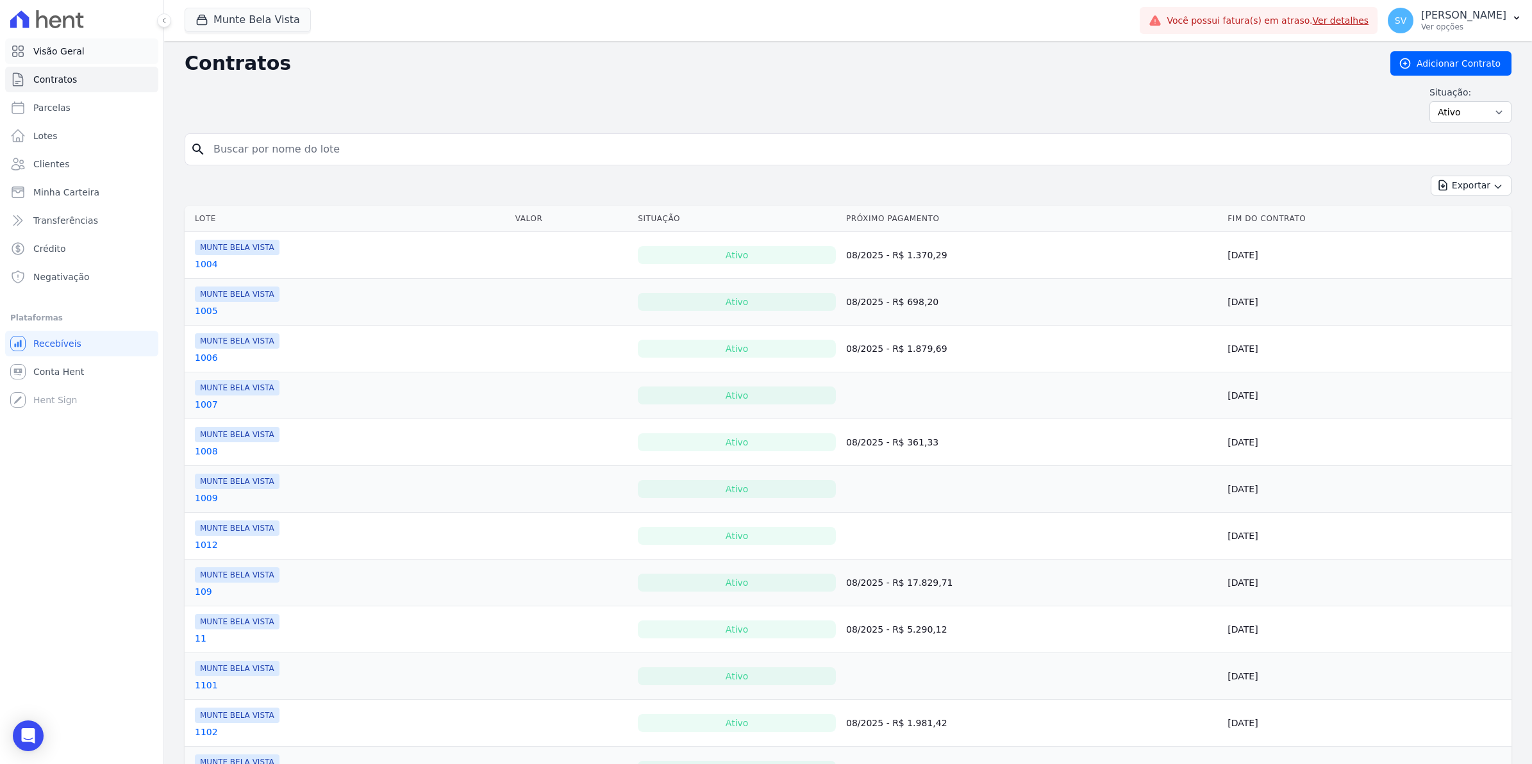
click at [80, 58] on link "Visão Geral" at bounding box center [81, 51] width 153 height 26
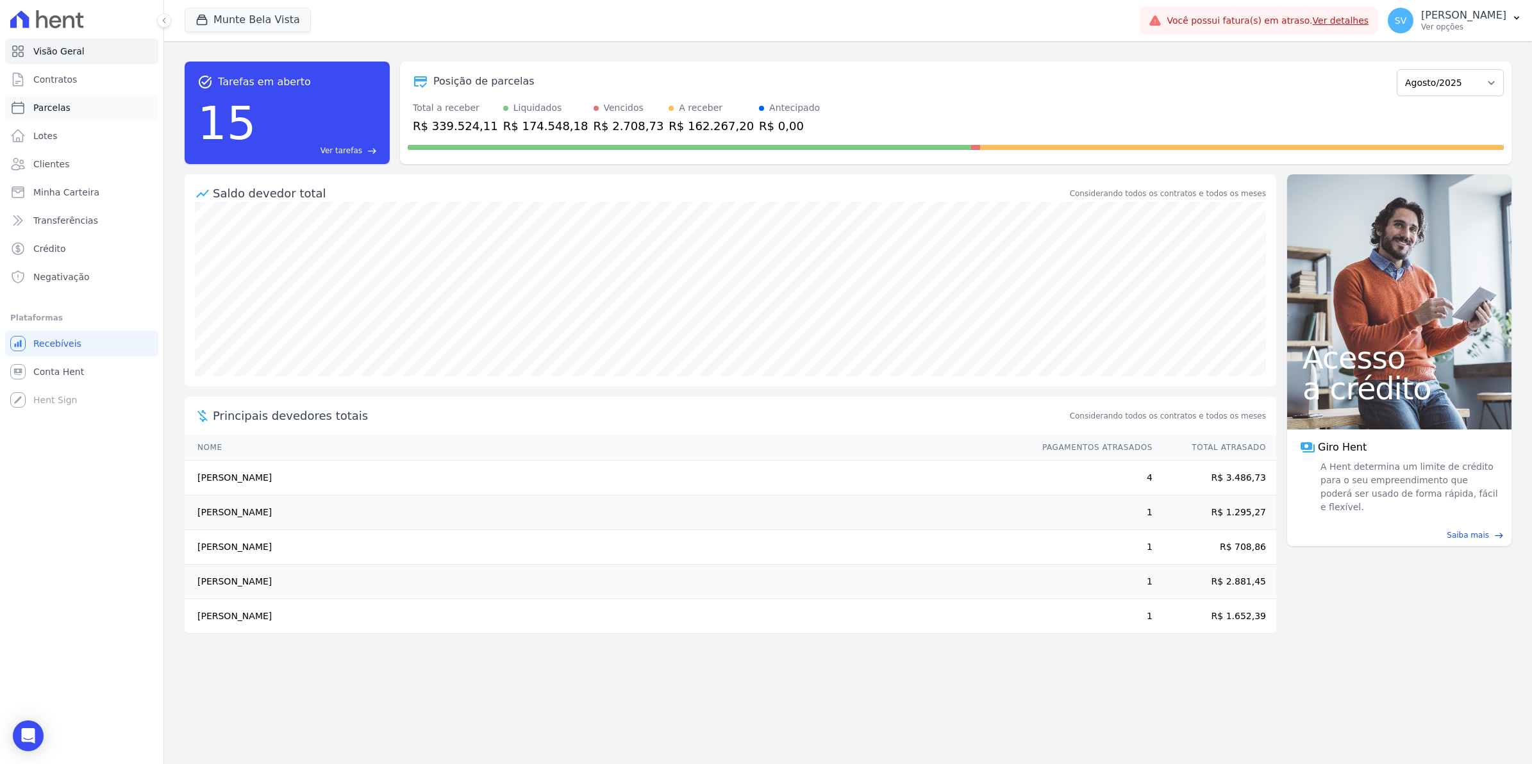
click at [59, 110] on span "Parcelas" at bounding box center [51, 107] width 37 height 13
select select
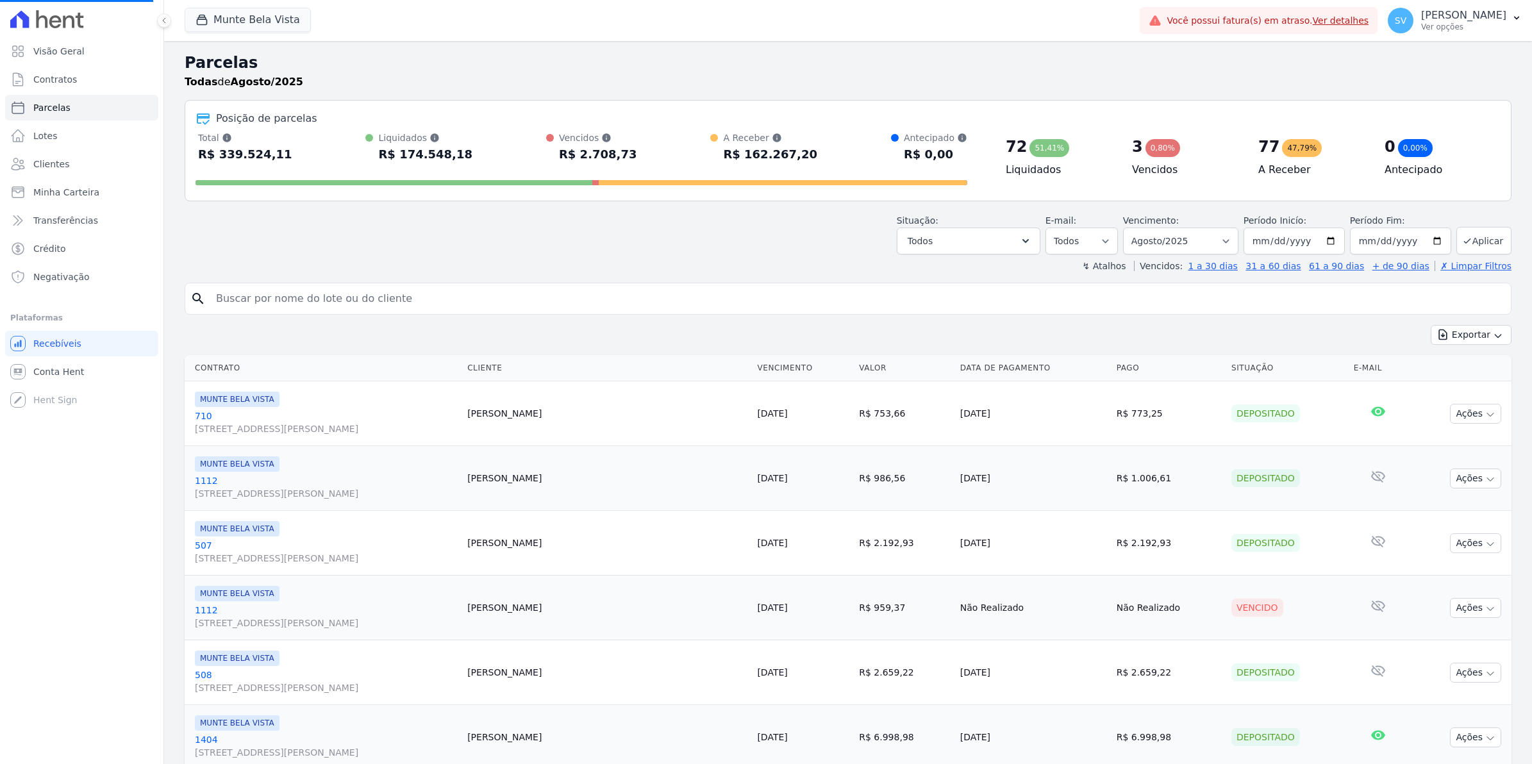
select select
click at [67, 71] on link "Contratos" at bounding box center [81, 80] width 153 height 26
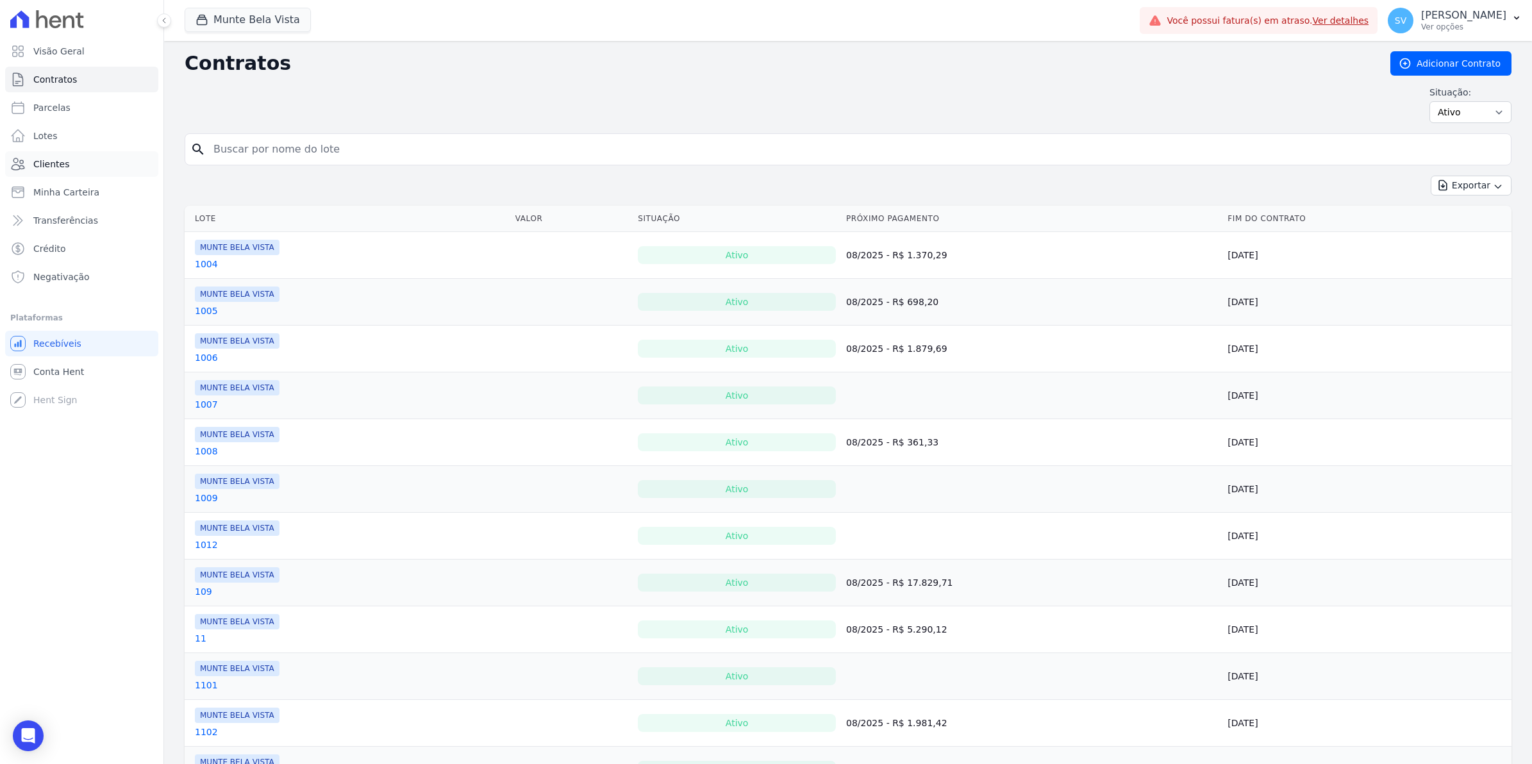
click at [55, 163] on span "Clientes" at bounding box center [51, 164] width 36 height 13
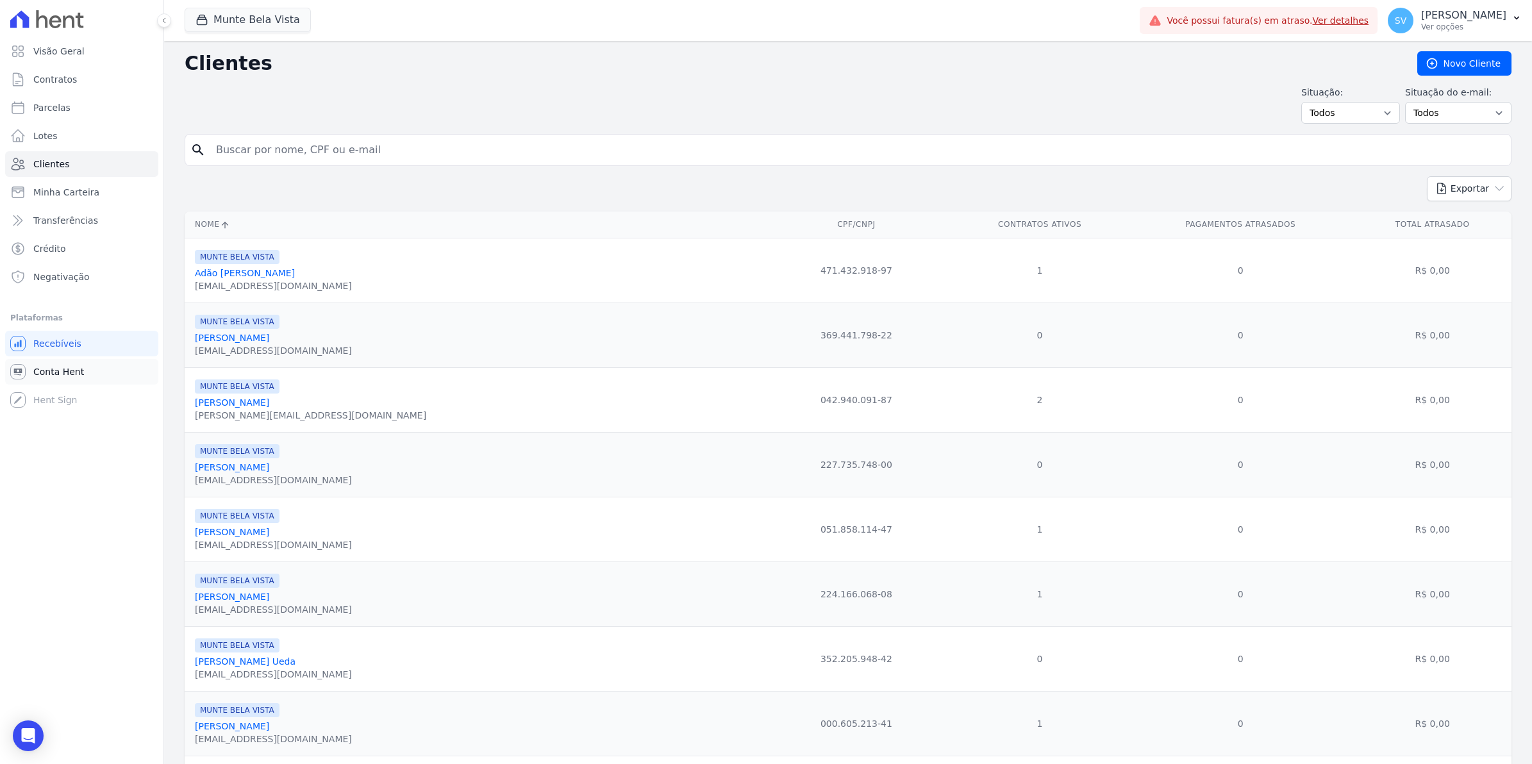
click at [62, 370] on span "Conta Hent" at bounding box center [58, 371] width 51 height 13
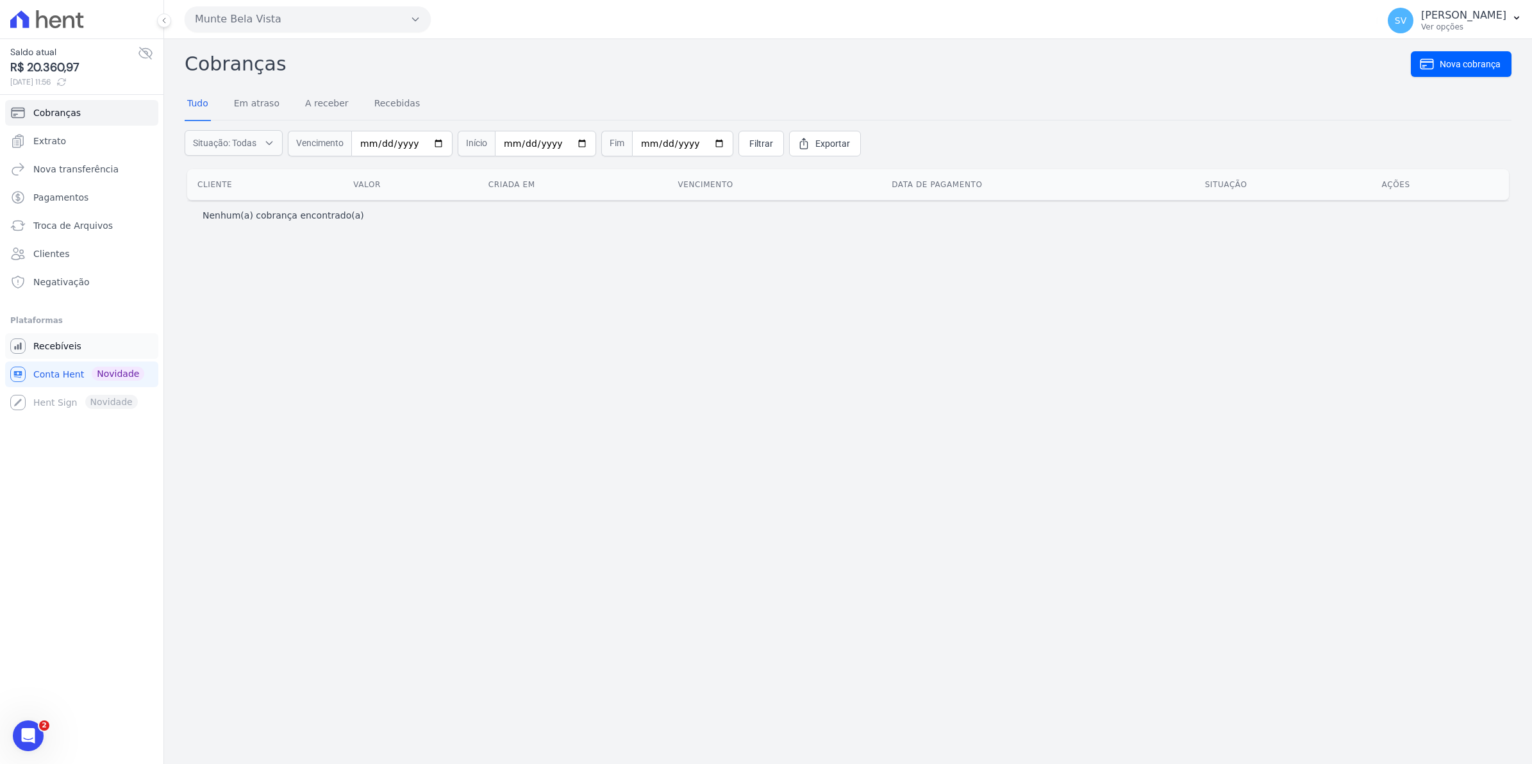
click at [37, 354] on link "Recebíveis" at bounding box center [81, 346] width 153 height 26
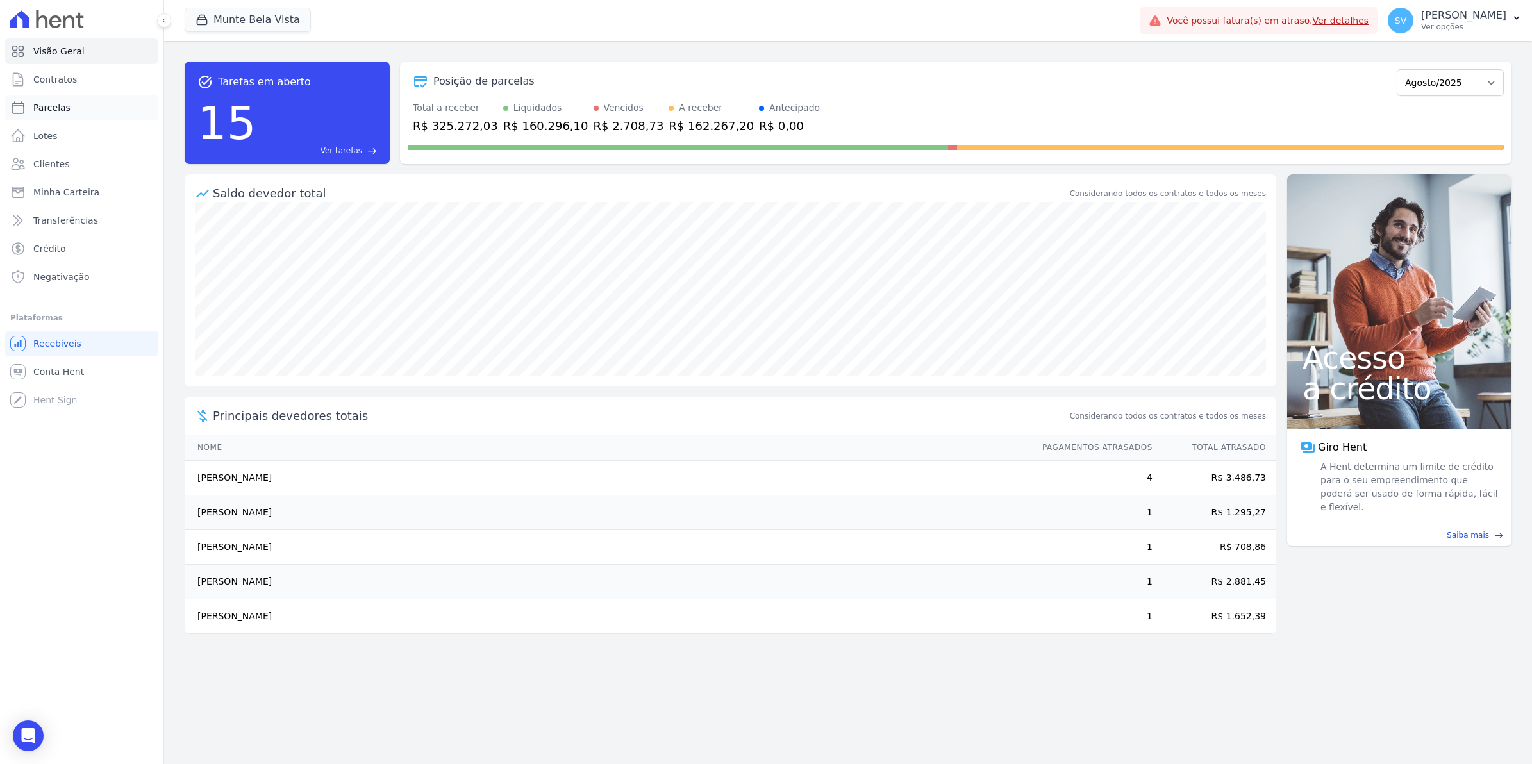
click at [53, 107] on span "Parcelas" at bounding box center [51, 107] width 37 height 13
select select
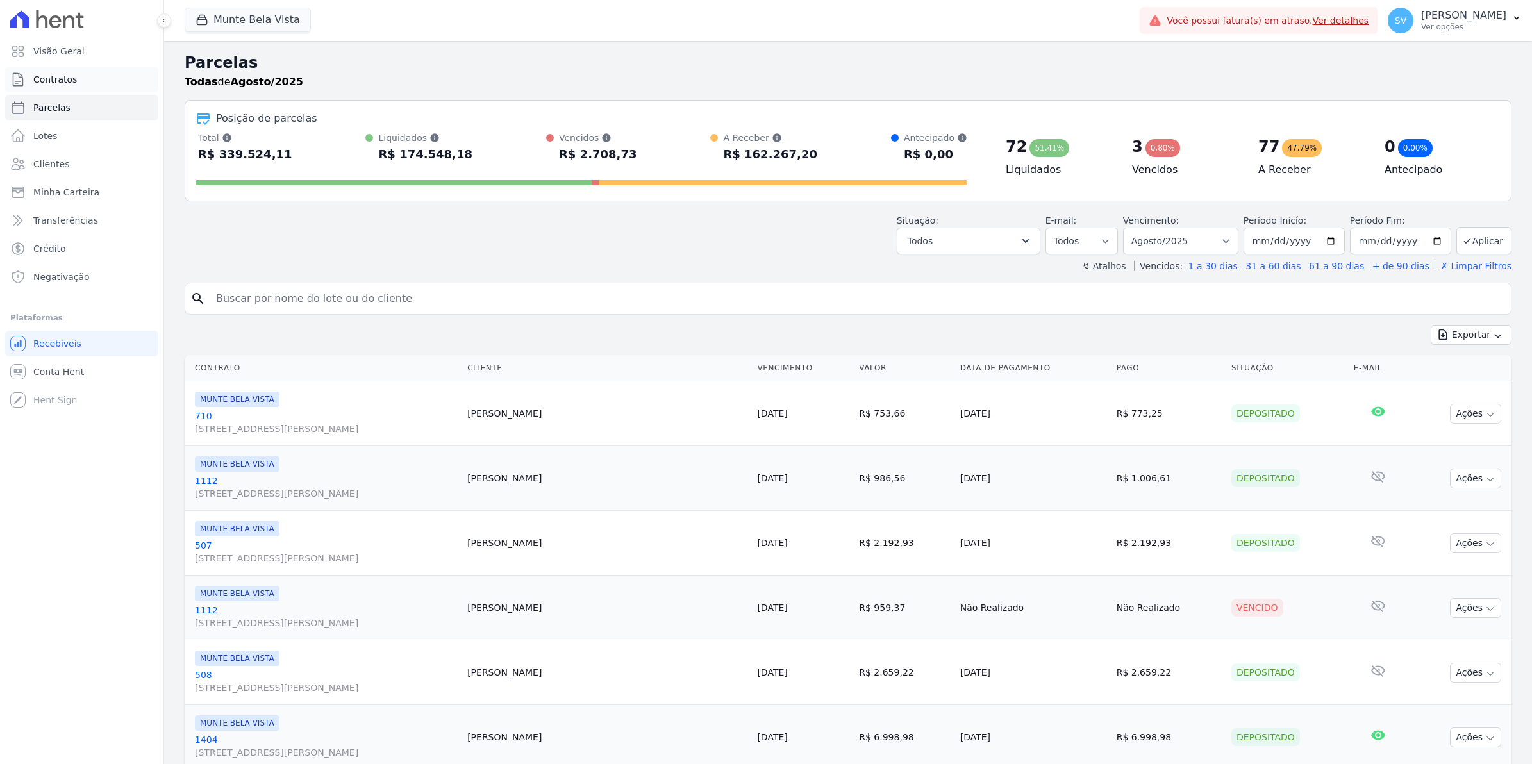
select select
click at [68, 85] on span "Contratos" at bounding box center [55, 79] width 44 height 13
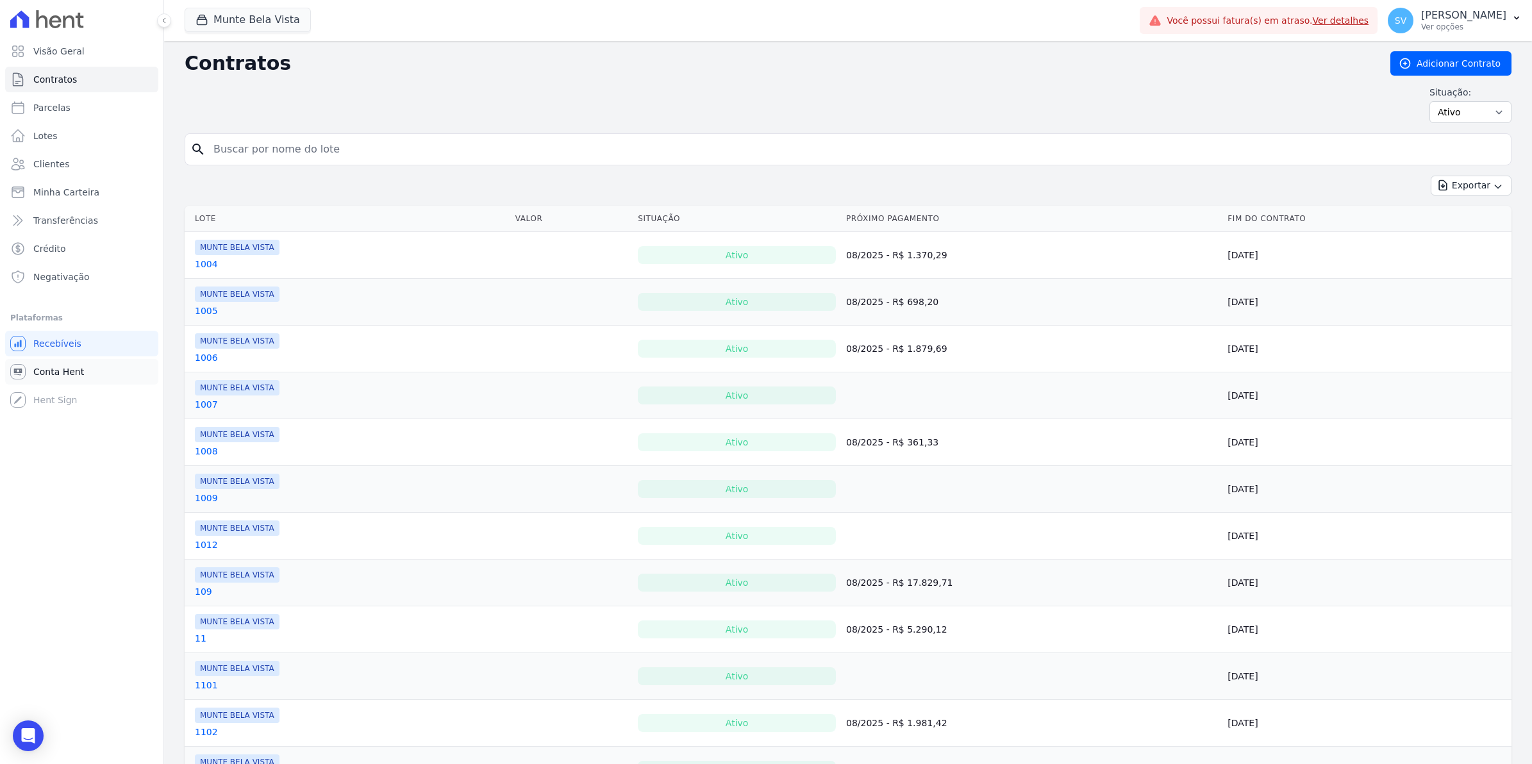
click at [63, 370] on span "Conta Hent" at bounding box center [58, 371] width 51 height 13
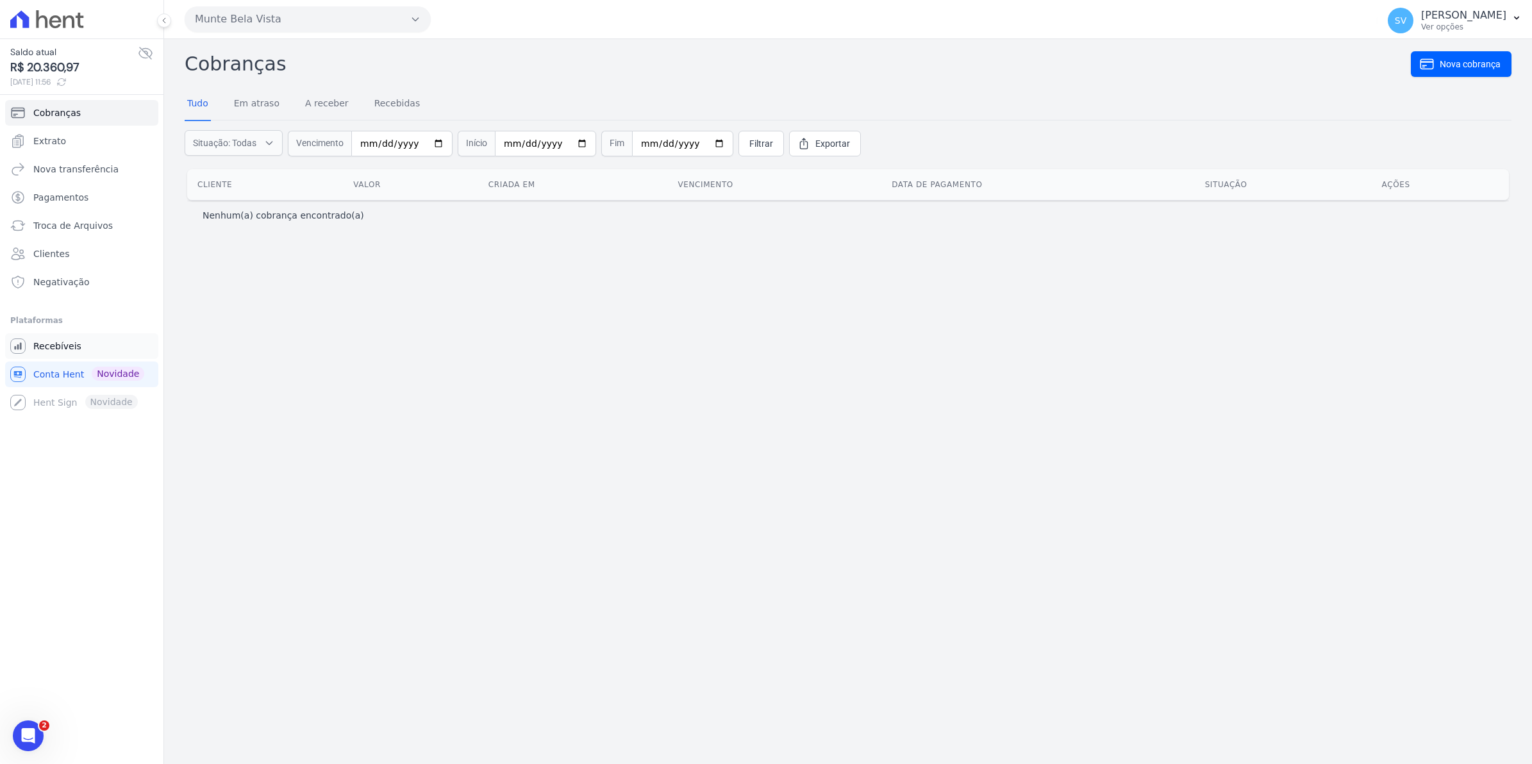
click at [65, 345] on span "Recebíveis" at bounding box center [57, 346] width 48 height 13
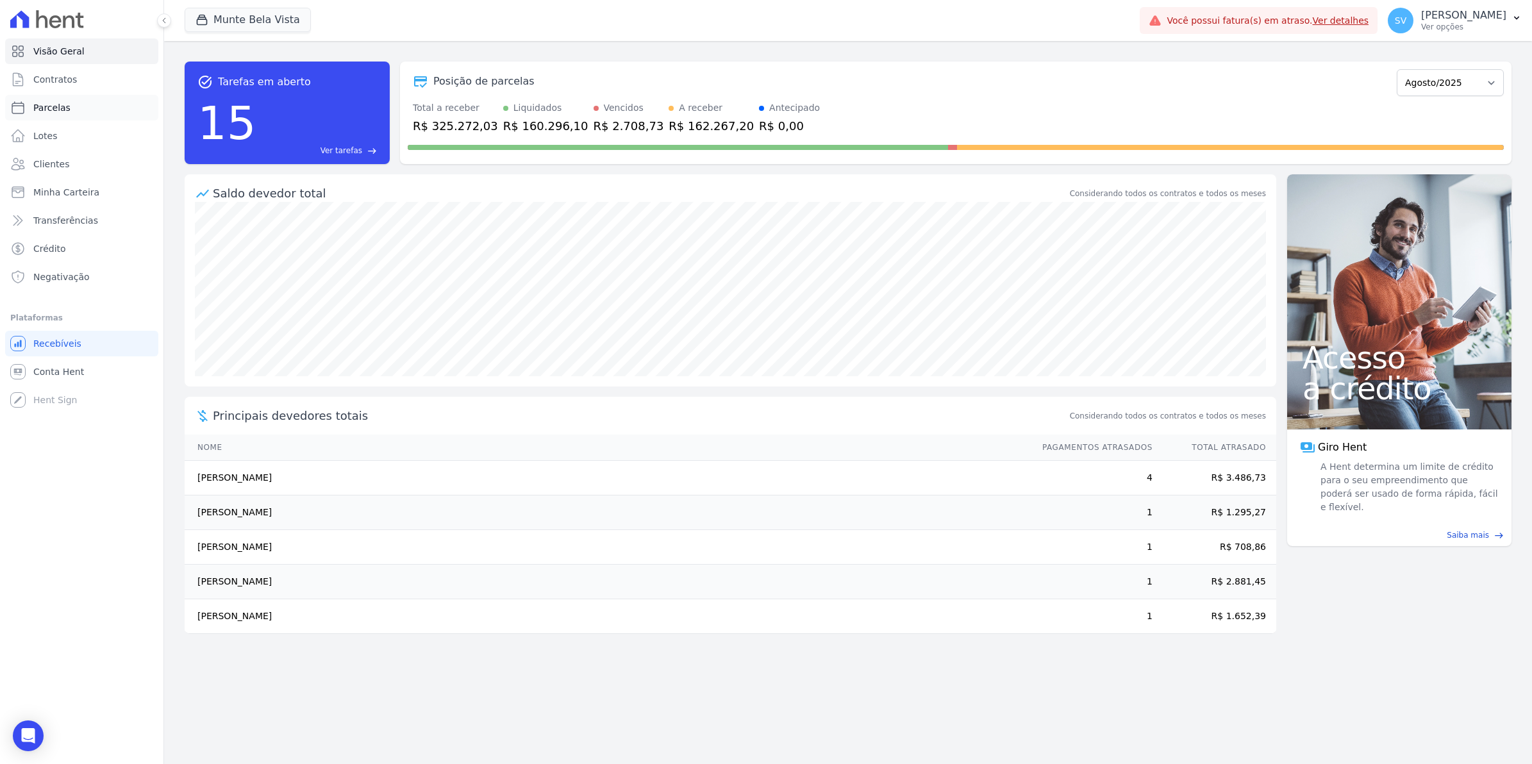
click at [53, 110] on span "Parcelas" at bounding box center [51, 107] width 37 height 13
select select
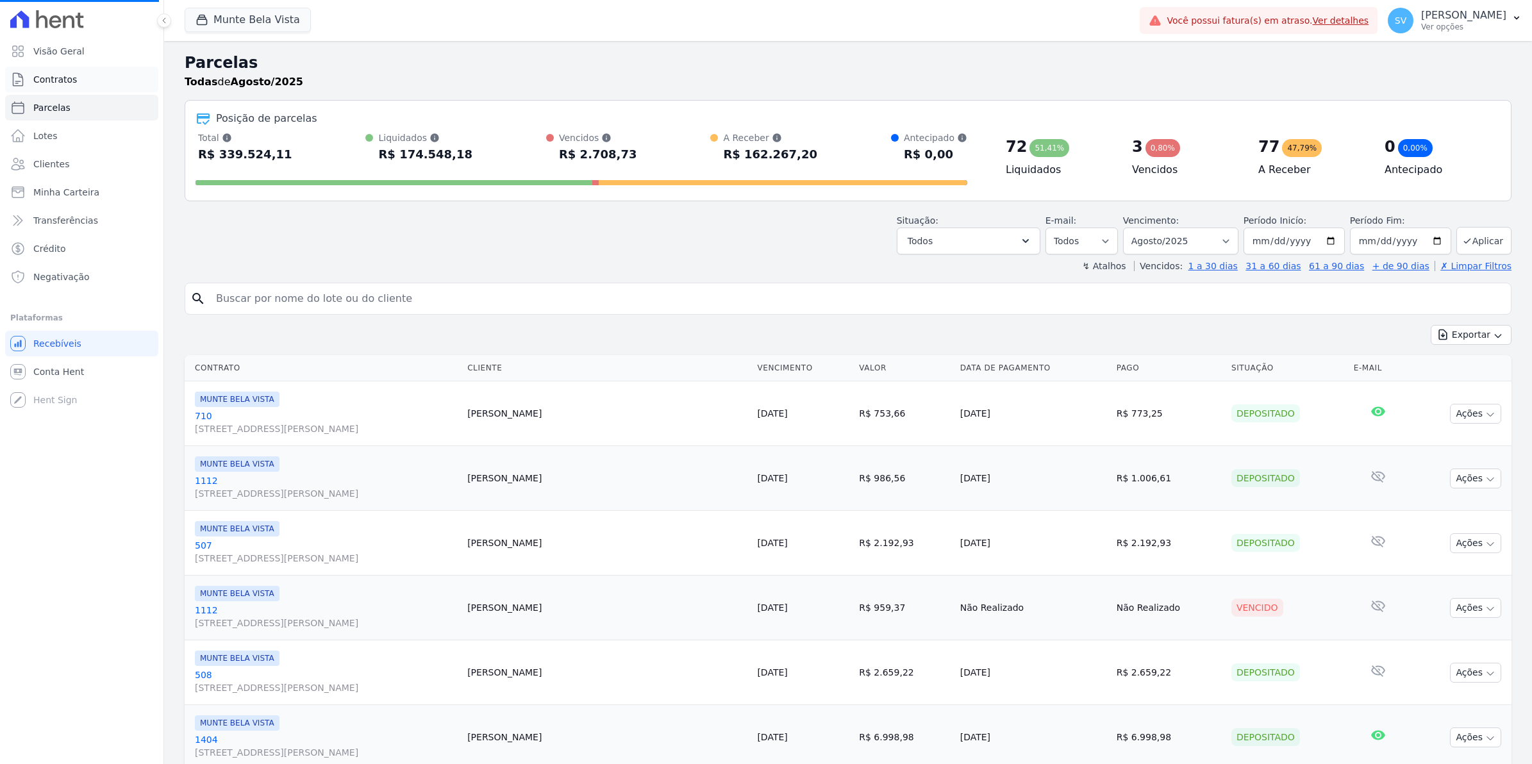
select select
click at [64, 85] on span "Contratos" at bounding box center [55, 79] width 44 height 13
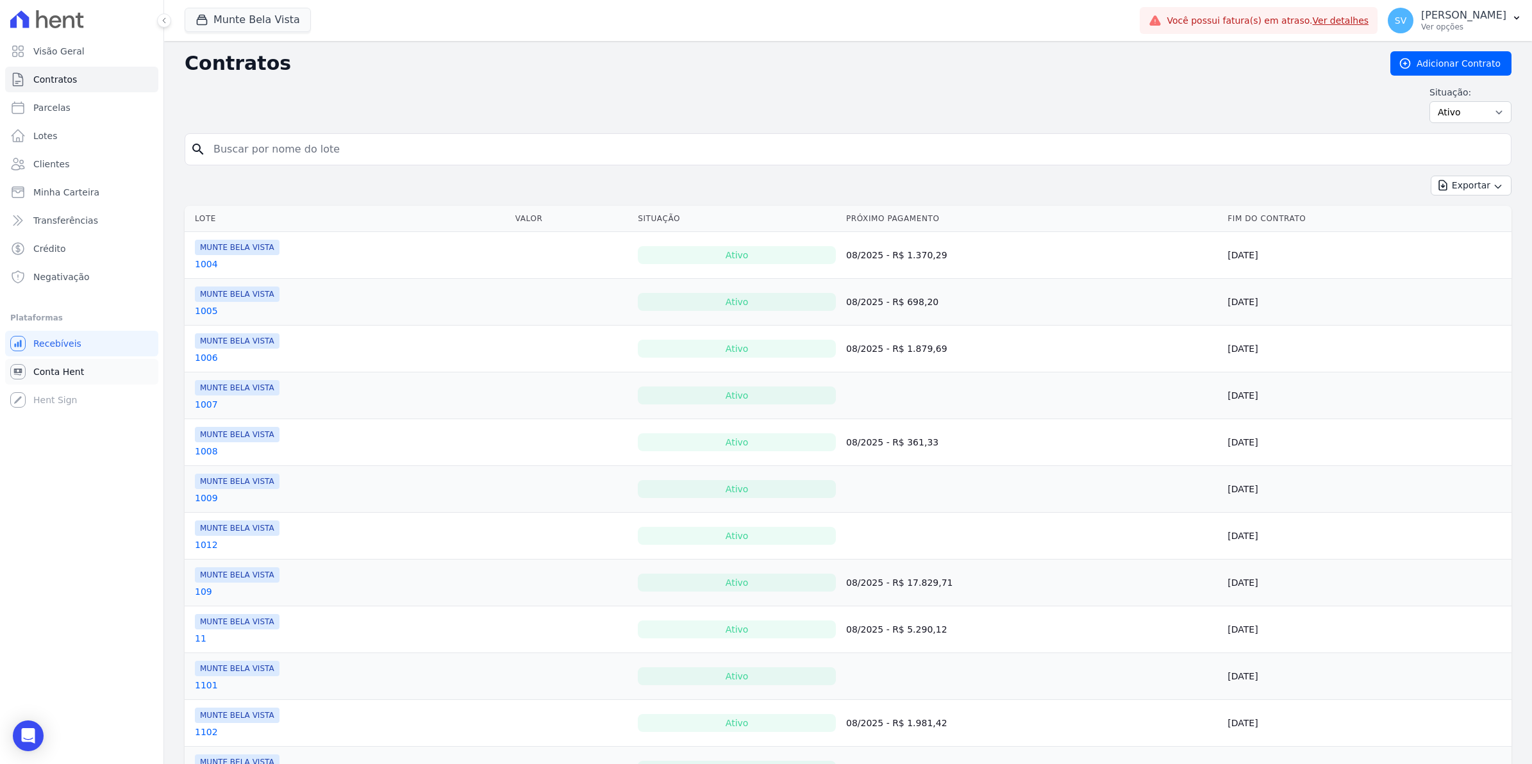
click at [65, 376] on span "Conta Hent" at bounding box center [58, 371] width 51 height 13
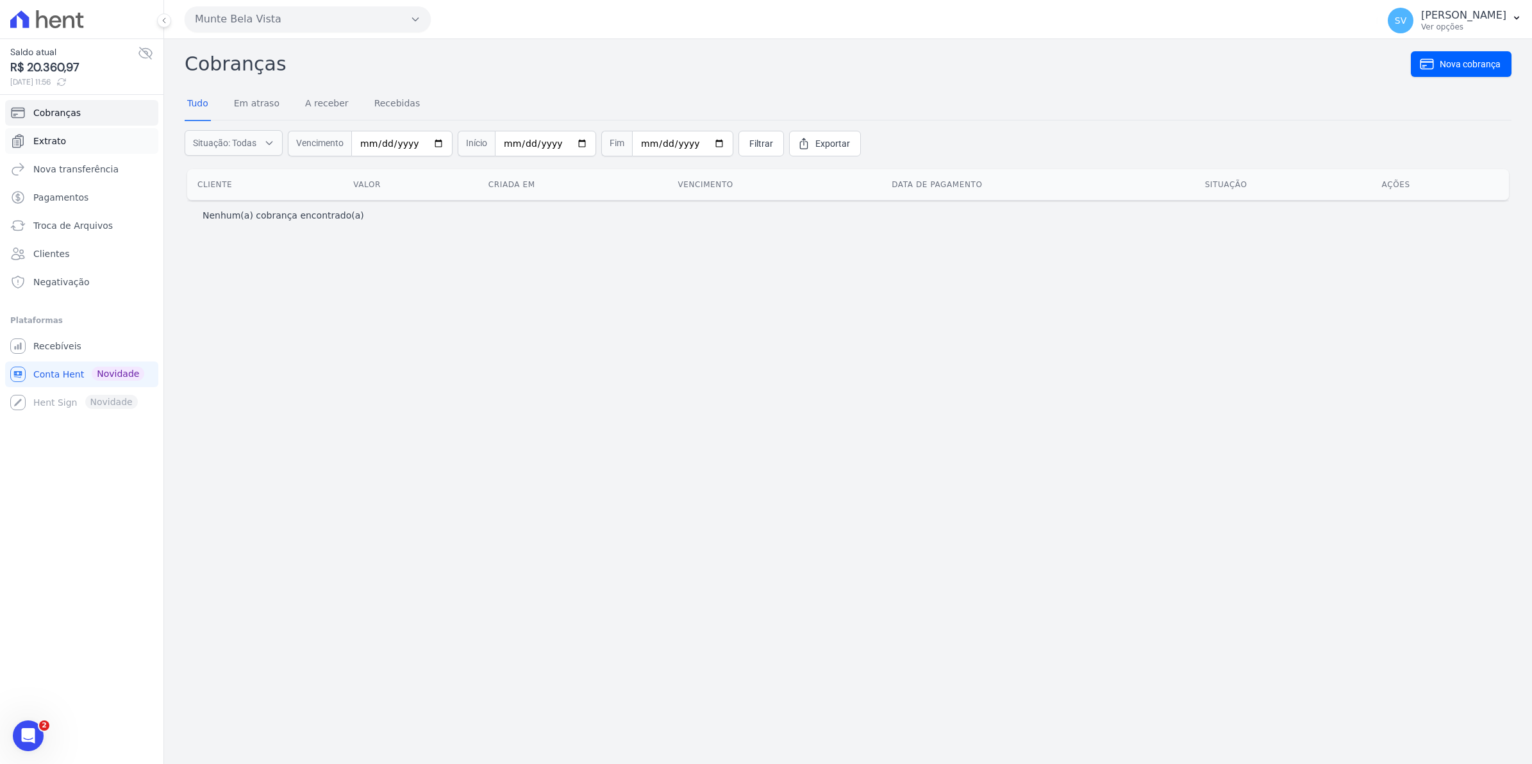
click at [56, 142] on span "Extrato" at bounding box center [49, 141] width 33 height 13
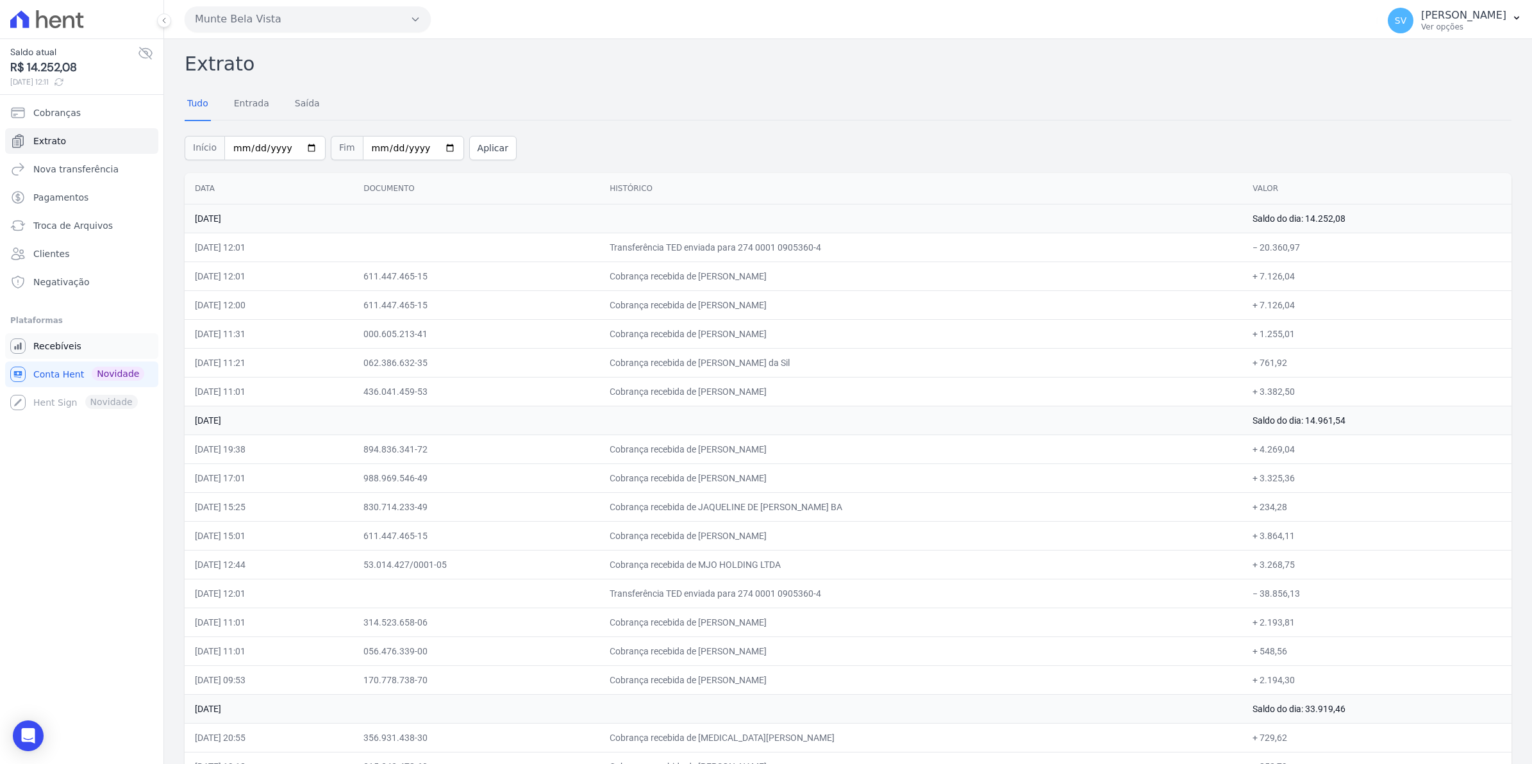
click at [42, 353] on span "Recebíveis" at bounding box center [57, 346] width 48 height 13
